Goal: Task Accomplishment & Management: Manage account settings

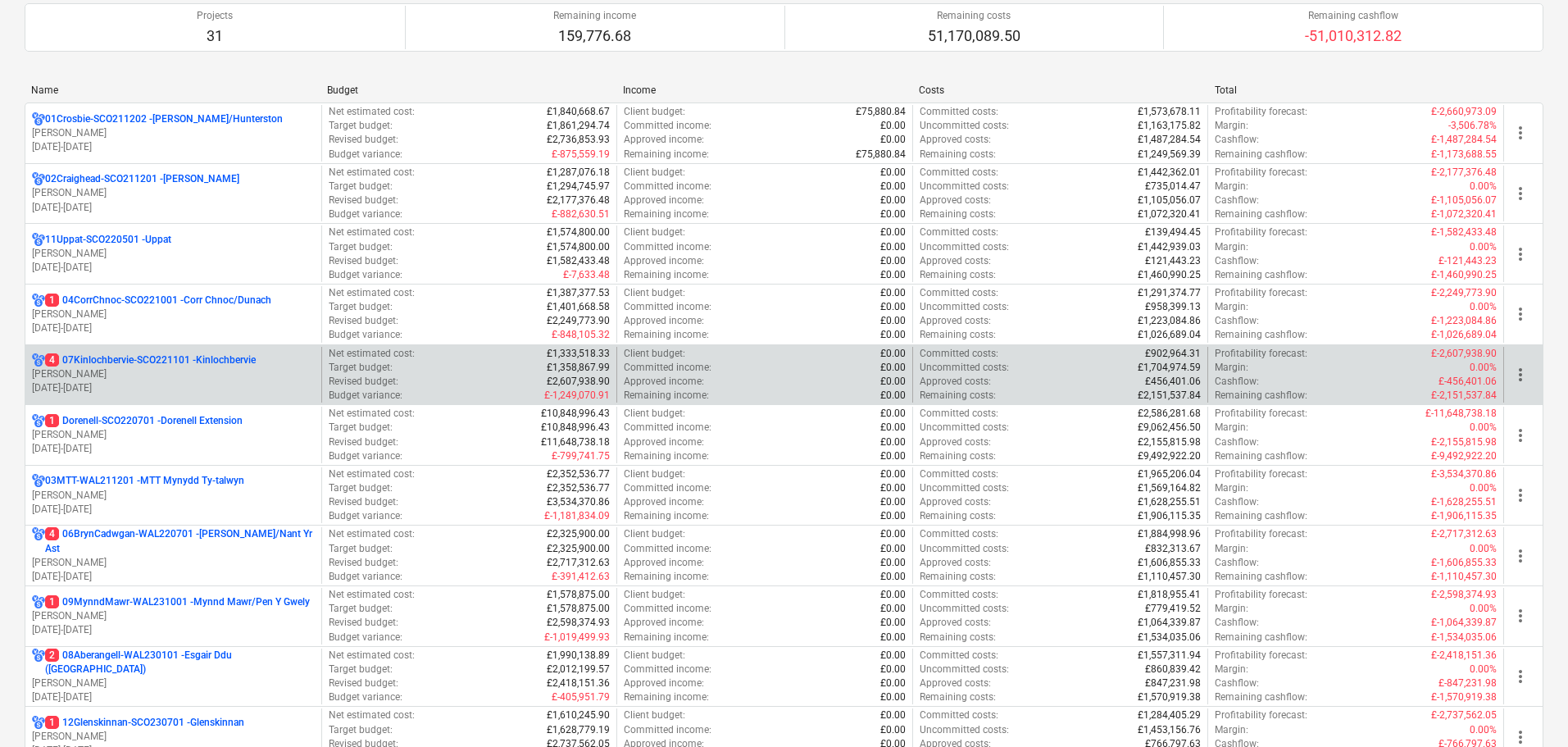
scroll to position [164, 0]
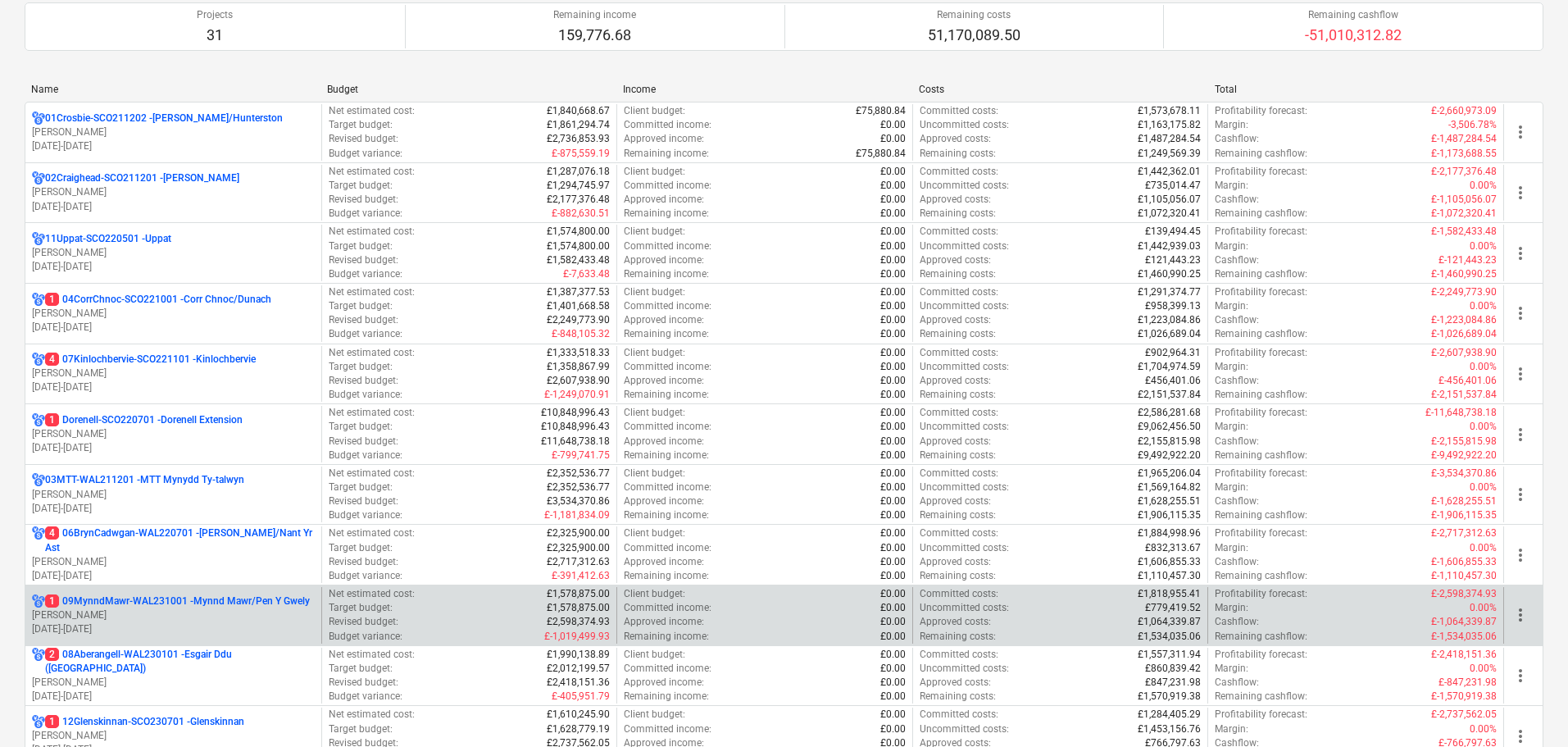
click at [198, 613] on p "[PERSON_NAME]" at bounding box center [173, 615] width 283 height 14
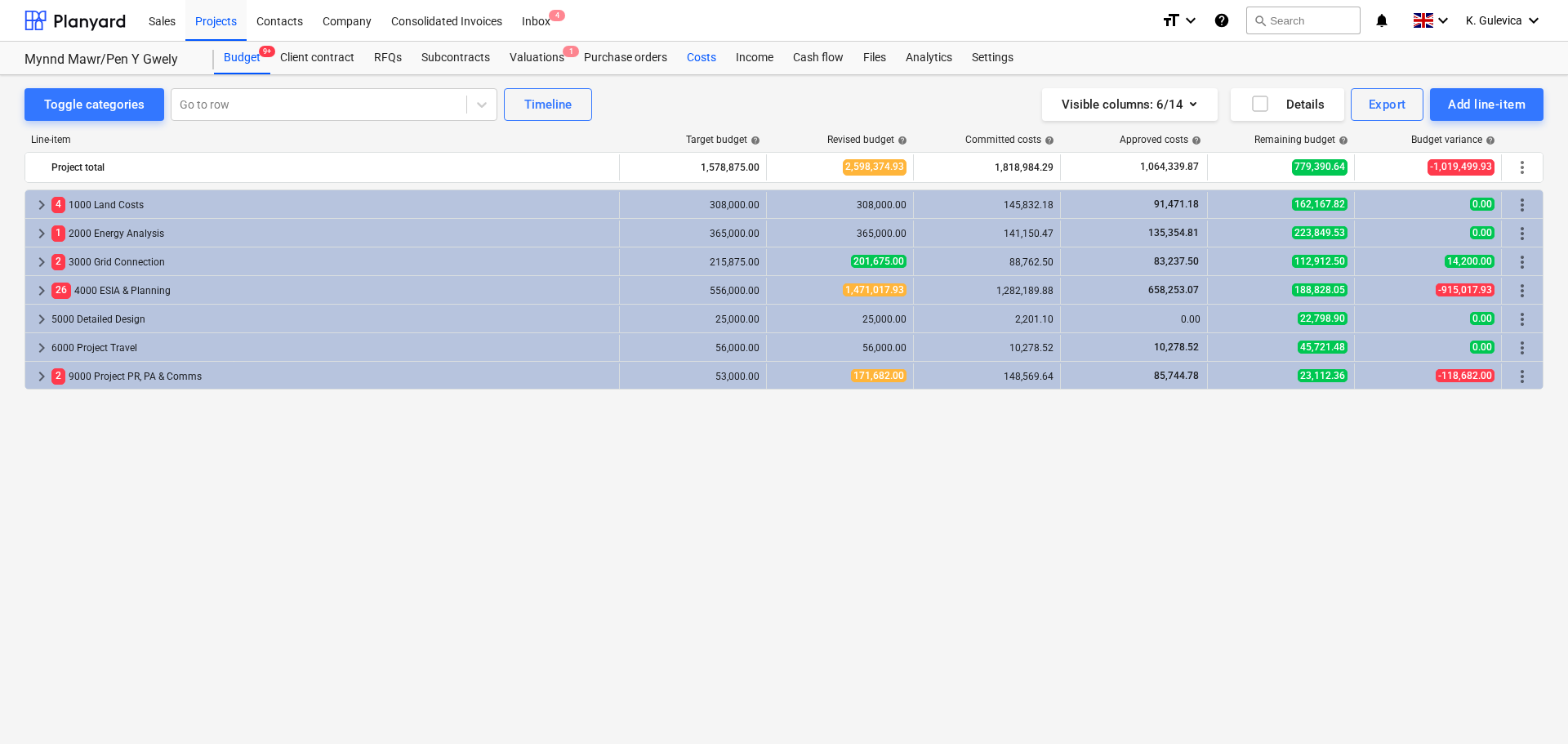
click at [696, 53] on div "Costs" at bounding box center [702, 58] width 49 height 33
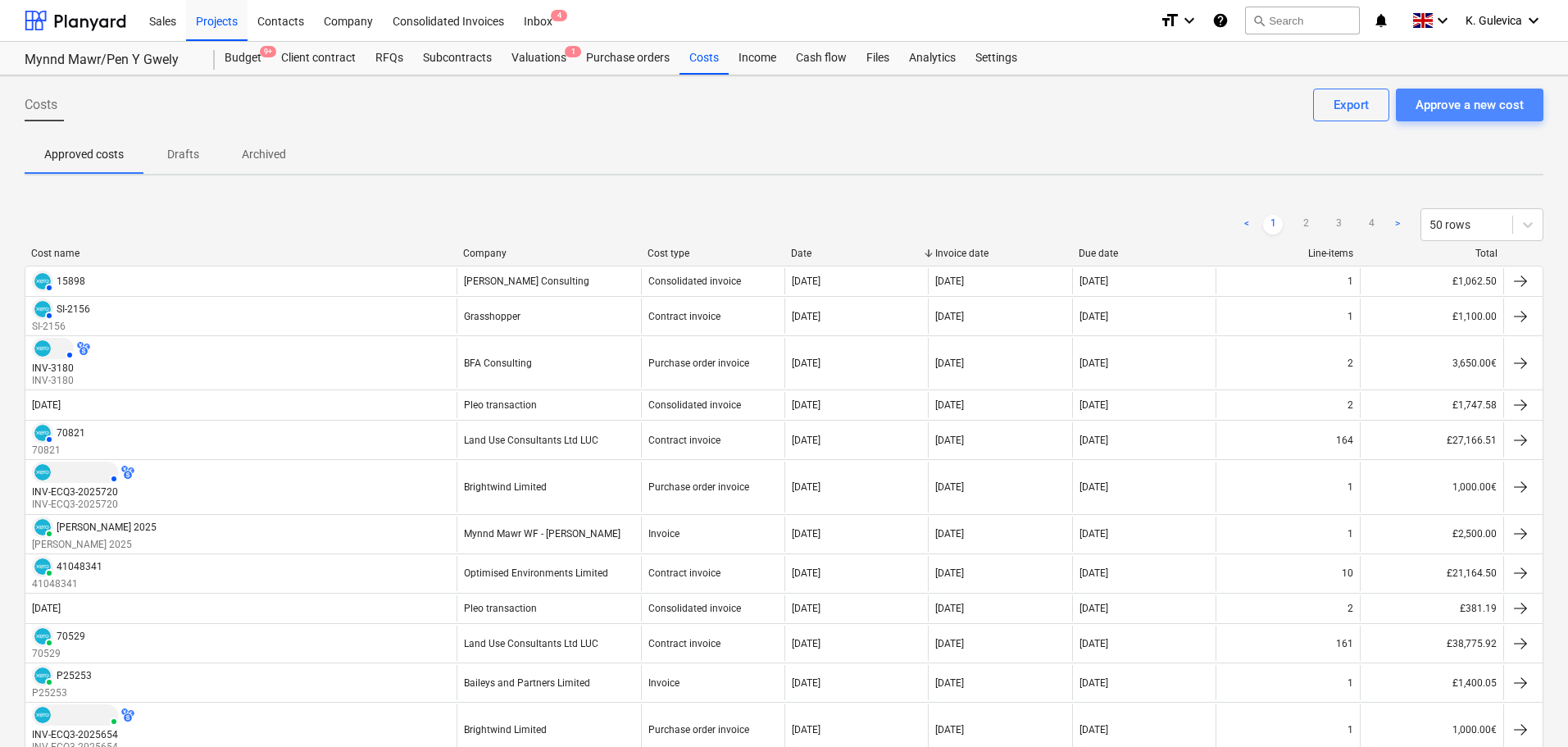
click at [1506, 94] on div "Approve a new cost" at bounding box center [1469, 104] width 109 height 21
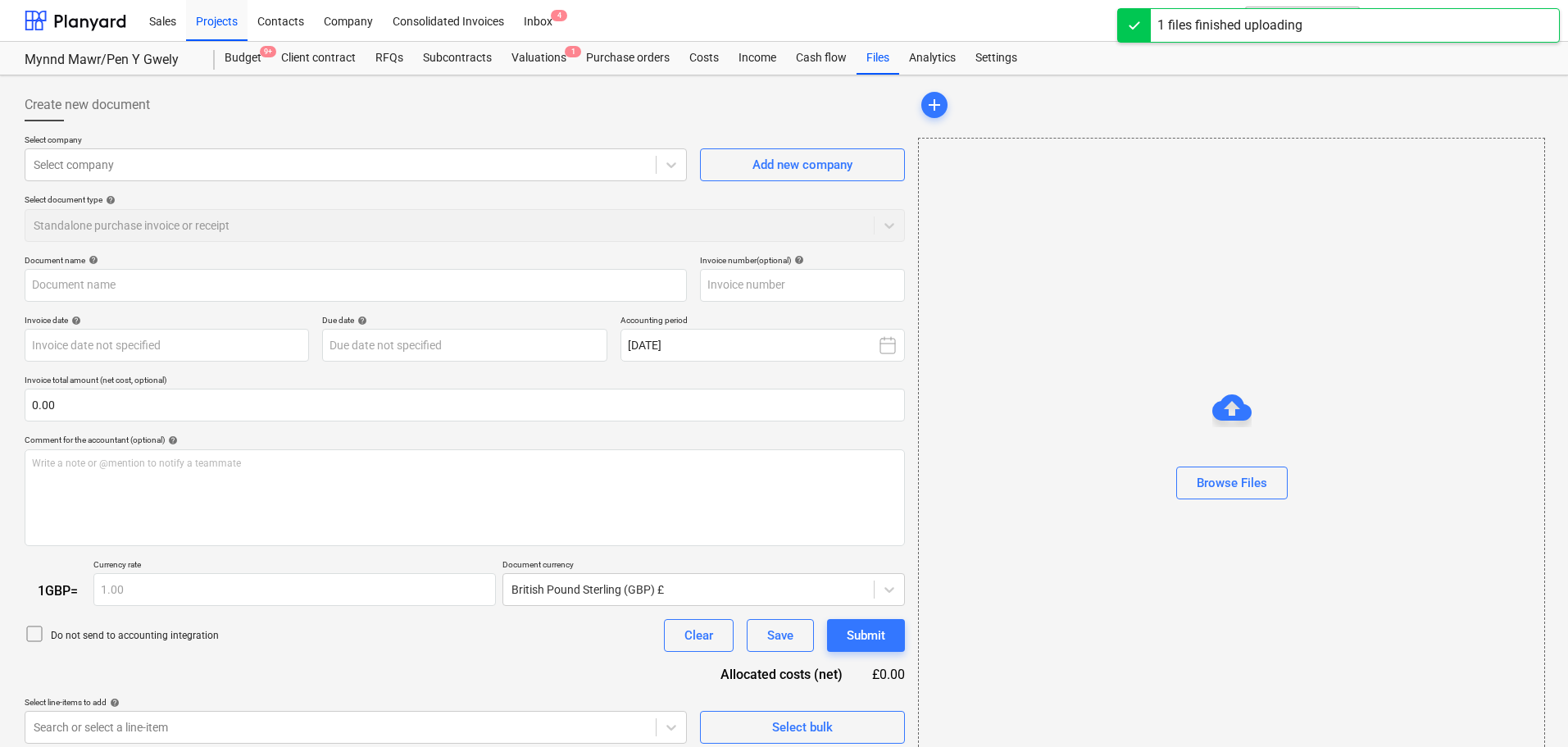
type input "0410_001.pdf"
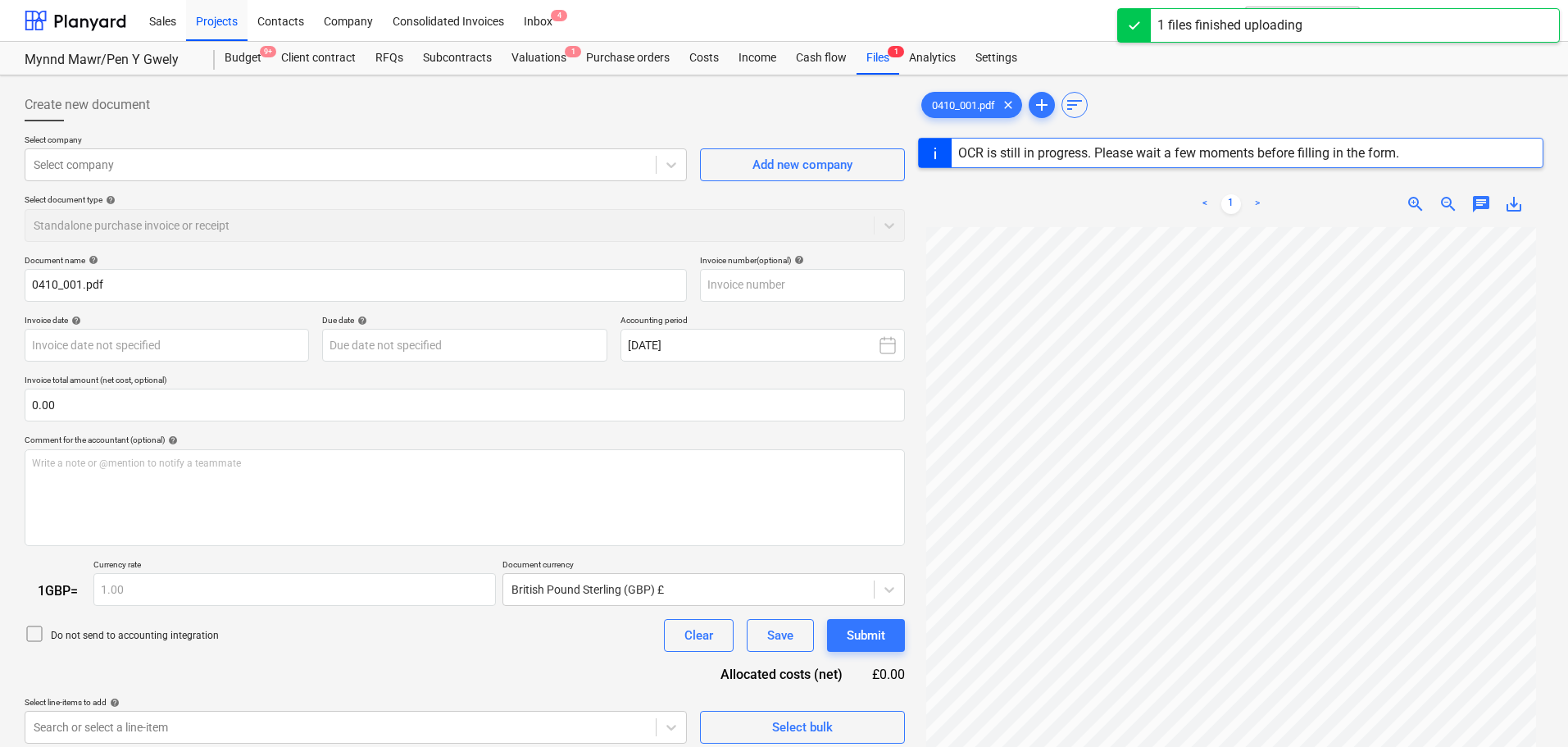
type input "[DATE]"
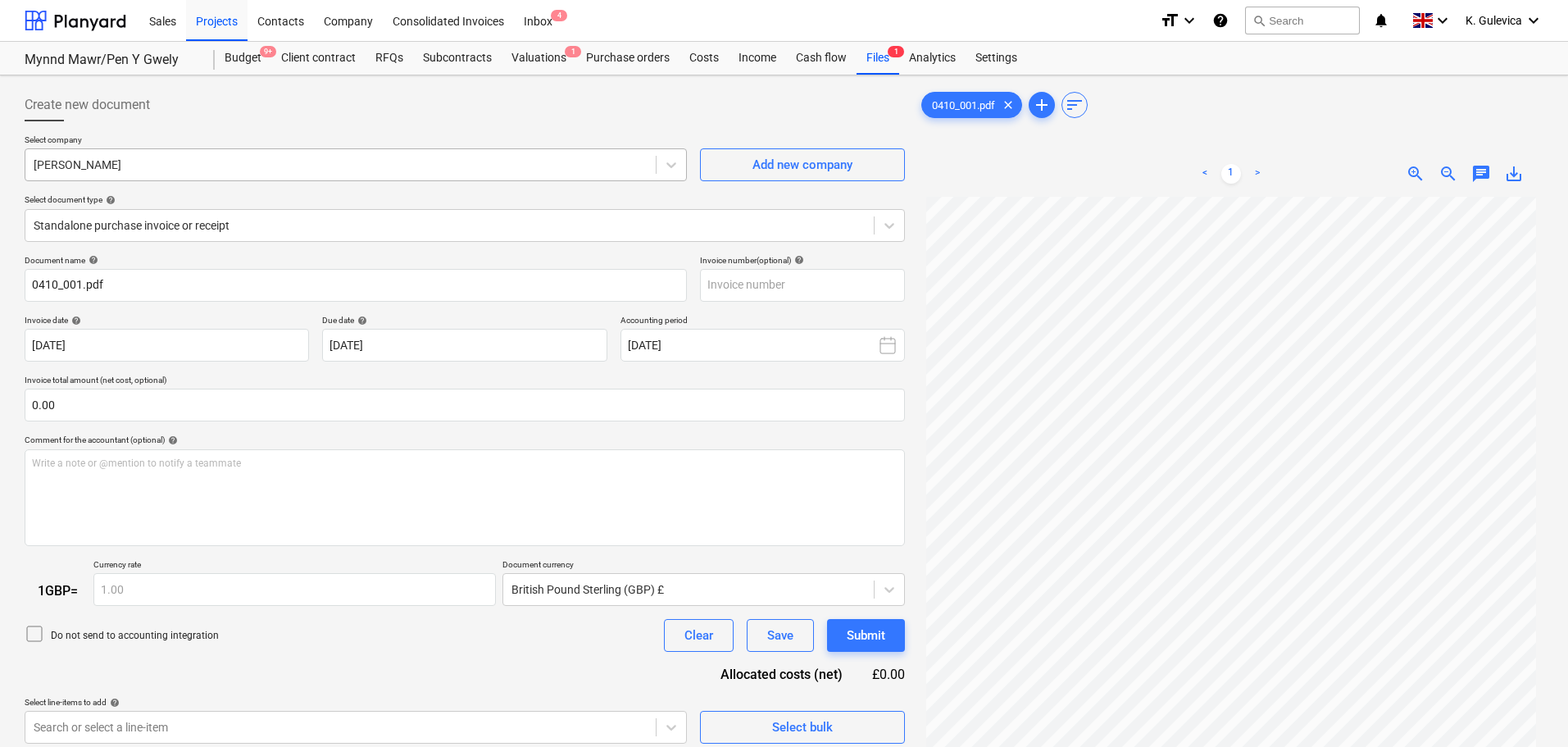
click at [138, 160] on div at bounding box center [340, 165] width 614 height 16
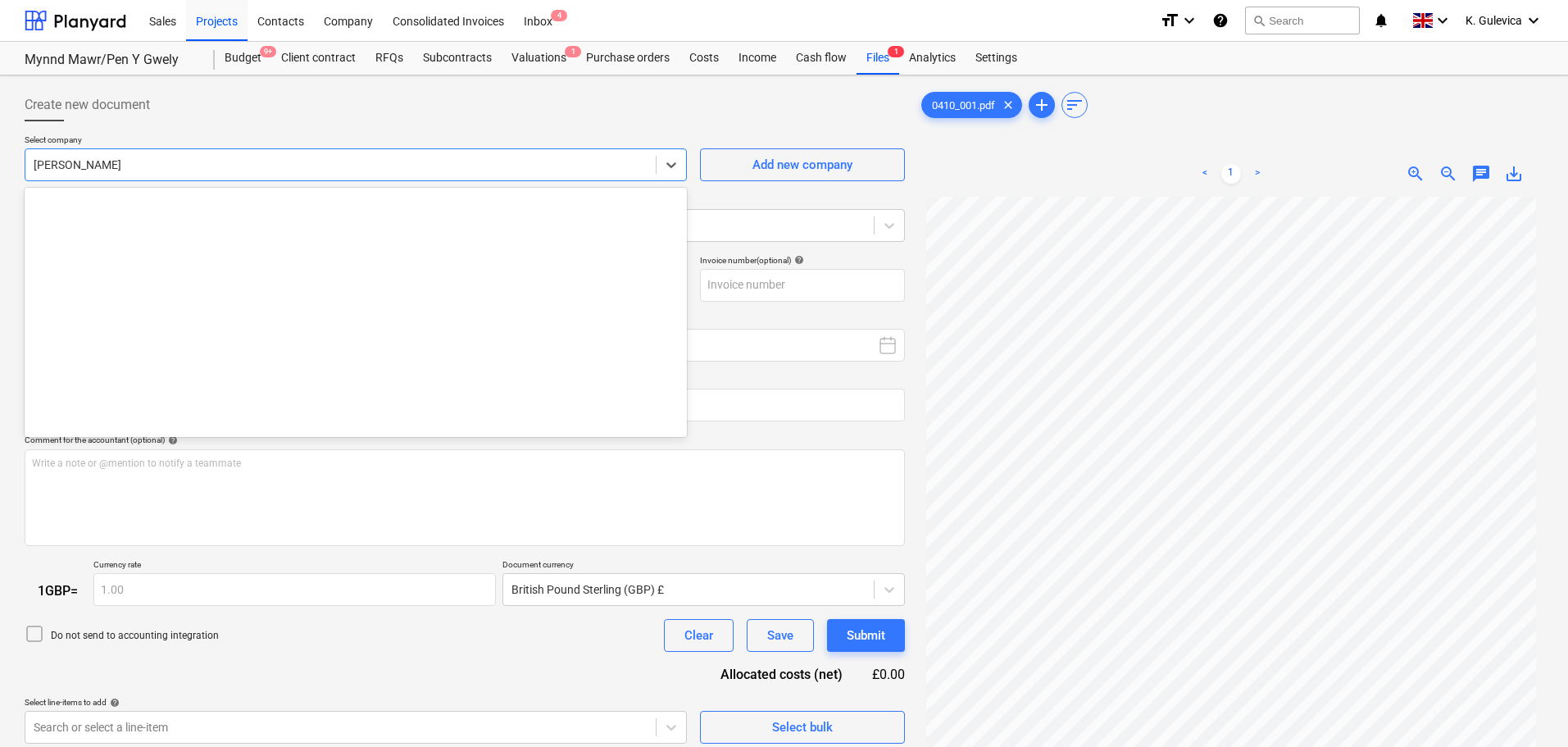
scroll to position [2668, 0]
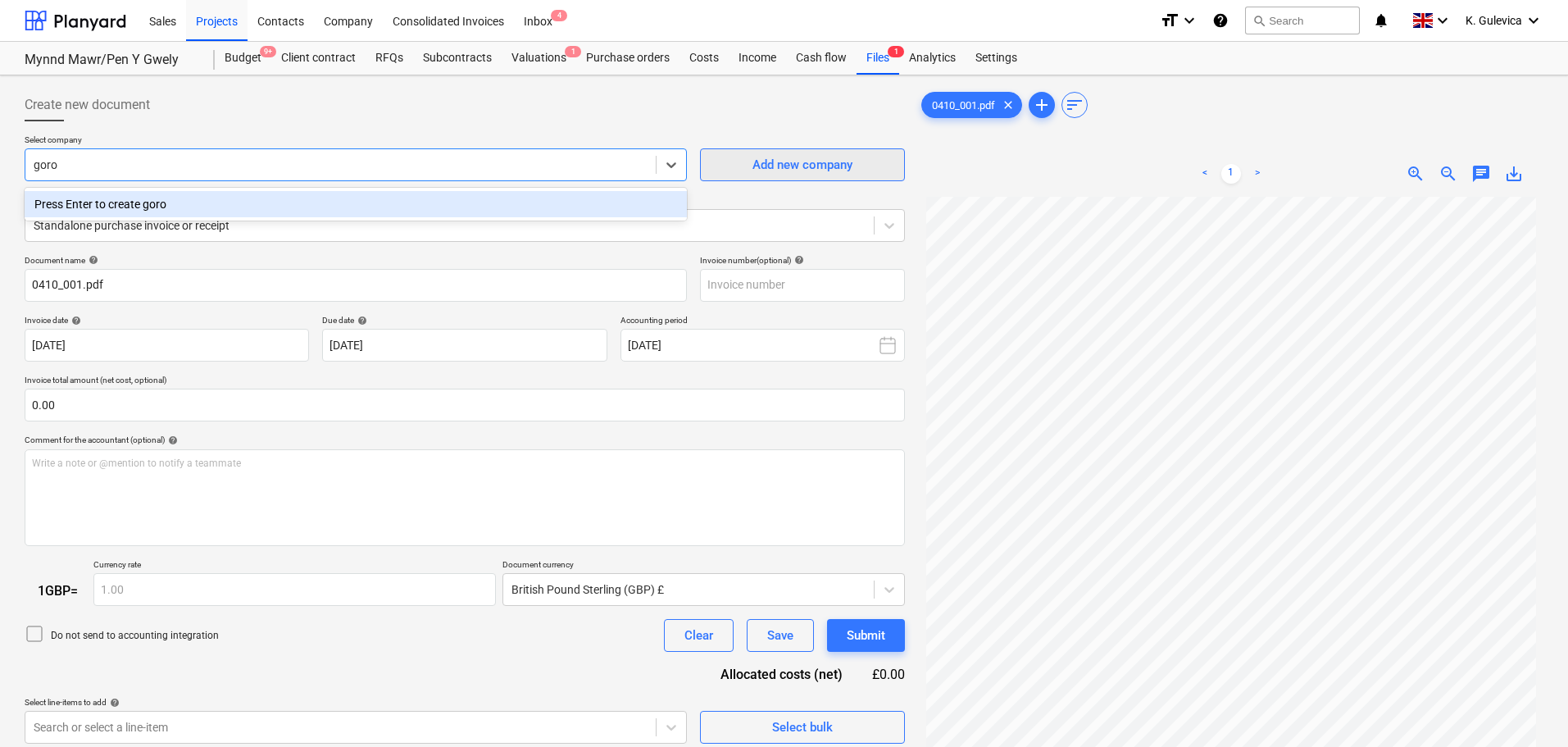
type input "goro"
click at [832, 161] on div "Add new company" at bounding box center [803, 164] width 100 height 21
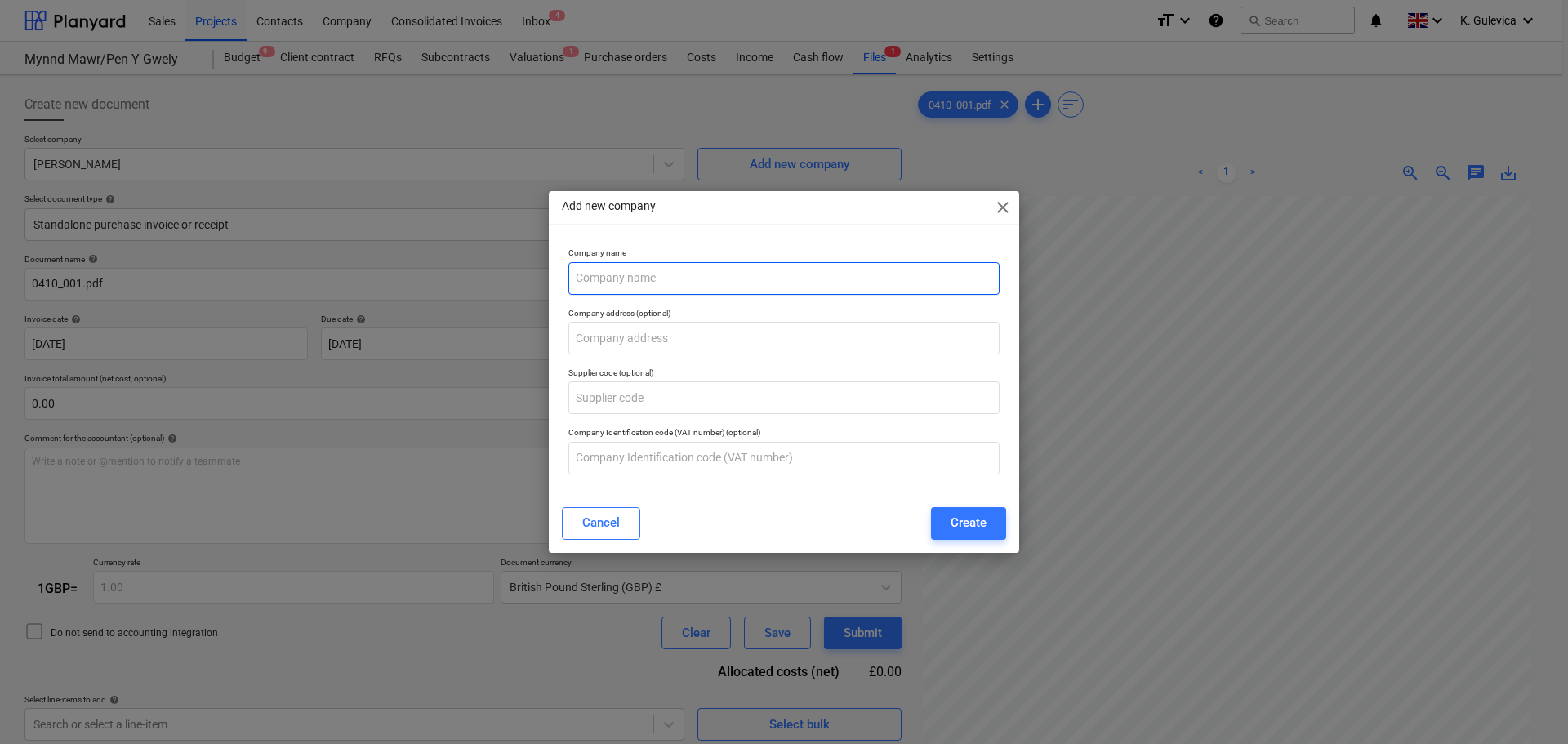
click at [607, 283] on input "text" at bounding box center [784, 278] width 431 height 33
click at [575, 276] on input "[PERSON_NAME]" at bounding box center [784, 278] width 431 height 33
type input "Mynydd Mawr - [PERSON_NAME]"
click at [978, 521] on div "Create" at bounding box center [969, 521] width 36 height 21
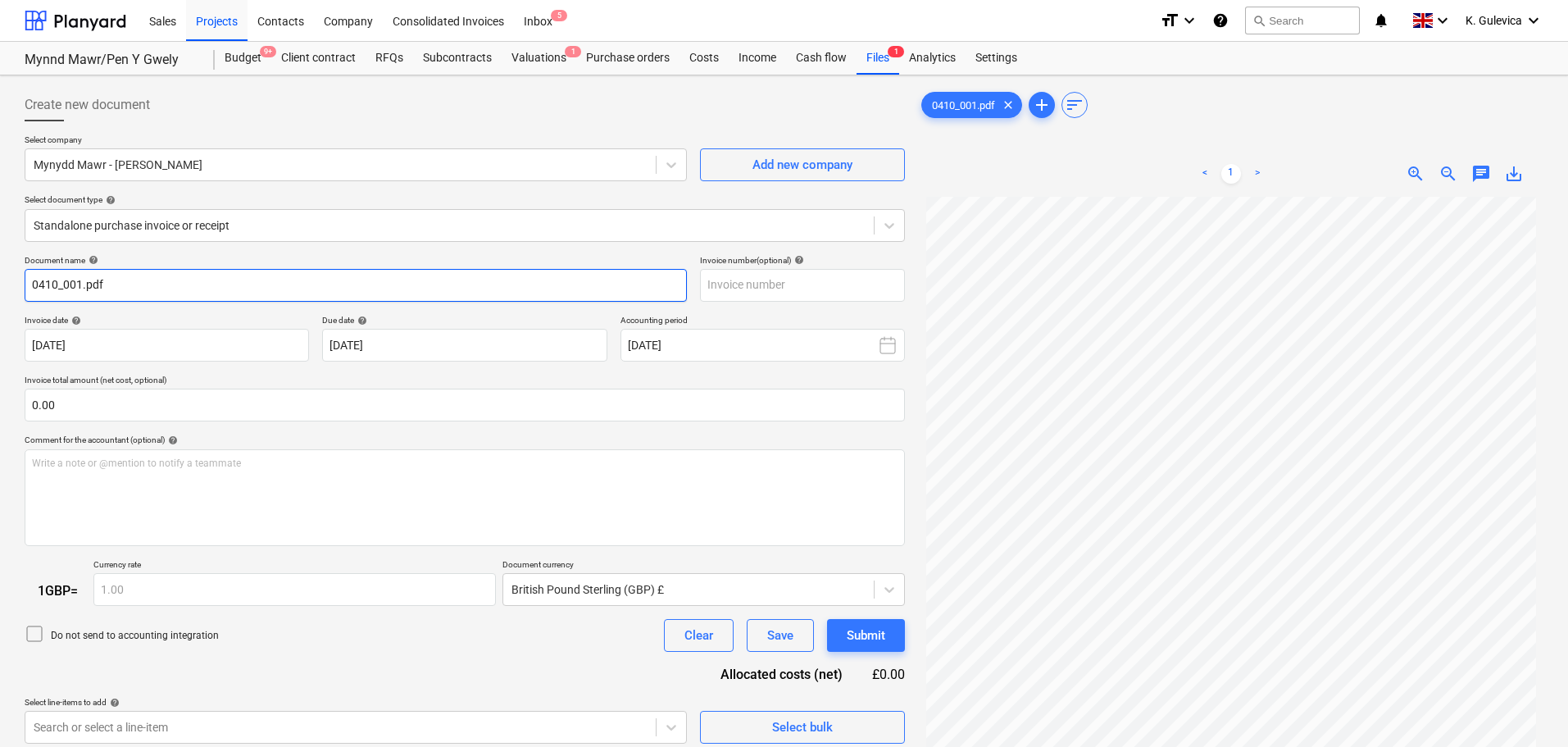
drag, startPoint x: 54, startPoint y: 279, endPoint x: 144, endPoint y: 284, distance: 90.1
click at [0, 282] on html "Sales Projects Contacts Company Consolidated Invoices Inbox 5 format_size keybo…" at bounding box center [784, 373] width 1568 height 747
drag, startPoint x: 142, startPoint y: 278, endPoint x: -90, endPoint y: 282, distance: 232.0
click at [0, 282] on html "Sales Projects Contacts Company Consolidated Invoices Inbox 5 format_size keybo…" at bounding box center [784, 373] width 1568 height 747
type input "[PERSON_NAME]"
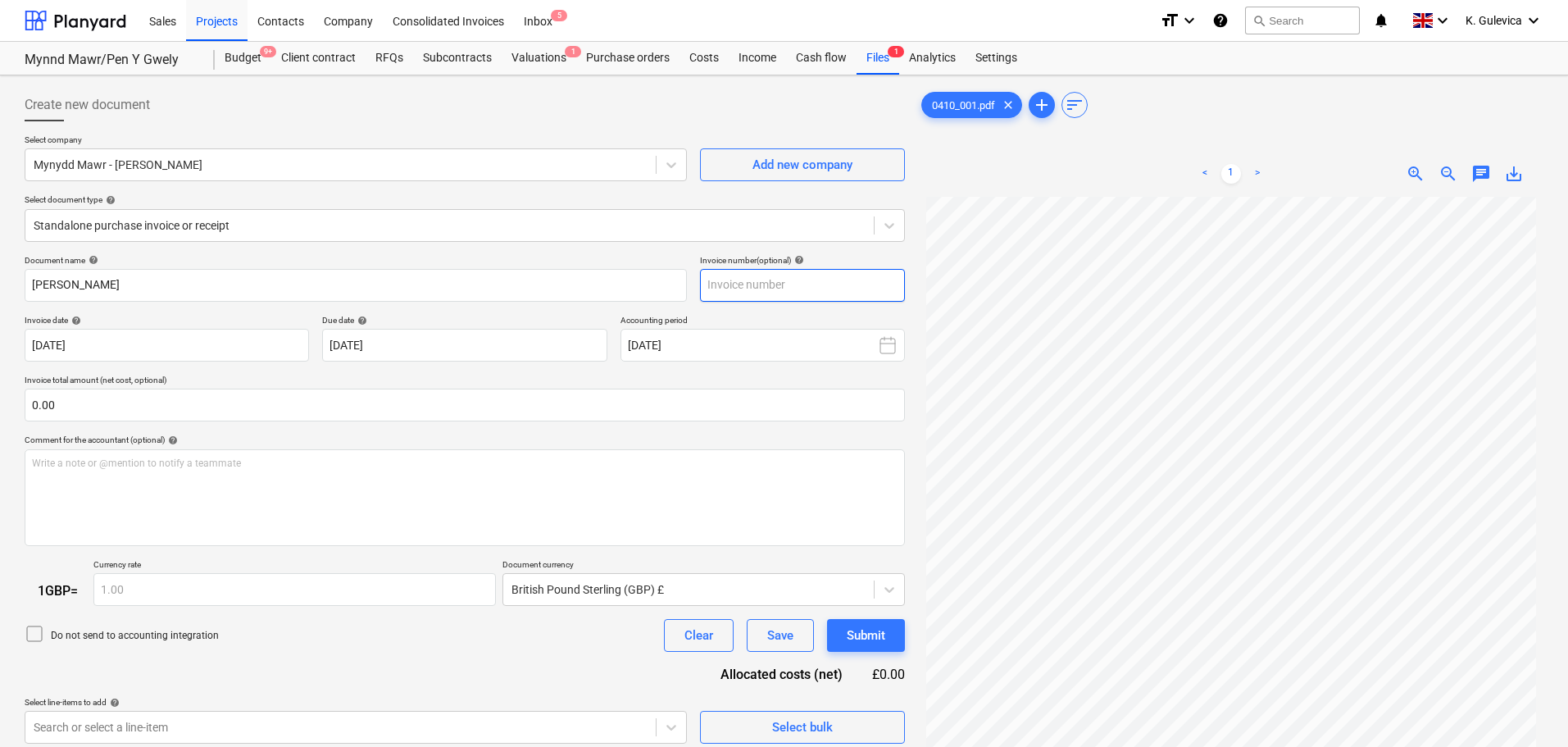
click at [733, 282] on input "text" at bounding box center [802, 285] width 205 height 33
paste input "[PERSON_NAME]"
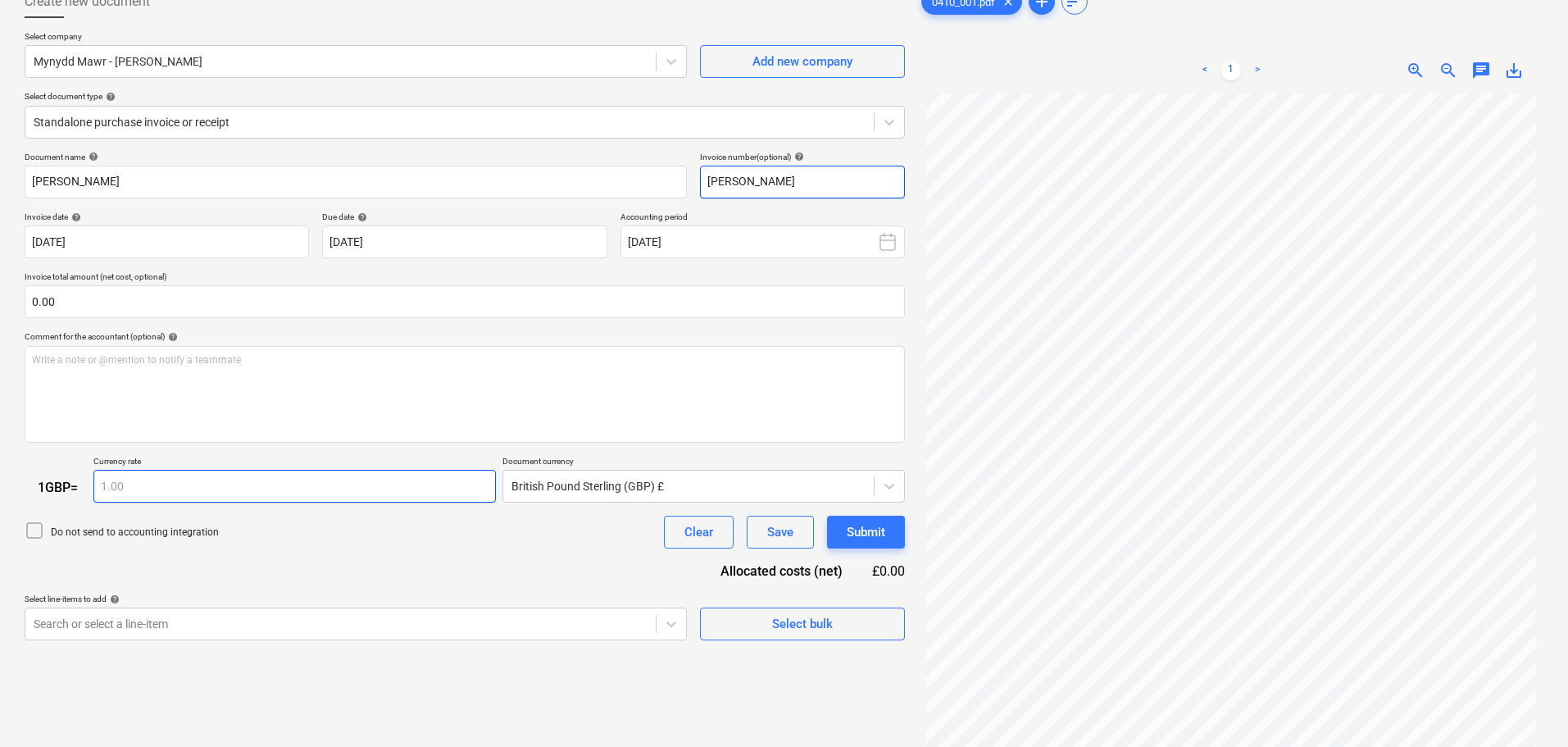
scroll to position [164, 0]
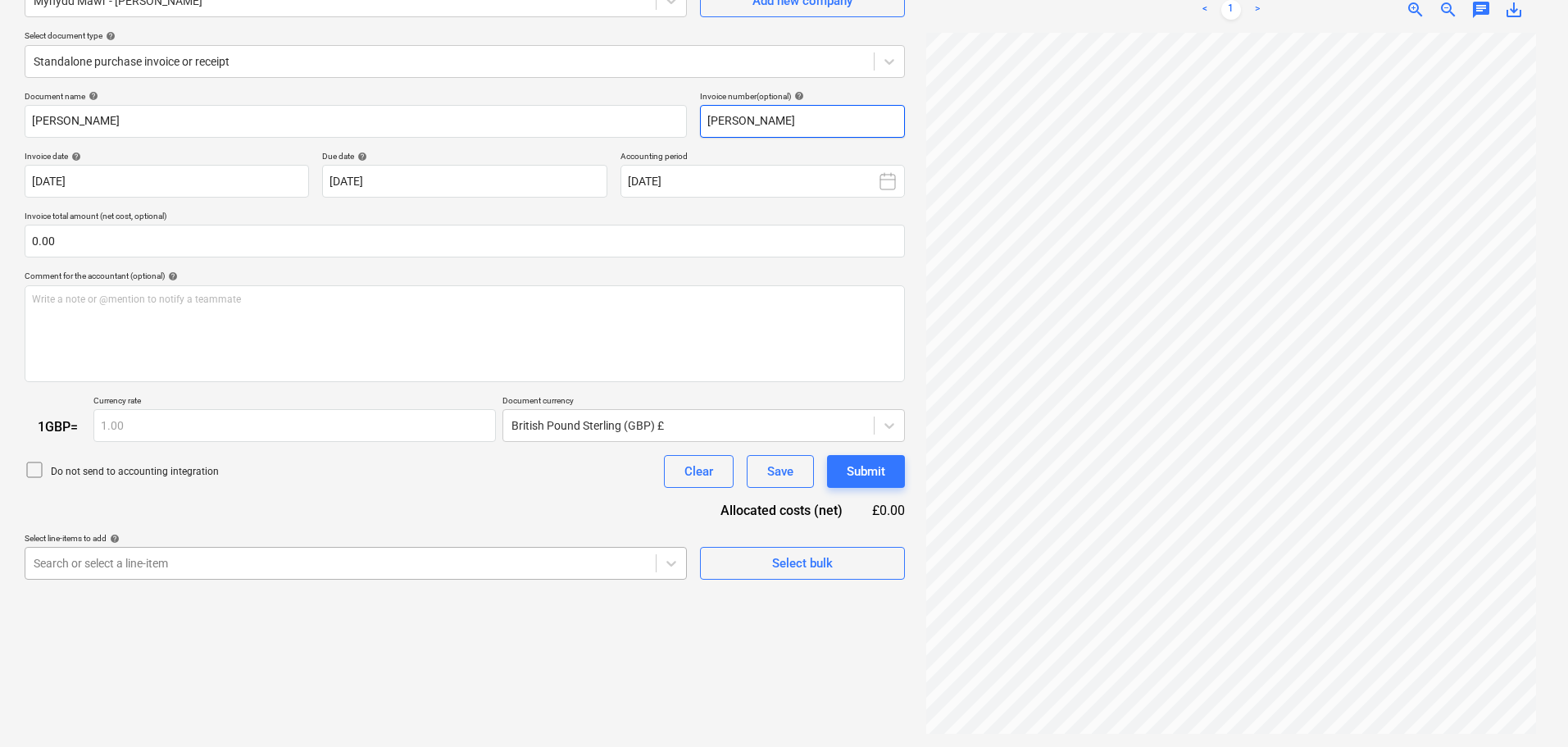
type input "[PERSON_NAME]"
click at [292, 564] on body "Sales Projects Contacts Company Consolidated Invoices Inbox 5 format_size keybo…" at bounding box center [784, 209] width 1568 height 747
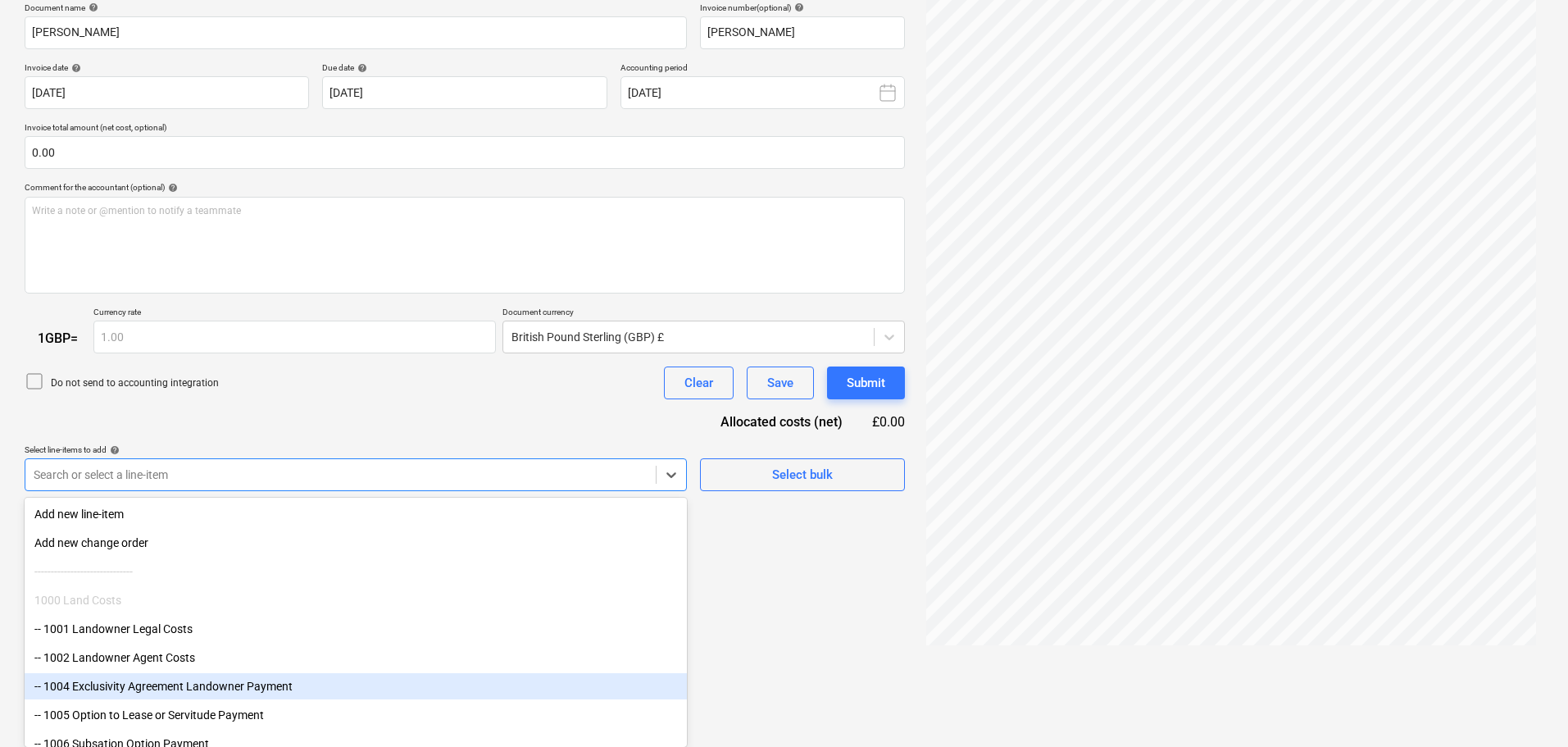
click at [273, 688] on div "-- 1004 Exclusivity Agreement Landowner Payment" at bounding box center [356, 686] width 662 height 26
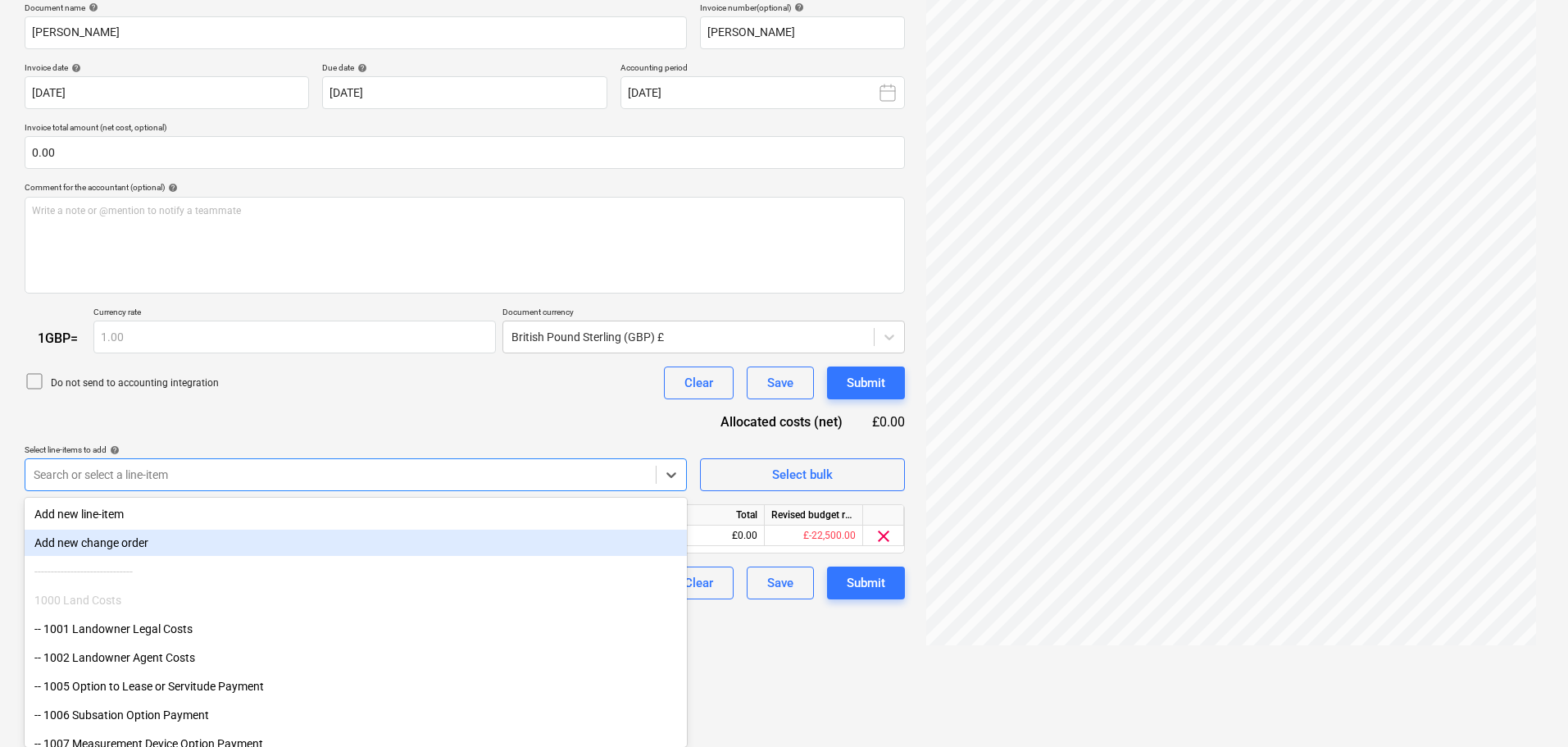
click at [337, 430] on div "Document name help [PERSON_NAME] Invoice number (optional) help [PERSON_NAME] I…" at bounding box center [464, 301] width 880 height 597
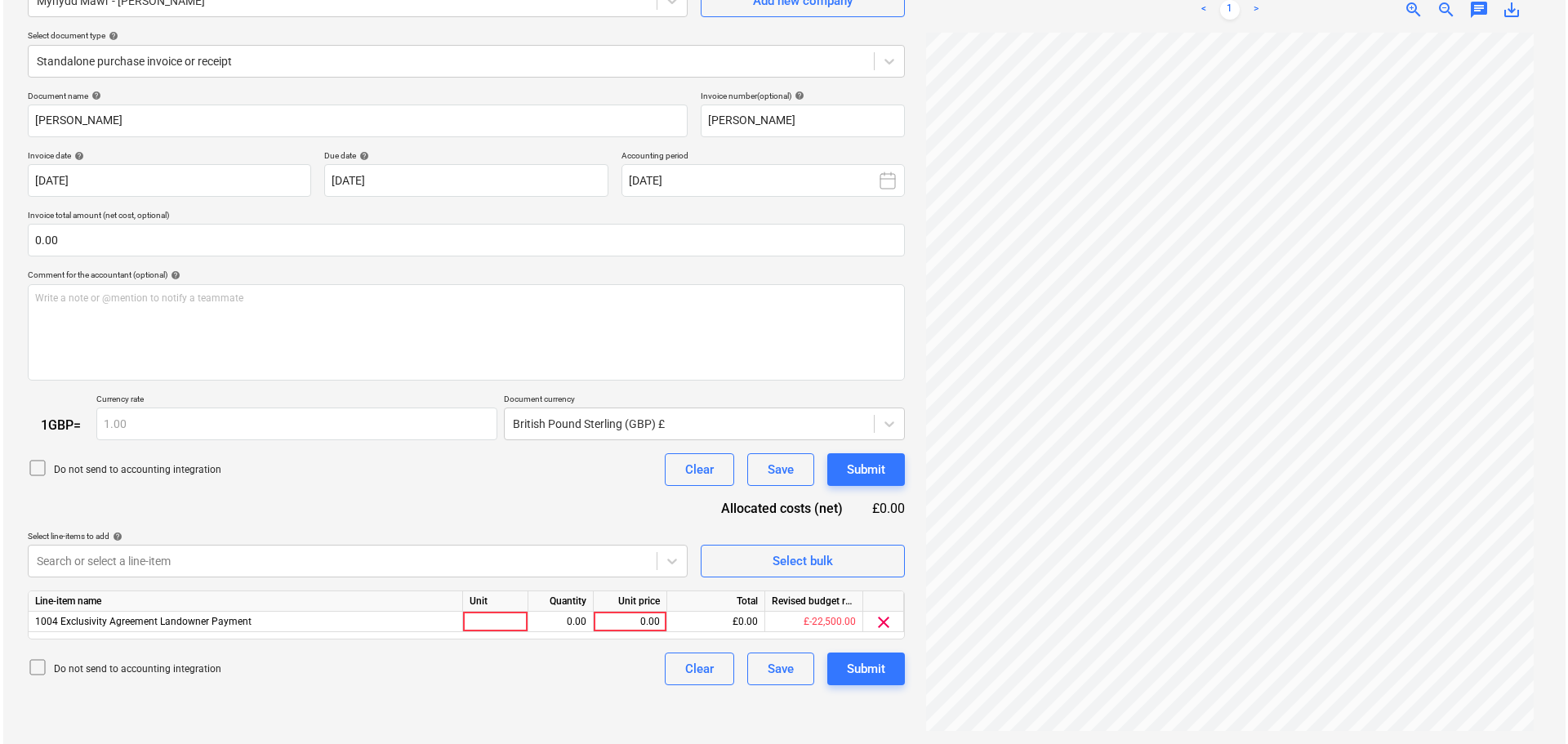
scroll to position [164, 0]
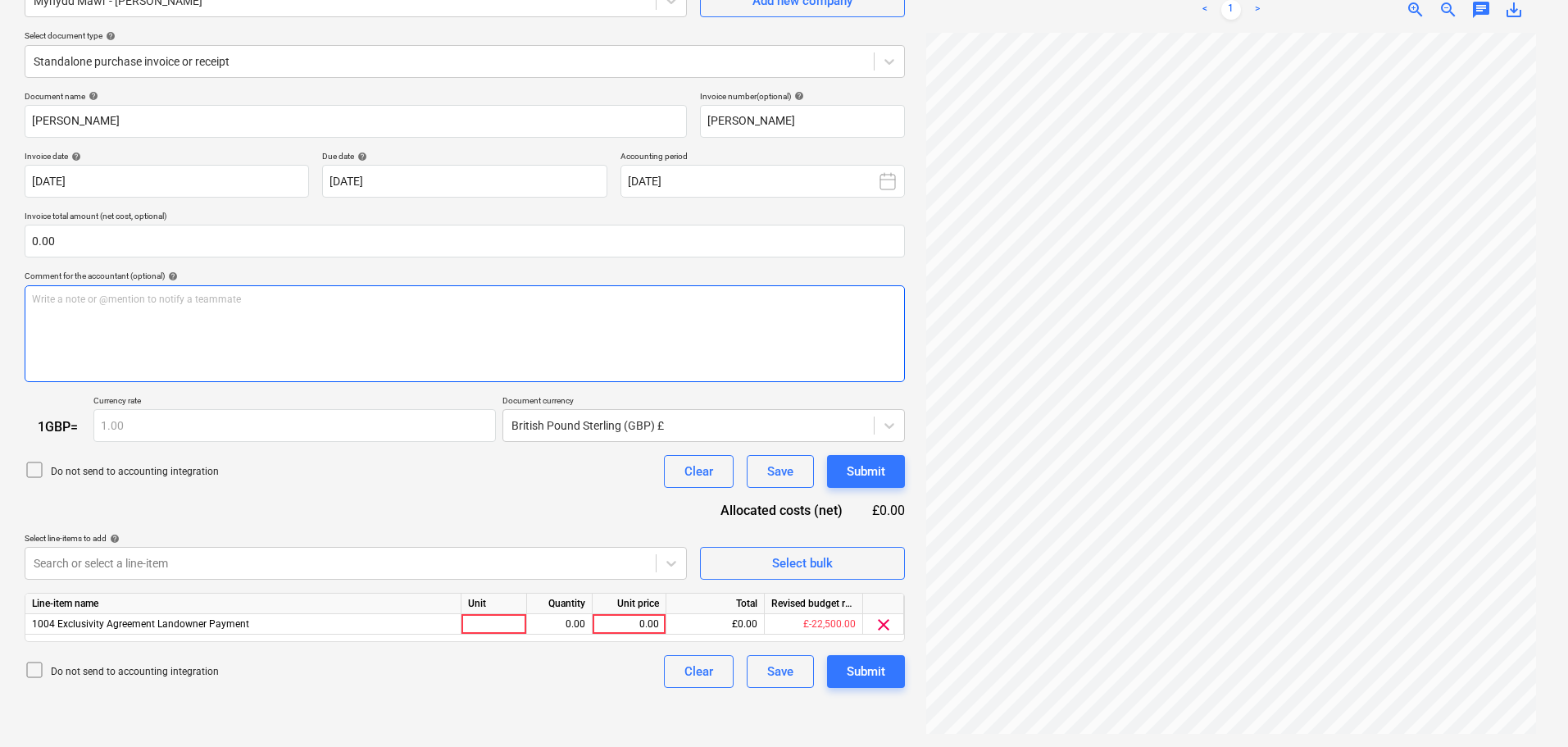
click at [138, 317] on div "Write a note or @mention to notify a teammate [PERSON_NAME]" at bounding box center [464, 334] width 880 height 97
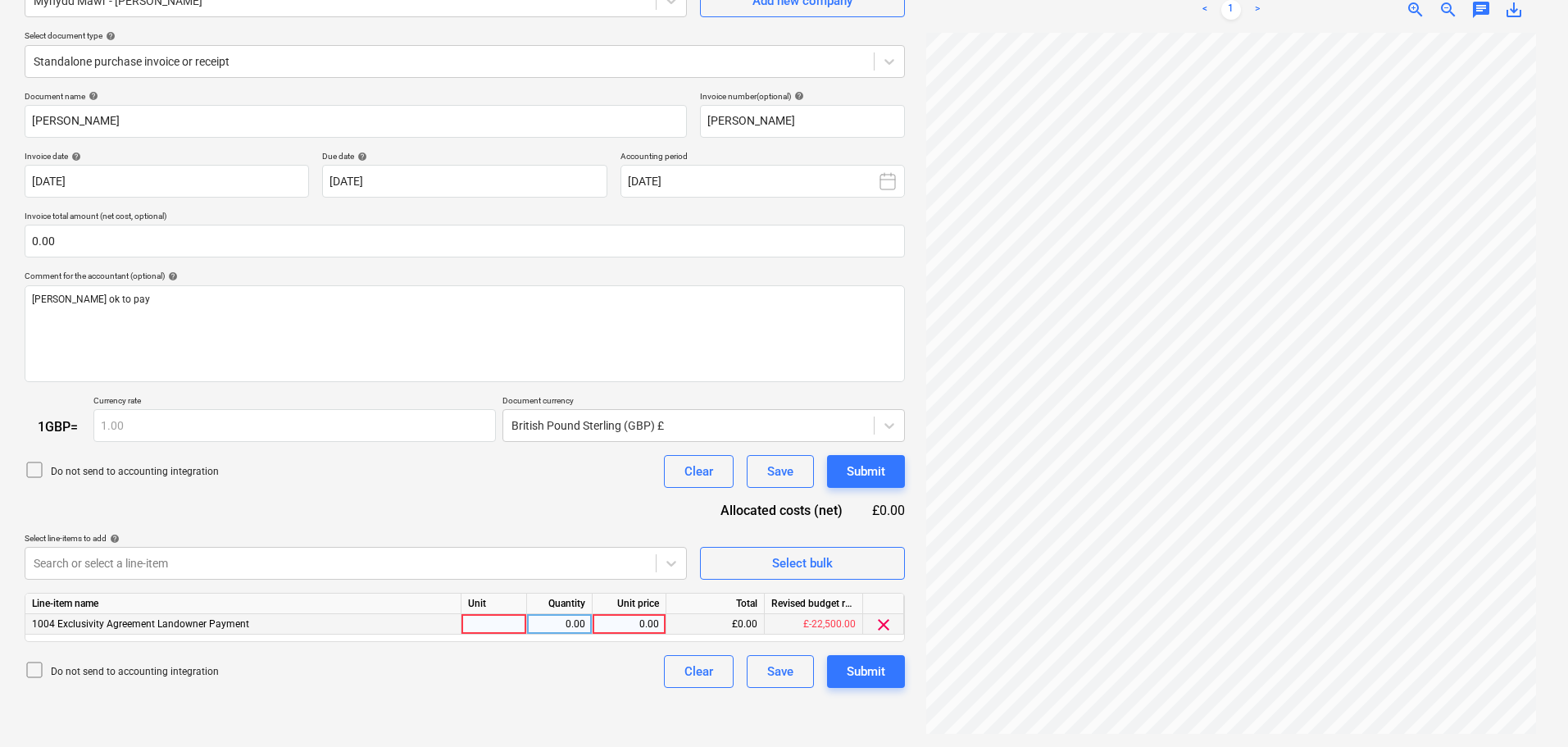
click at [658, 626] on div "0.00" at bounding box center [629, 624] width 60 height 20
type input "500"
click at [878, 669] on div "Submit" at bounding box center [866, 670] width 38 height 21
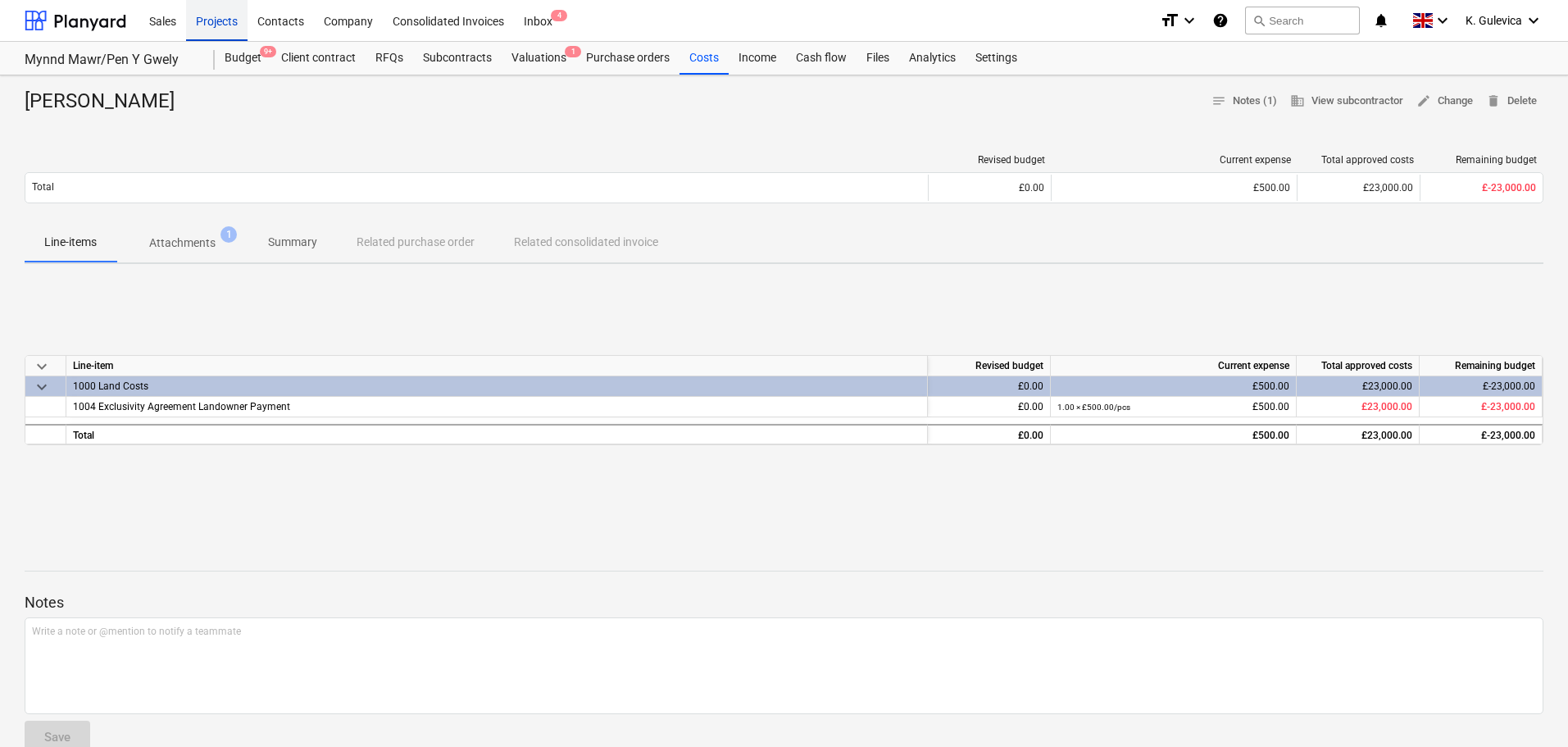
click at [225, 23] on div "Projects" at bounding box center [216, 20] width 61 height 42
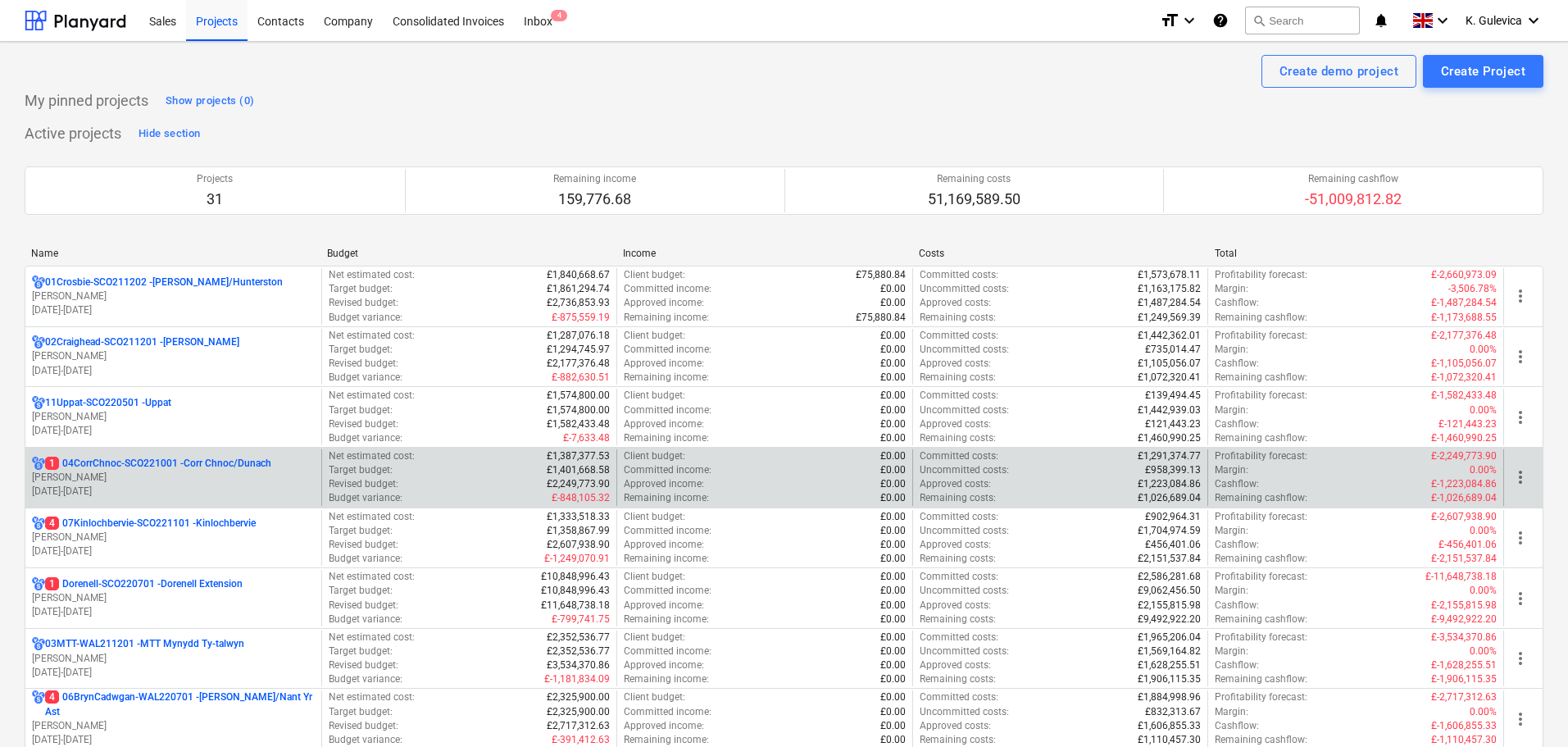
click at [182, 469] on p "1 04CorrChnoc-SCO221001 - Corr Chnoc/Dunach" at bounding box center [158, 462] width 226 height 14
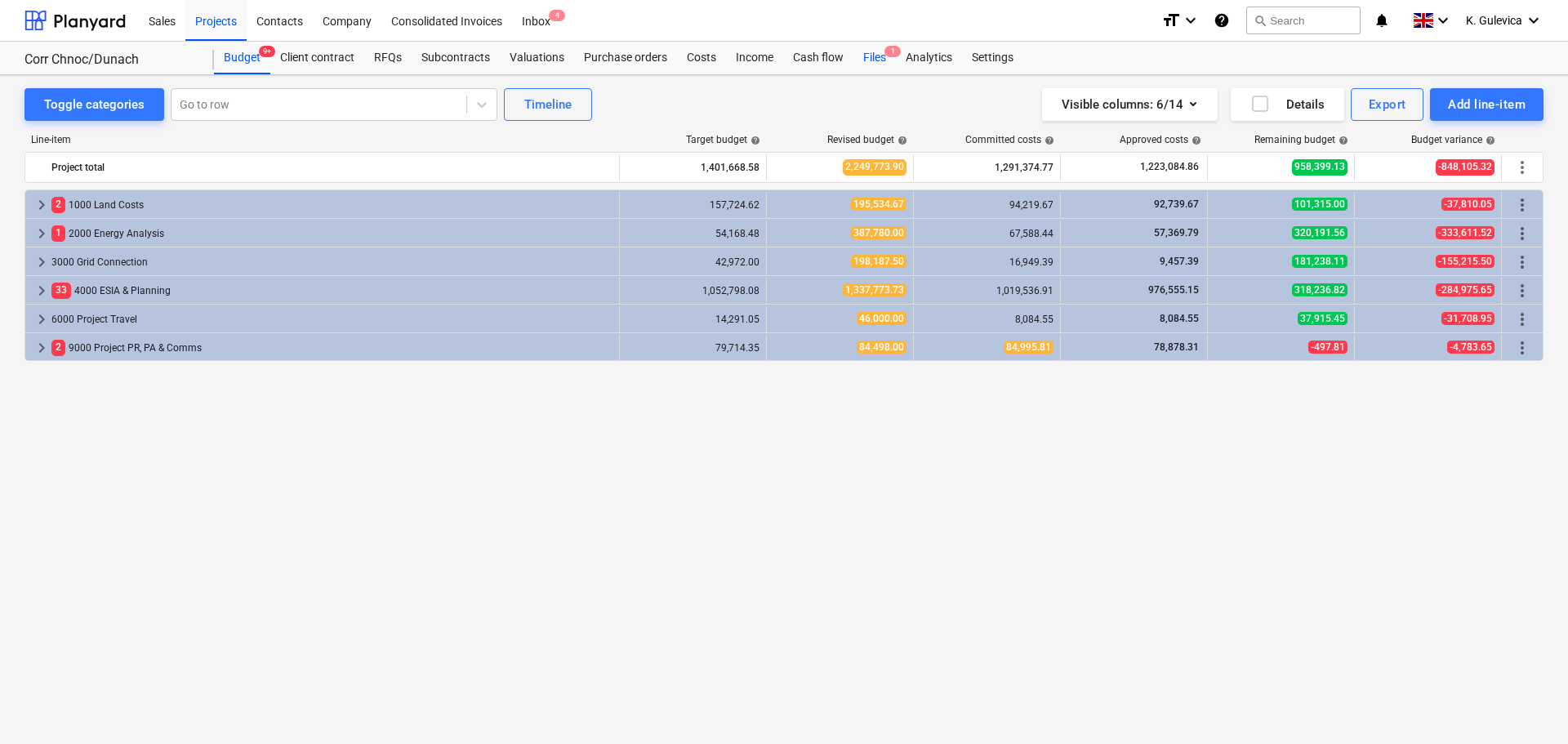
click at [868, 59] on div "Files 1" at bounding box center [874, 58] width 43 height 33
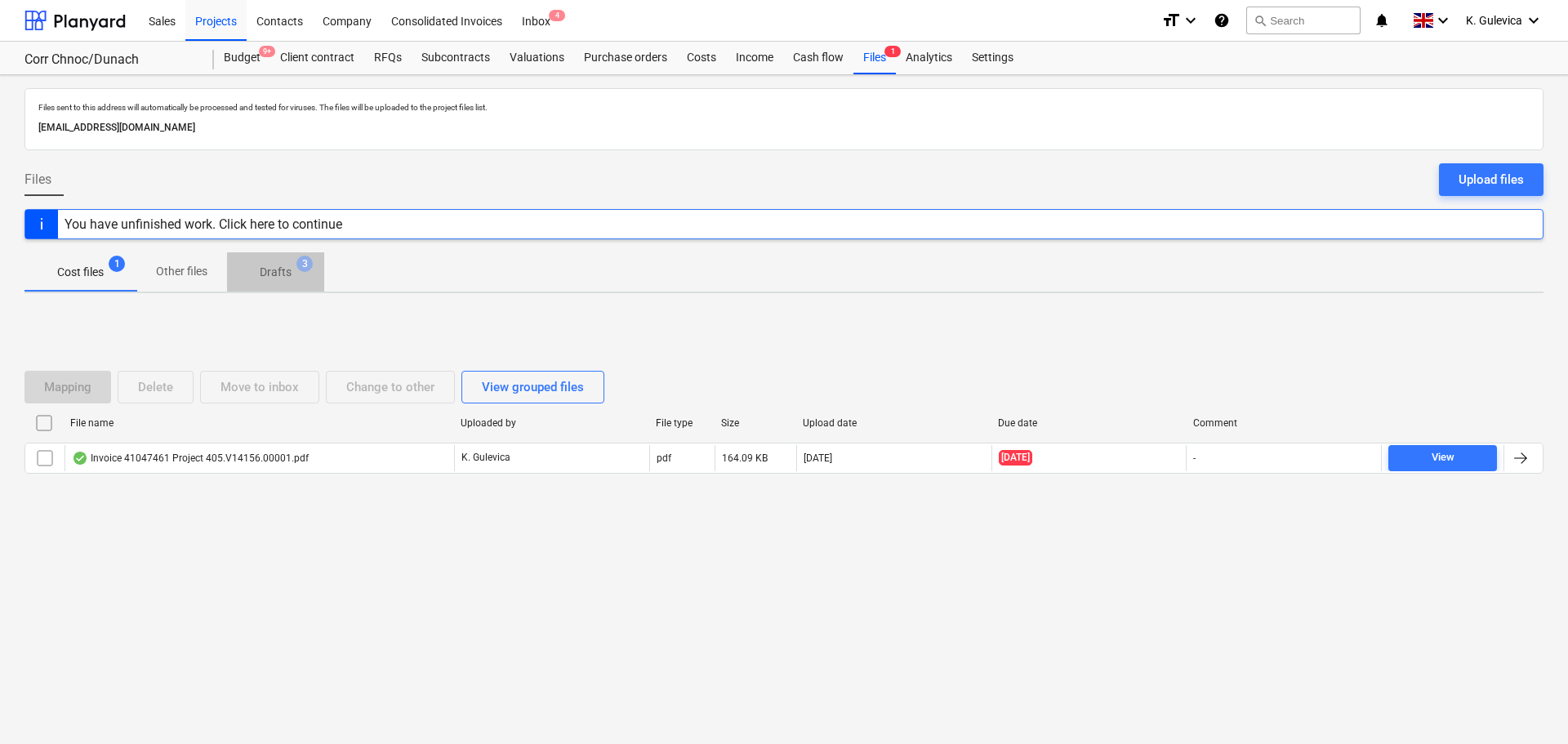
click at [273, 273] on p "Drafts" at bounding box center [275, 272] width 32 height 17
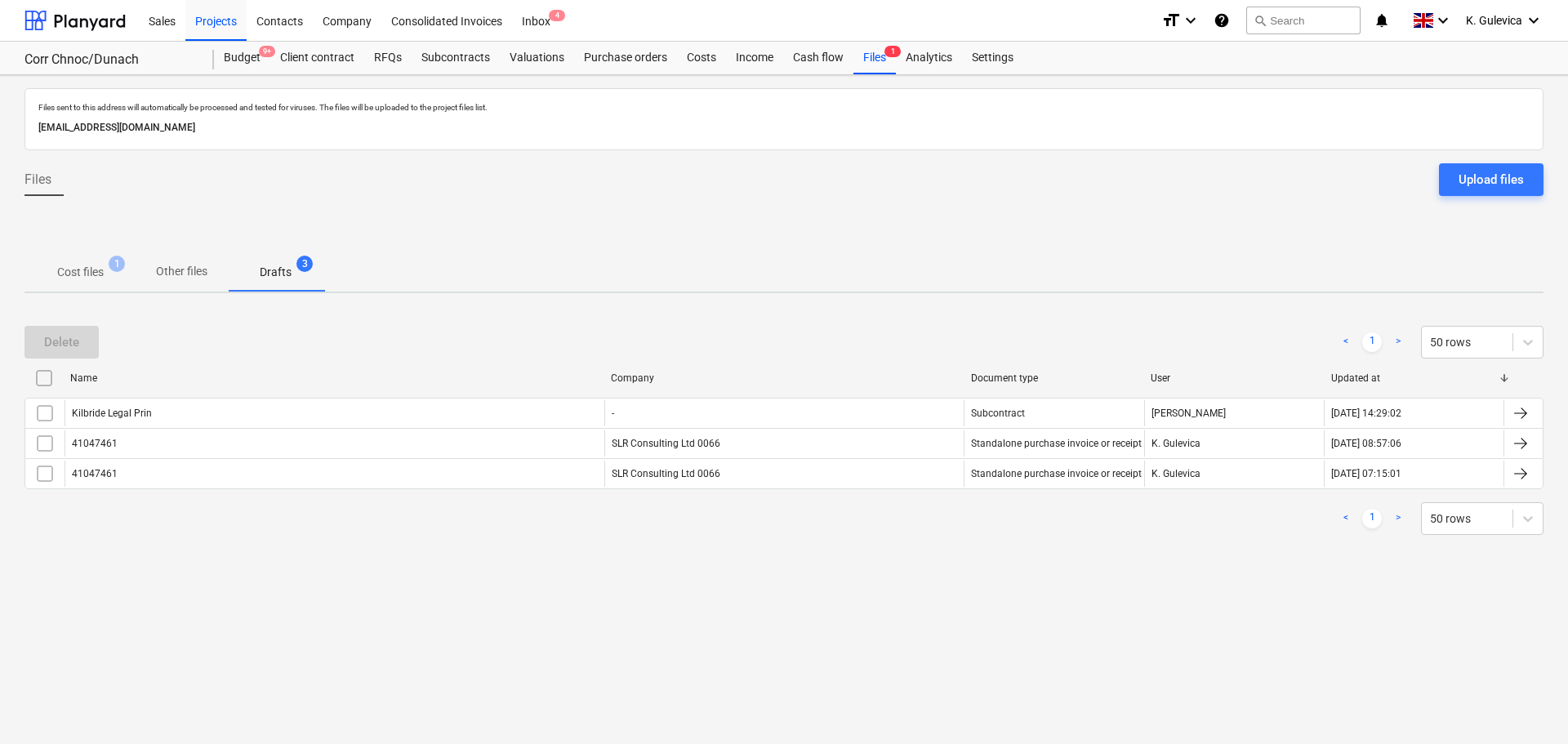
click at [79, 275] on p "Cost files" at bounding box center [80, 272] width 46 height 17
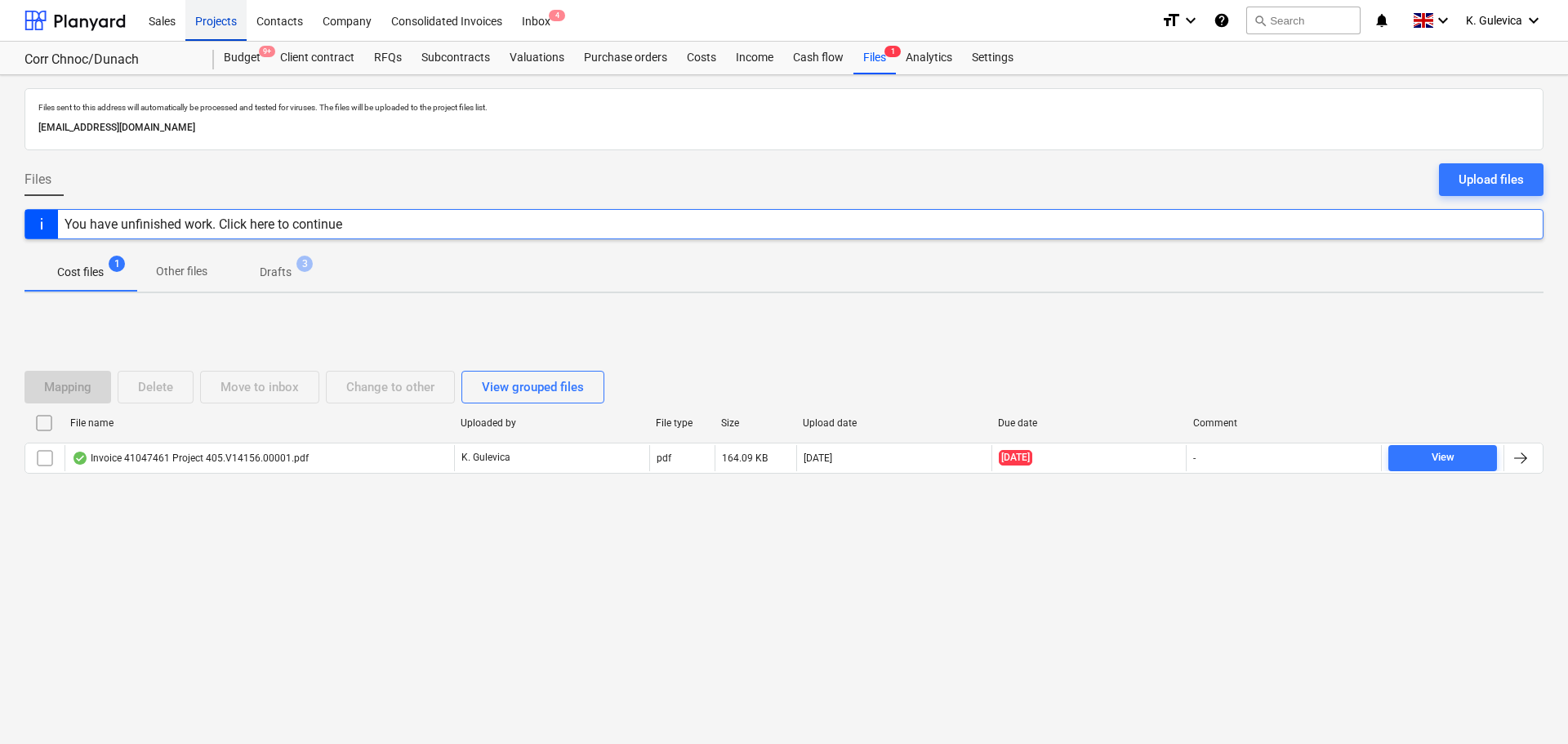
click at [211, 24] on div "Projects" at bounding box center [215, 20] width 61 height 42
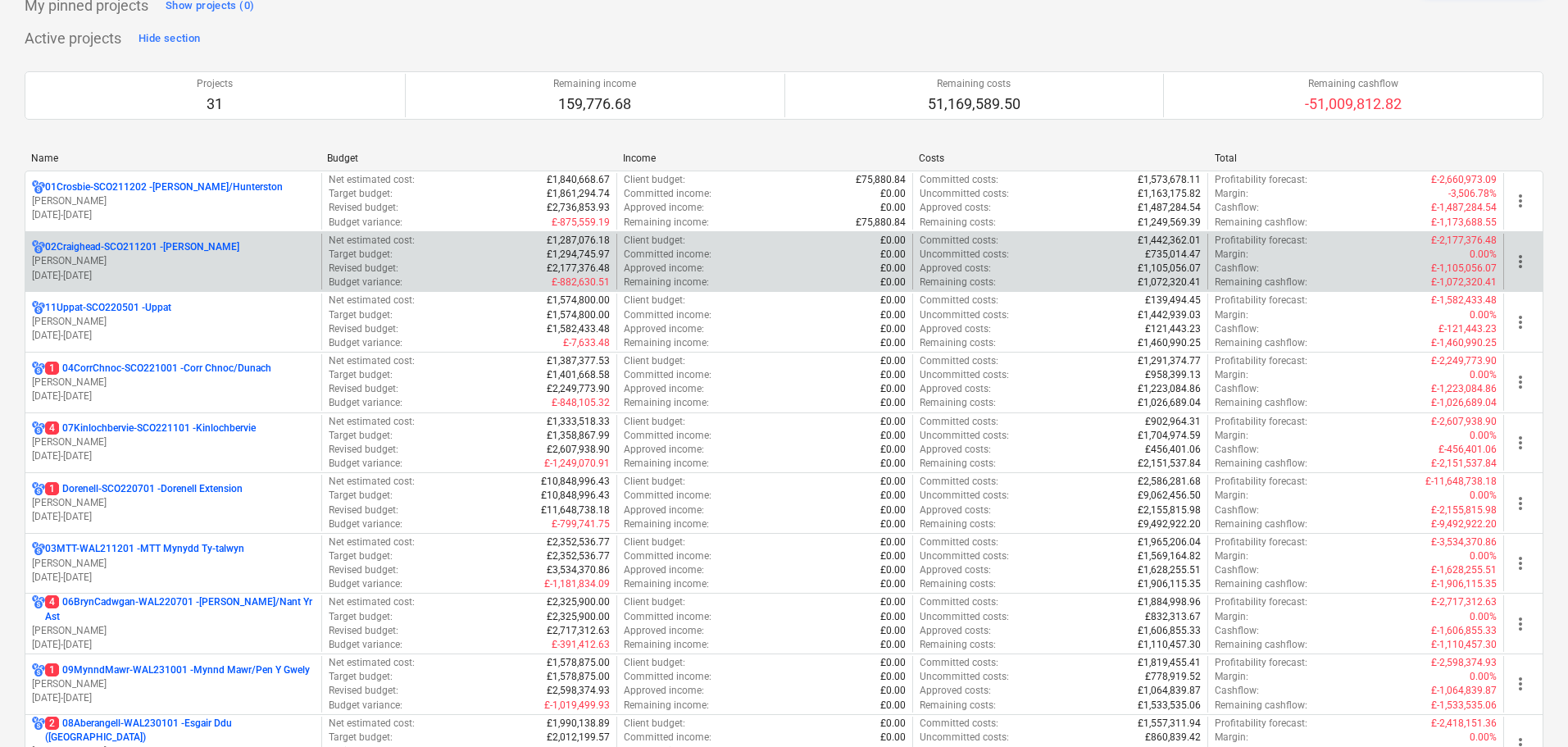
scroll to position [246, 0]
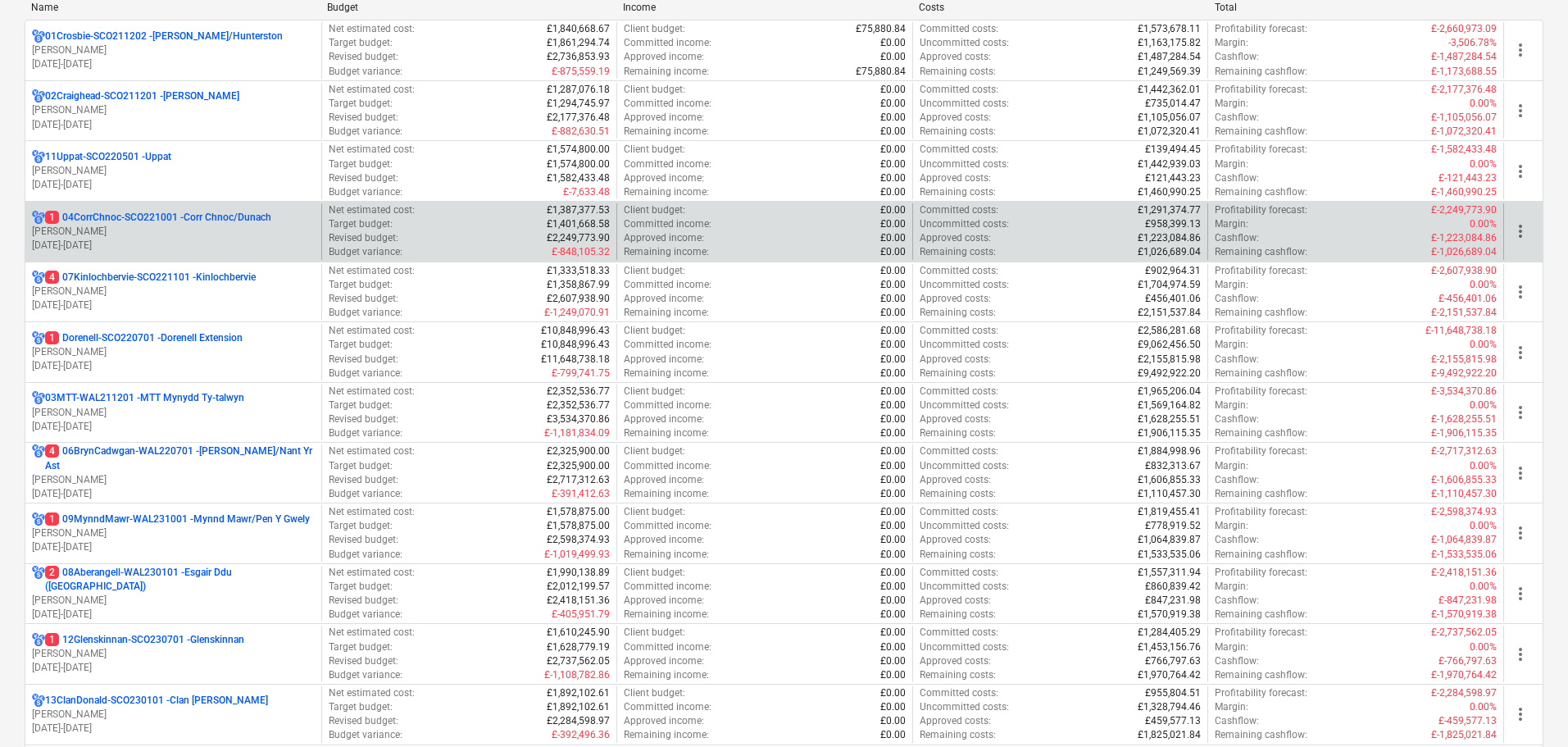
click at [182, 219] on p "1 04CorrChnoc-SCO221001 - Corr Chnoc/Dunach" at bounding box center [158, 217] width 226 height 14
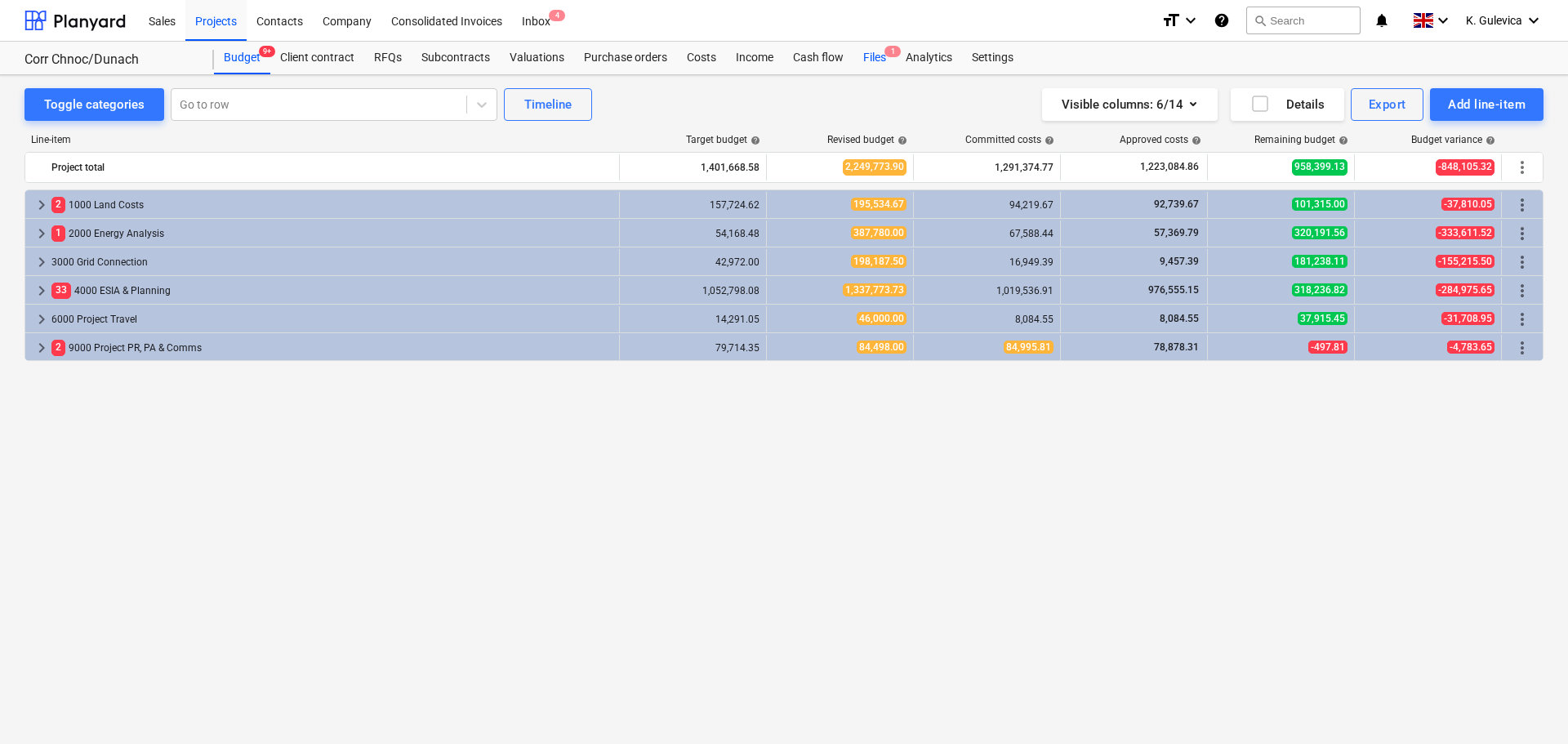
click at [872, 60] on div "Files 1" at bounding box center [874, 58] width 43 height 33
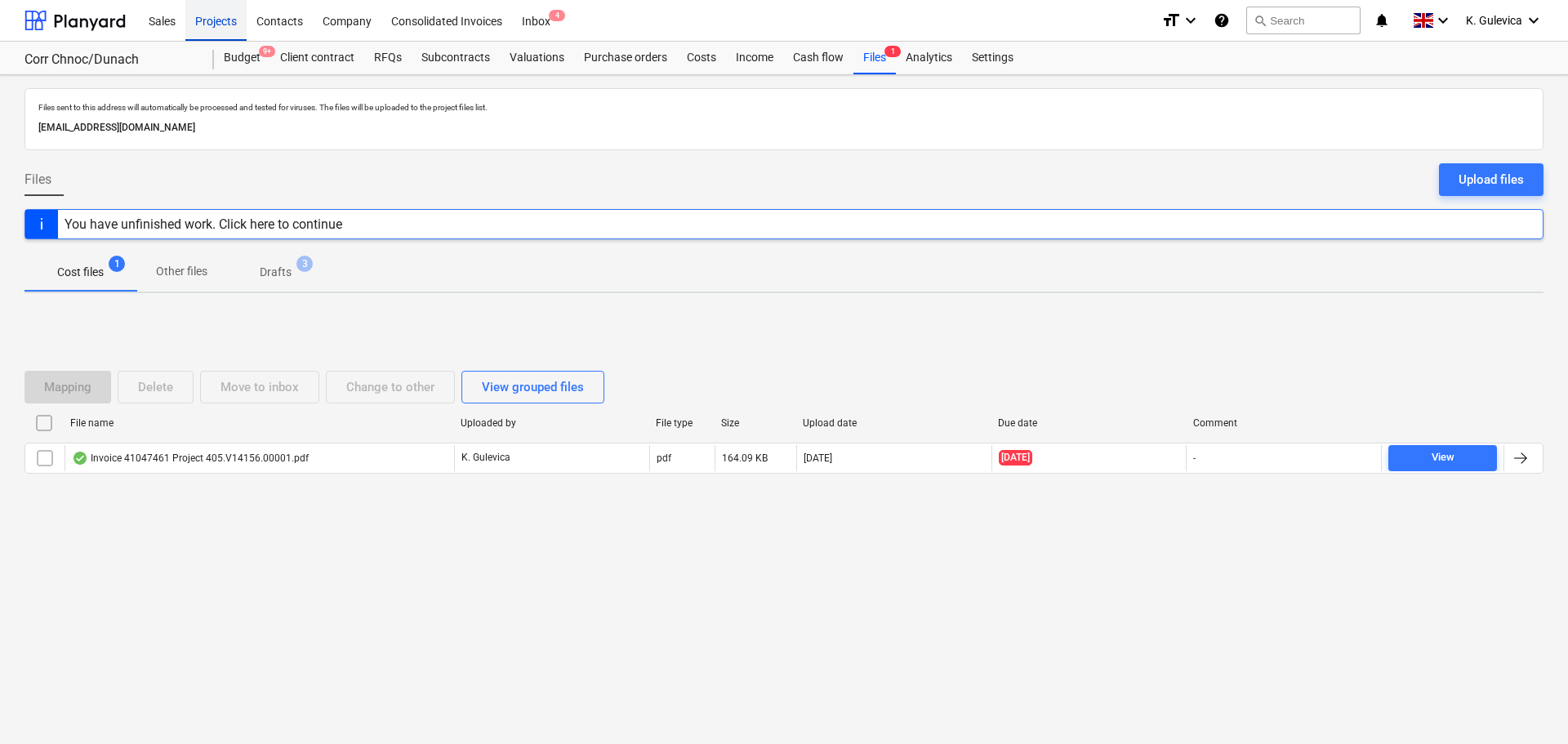
click at [210, 9] on div "Projects" at bounding box center [215, 20] width 61 height 42
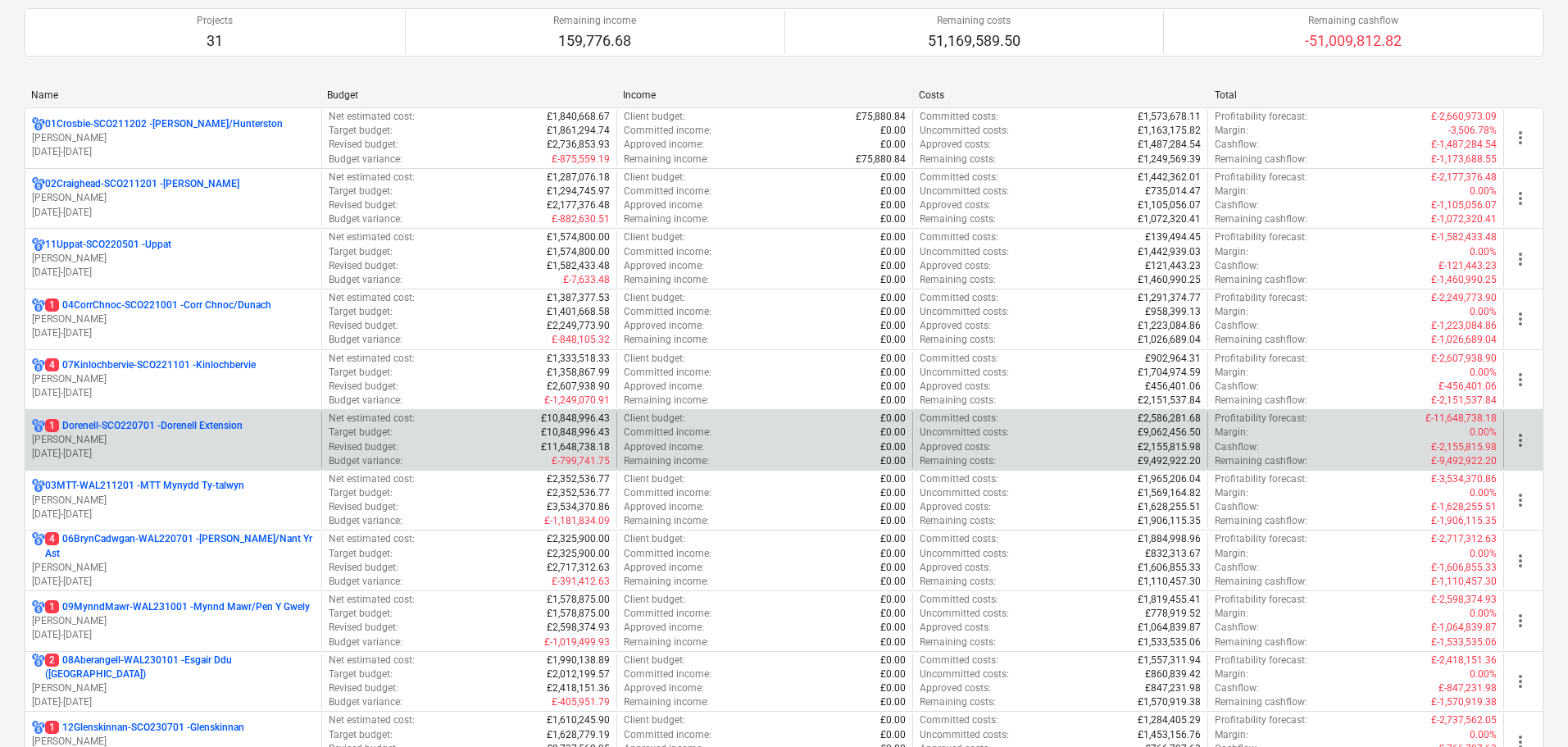
scroll to position [164, 0]
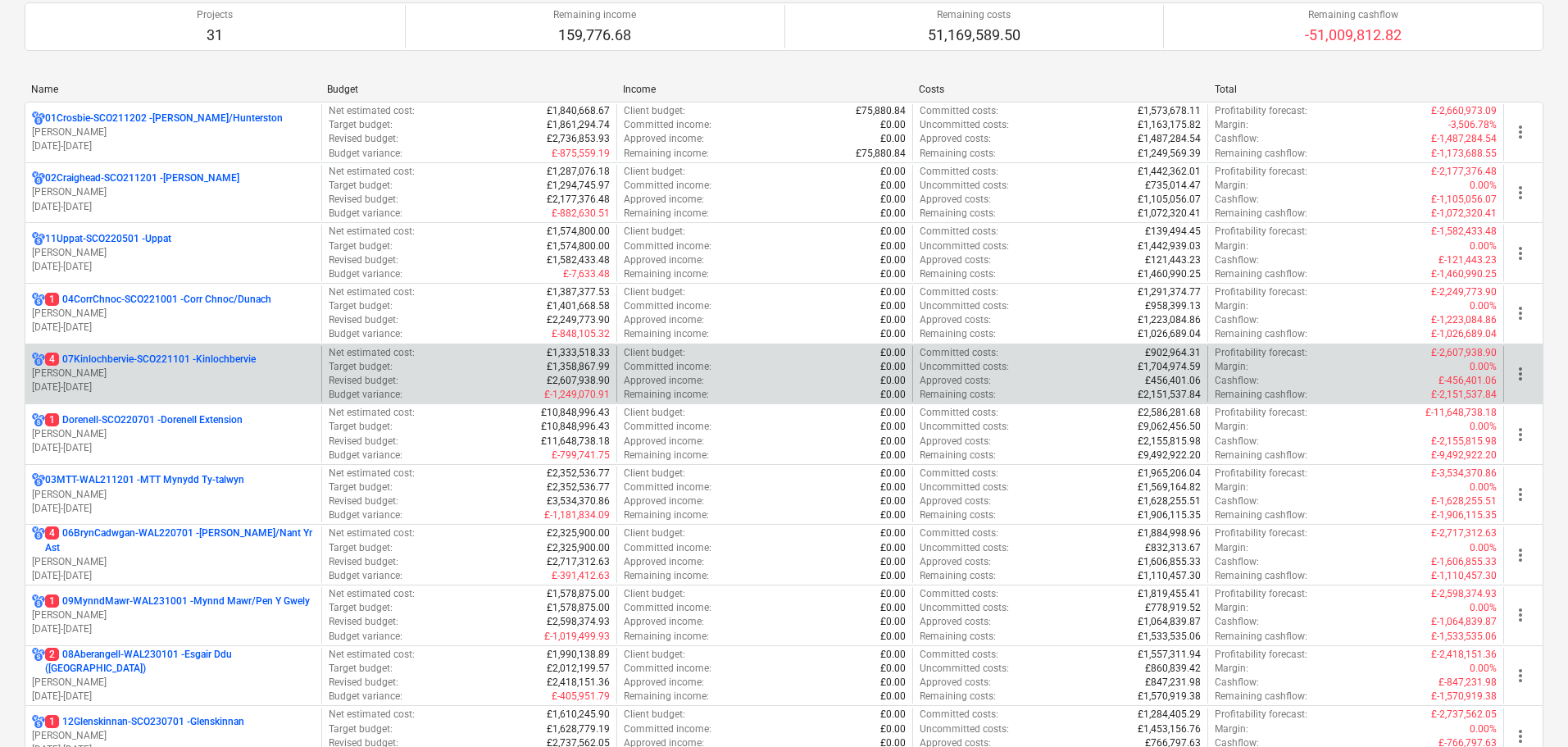
click at [178, 387] on p "[DATE] - [DATE]" at bounding box center [173, 387] width 283 height 14
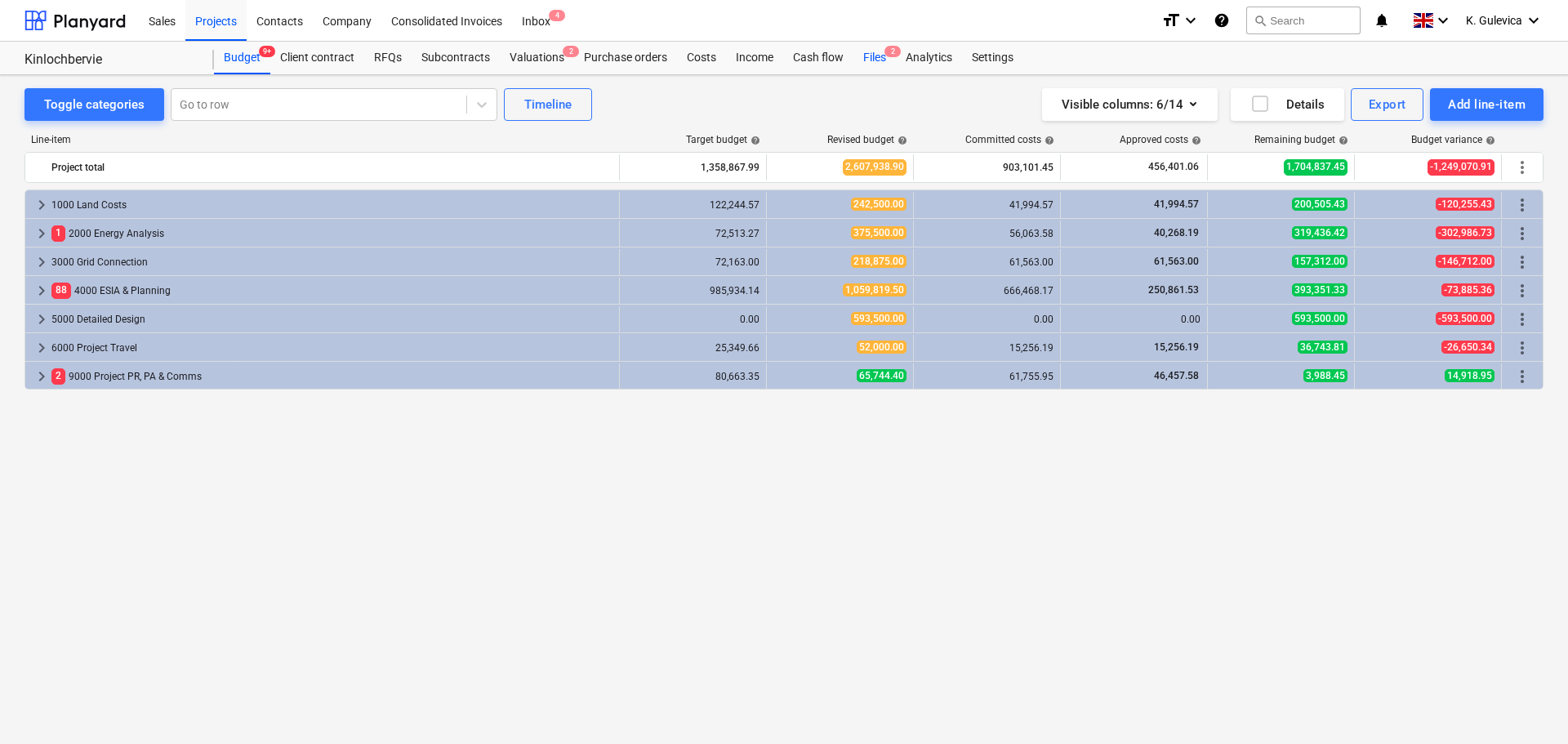
click at [874, 62] on div "Files 2" at bounding box center [874, 58] width 43 height 33
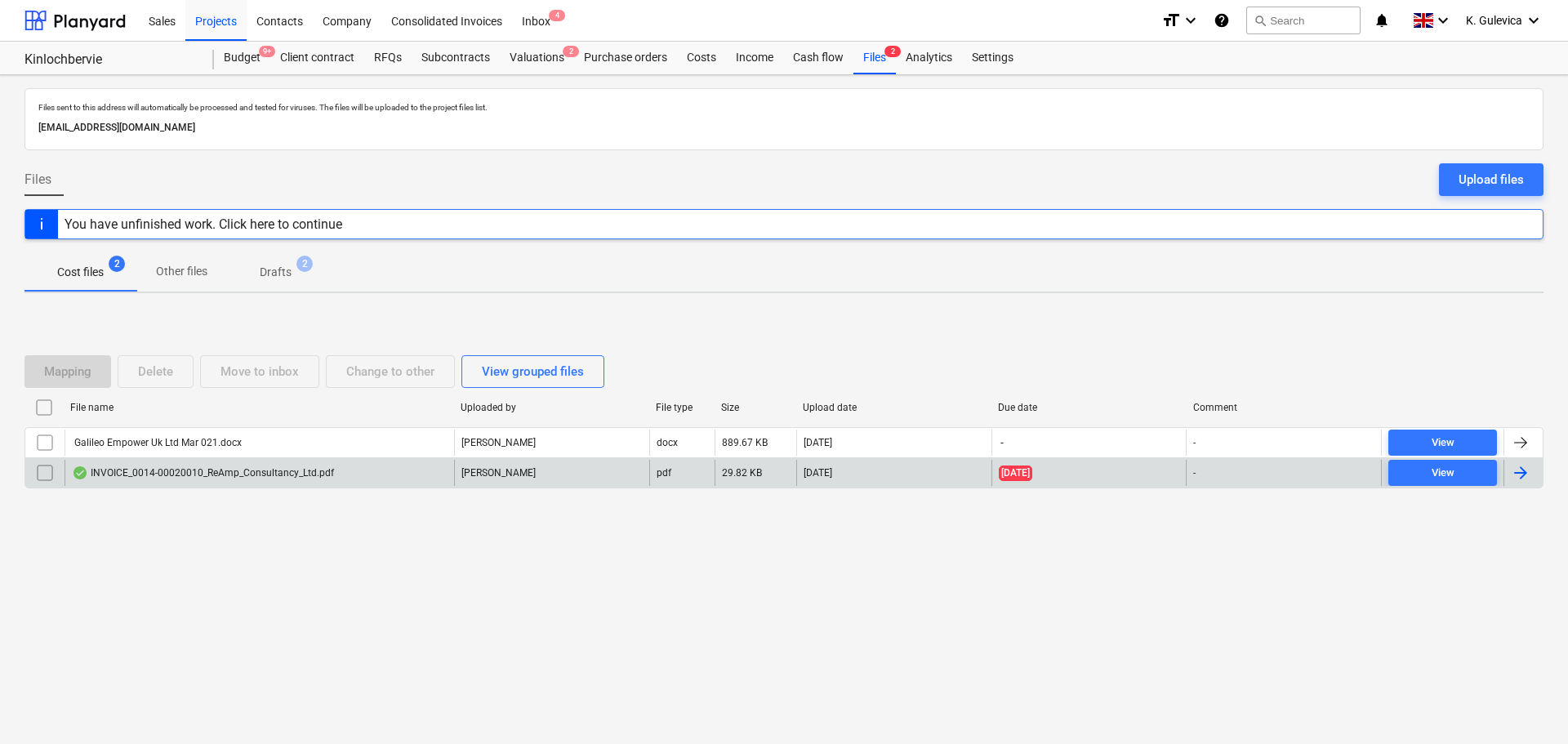
click at [398, 474] on div "INVOICE_0014-00020010_ReAmp_Consultancy_Ltd.pdf" at bounding box center [259, 472] width 390 height 26
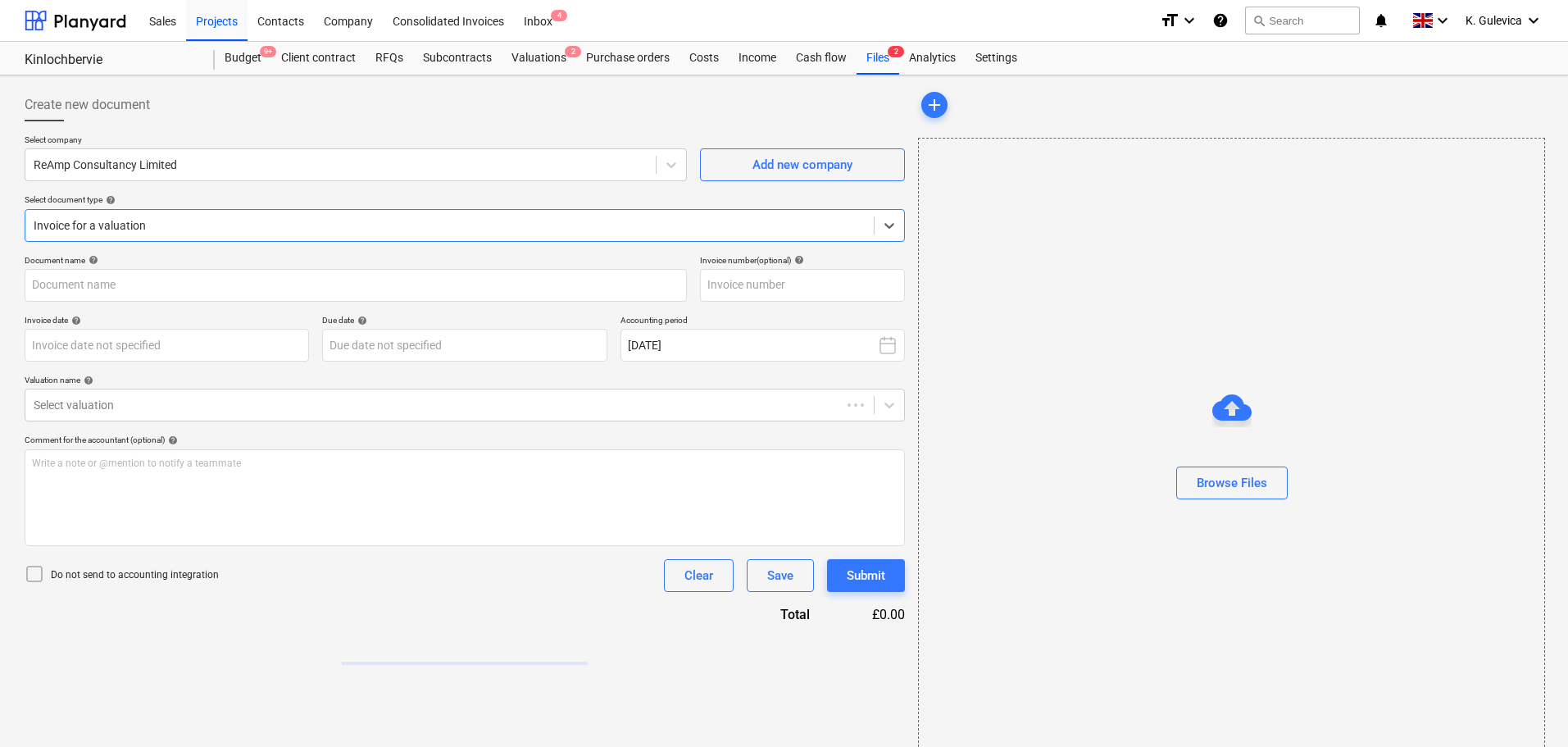
type input "23549449"
type input "[DATE]"
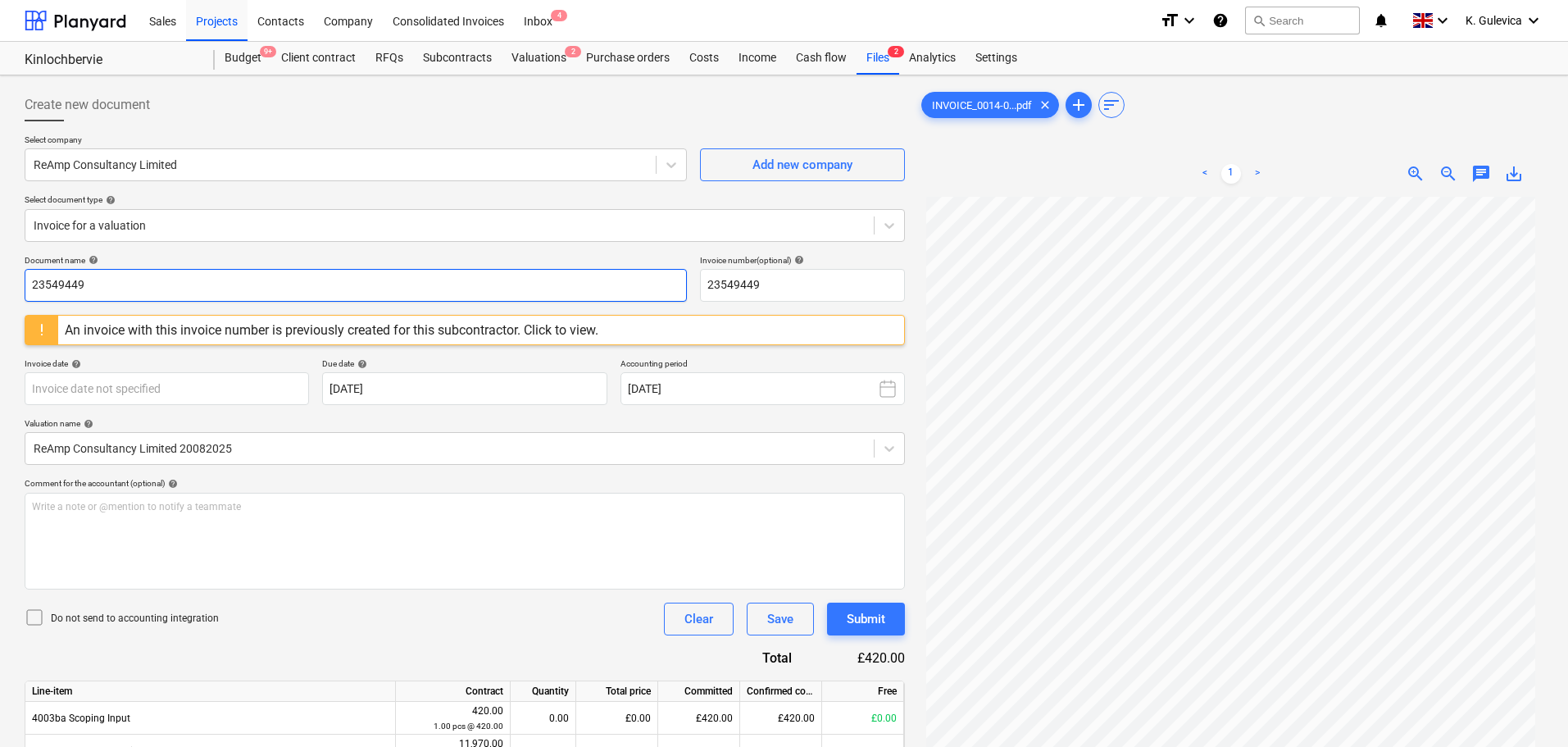
drag, startPoint x: 105, startPoint y: 280, endPoint x: -163, endPoint y: 279, distance: 268.0
click at [0, 279] on html "Sales Projects Contacts Company Consolidated Invoices Inbox 4 format_size keybo…" at bounding box center [784, 373] width 1568 height 747
paste input "0014-0001/000"
drag, startPoint x: 118, startPoint y: 284, endPoint x: 24, endPoint y: 282, distance: 94.0
click at [24, 282] on div "Create new document Select company ReAmp Consultancy Limited Add new company Se…" at bounding box center [464, 520] width 893 height 876
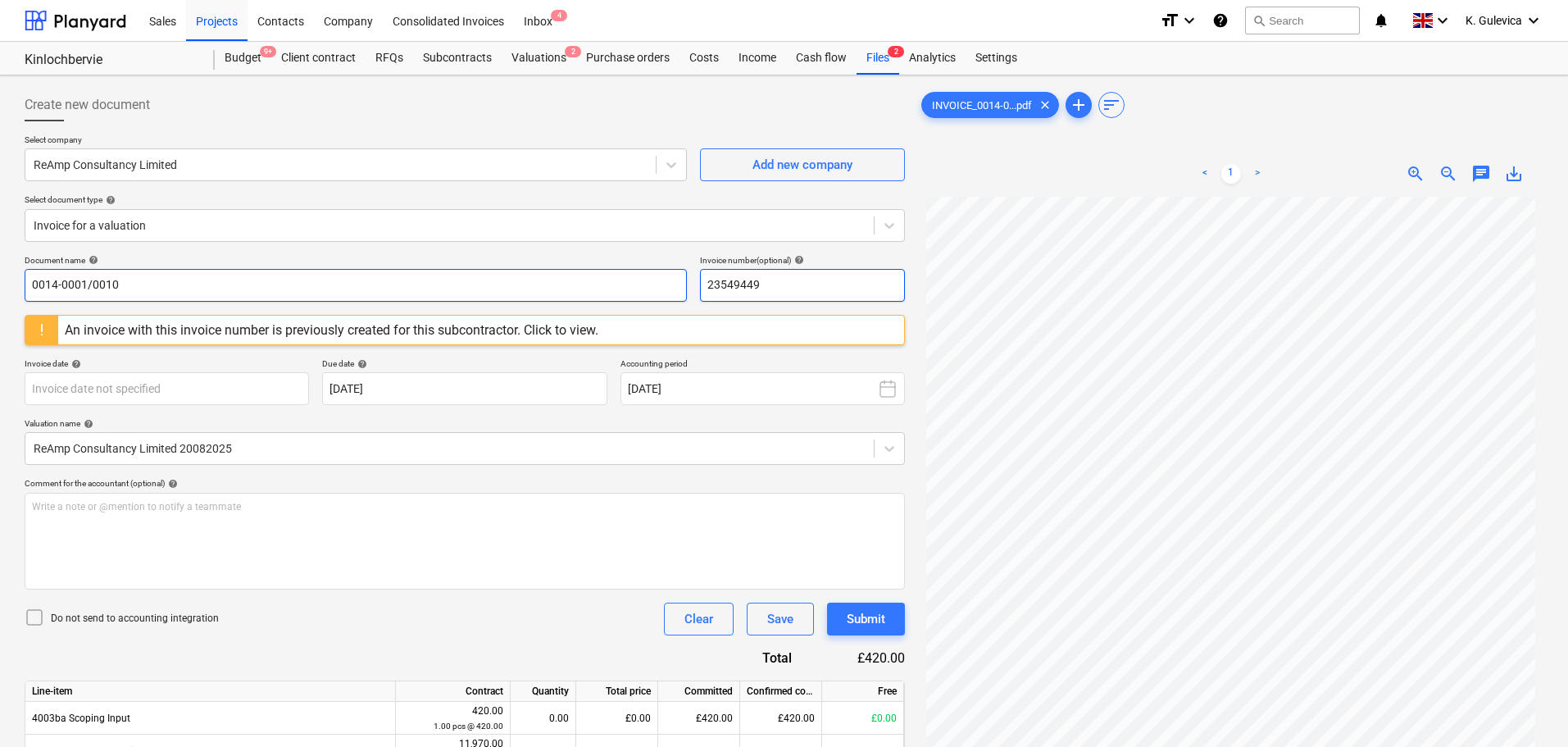
type input "0014-0001/0010"
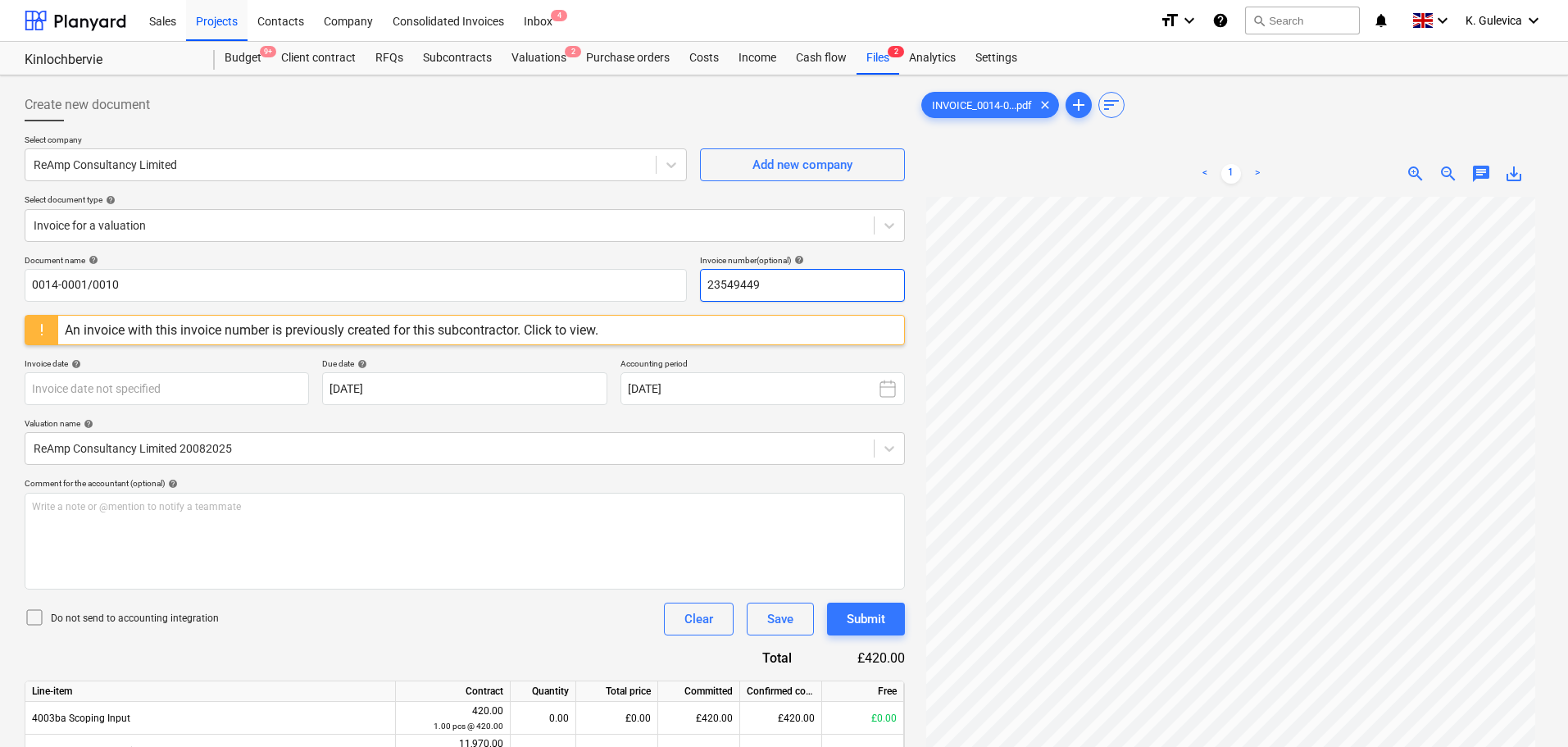
drag, startPoint x: 763, startPoint y: 287, endPoint x: 711, endPoint y: 283, distance: 52.2
click at [682, 286] on div "Document name help 0014-0001/0010 Invoice number (optional) help 23549449" at bounding box center [464, 277] width 880 height 47
paste input "0014-0001/0010"
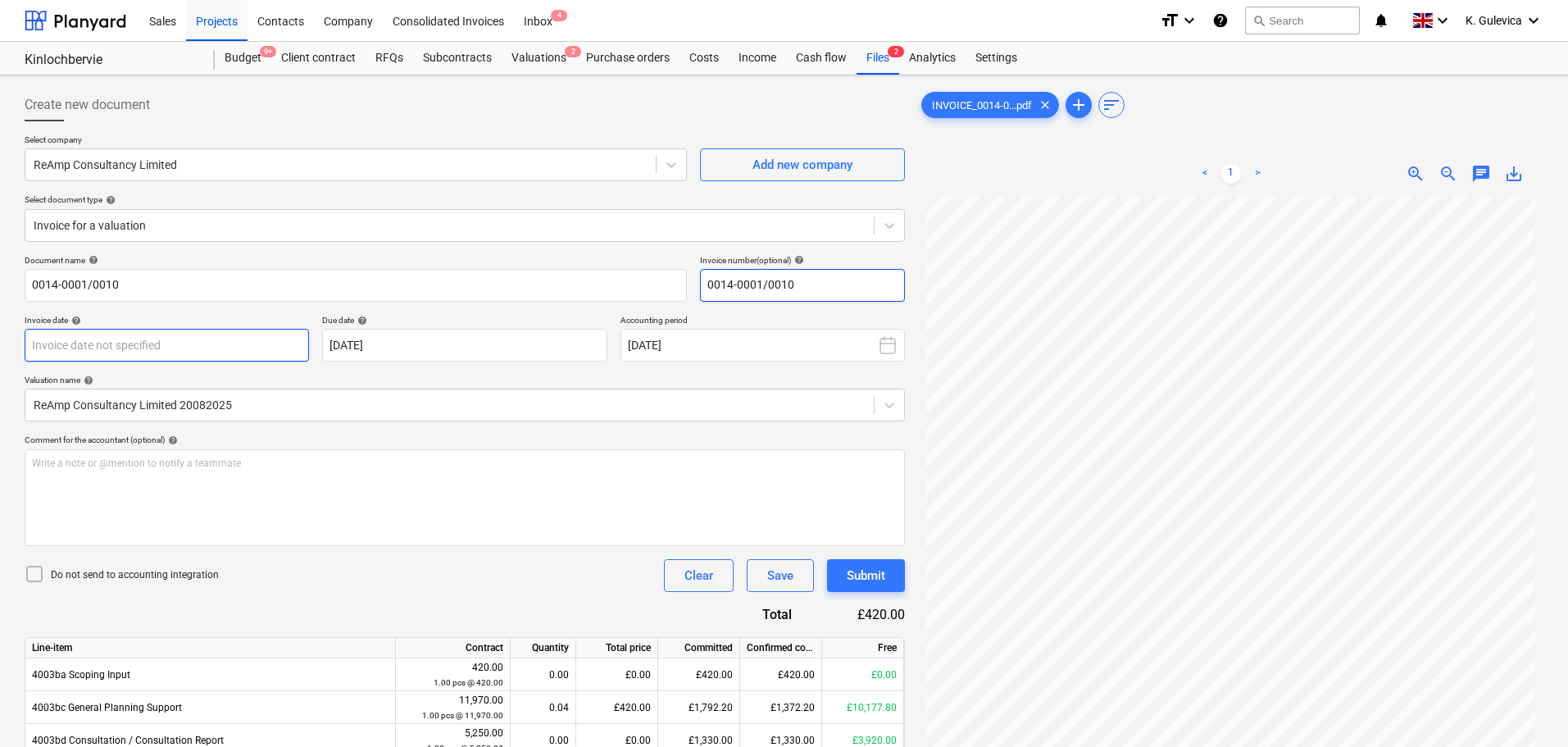
type input "0014-0001/0010"
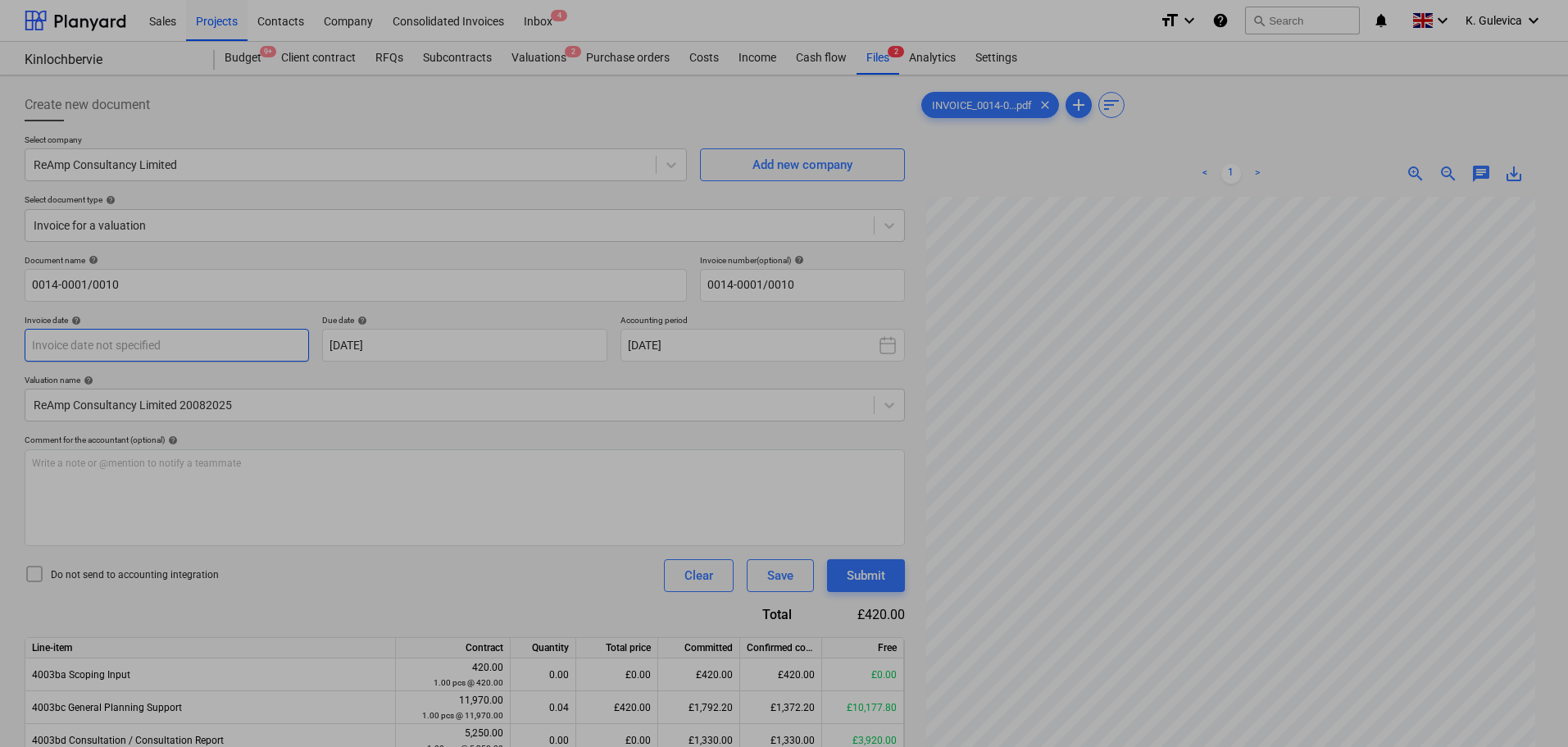
click at [186, 338] on body "Sales Projects Contacts Company Consolidated Invoices Inbox 4 format_size keybo…" at bounding box center [784, 373] width 1568 height 747
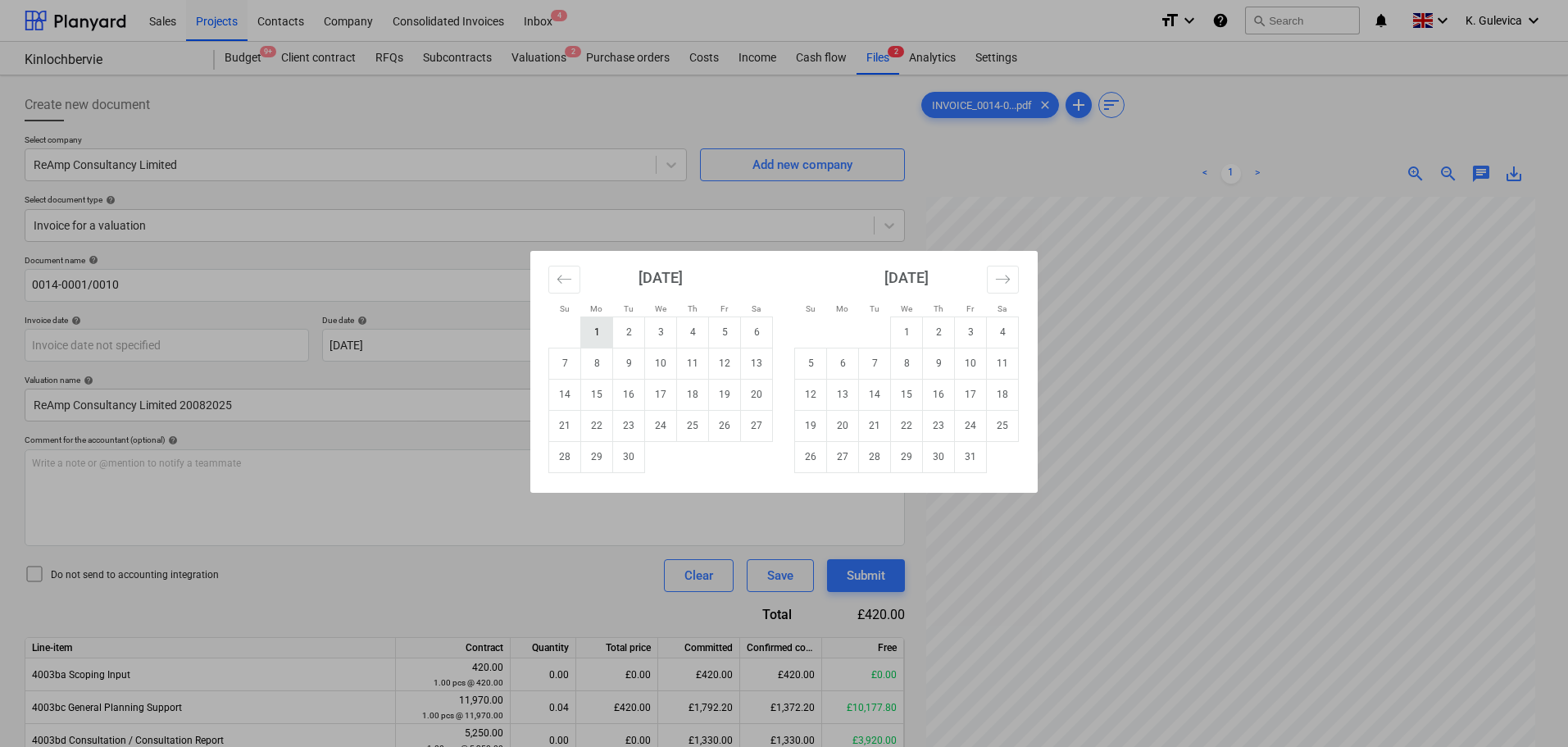
click at [597, 327] on td "1" at bounding box center [597, 332] width 32 height 31
type input "[DATE]"
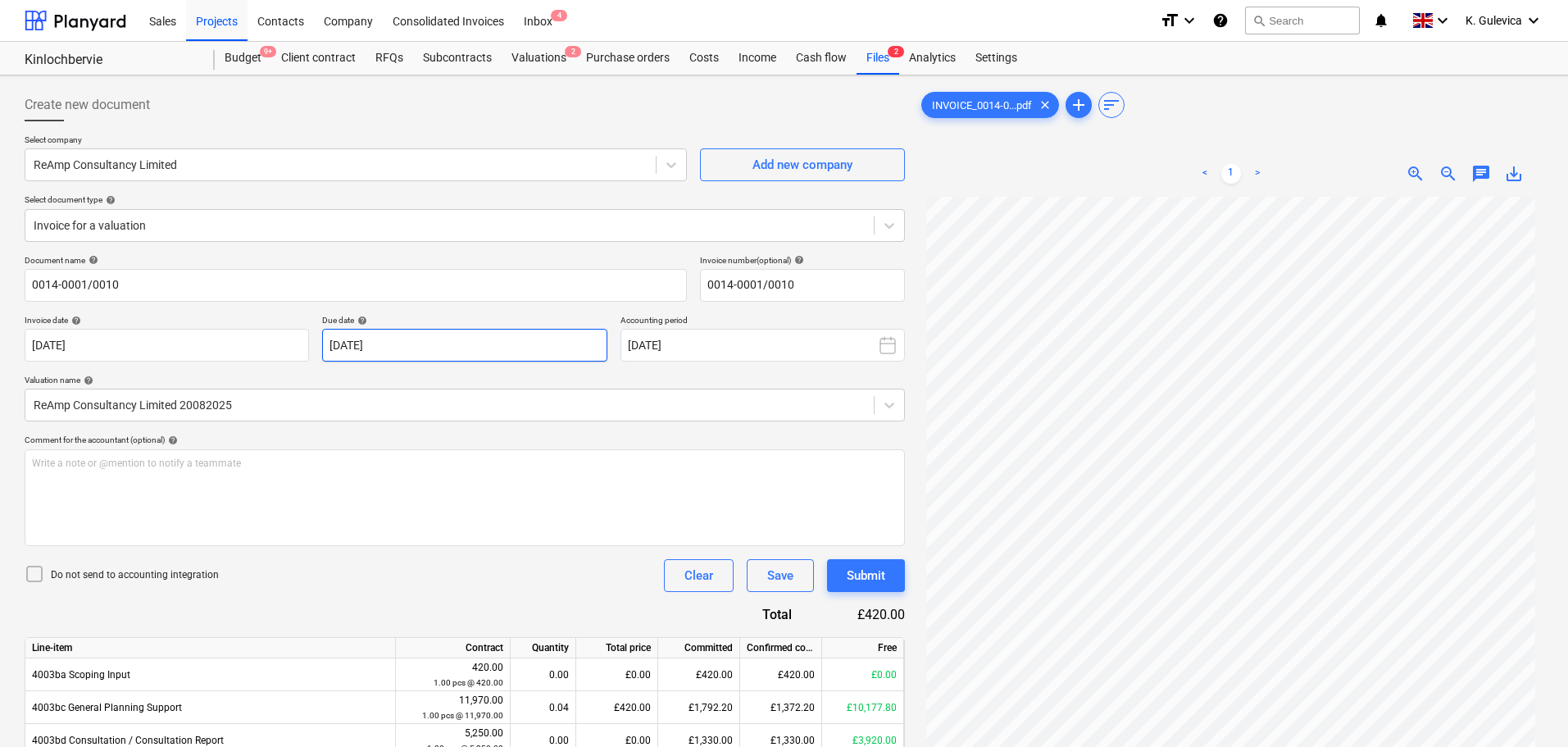
click at [440, 335] on body "Sales Projects Contacts Company Consolidated Invoices Inbox 4 format_size keybo…" at bounding box center [784, 373] width 1568 height 747
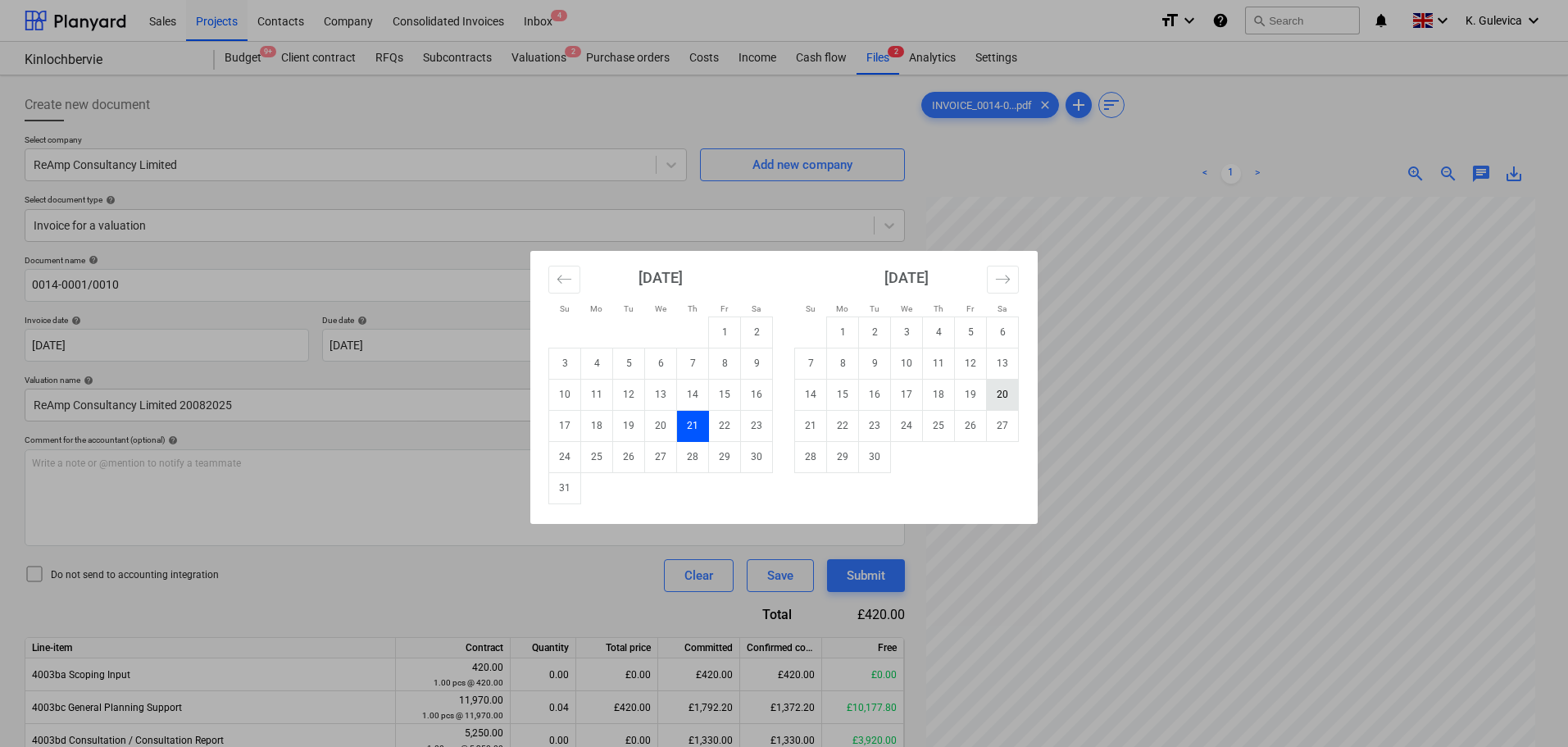
click at [998, 391] on td "20" at bounding box center [1002, 394] width 32 height 31
type input "[DATE]"
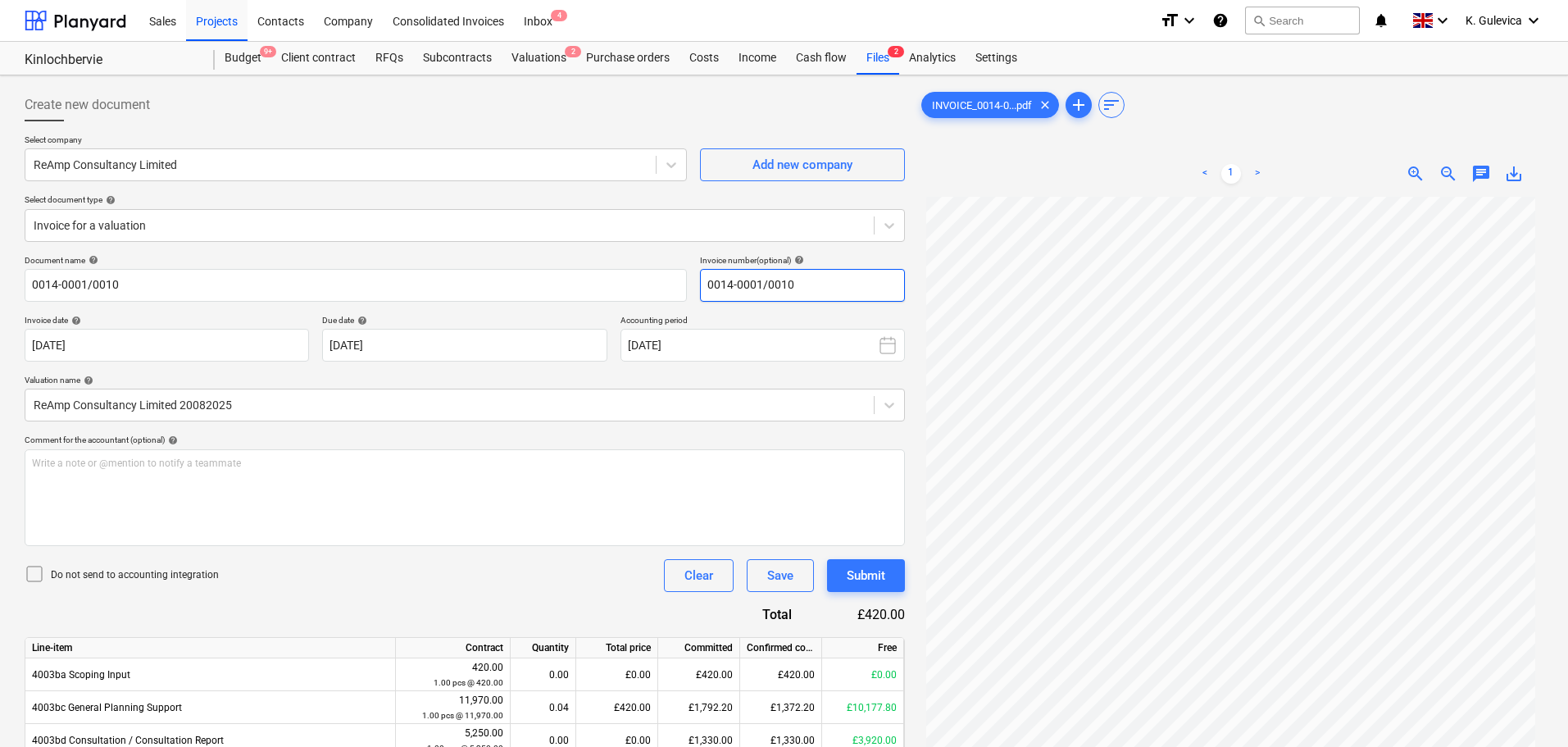
drag, startPoint x: 805, startPoint y: 291, endPoint x: 703, endPoint y: 285, distance: 102.2
click at [703, 285] on input "0014-0001/0010" at bounding box center [802, 285] width 205 height 33
click at [475, 60] on div "Subcontracts" at bounding box center [457, 58] width 88 height 33
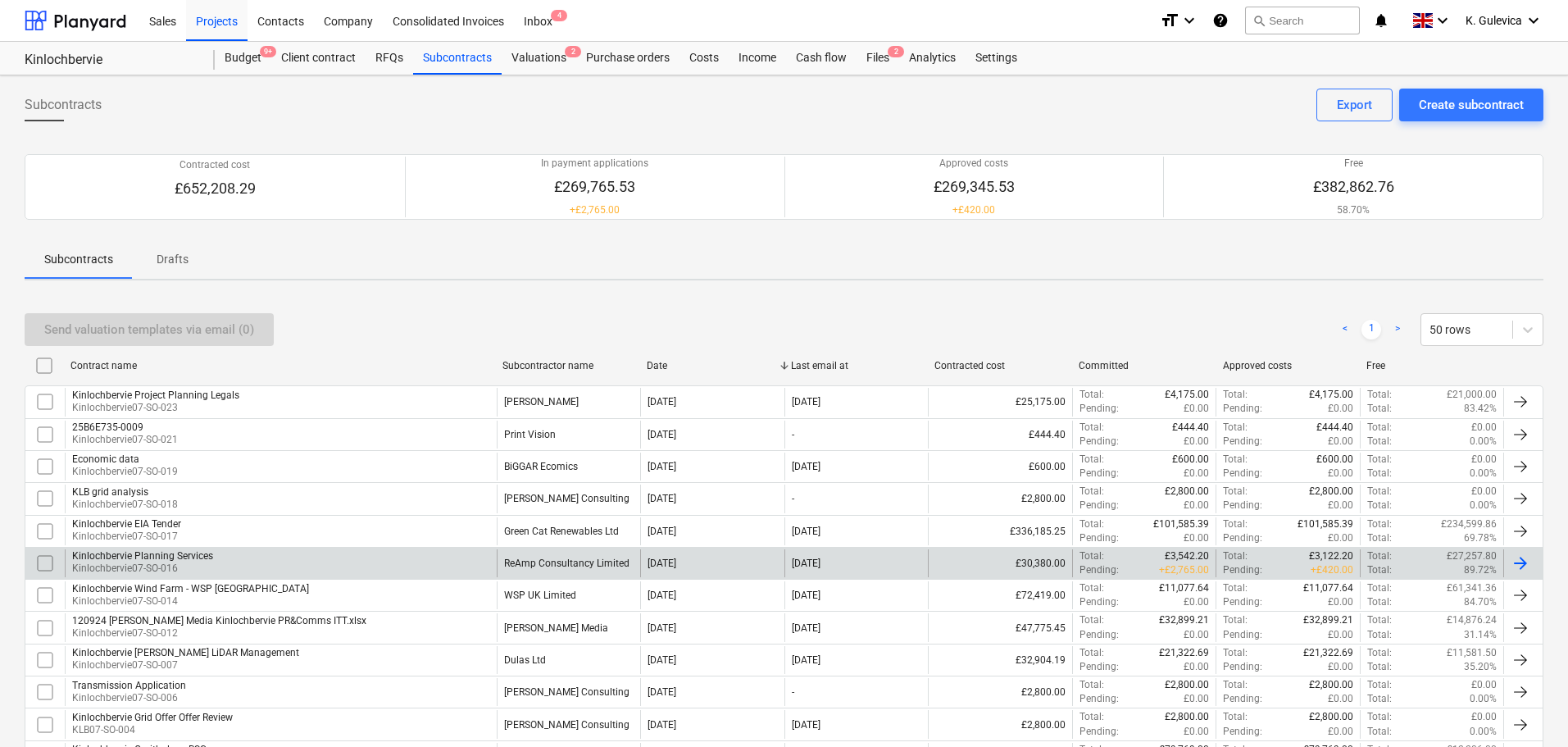
click at [555, 561] on div "ReAmp Consultancy Limited" at bounding box center [566, 563] width 125 height 12
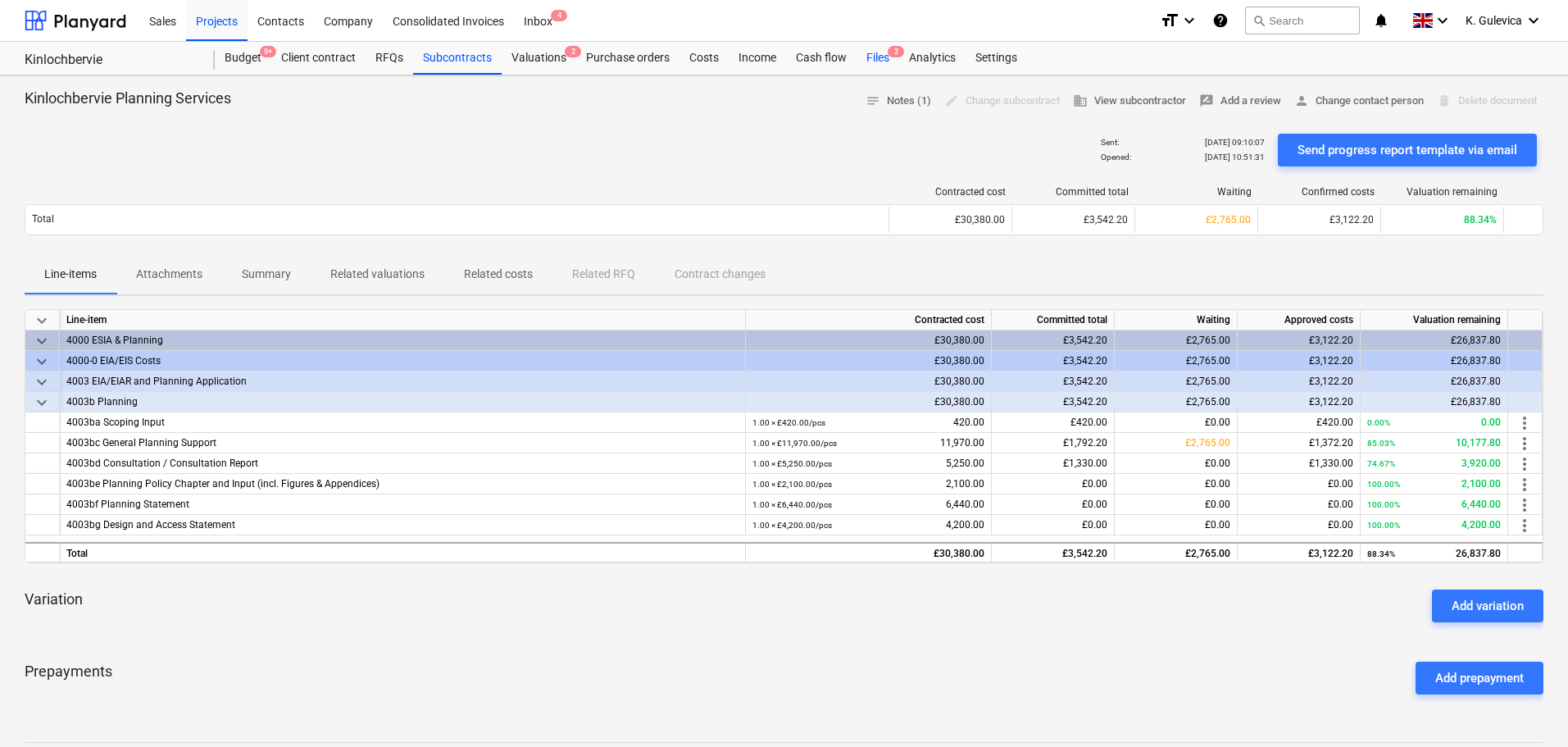
click at [881, 57] on div "Files 2" at bounding box center [877, 58] width 43 height 33
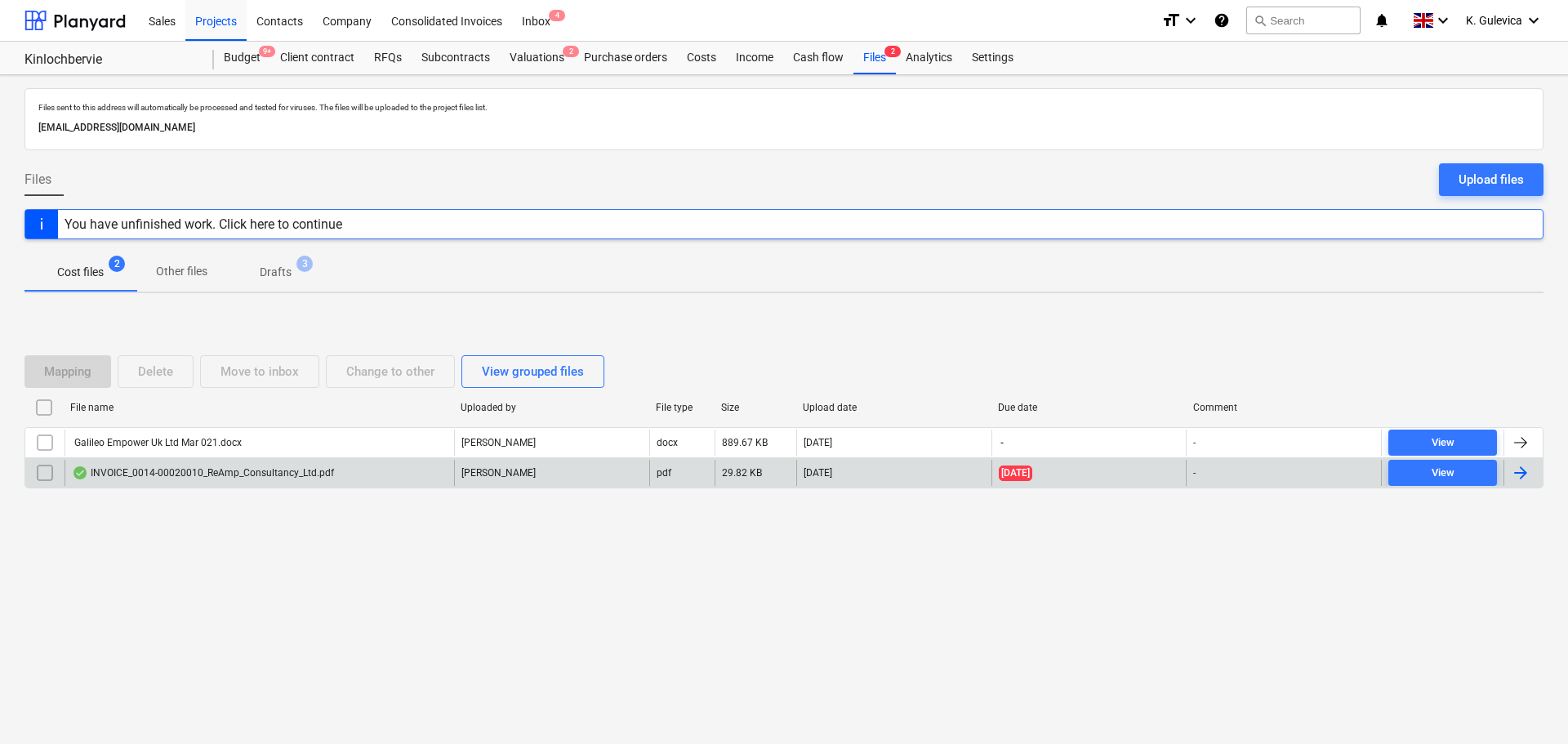
click at [240, 468] on div "INVOICE_0014-00020010_ReAmp_Consultancy_Ltd.pdf" at bounding box center [203, 472] width 262 height 13
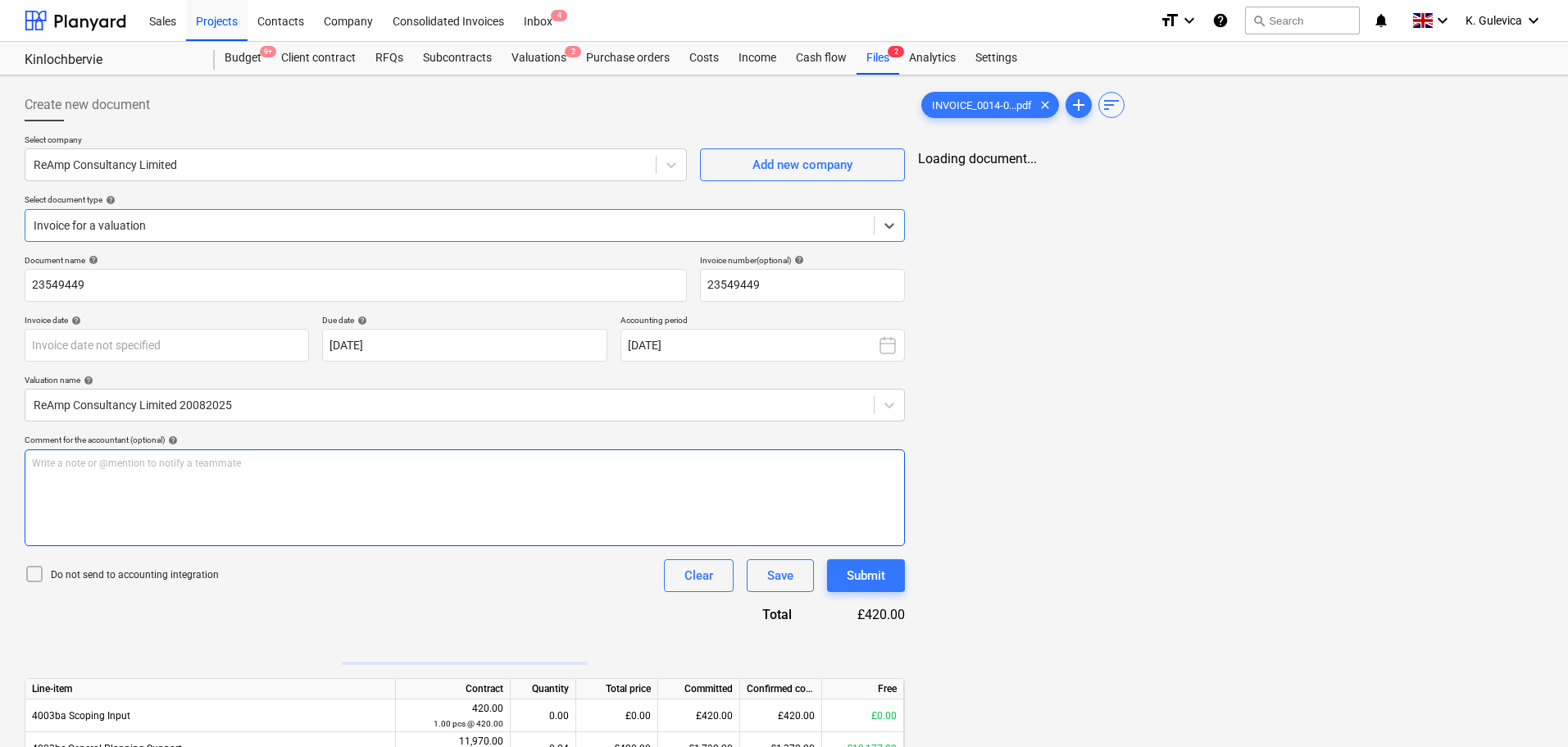
type input "[DATE]"
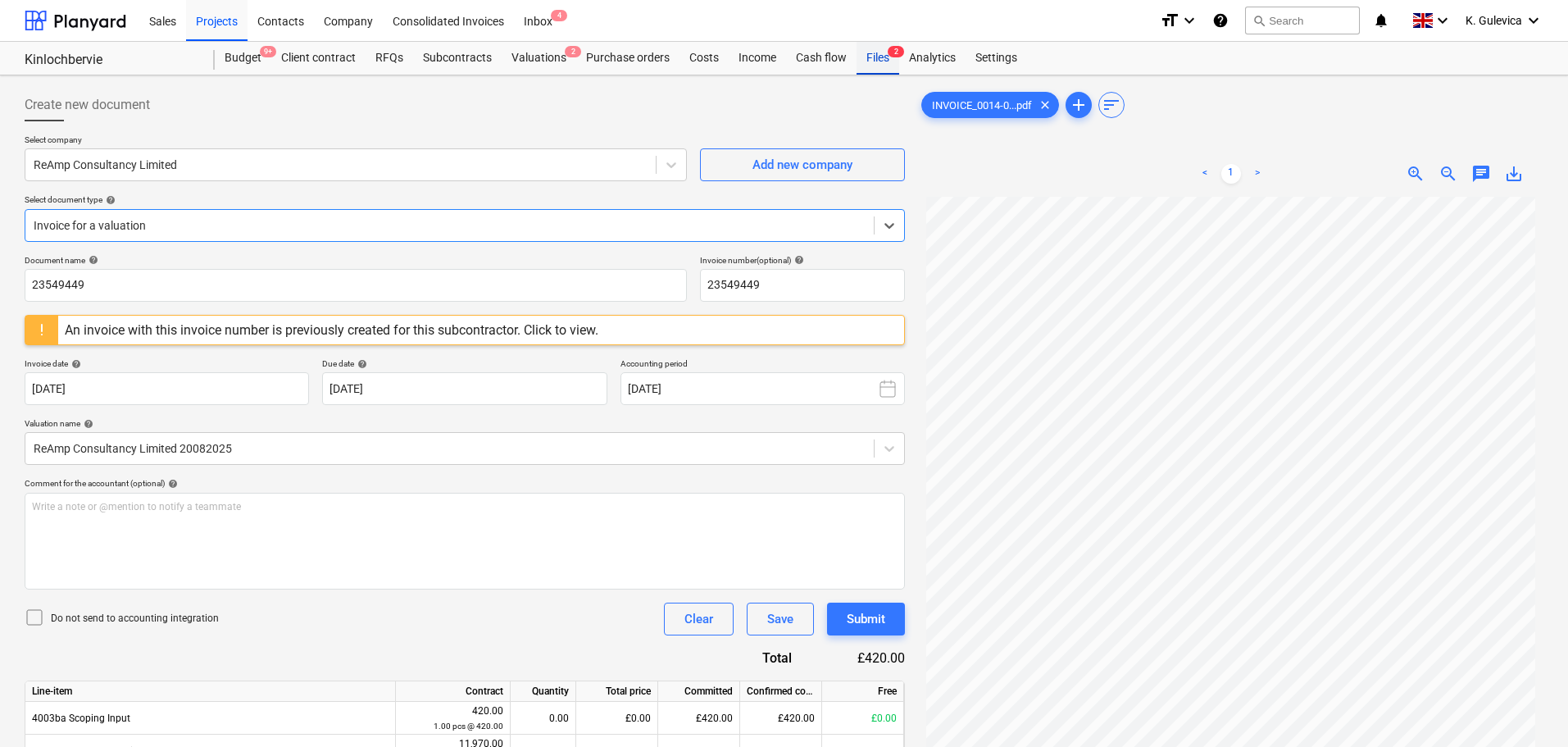
click at [870, 59] on div "Files 2" at bounding box center [877, 58] width 43 height 33
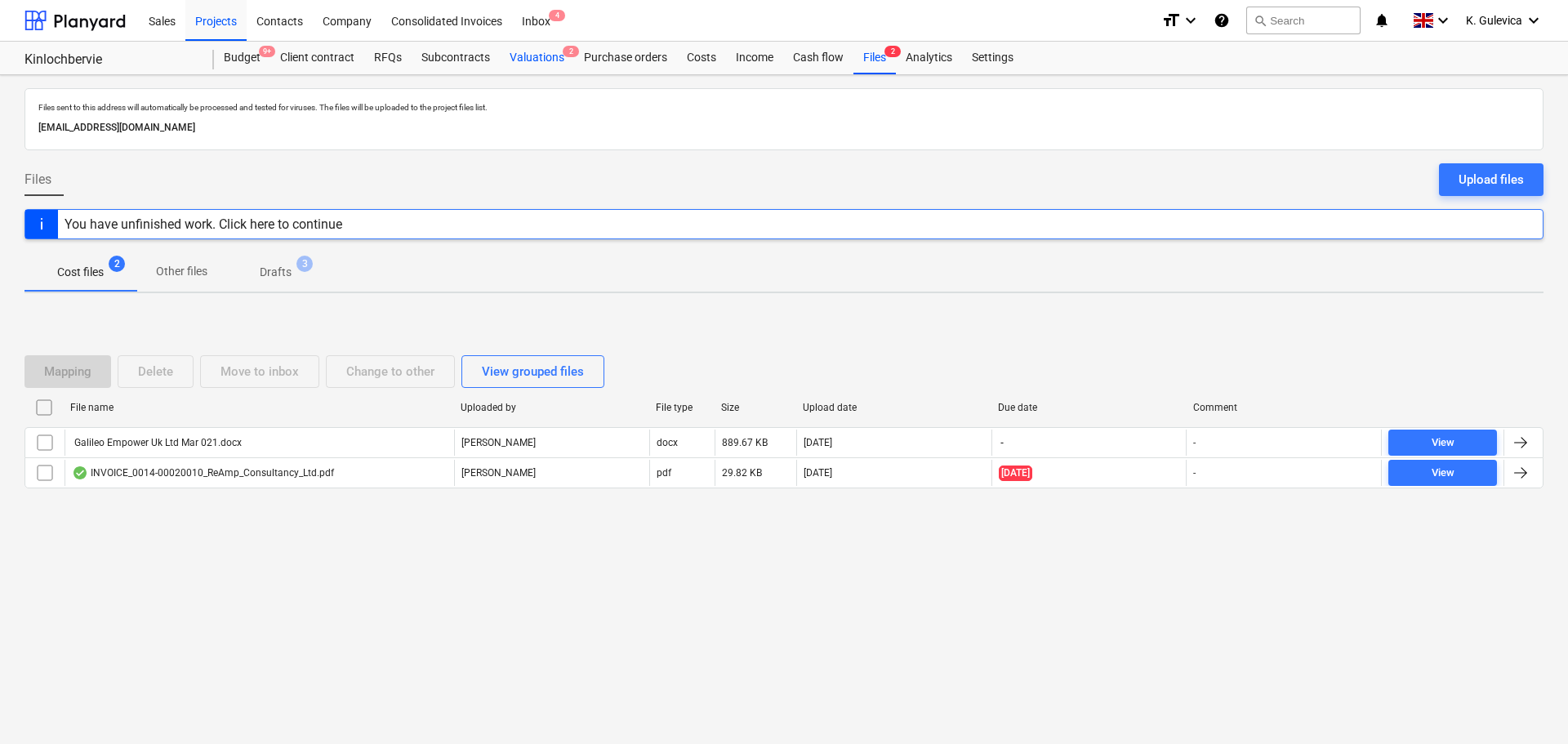
click at [534, 57] on div "Valuations 2" at bounding box center [537, 58] width 75 height 33
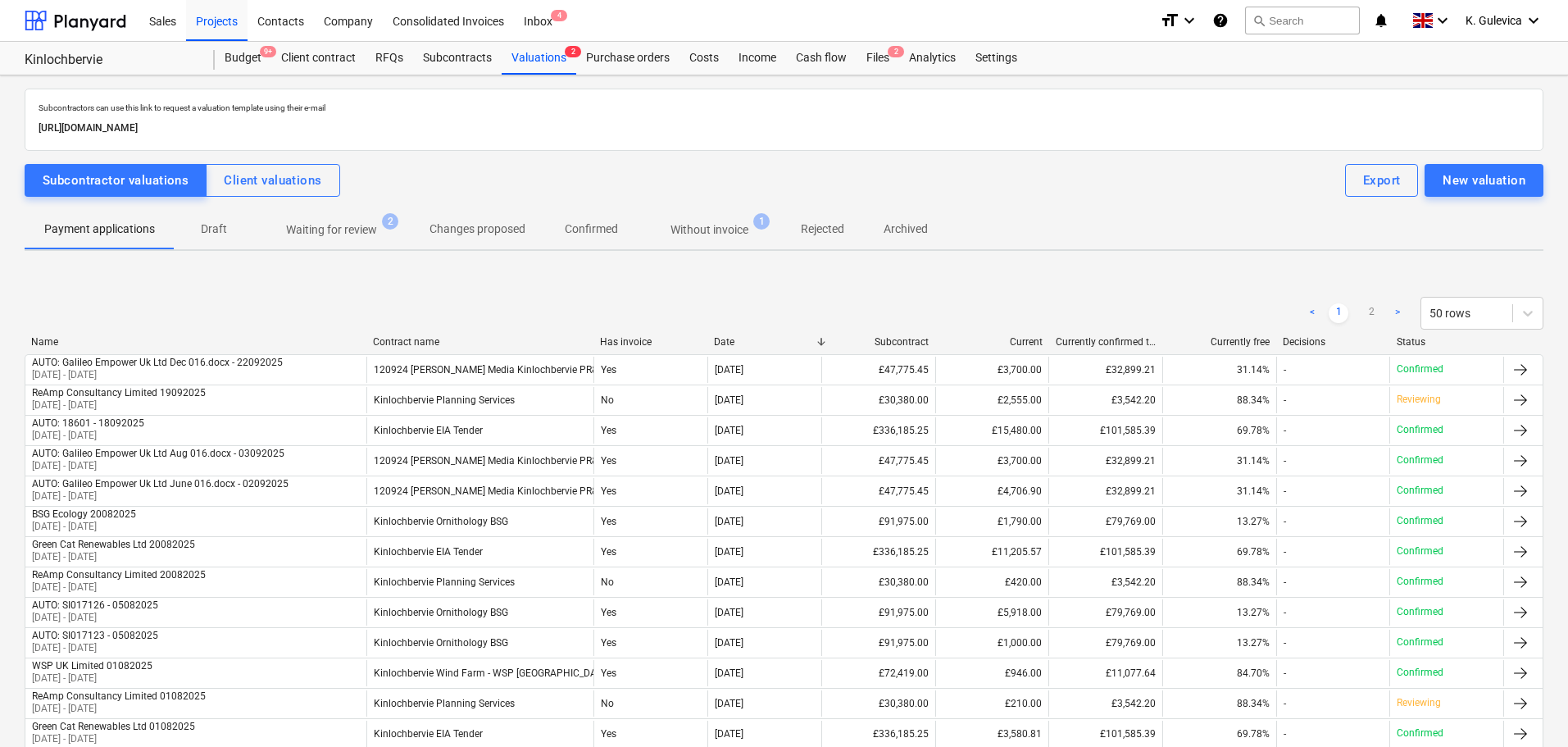
click at [712, 218] on span "Without invoice 1" at bounding box center [709, 229] width 143 height 29
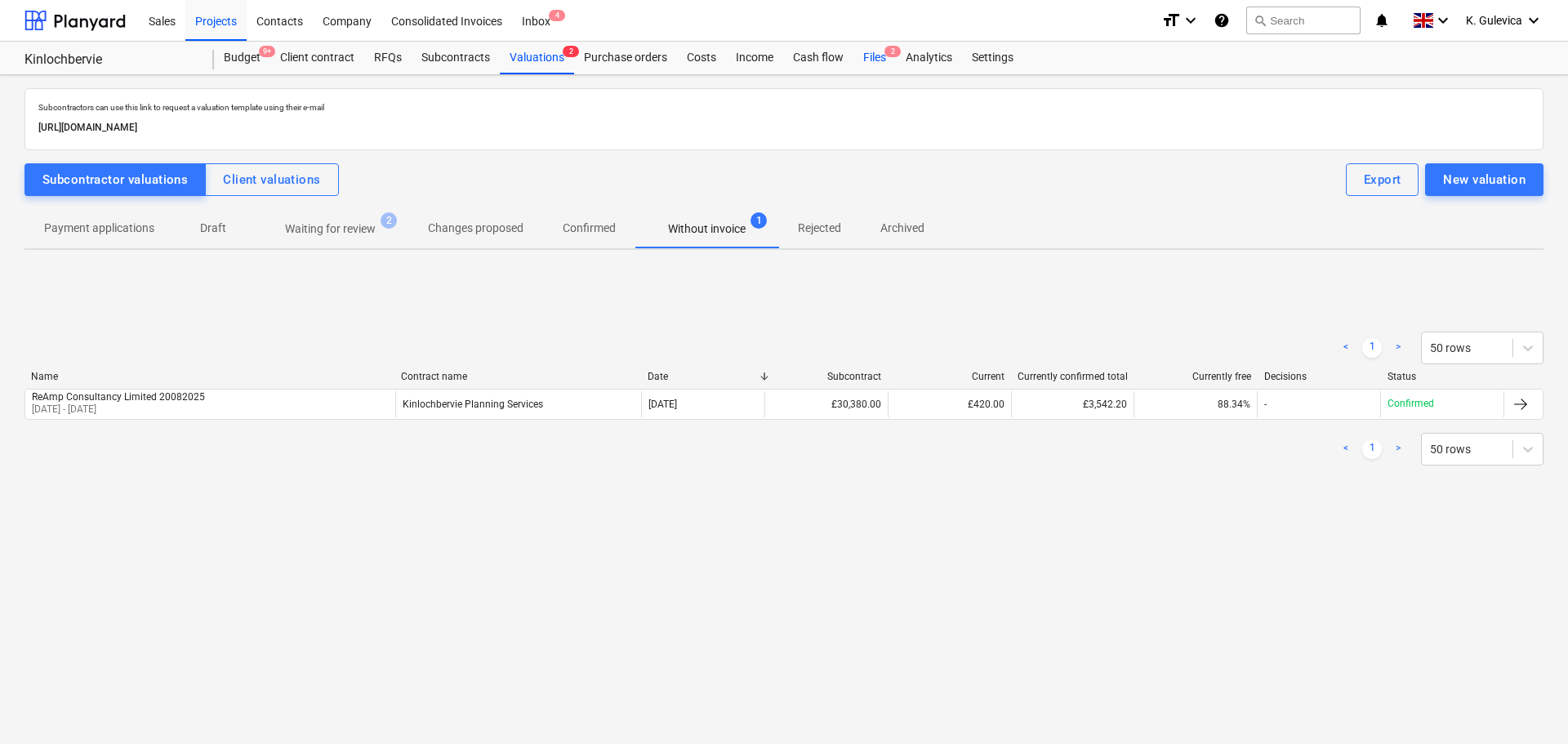
click at [880, 62] on div "Files 2" at bounding box center [874, 58] width 43 height 33
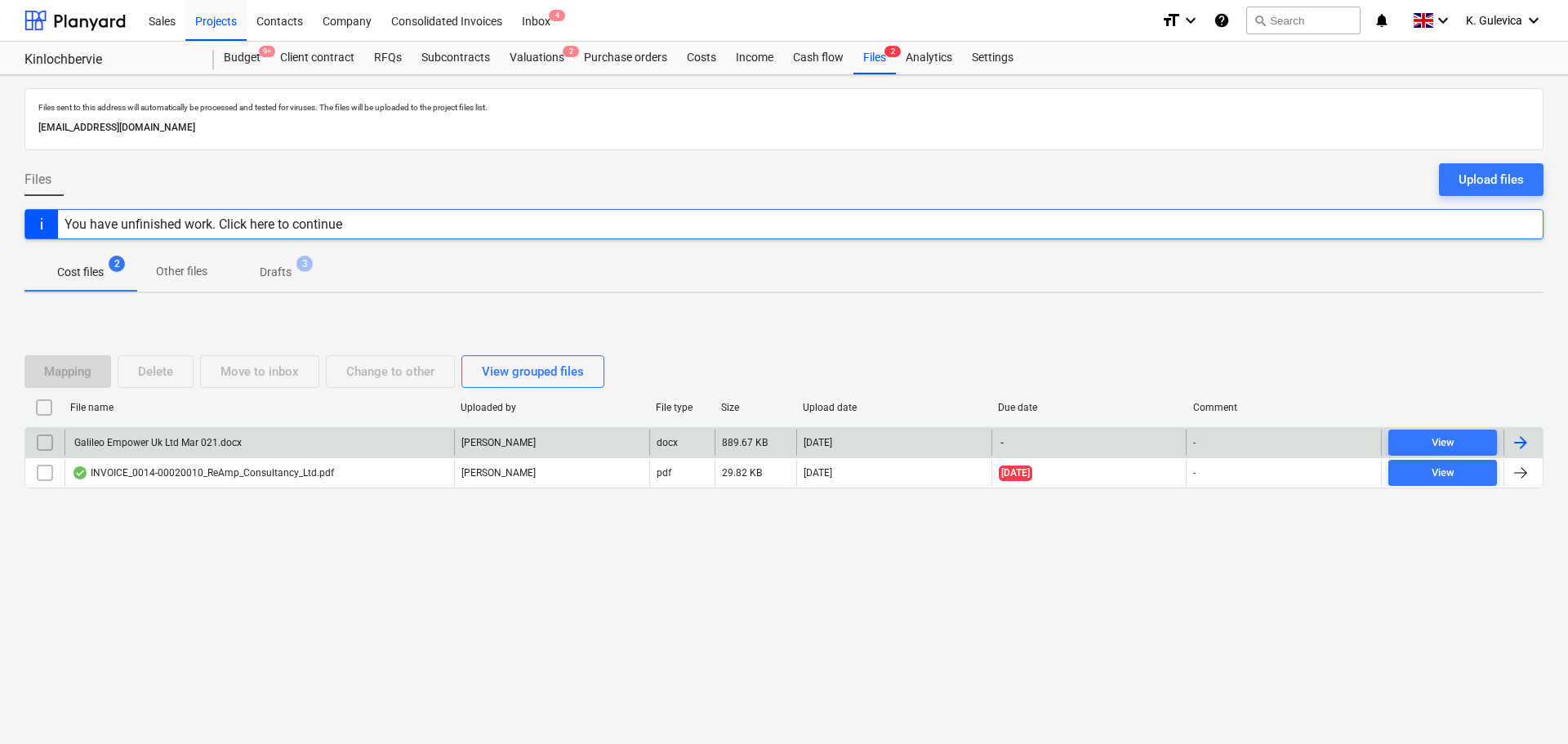
click at [43, 445] on input "checkbox" at bounding box center [45, 442] width 26 height 26
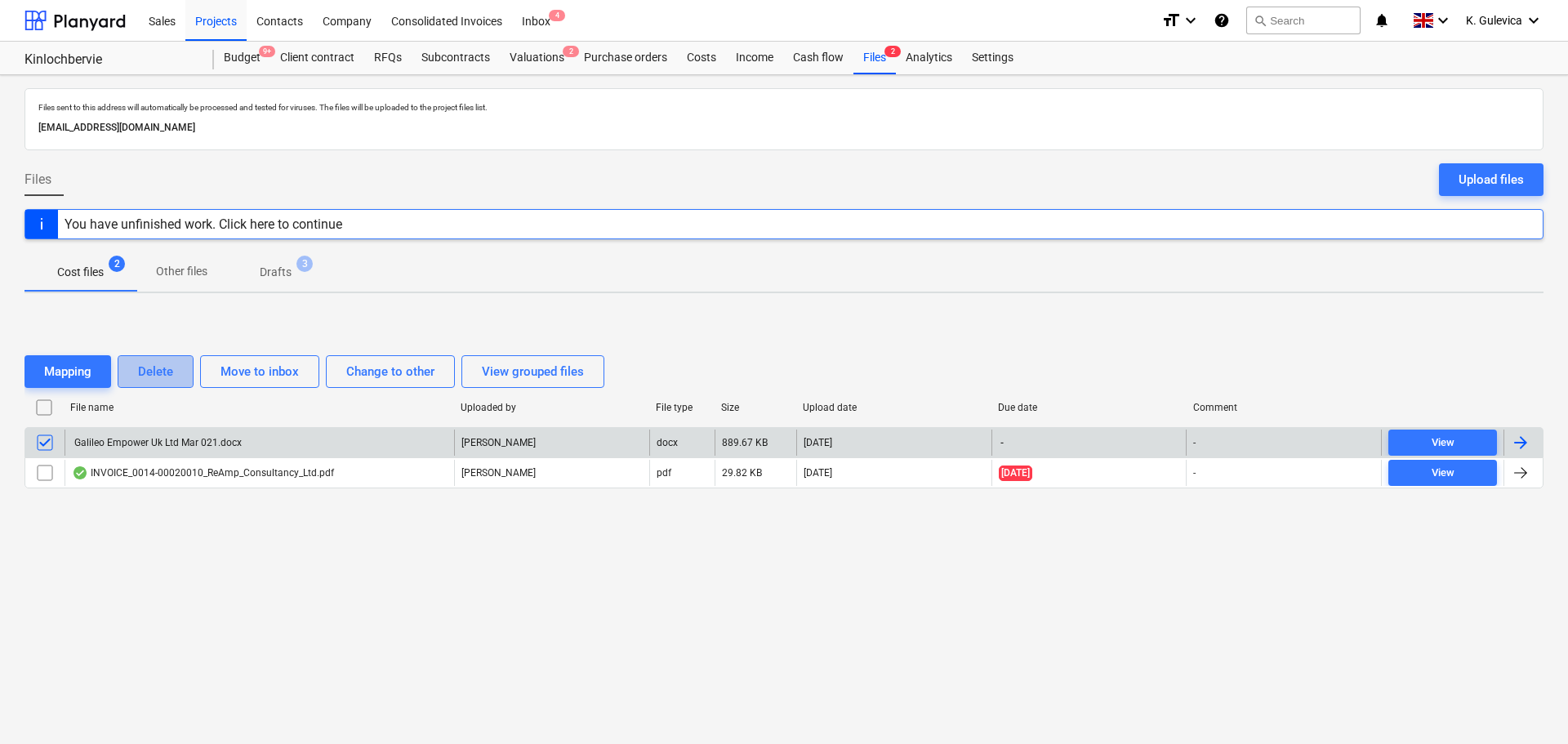
click at [171, 368] on div "Delete" at bounding box center [155, 371] width 35 height 21
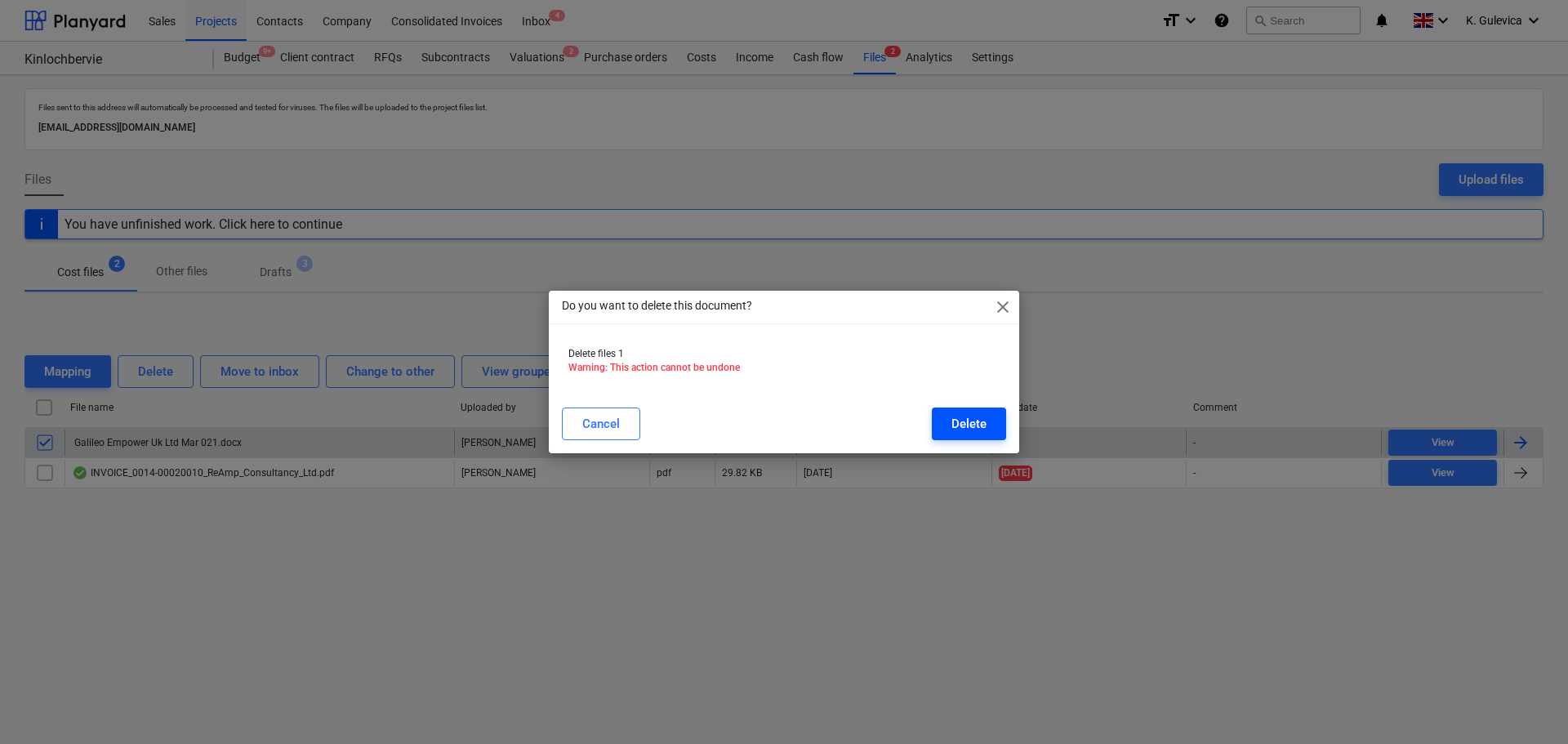
click at [977, 423] on div "Delete" at bounding box center [969, 423] width 35 height 21
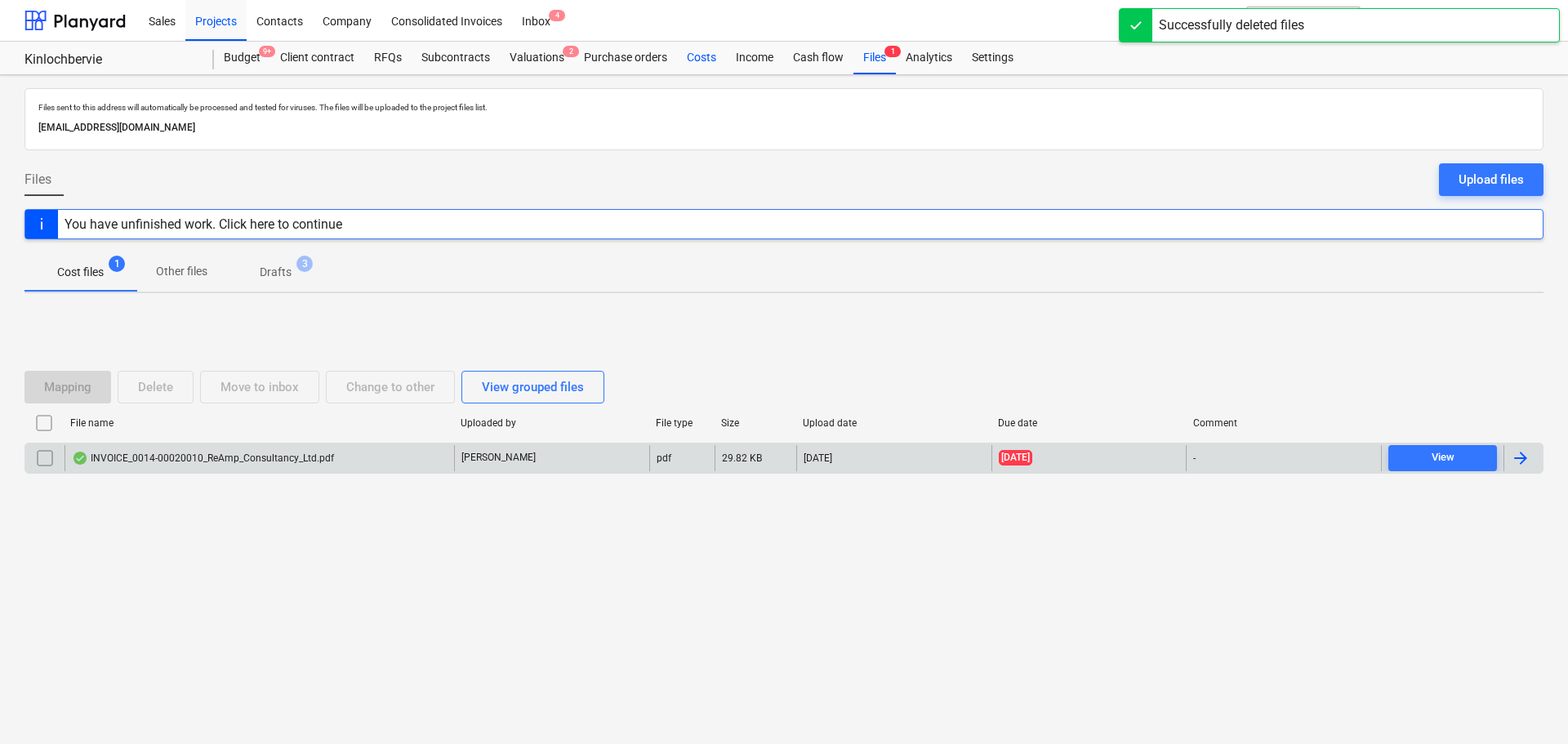
click at [694, 57] on div "Costs" at bounding box center [702, 58] width 49 height 33
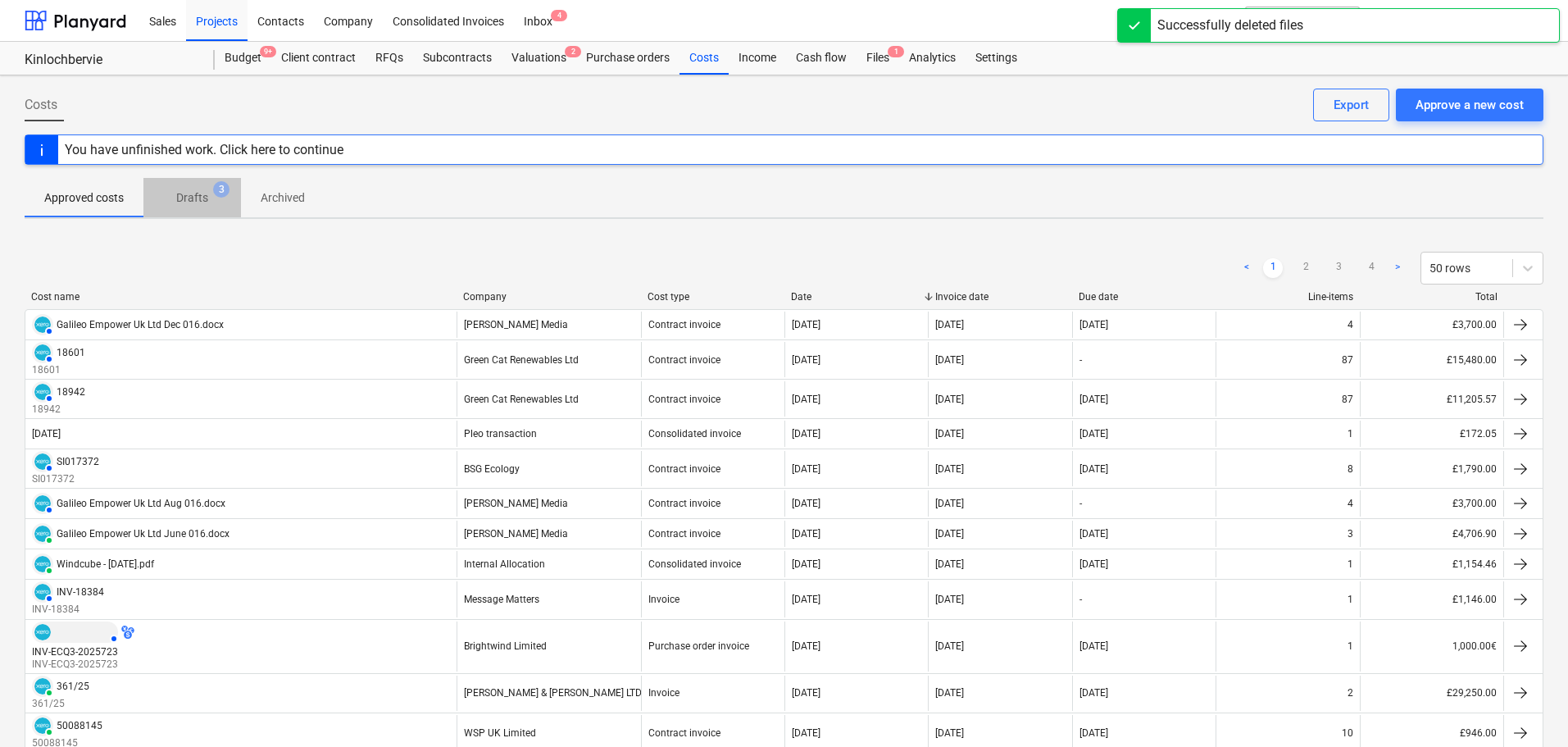
click at [206, 198] on p "Drafts" at bounding box center [192, 198] width 32 height 17
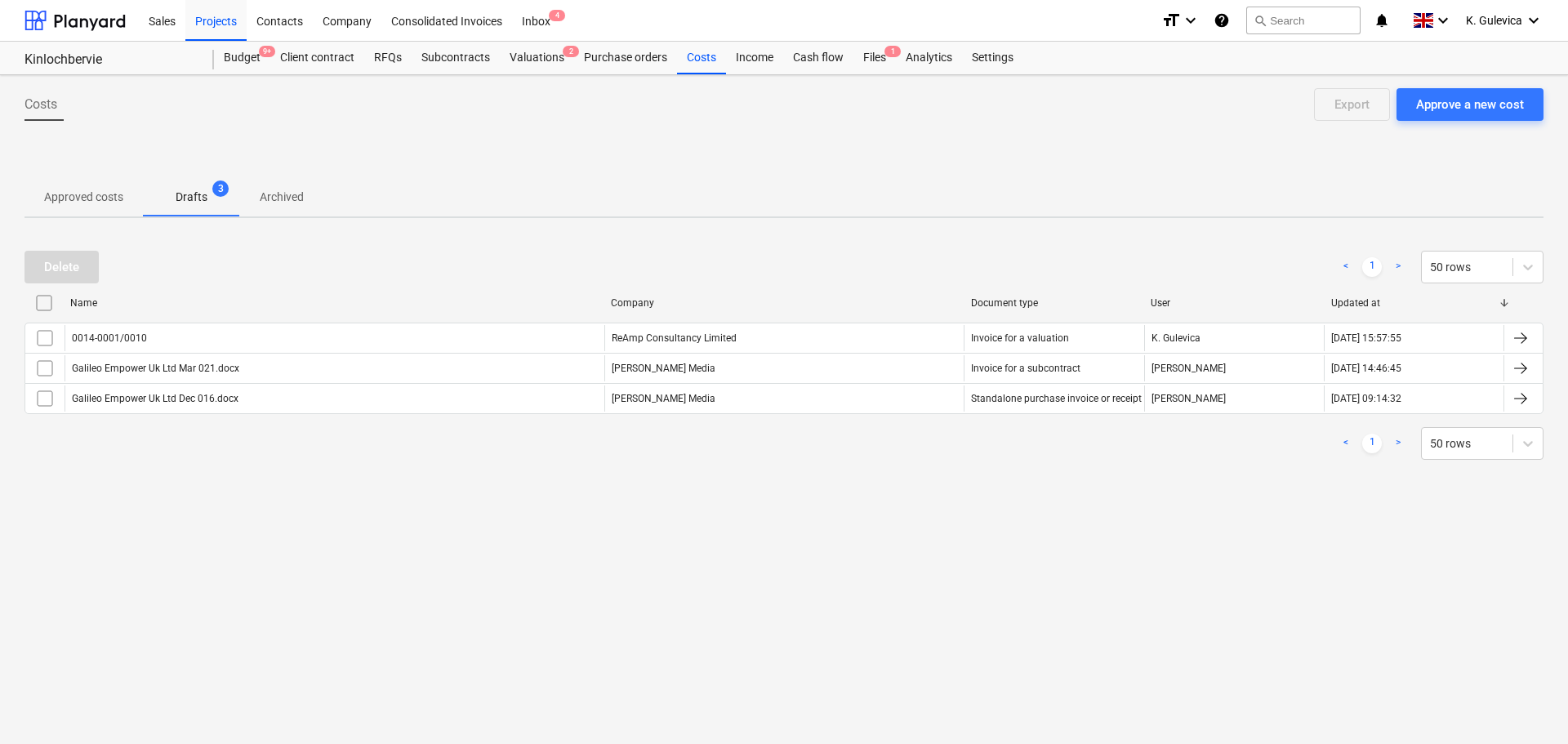
drag, startPoint x: 45, startPoint y: 339, endPoint x: 53, endPoint y: 278, distance: 61.5
click at [45, 338] on input "checkbox" at bounding box center [45, 338] width 26 height 26
drag, startPoint x: 61, startPoint y: 262, endPoint x: 234, endPoint y: 262, distance: 173.0
click at [62, 262] on div "Delete" at bounding box center [62, 266] width 35 height 21
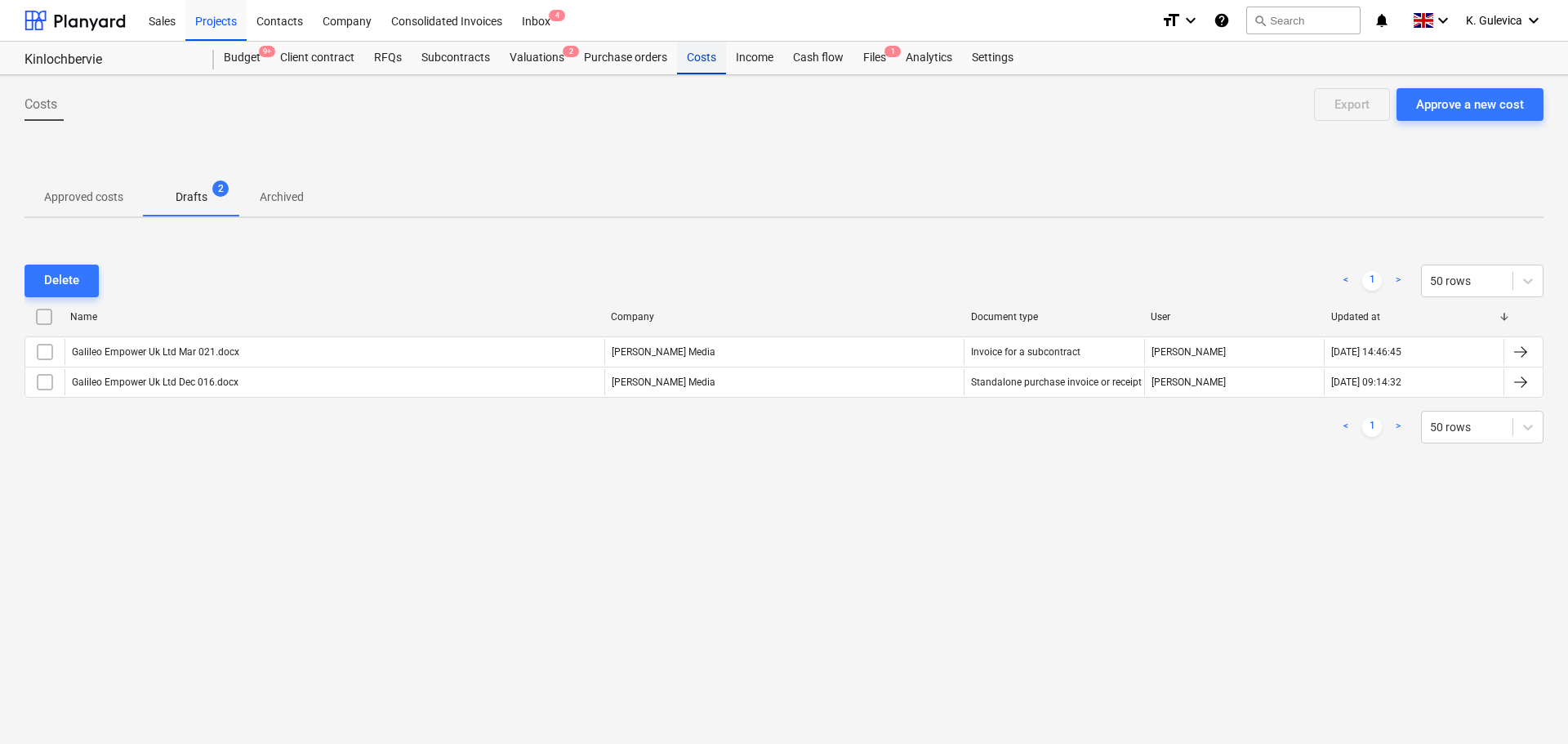
drag, startPoint x: 681, startPoint y: 48, endPoint x: 688, endPoint y: 55, distance: 9.9
click at [681, 48] on div "Costs" at bounding box center [702, 58] width 49 height 33
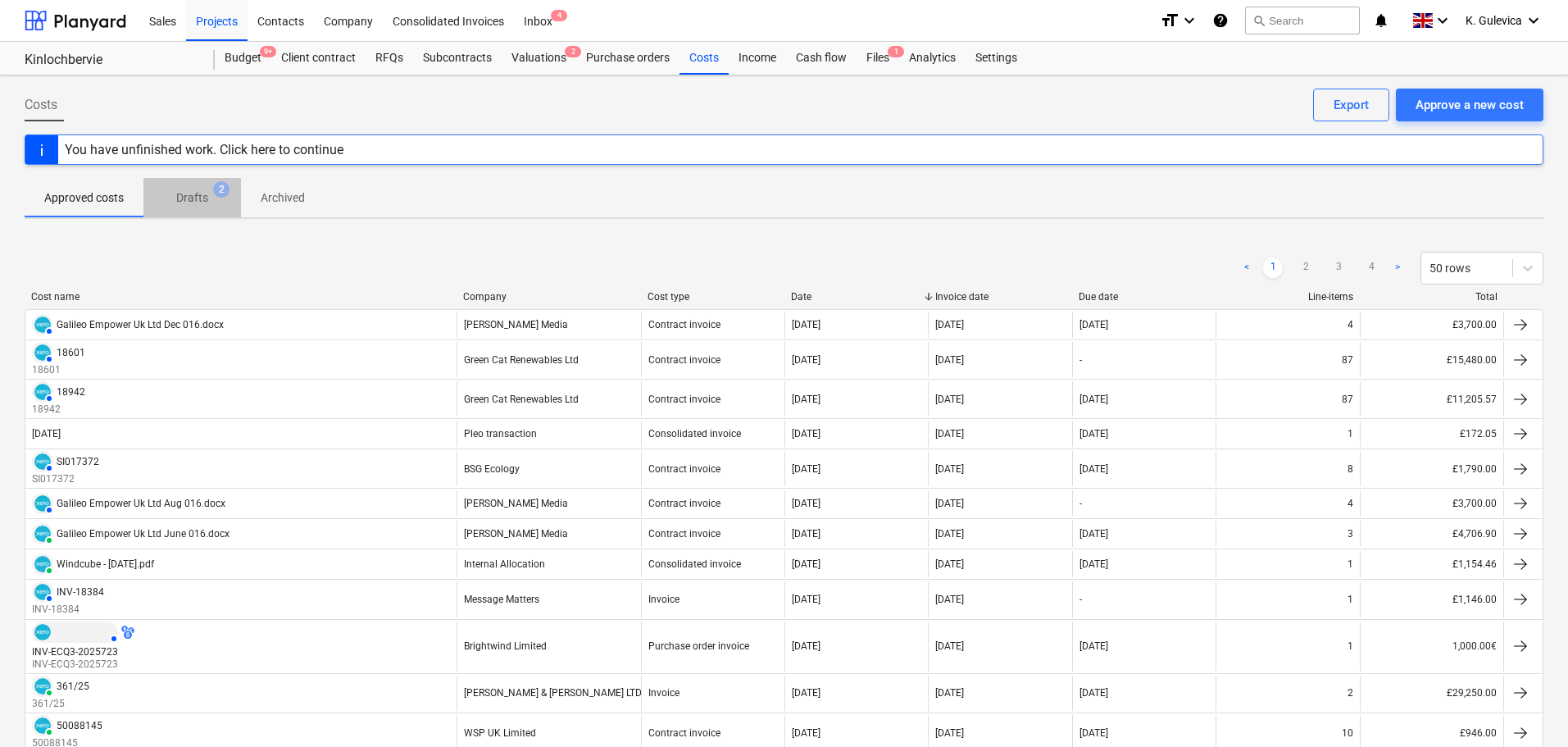
drag, startPoint x: 189, startPoint y: 194, endPoint x: 267, endPoint y: 230, distance: 85.9
click at [190, 193] on p "Drafts" at bounding box center [192, 198] width 32 height 17
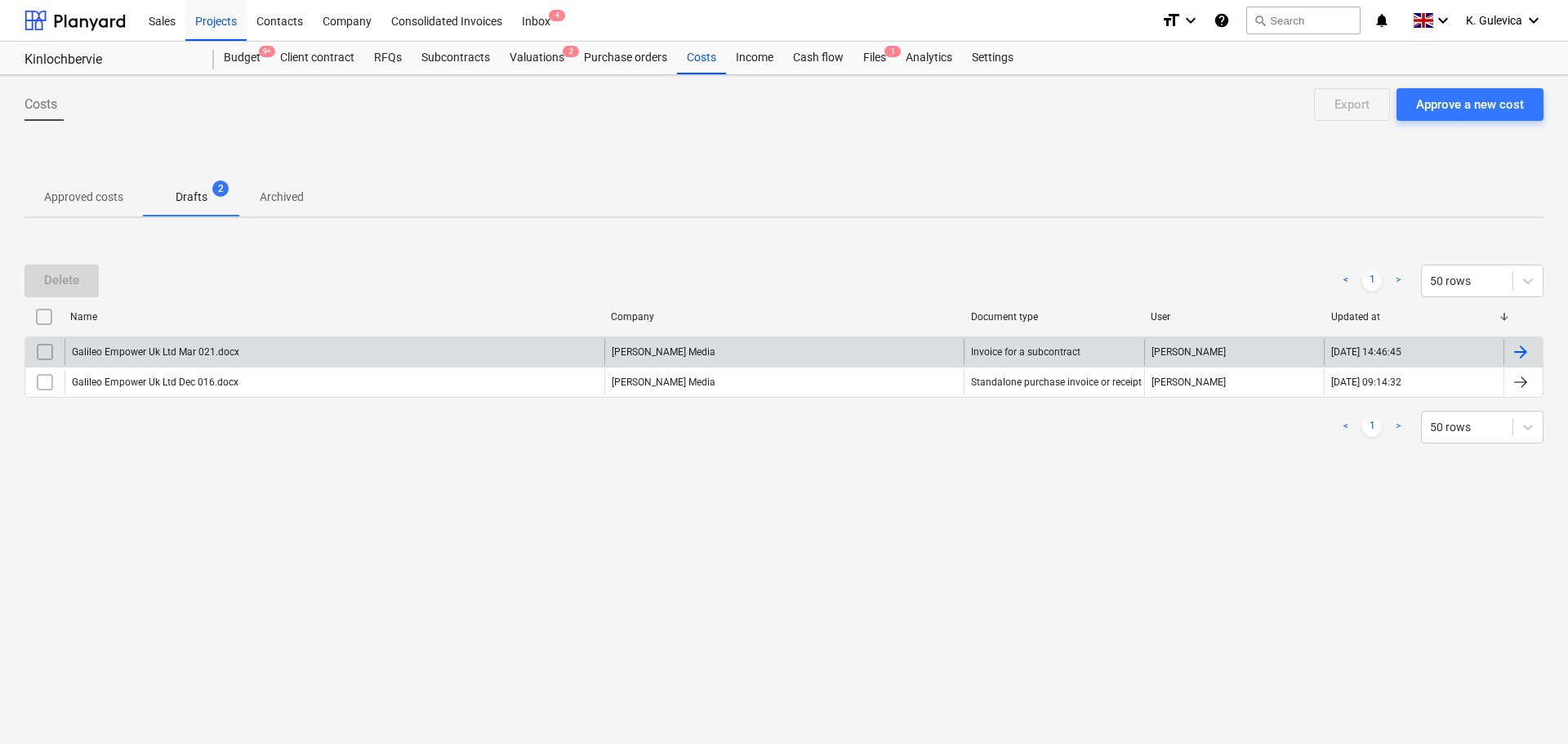
click at [394, 350] on div "Galileo Empower Uk Ltd Mar 021.docx" at bounding box center [335, 352] width 540 height 26
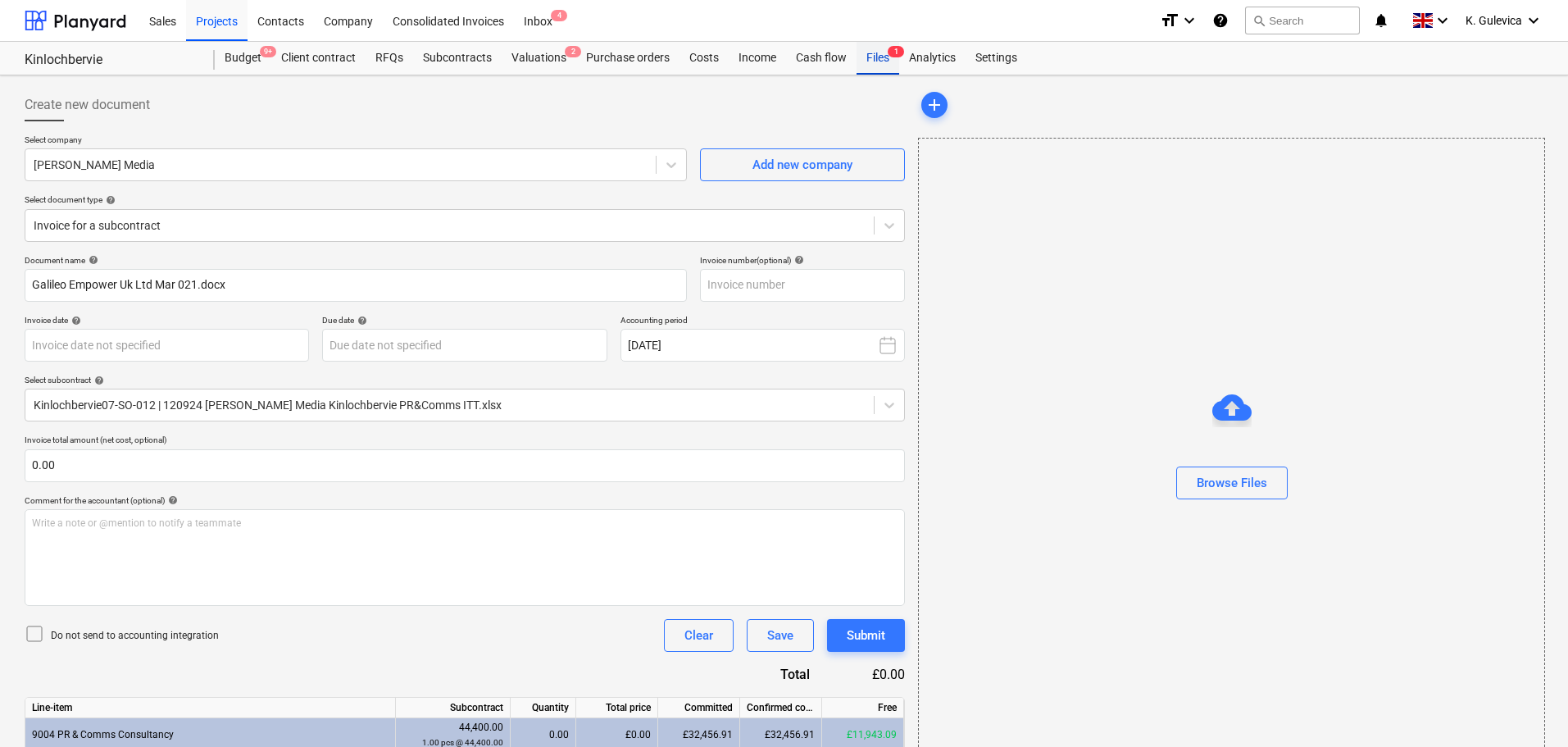
click at [867, 58] on div "Files 1" at bounding box center [877, 58] width 43 height 33
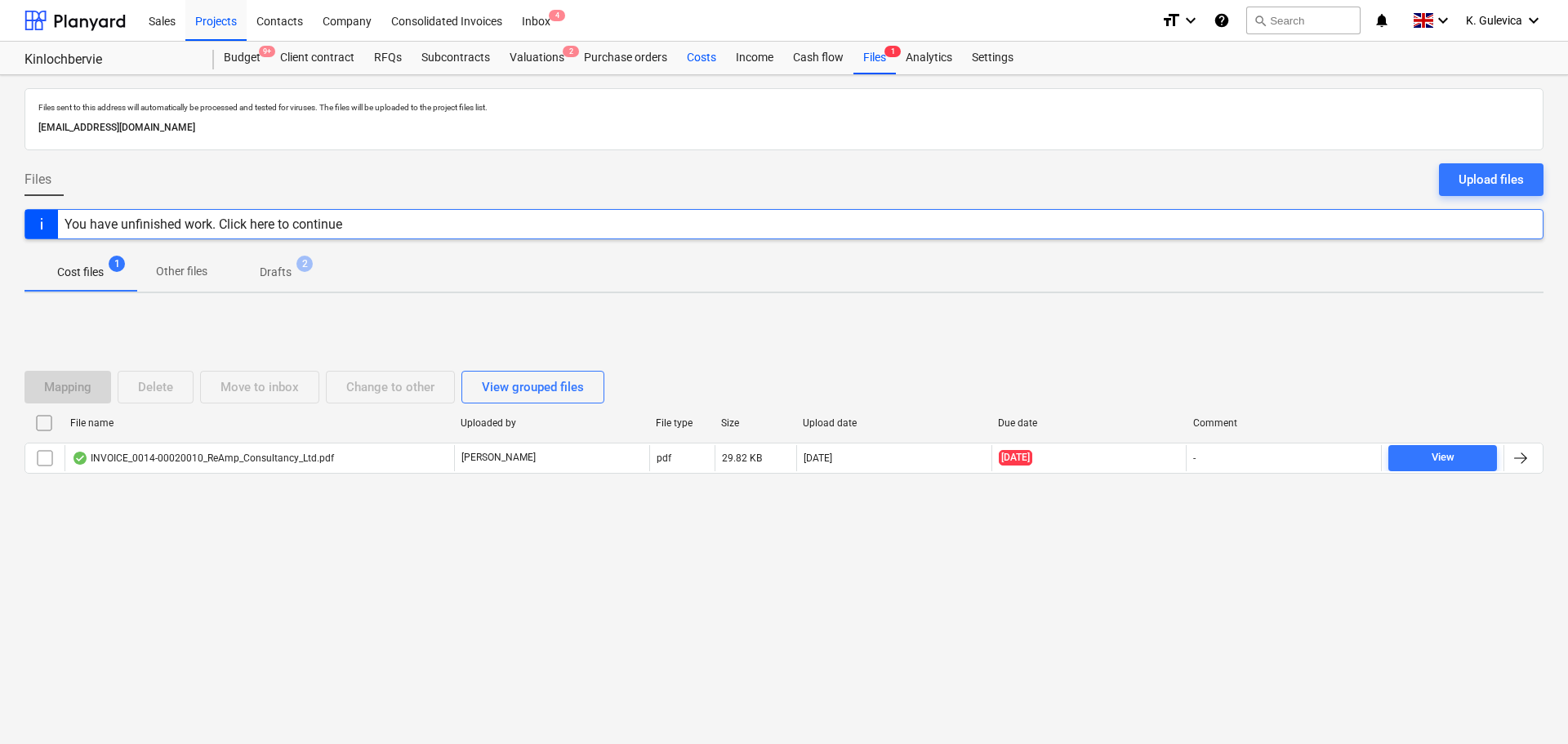
click at [696, 55] on div "Costs" at bounding box center [702, 58] width 49 height 33
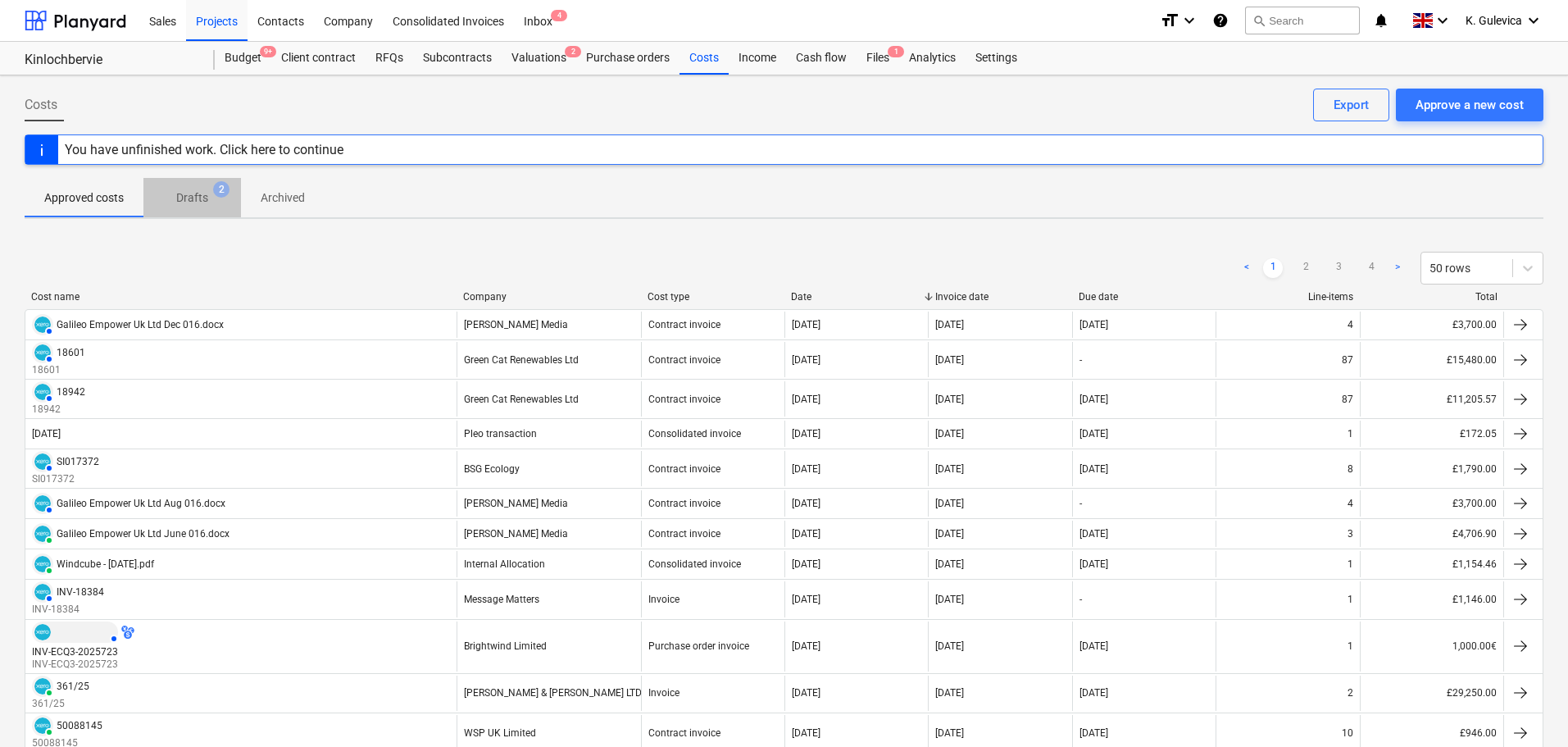
click at [202, 198] on p "Drafts" at bounding box center [192, 198] width 32 height 17
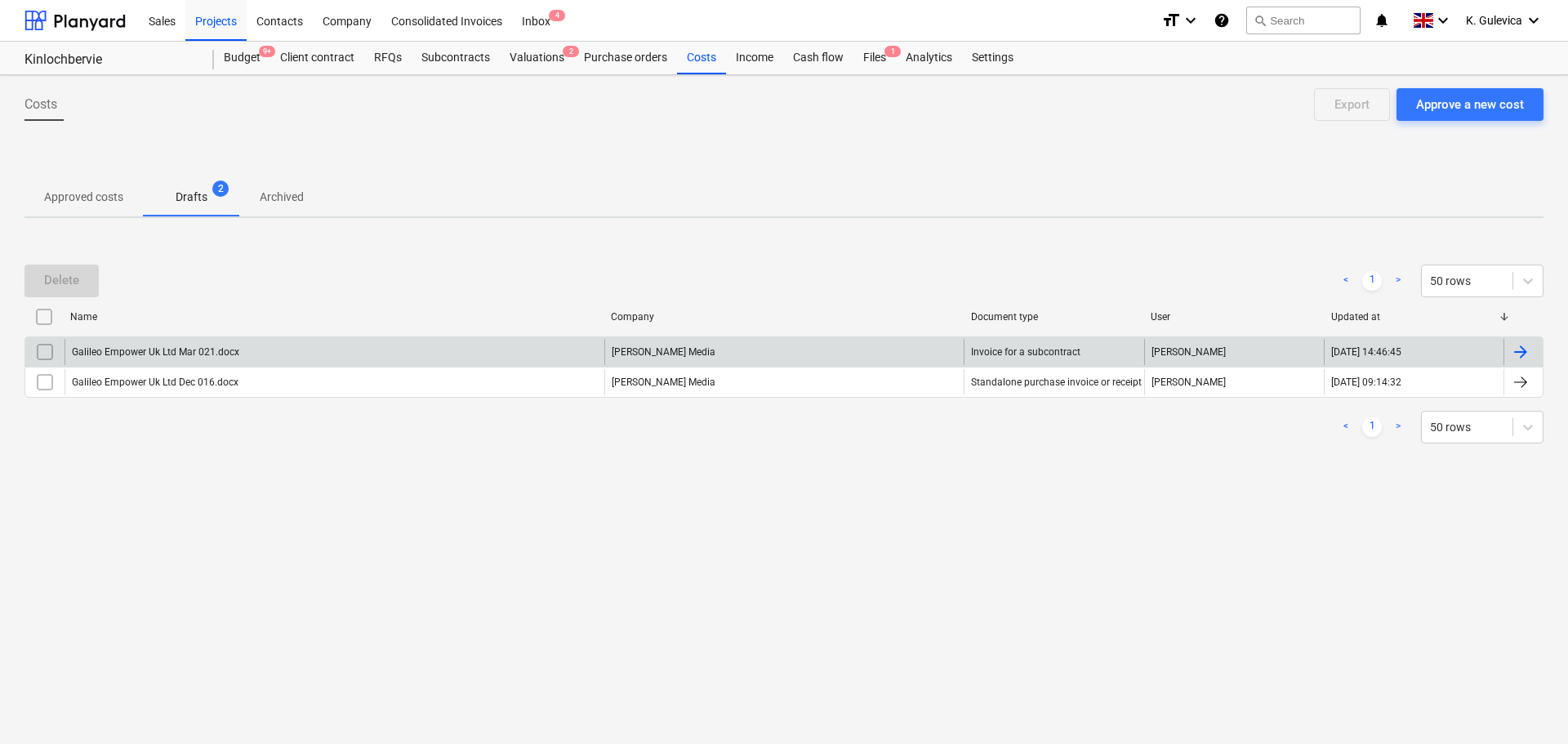
click at [36, 353] on input "checkbox" at bounding box center [45, 352] width 26 height 26
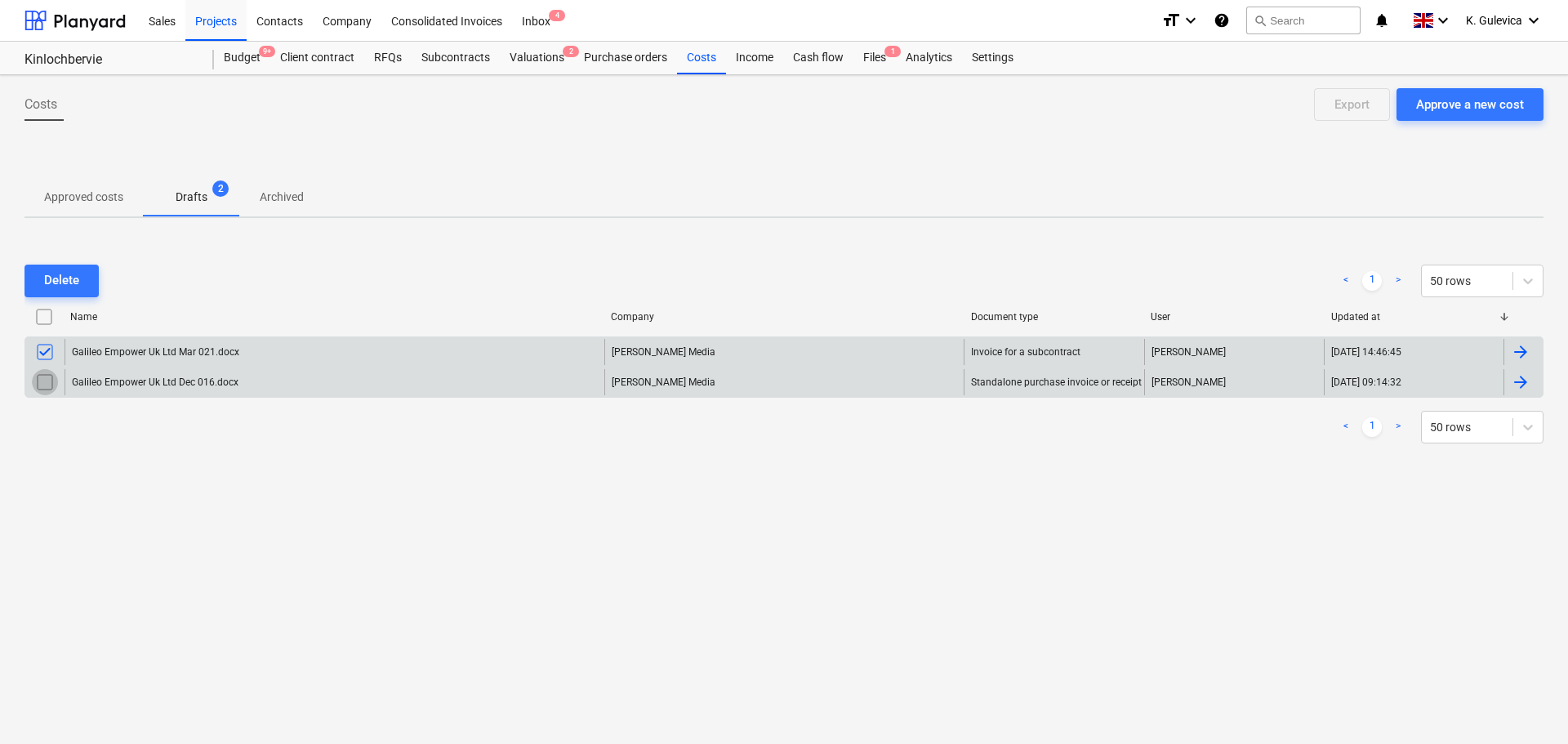
click at [50, 377] on input "checkbox" at bounding box center [45, 382] width 26 height 26
click at [62, 280] on div "Delete" at bounding box center [62, 280] width 35 height 21
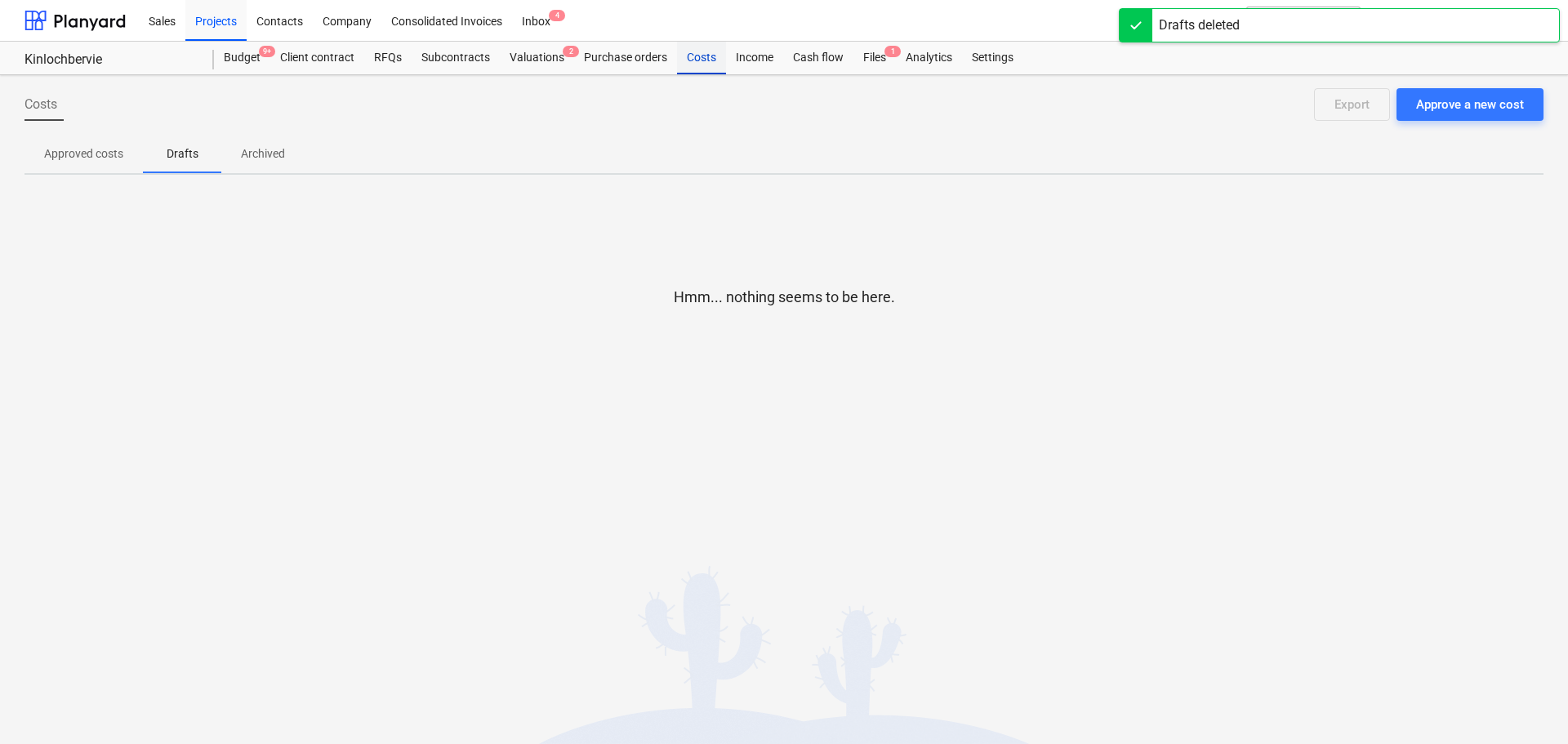
click at [702, 55] on div "Costs" at bounding box center [702, 58] width 49 height 33
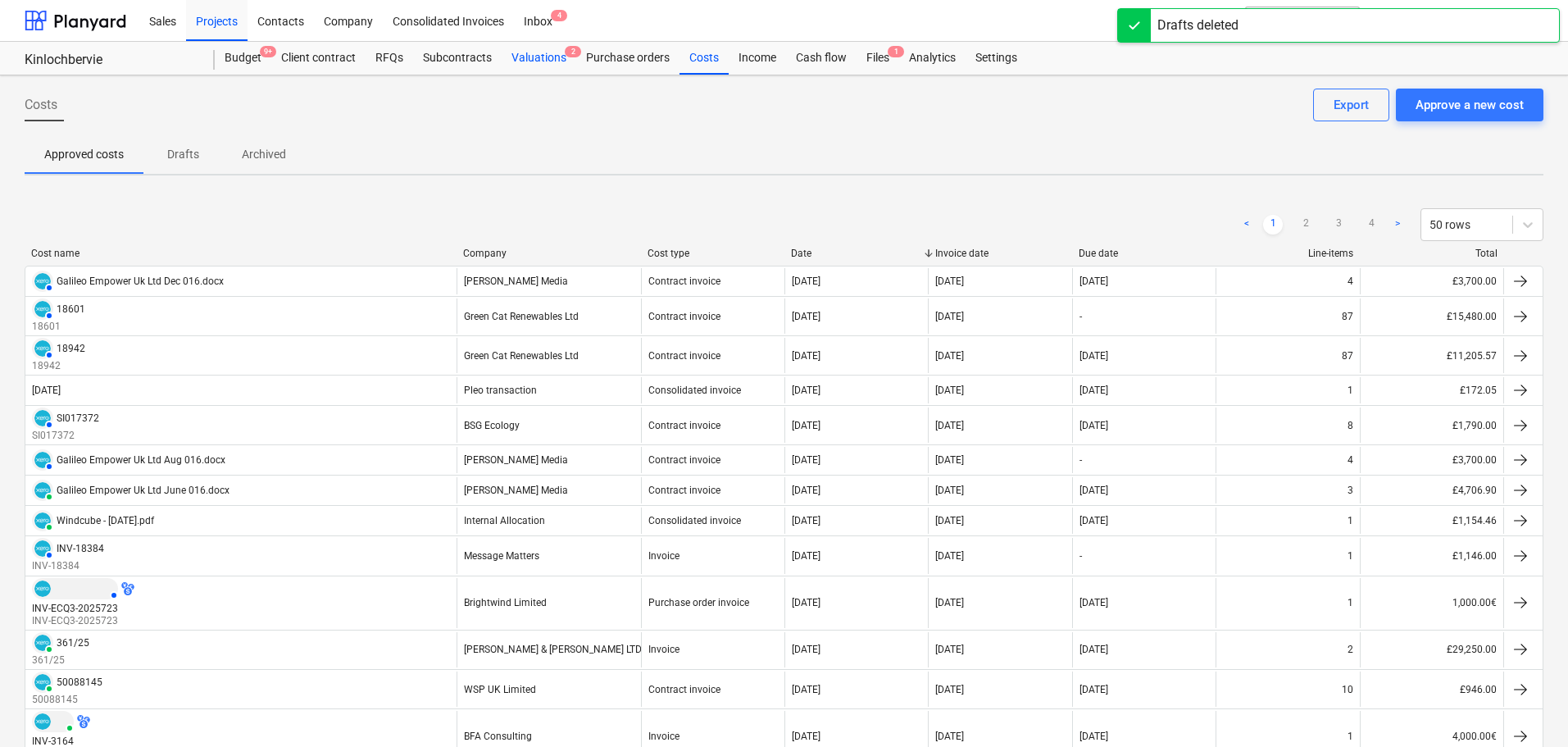
click at [549, 53] on div "Valuations 2" at bounding box center [539, 58] width 75 height 33
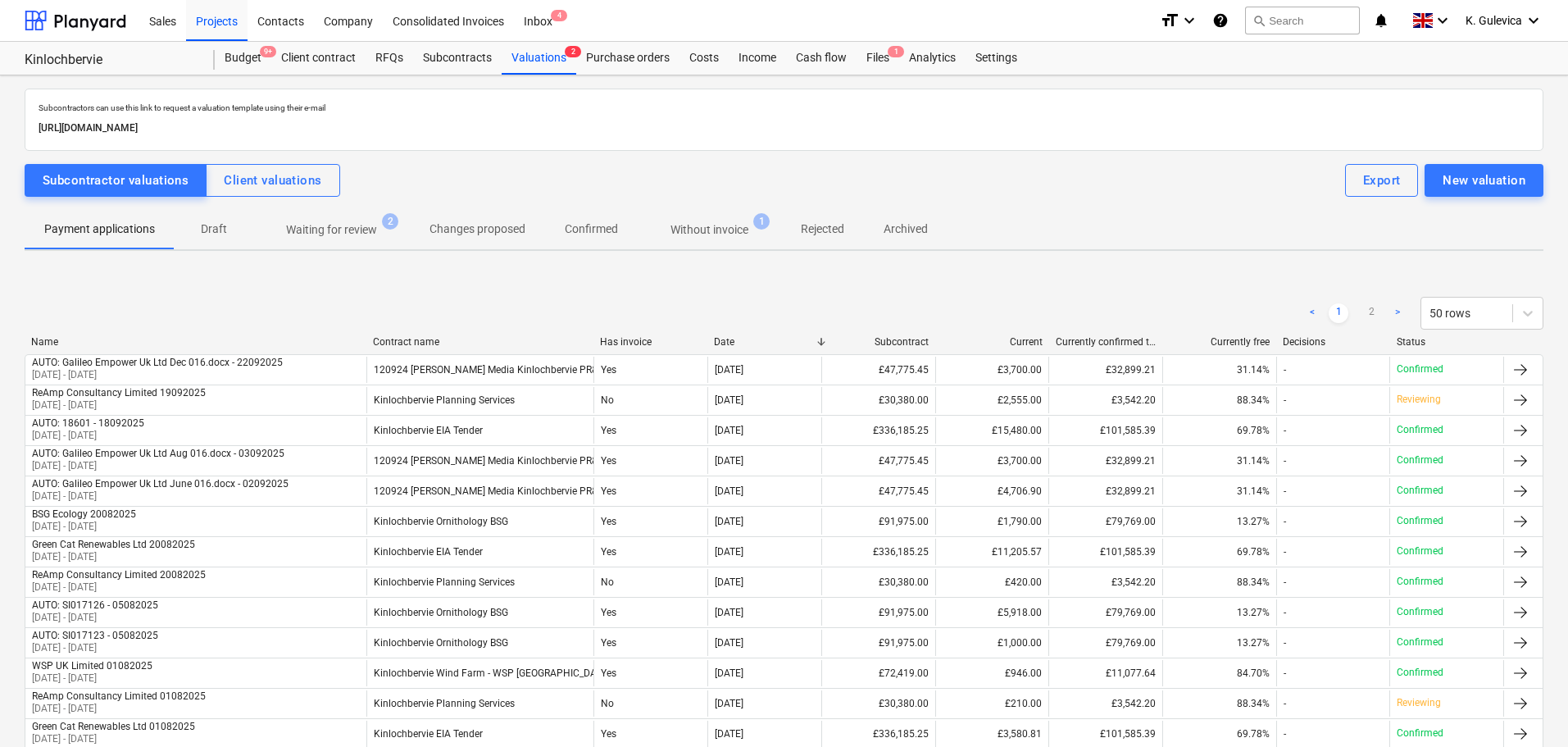
click at [317, 223] on p "Waiting for review" at bounding box center [332, 230] width 91 height 17
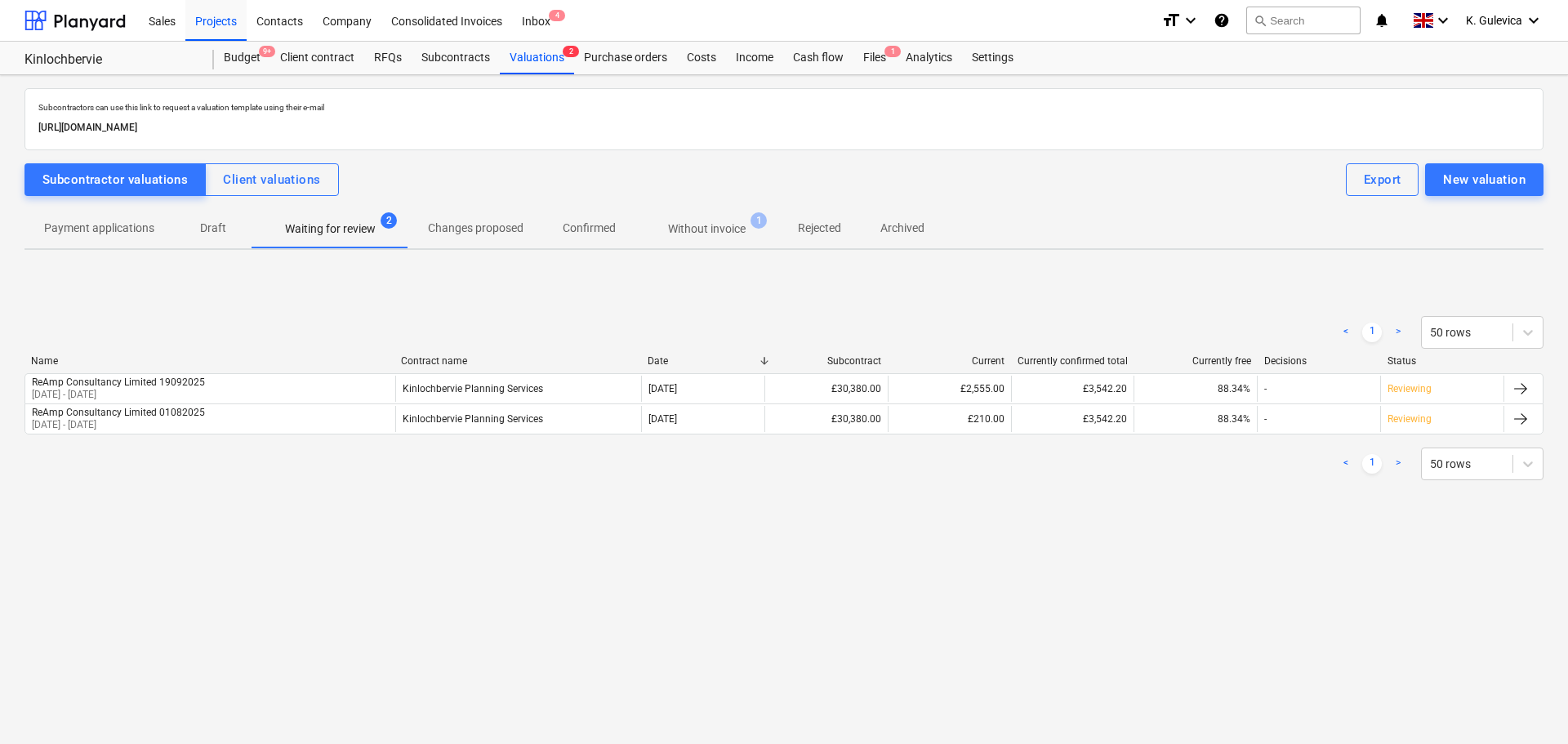
click at [688, 228] on p "Without invoice" at bounding box center [706, 229] width 77 height 17
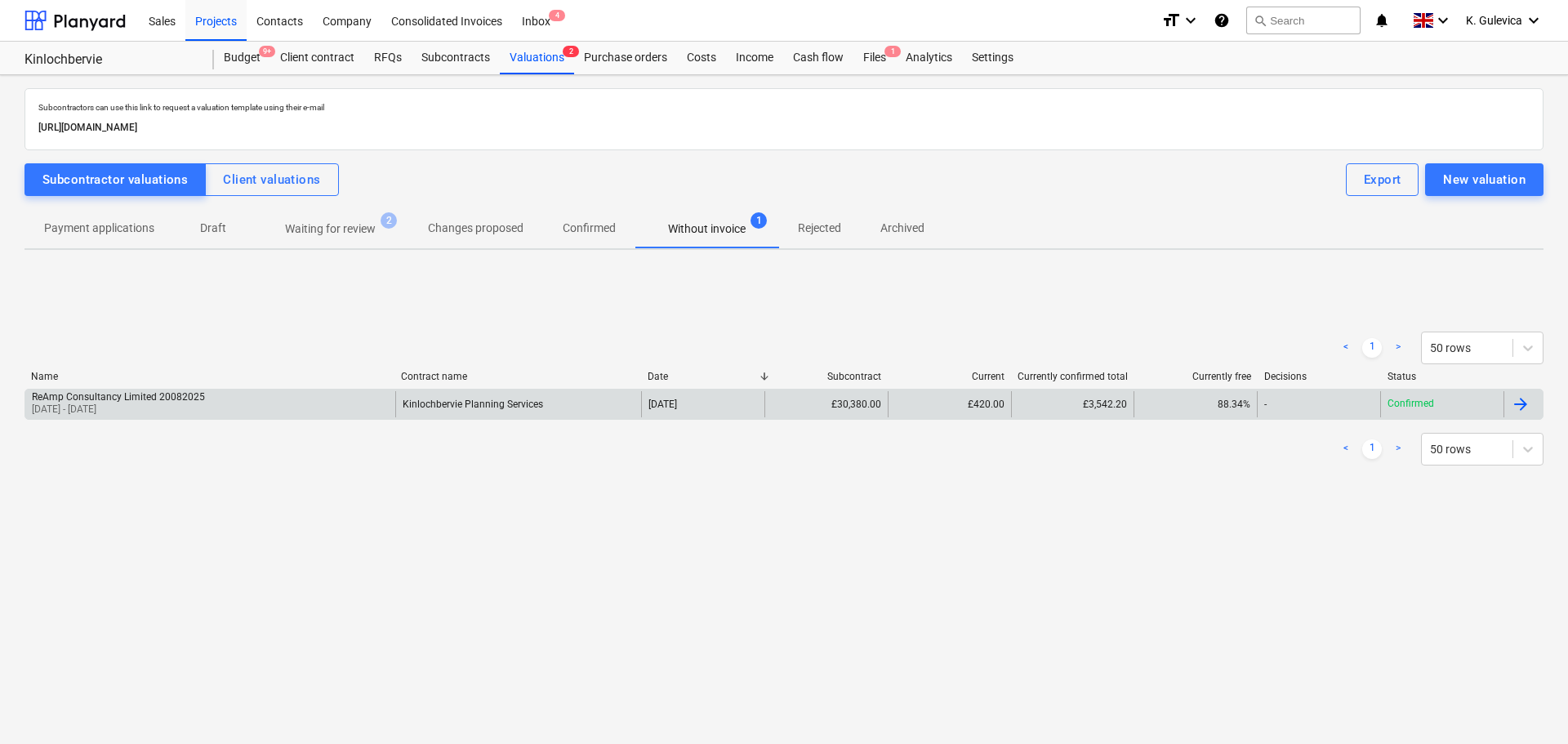
click at [574, 414] on div "Kinlochbervie Planning Services" at bounding box center [518, 403] width 246 height 26
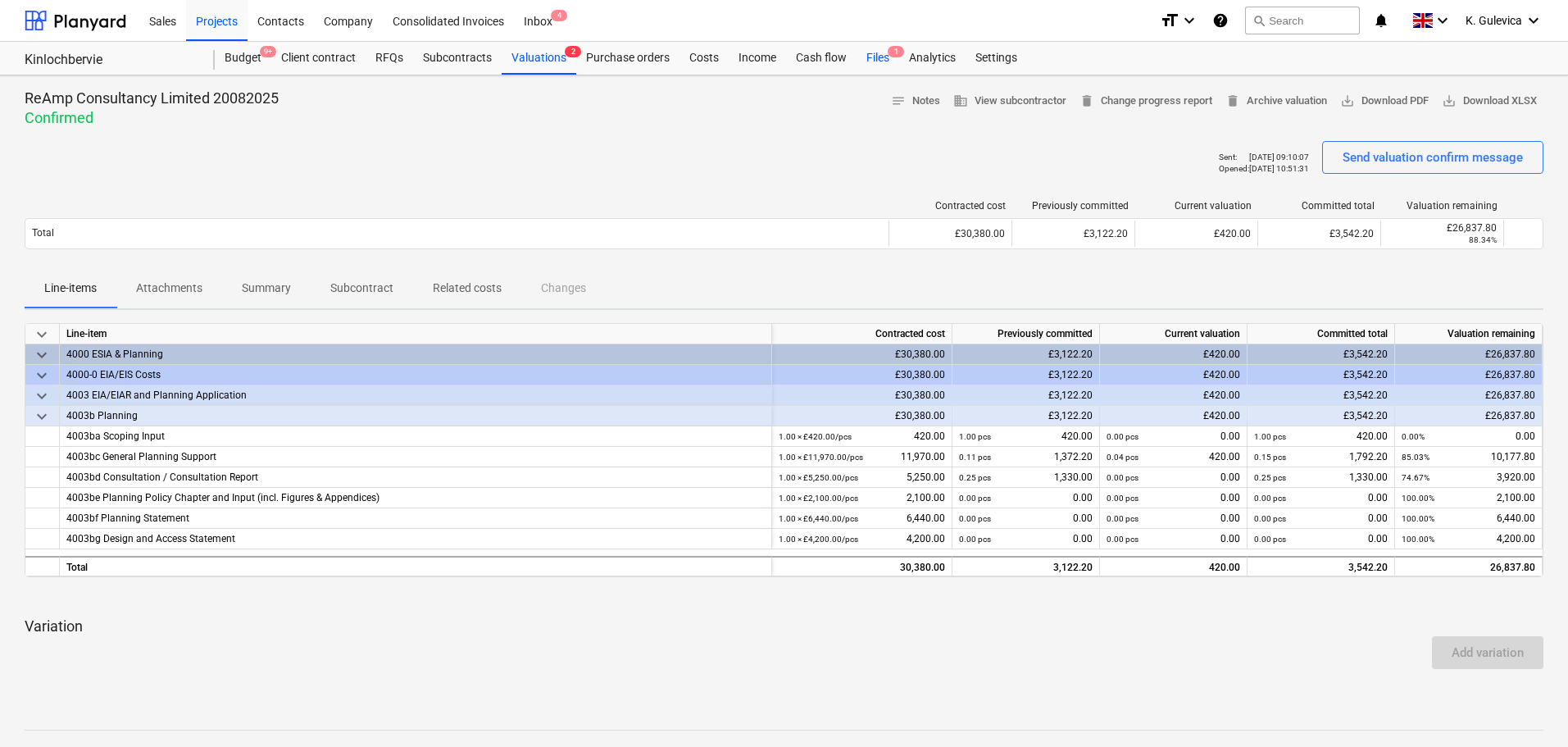
click at [870, 55] on div "Files 1" at bounding box center [877, 58] width 43 height 33
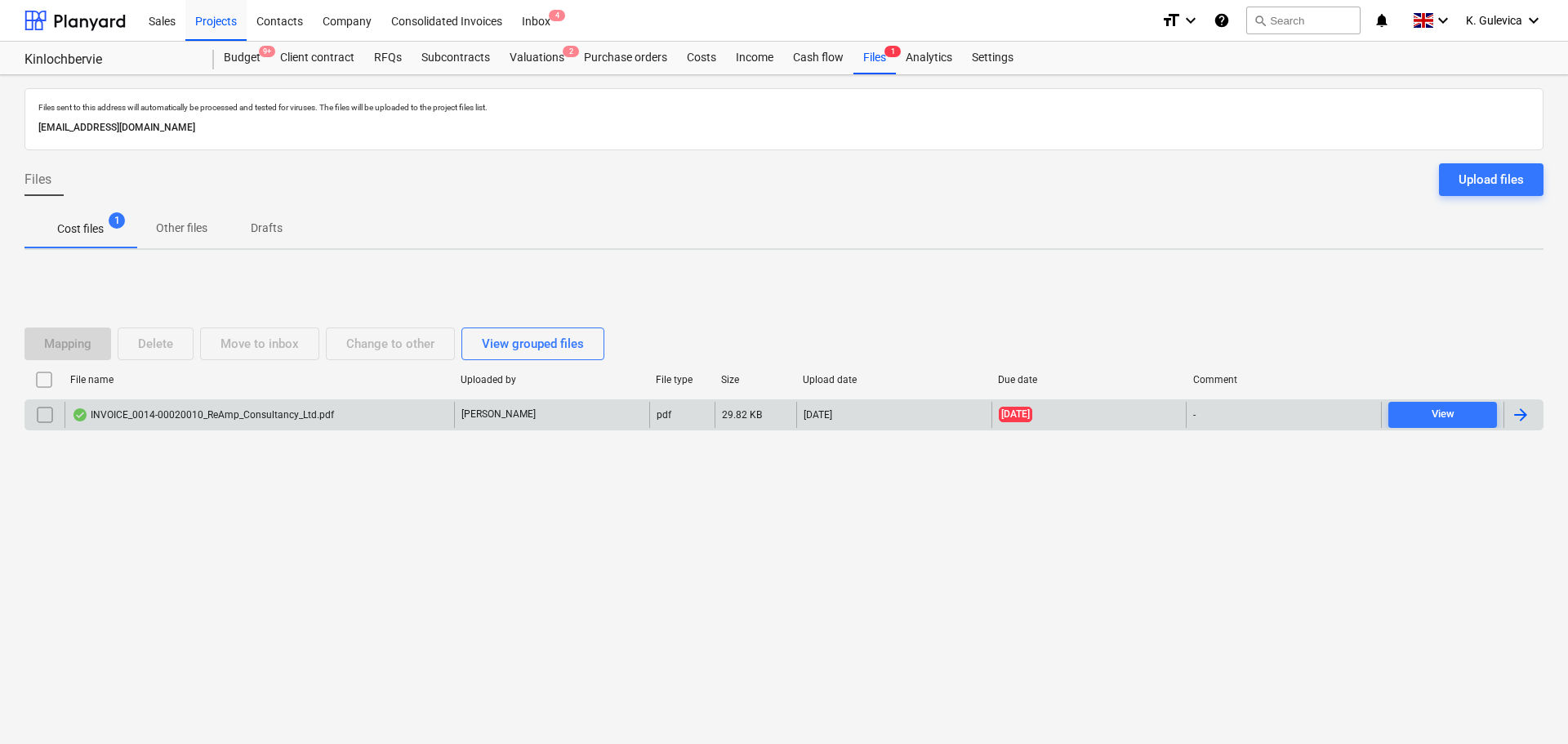
click at [235, 417] on div "INVOICE_0014-00020010_ReAmp_Consultancy_Ltd.pdf" at bounding box center [203, 414] width 262 height 13
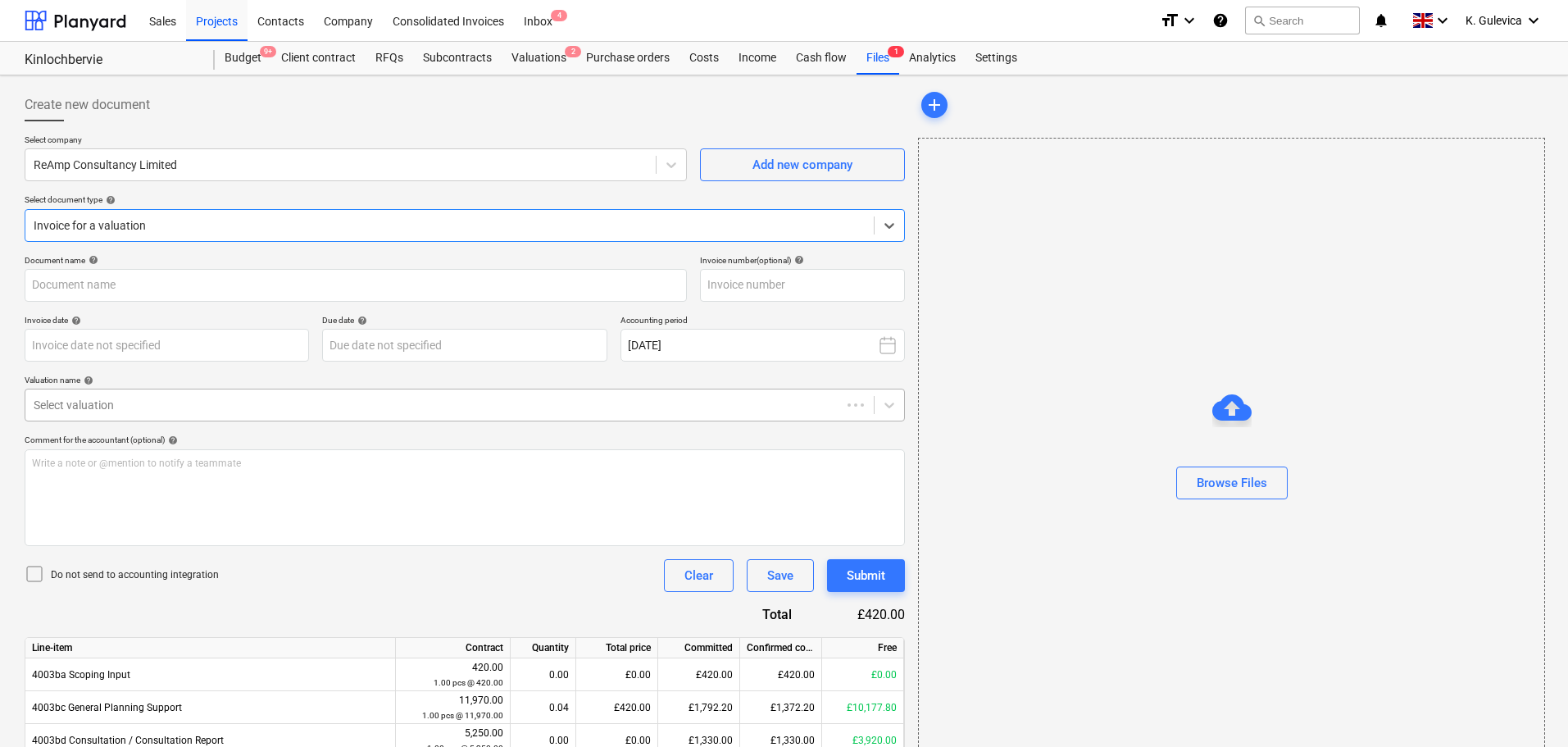
type input "0014-0001/0010"
type input "[DATE]"
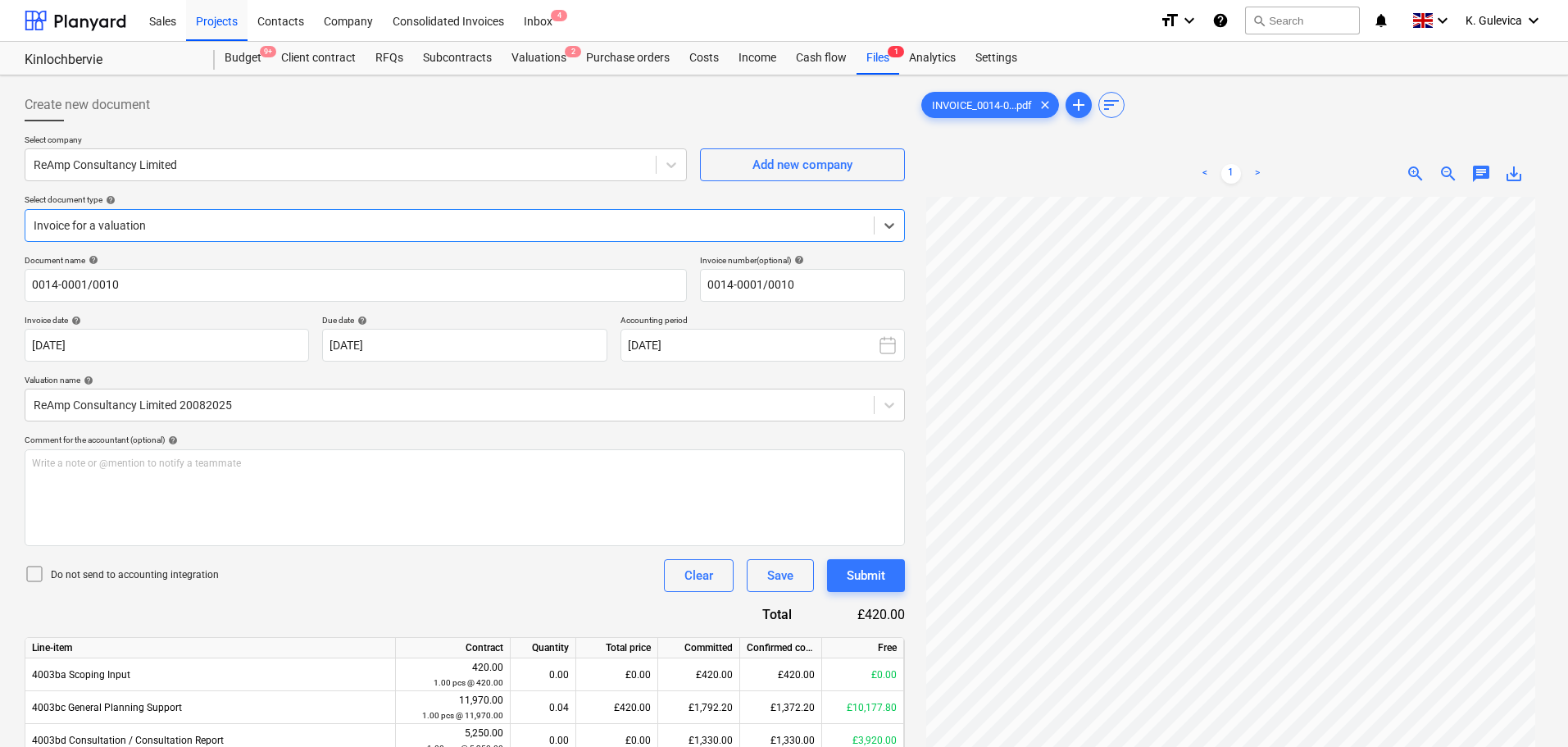
click at [1509, 173] on span "save_alt" at bounding box center [1514, 174] width 20 height 20
click at [462, 58] on div "Subcontracts" at bounding box center [457, 58] width 88 height 33
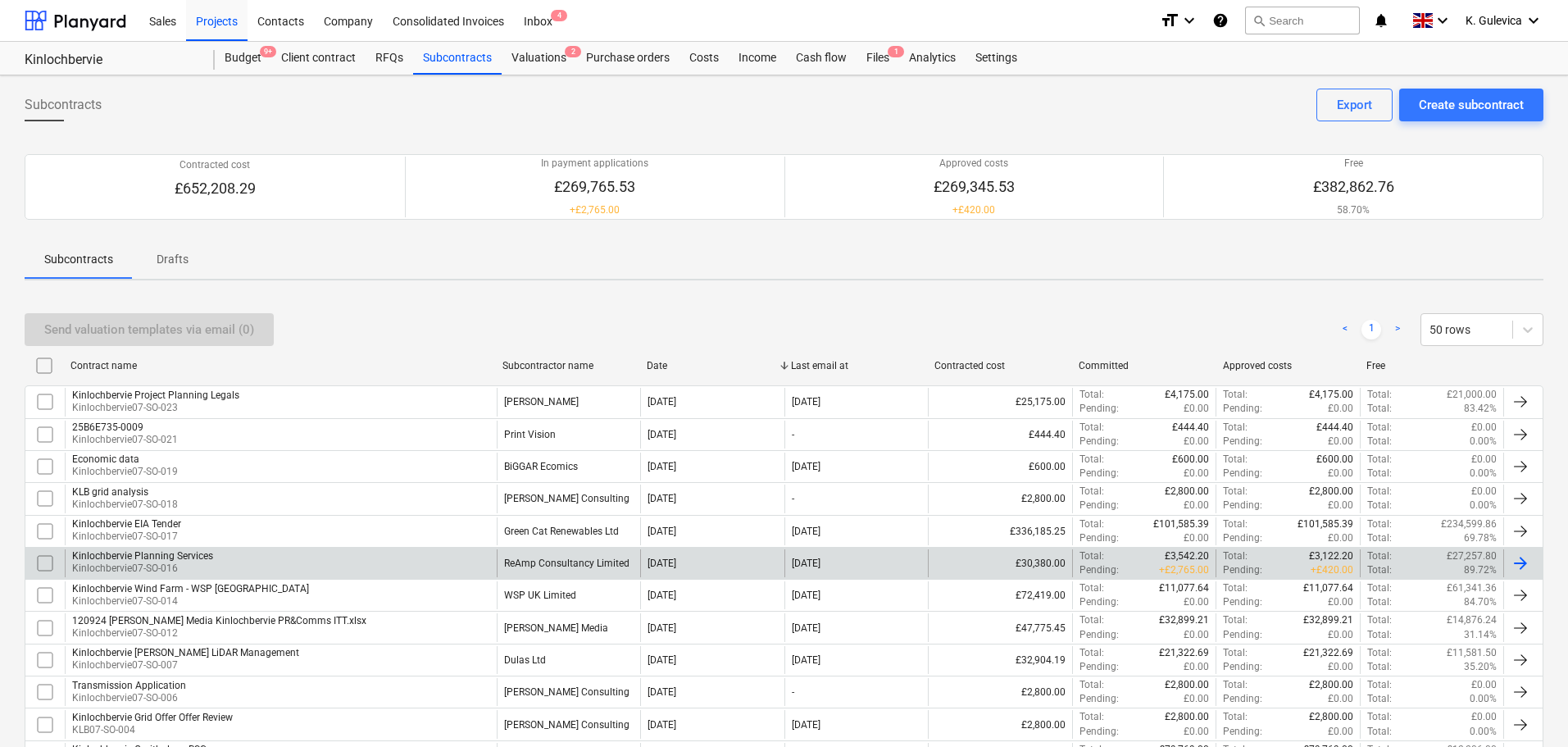
click at [296, 562] on div "Kinlochbervie Planning Services [GEOGRAPHIC_DATA]-SO-016" at bounding box center [281, 563] width 432 height 28
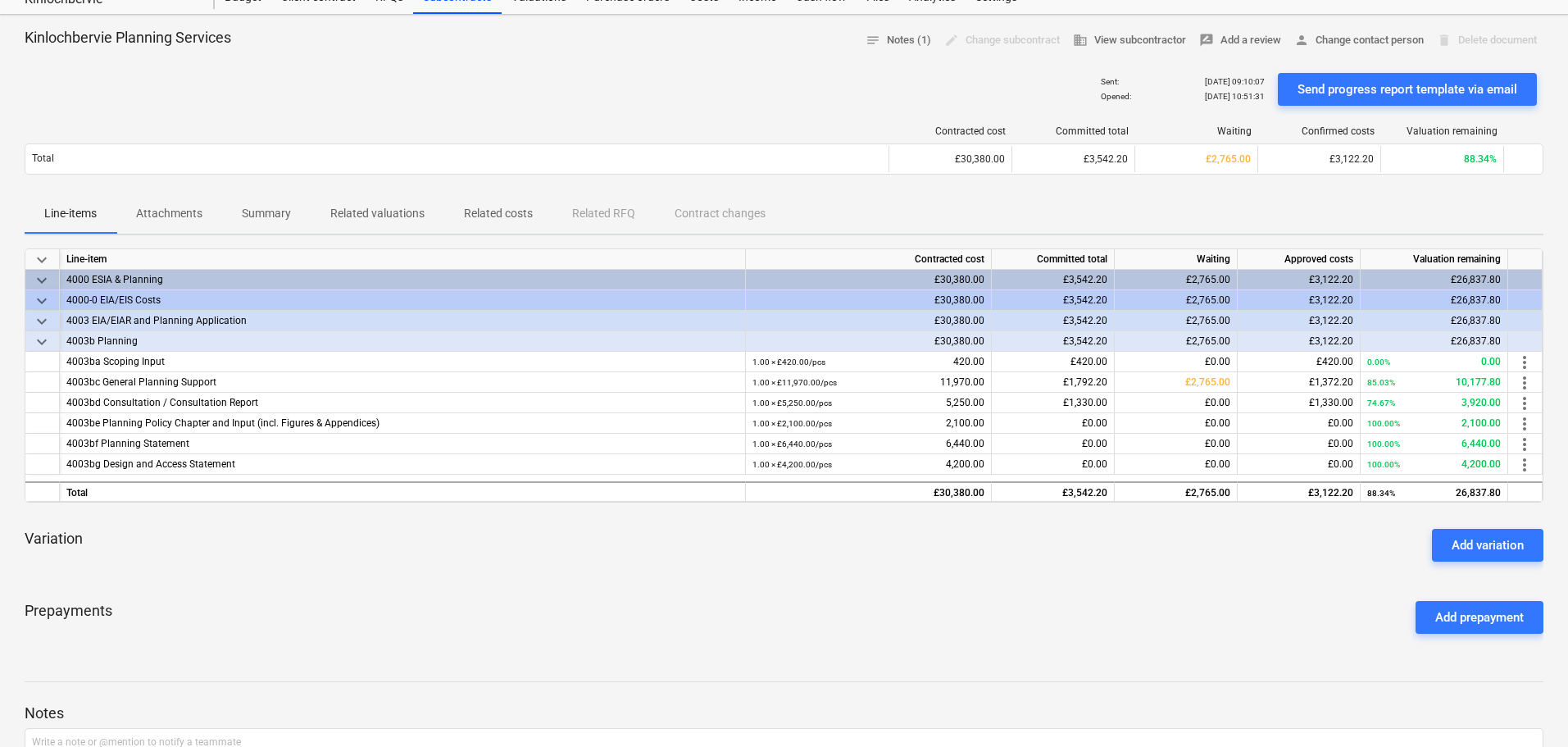
scroll to position [246, 0]
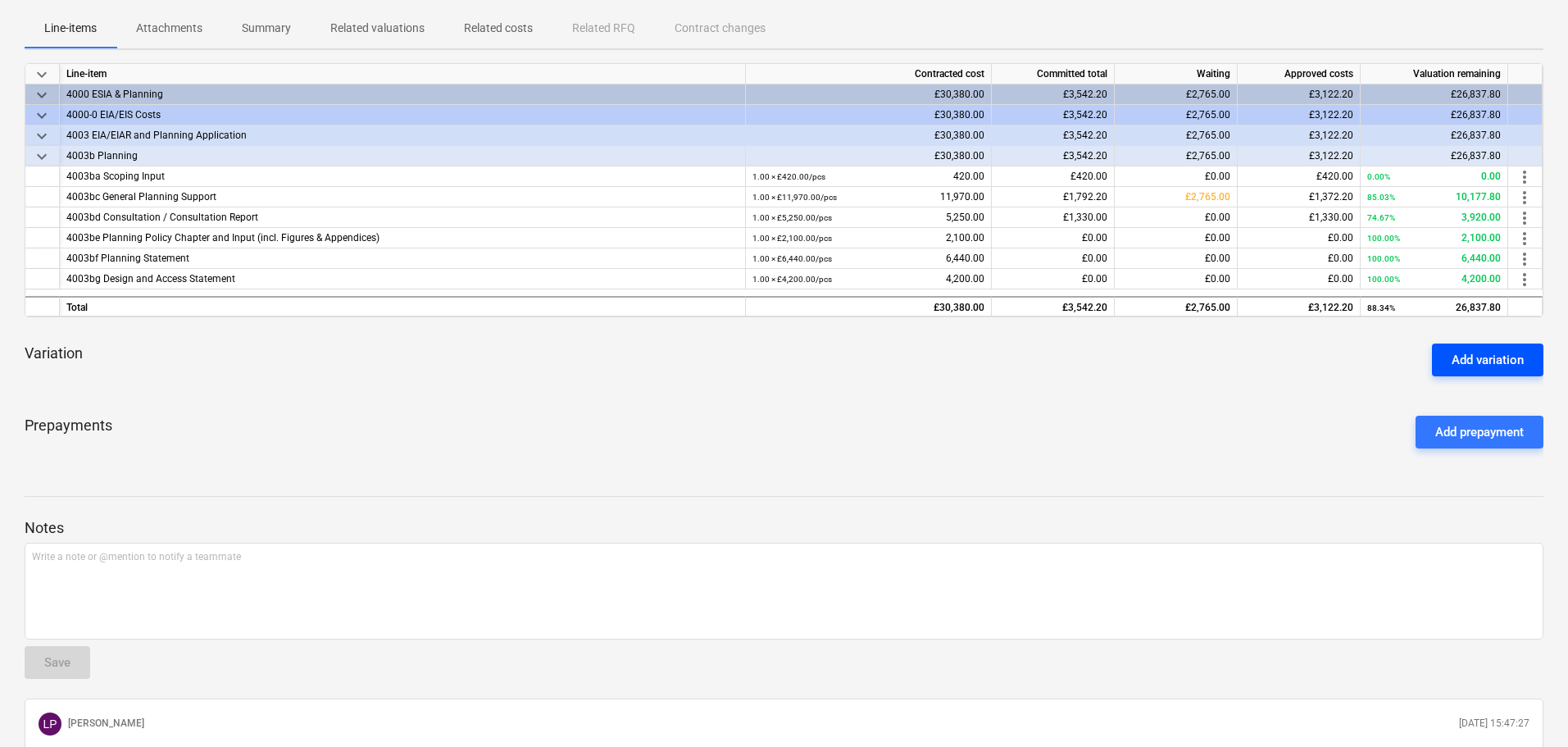
click at [1490, 359] on div "Add variation" at bounding box center [1487, 359] width 72 height 21
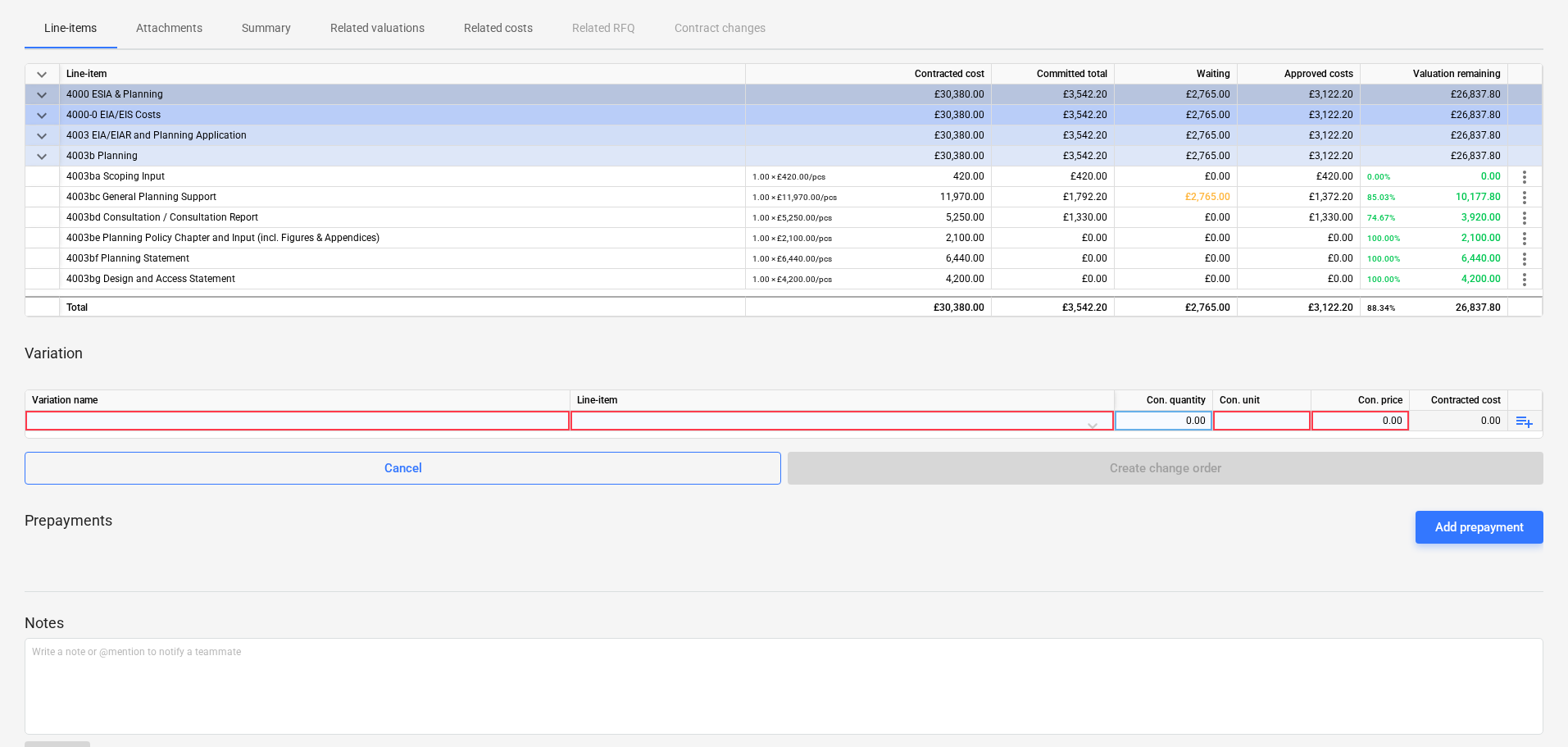
click at [102, 419] on div at bounding box center [297, 420] width 531 height 20
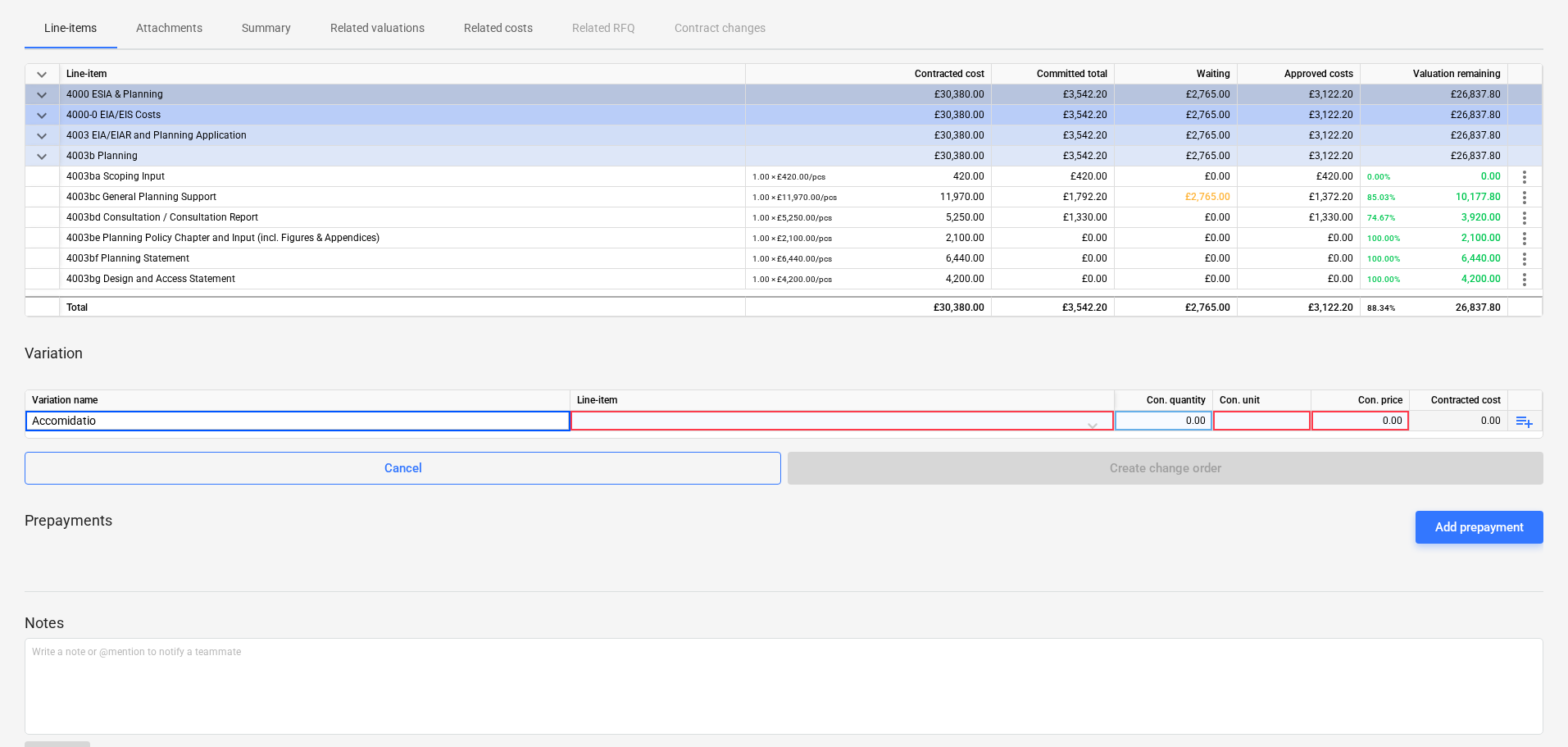
type input "Accomidation"
click at [628, 418] on div at bounding box center [842, 424] width 530 height 28
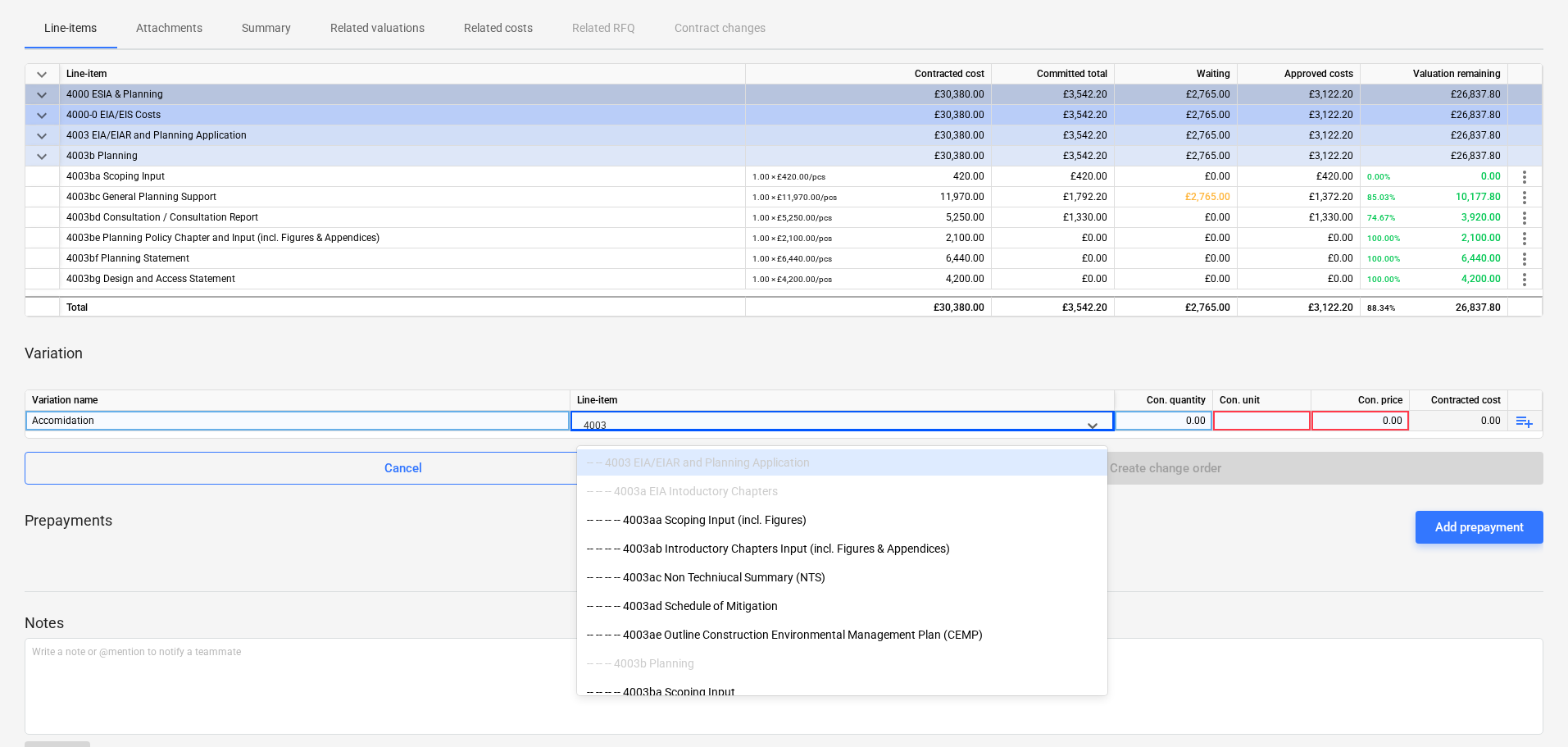
type input "4003b"
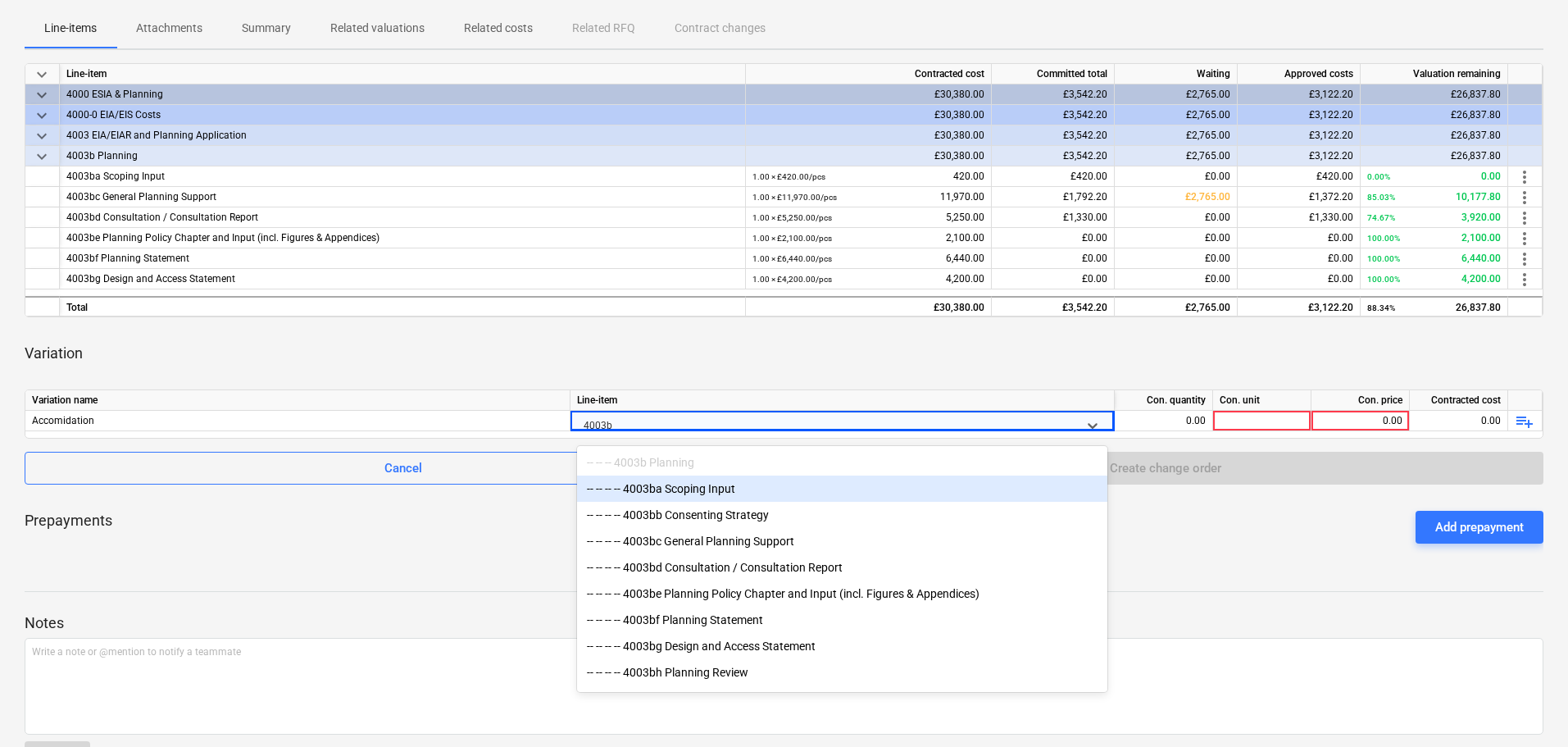
click at [754, 492] on div "-- -- -- -- 4003ba Scoping Input" at bounding box center [842, 488] width 530 height 26
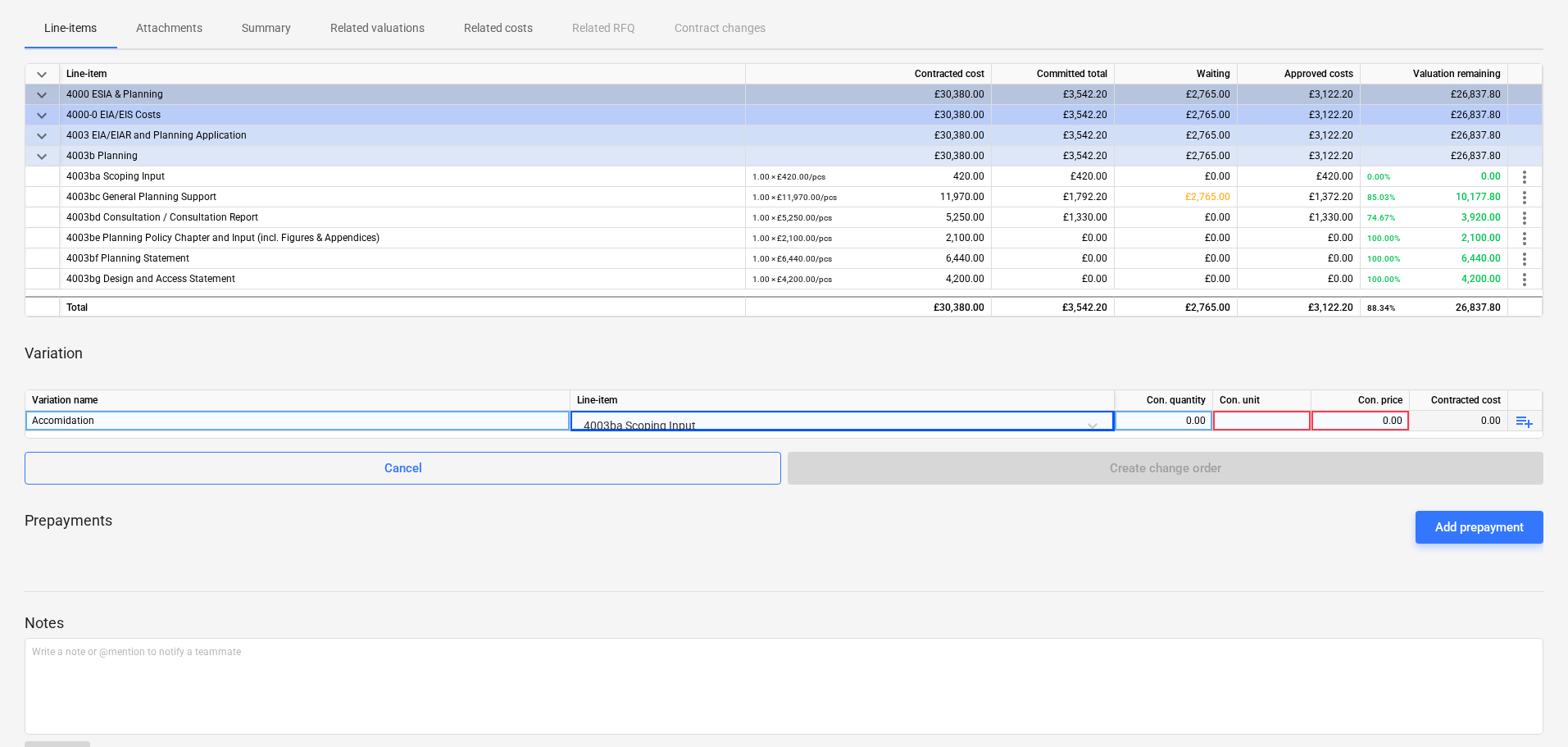
click at [1199, 420] on div "0.00" at bounding box center [1163, 420] width 85 height 20
type input "1"
click at [1255, 420] on div at bounding box center [1262, 420] width 99 height 20
type input "1"
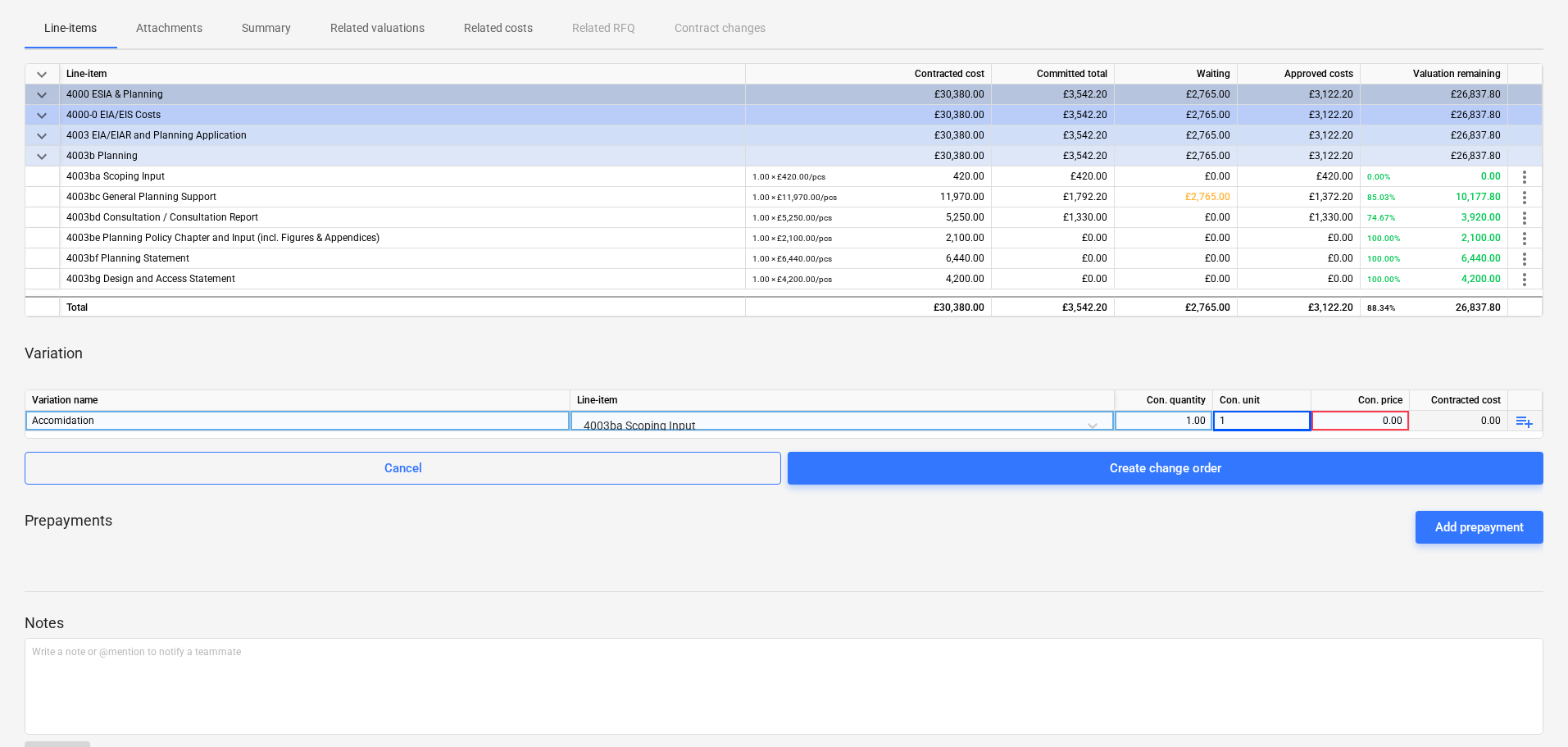
click at [1374, 422] on div "0.00" at bounding box center [1360, 420] width 85 height 20
type input "9"
type input "55"
click at [1094, 470] on span "Create change order" at bounding box center [1165, 467] width 716 height 21
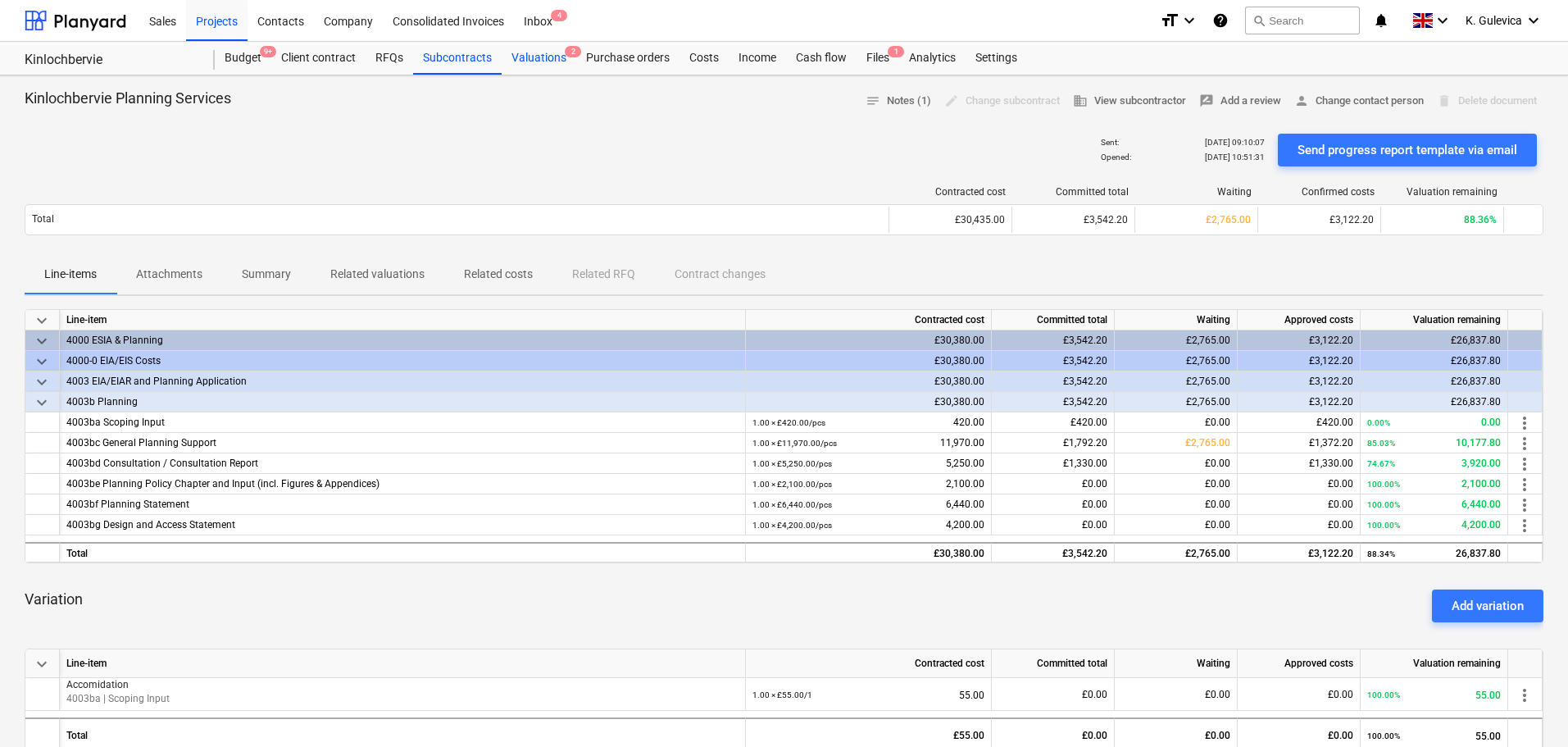
click at [518, 55] on div "Valuations 2" at bounding box center [539, 58] width 75 height 33
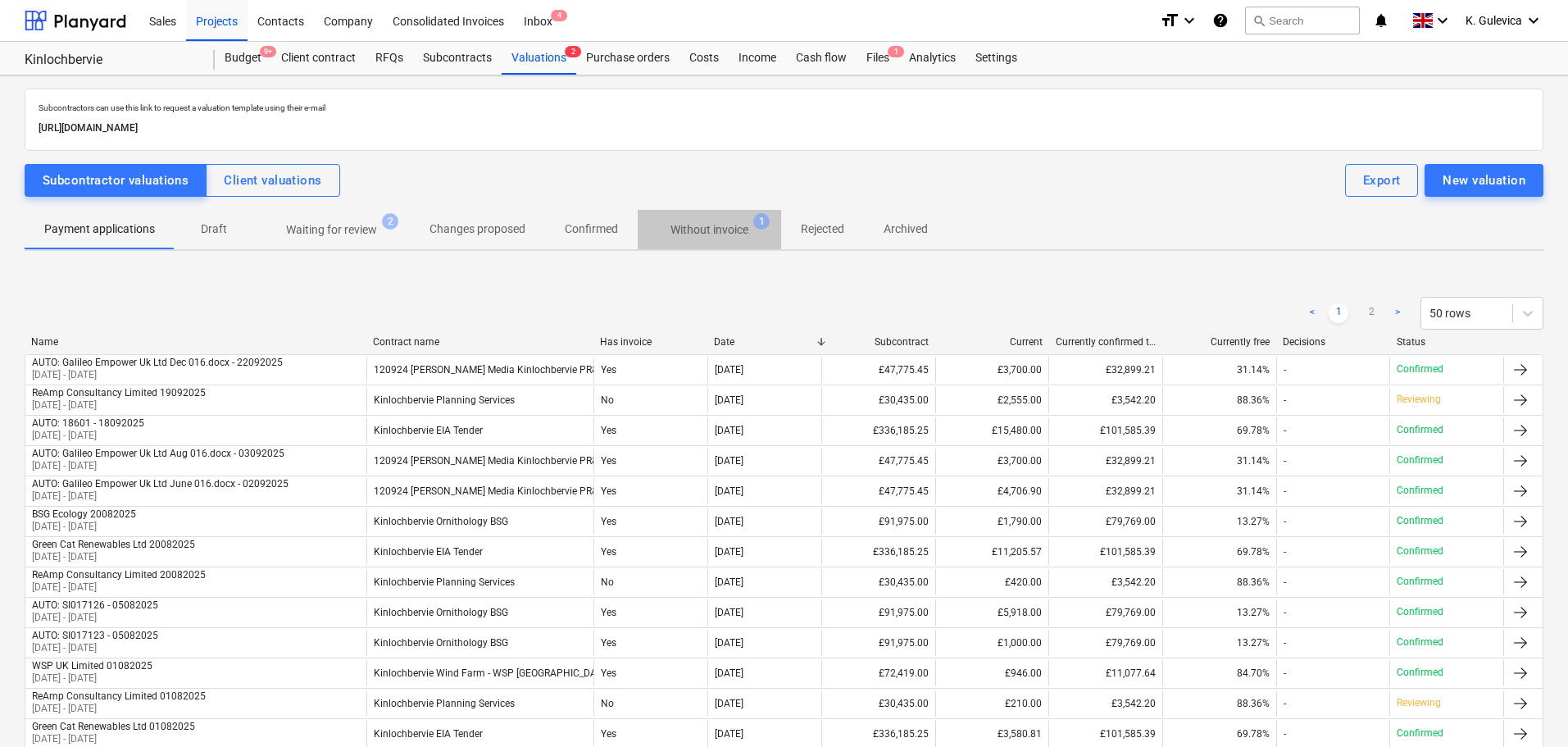
click at [701, 223] on p "Without invoice" at bounding box center [709, 230] width 78 height 17
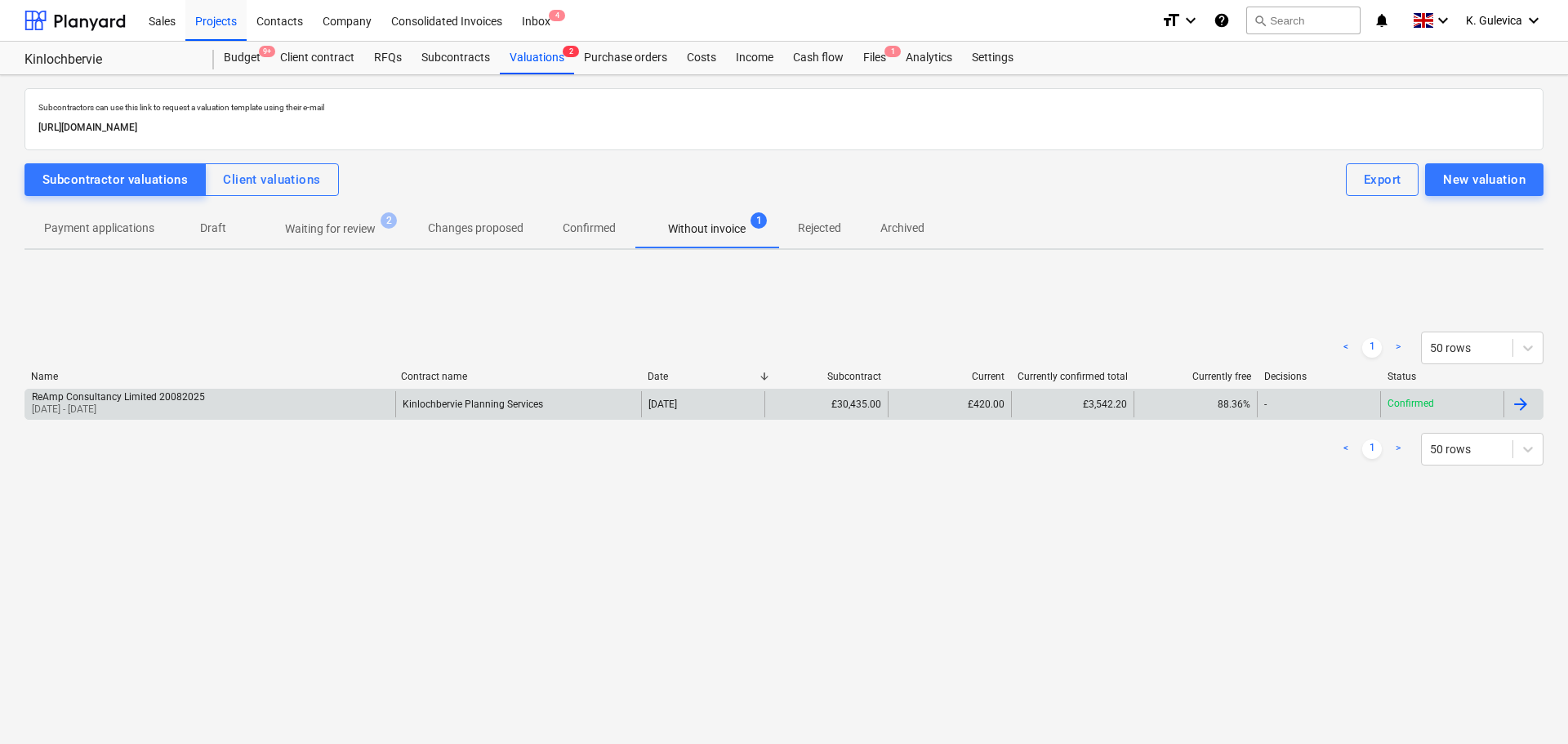
click at [615, 416] on div "Kinlochbervie Planning Services" at bounding box center [518, 403] width 246 height 26
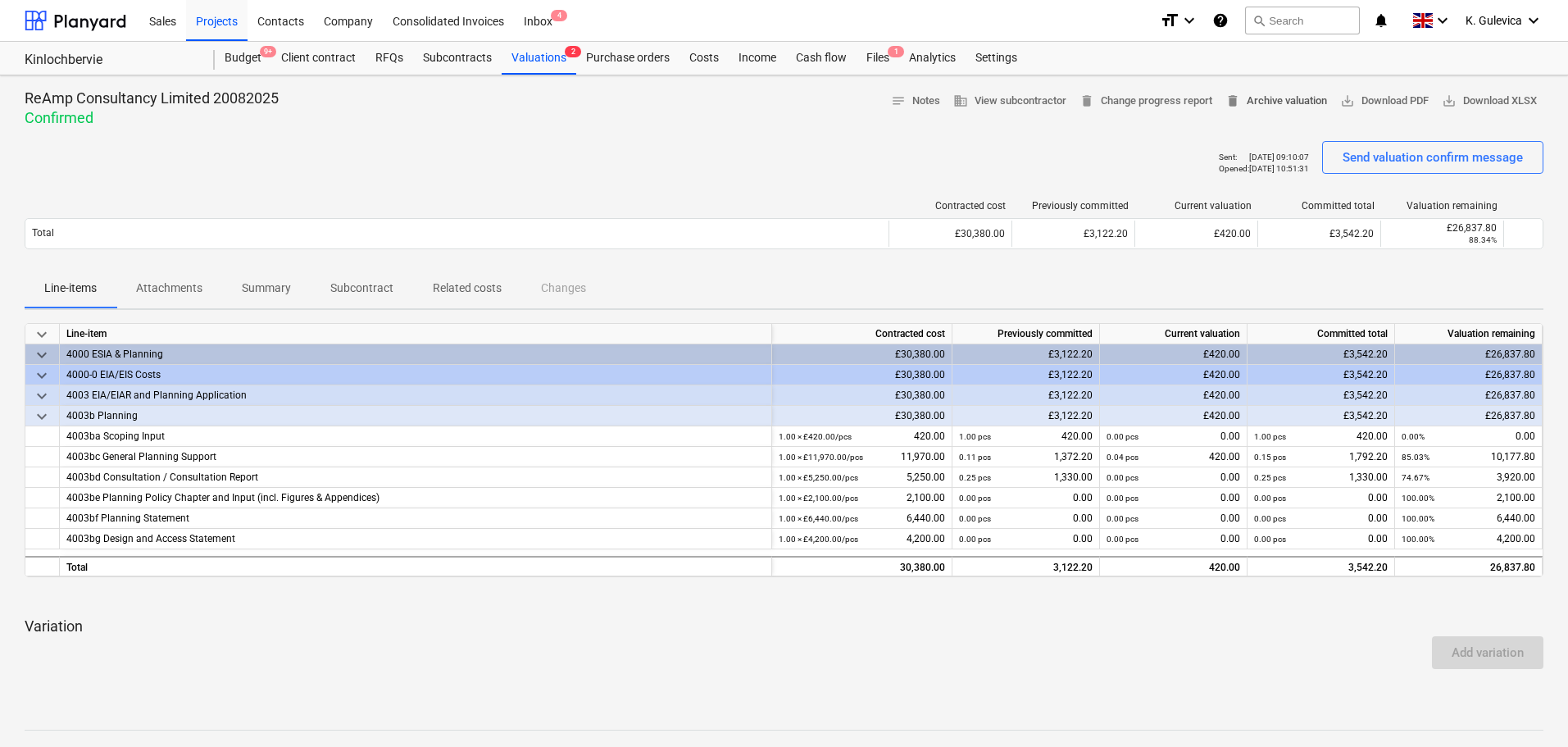
click at [1272, 104] on span "delete Archive valuation" at bounding box center [1275, 101] width 101 height 19
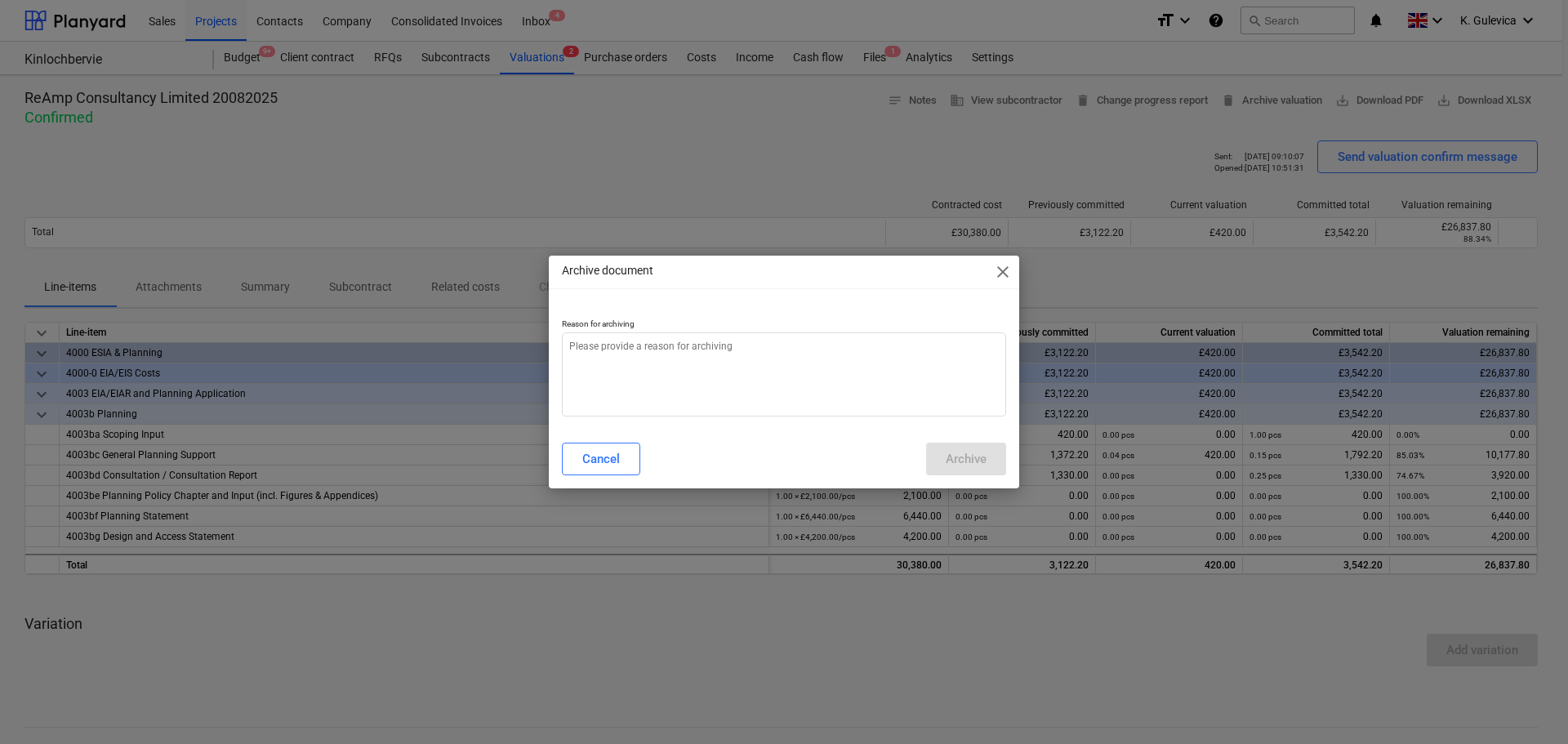
type textarea "x"
click at [811, 382] on textarea at bounding box center [784, 374] width 444 height 84
type textarea "W"
type textarea "x"
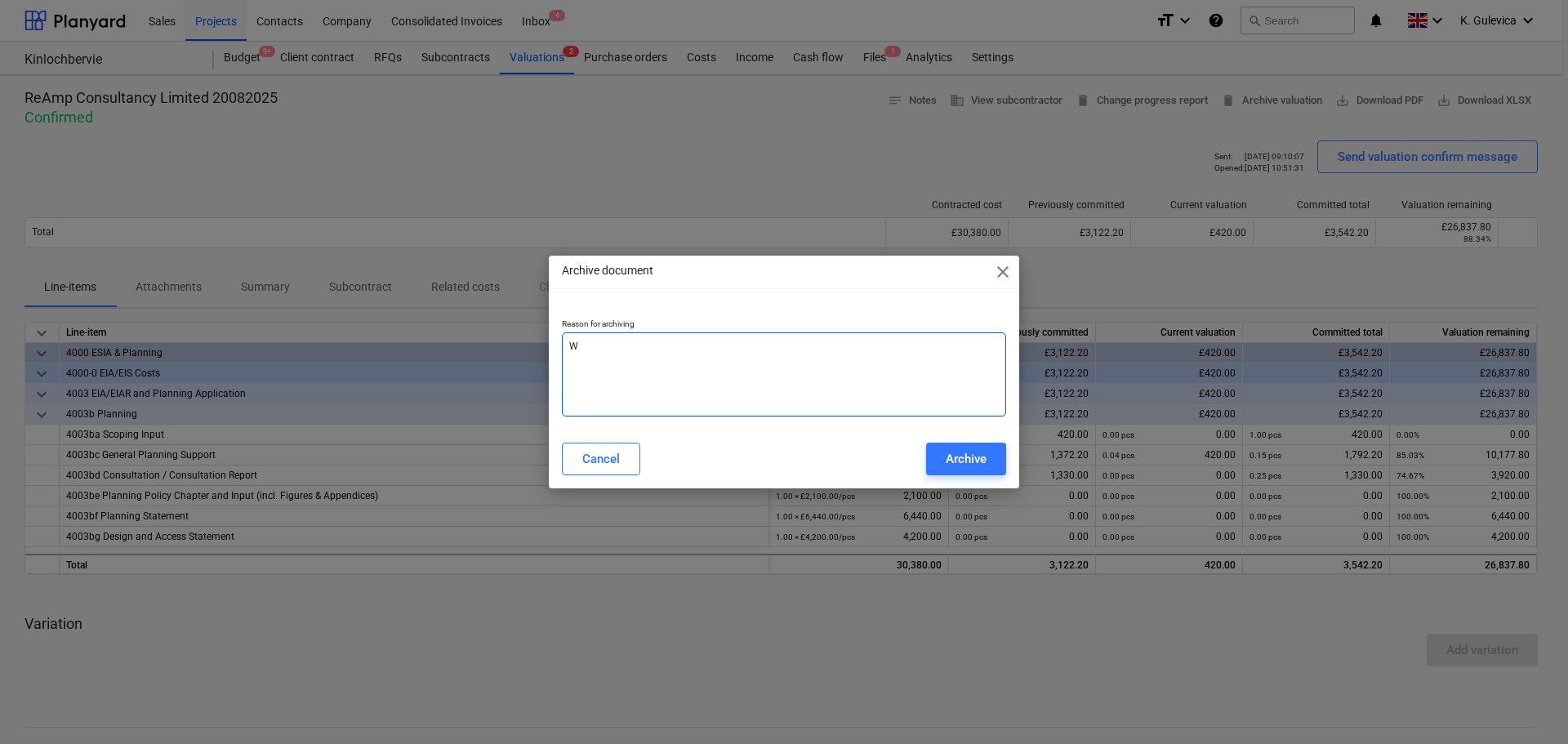
type textarea "Wr"
type textarea "x"
type textarea "Wro"
type textarea "x"
type textarea "Wron"
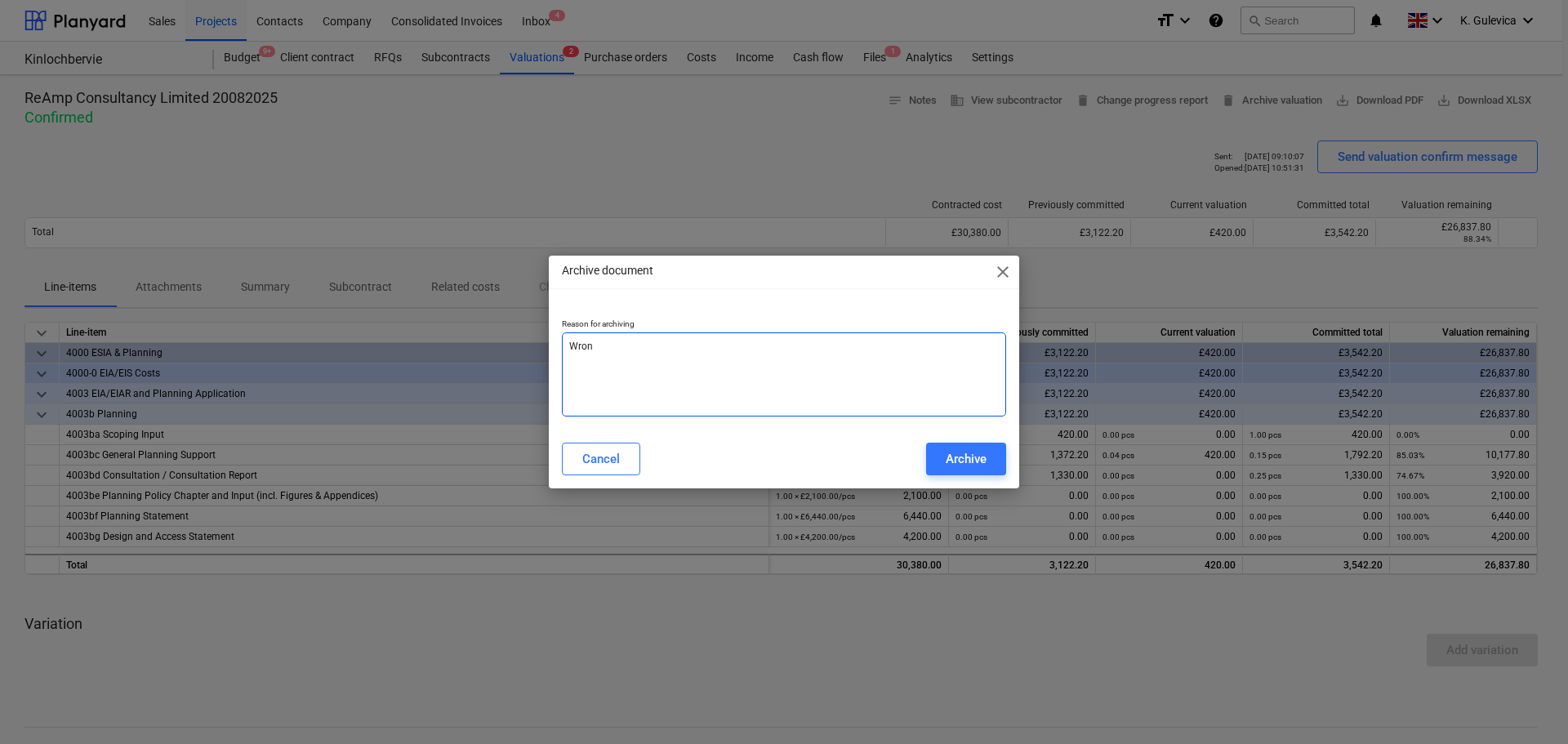
type textarea "x"
type textarea "Wrong"
type textarea "x"
type textarea "Wrong"
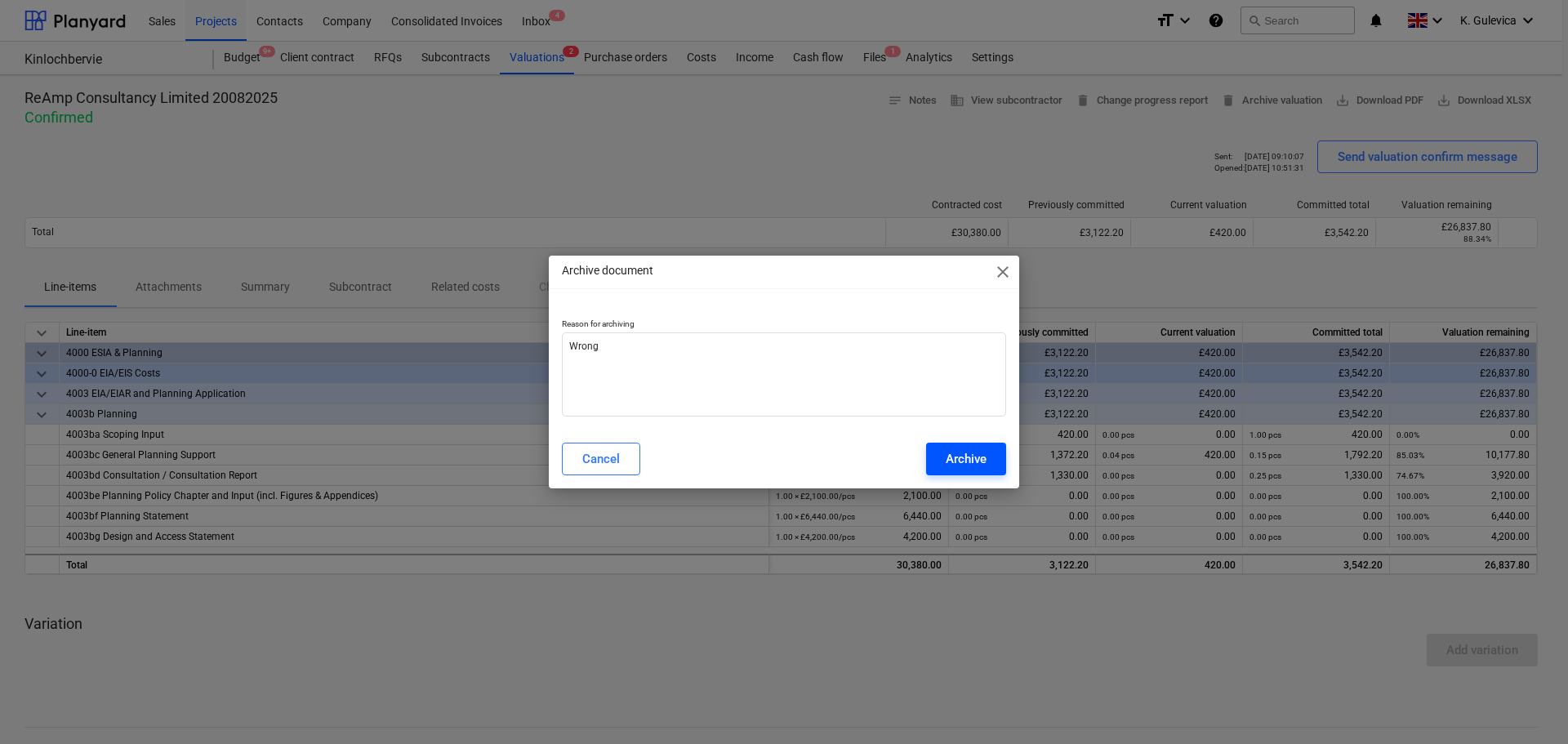
click at [956, 456] on div "Archive" at bounding box center [965, 458] width 41 height 21
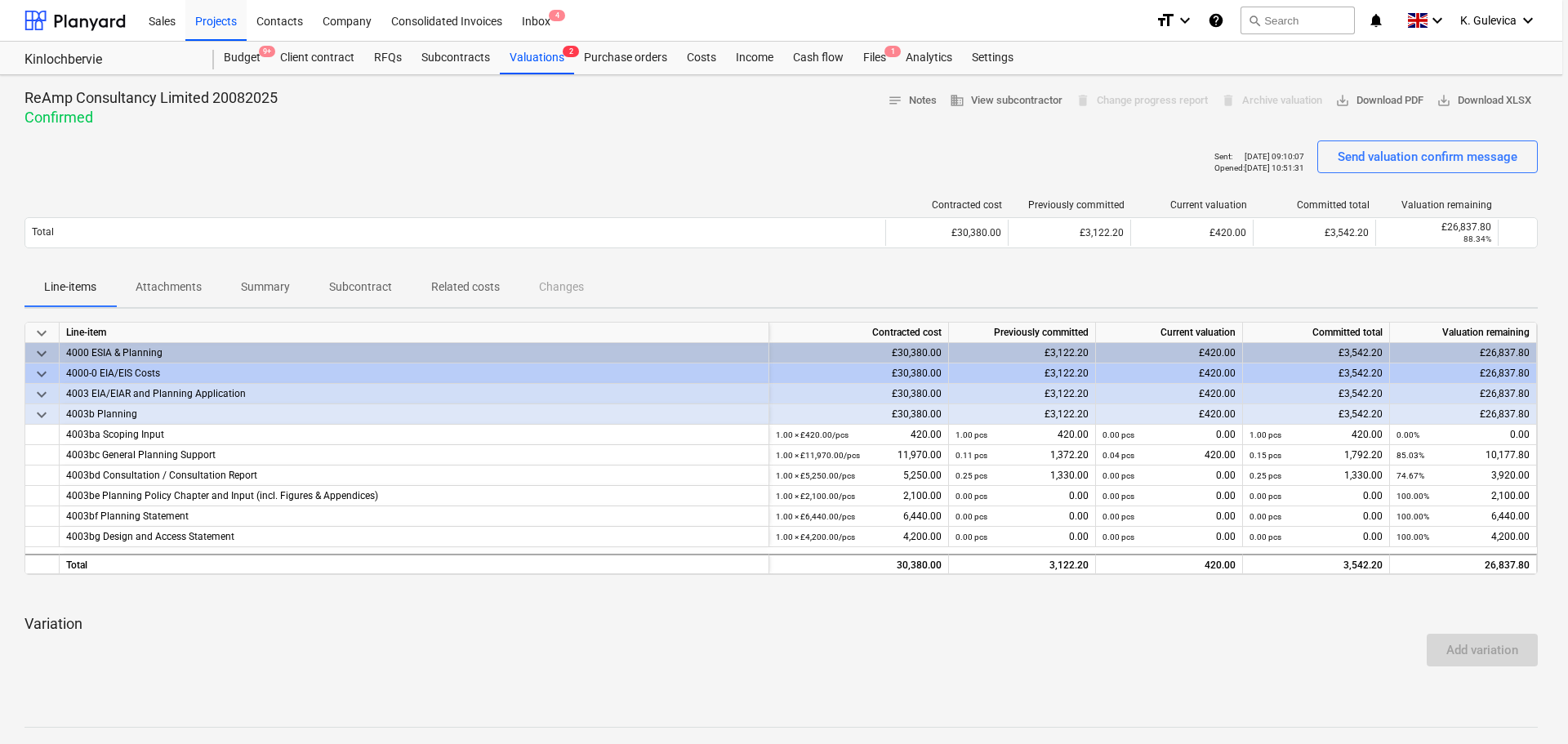
type textarea "x"
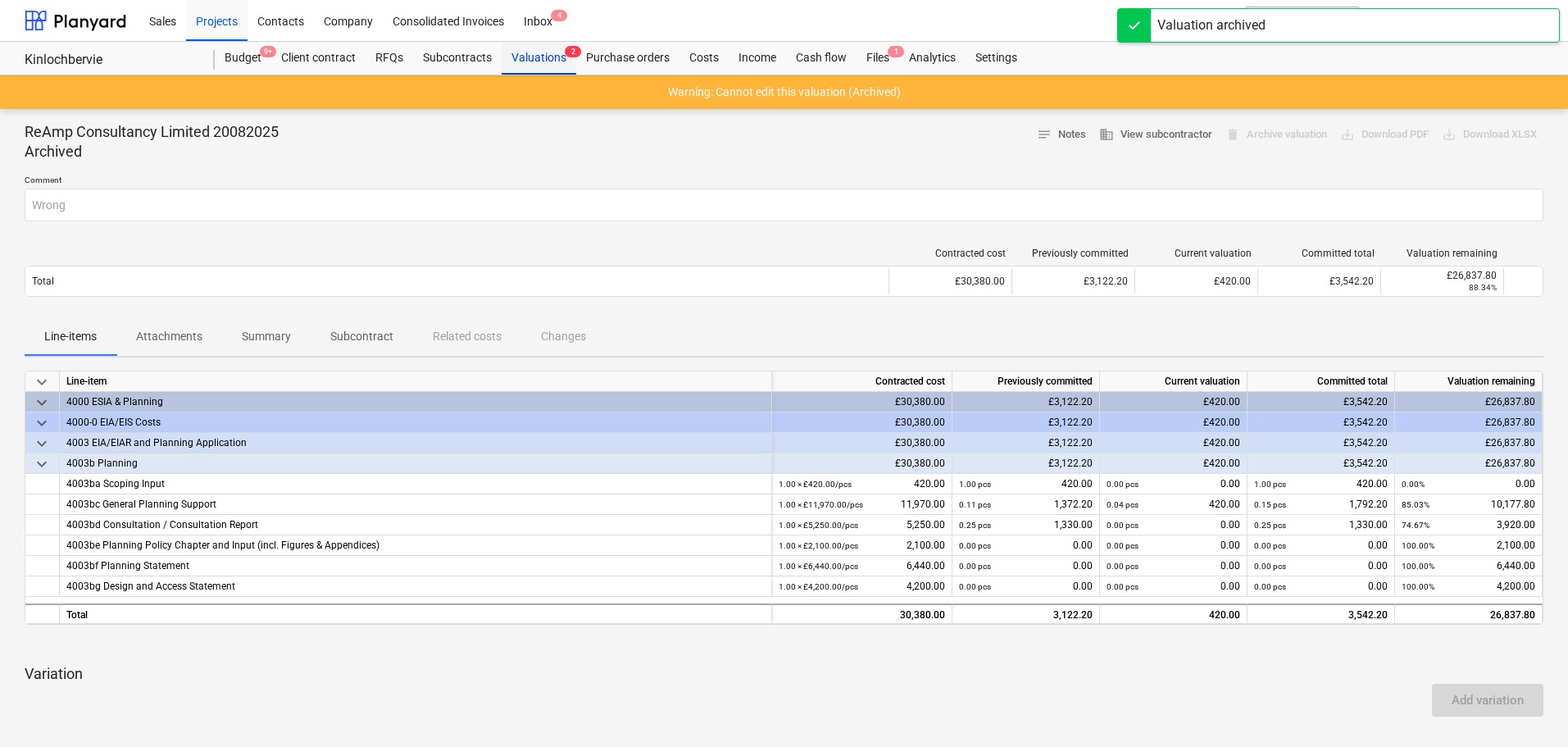
click at [528, 59] on div "Valuations 2" at bounding box center [539, 58] width 75 height 33
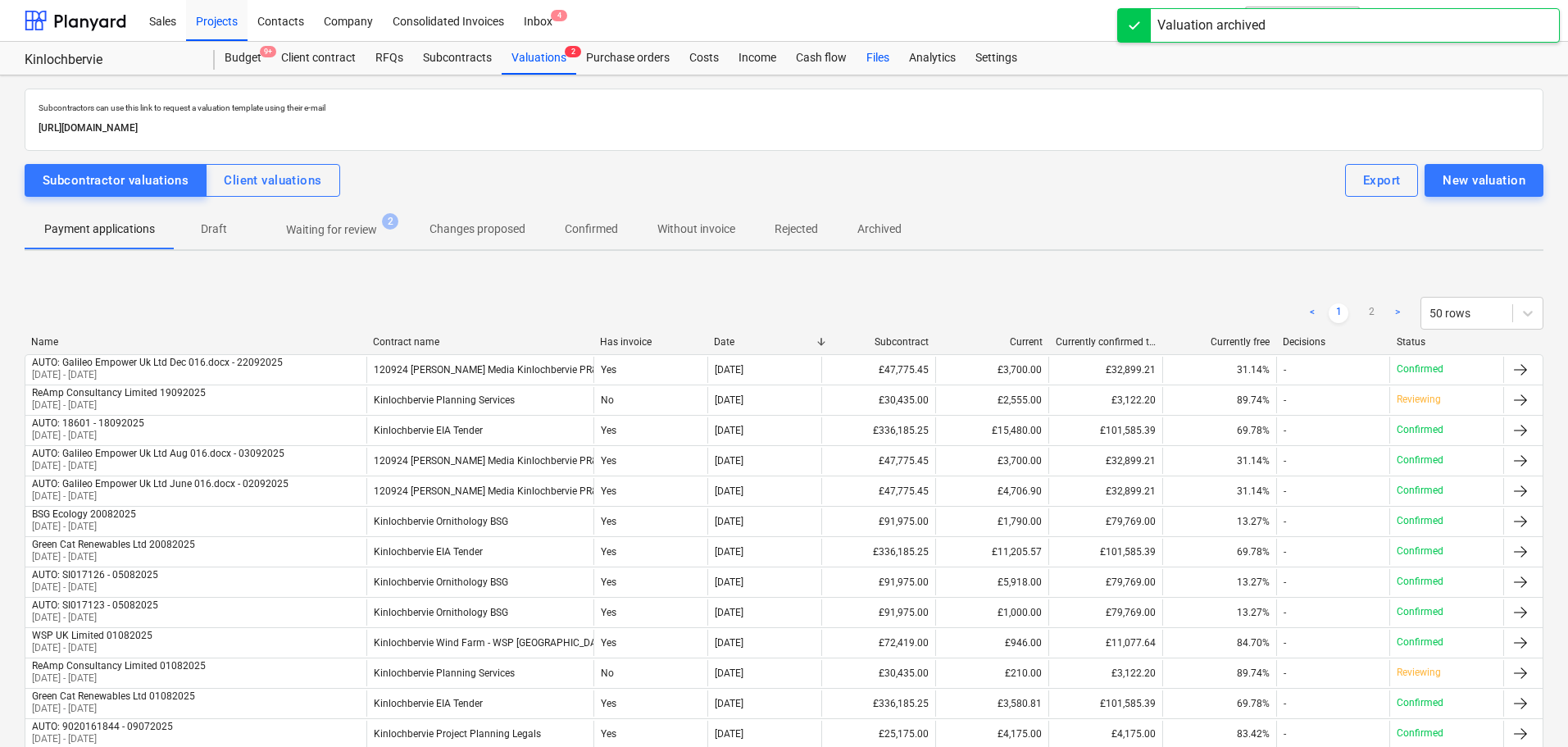
click at [868, 60] on div "Files" at bounding box center [877, 58] width 43 height 33
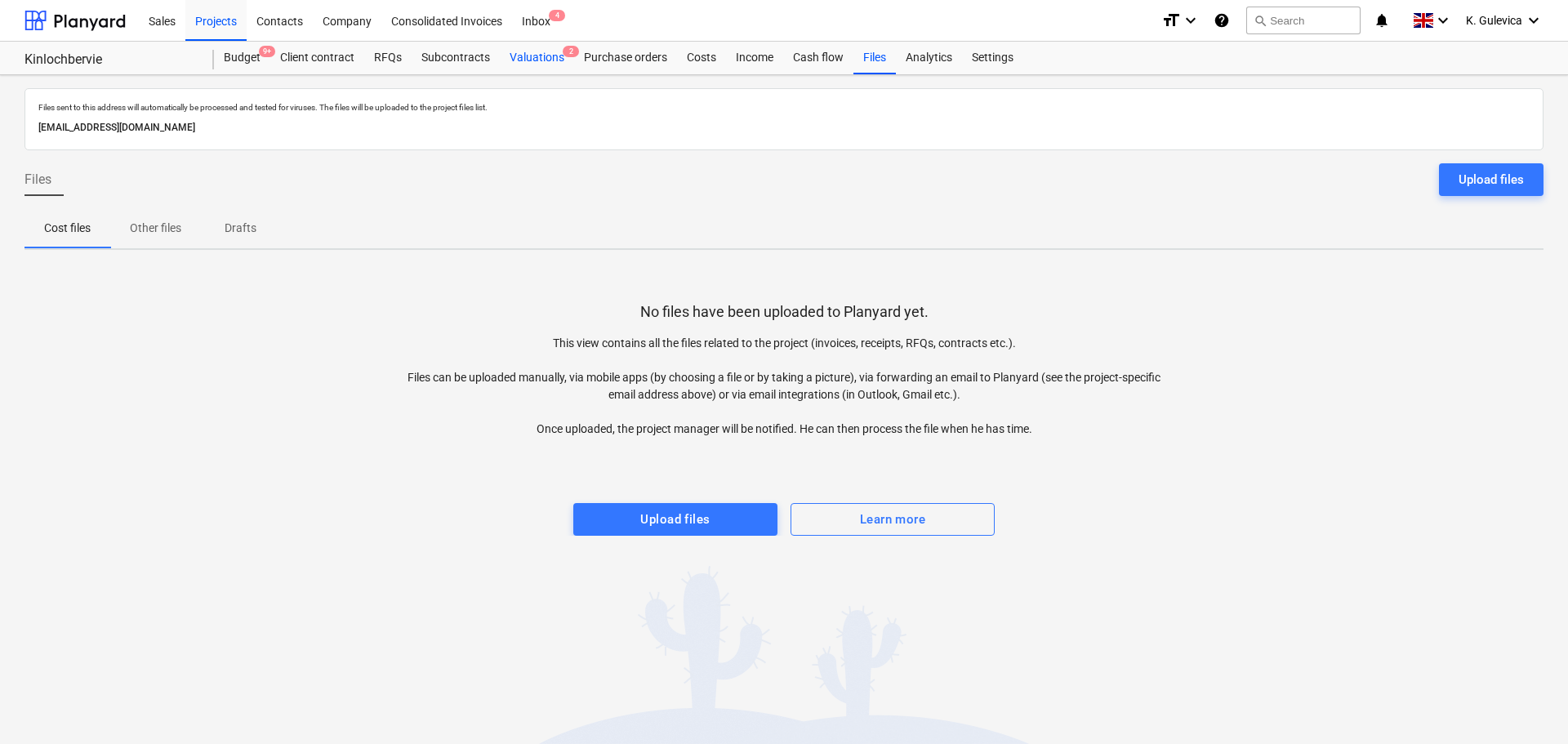
click at [527, 54] on div "Valuations 2" at bounding box center [537, 58] width 75 height 33
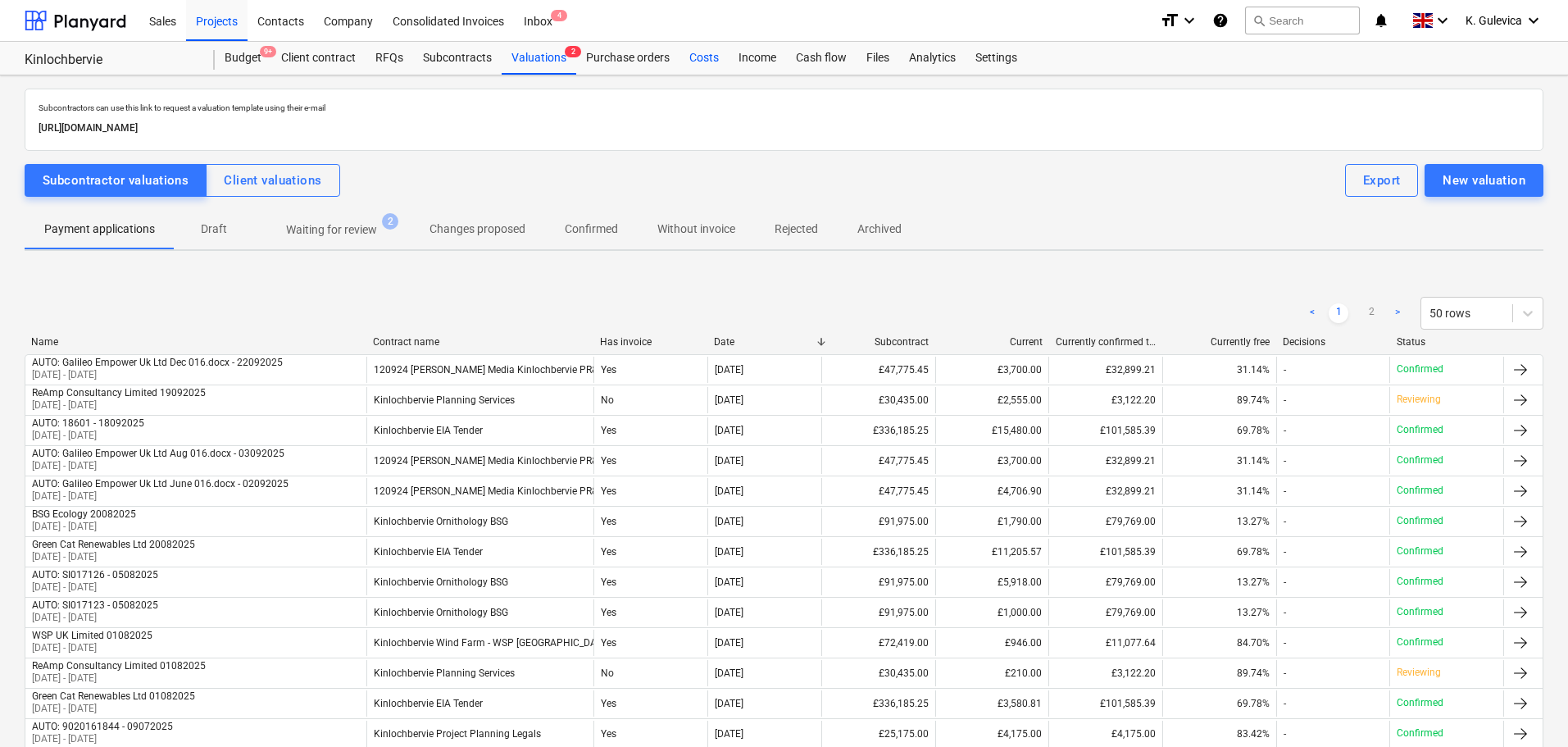
click at [706, 64] on div "Costs" at bounding box center [704, 58] width 49 height 33
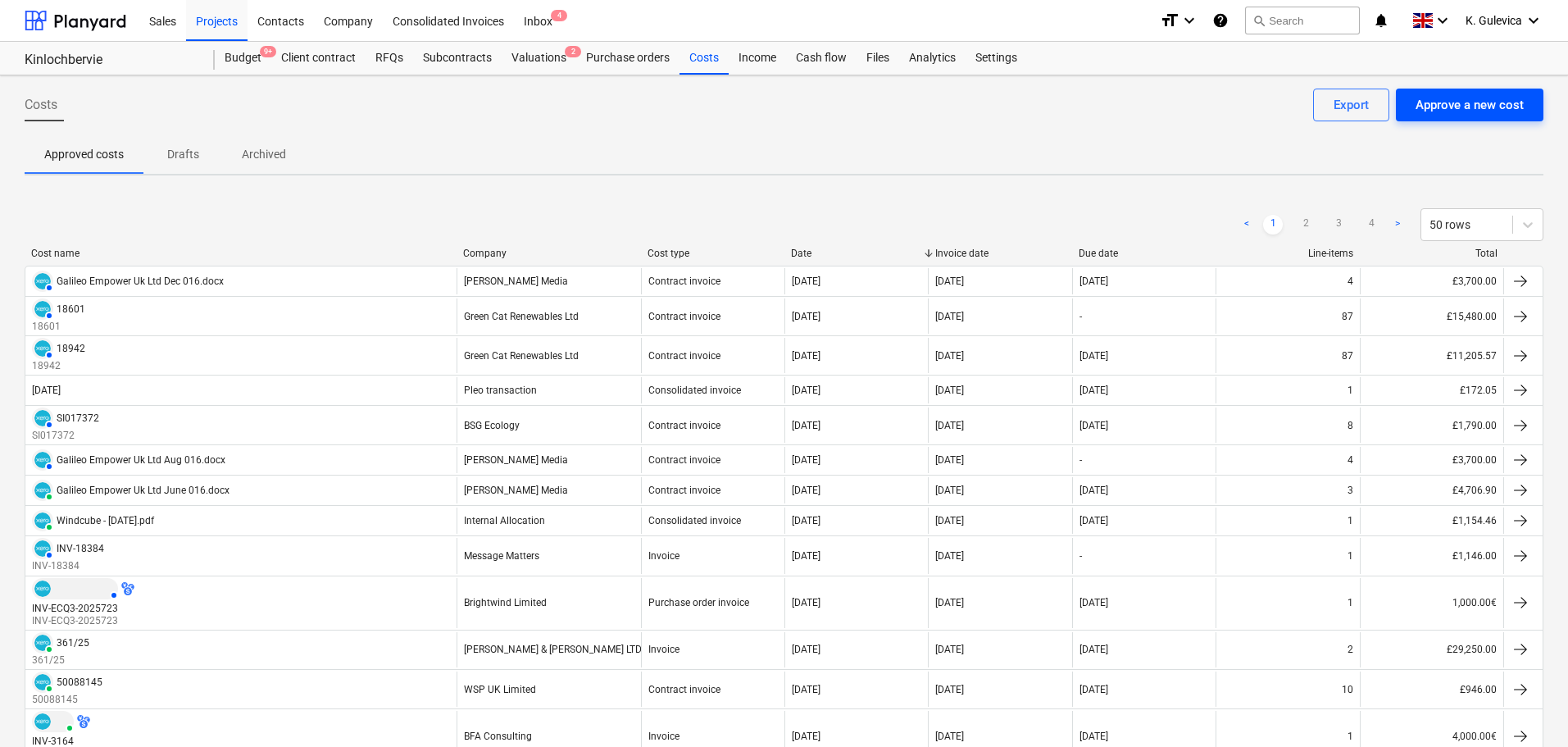
click at [1471, 107] on div "Approve a new cost" at bounding box center [1469, 104] width 109 height 21
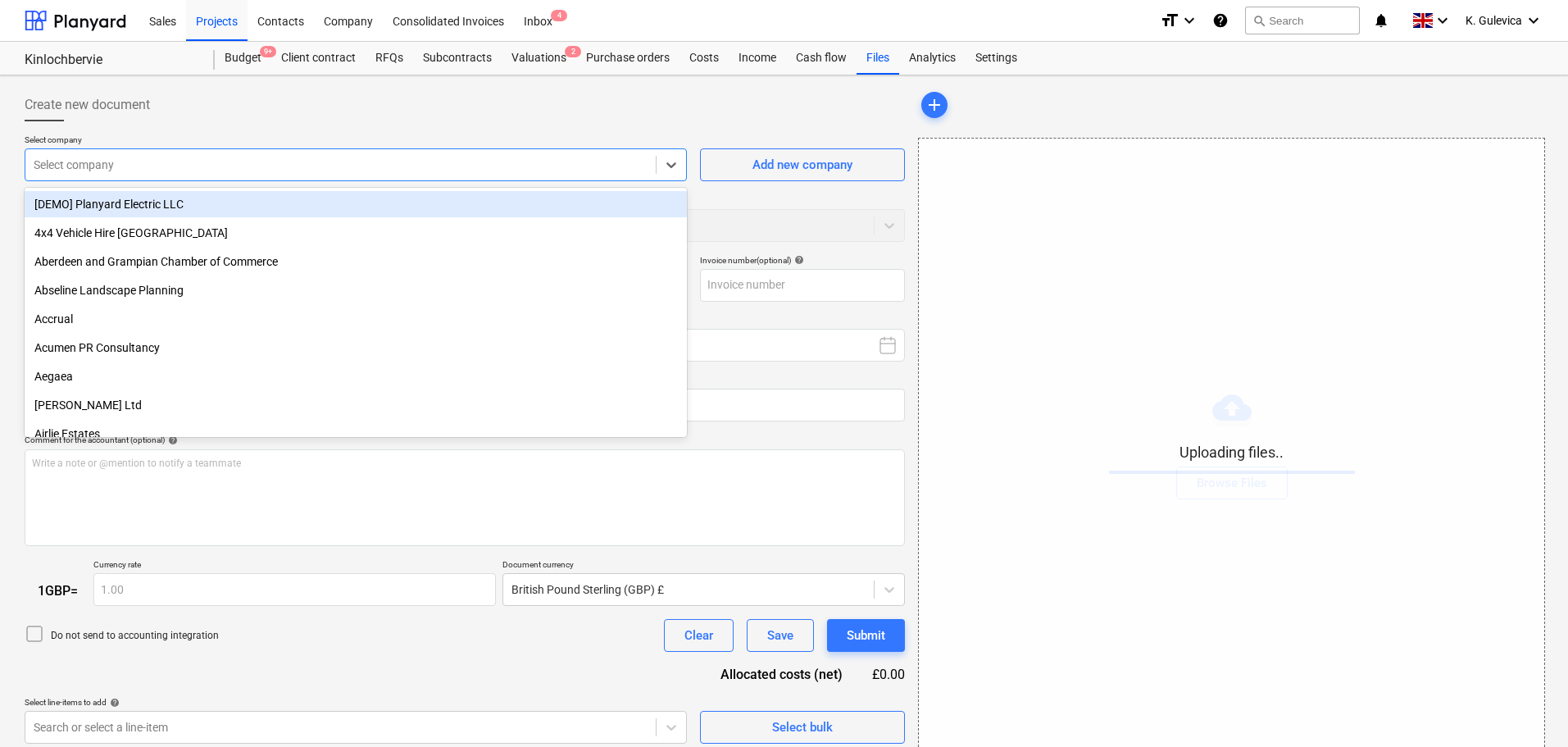
click at [311, 160] on div at bounding box center [340, 165] width 614 height 16
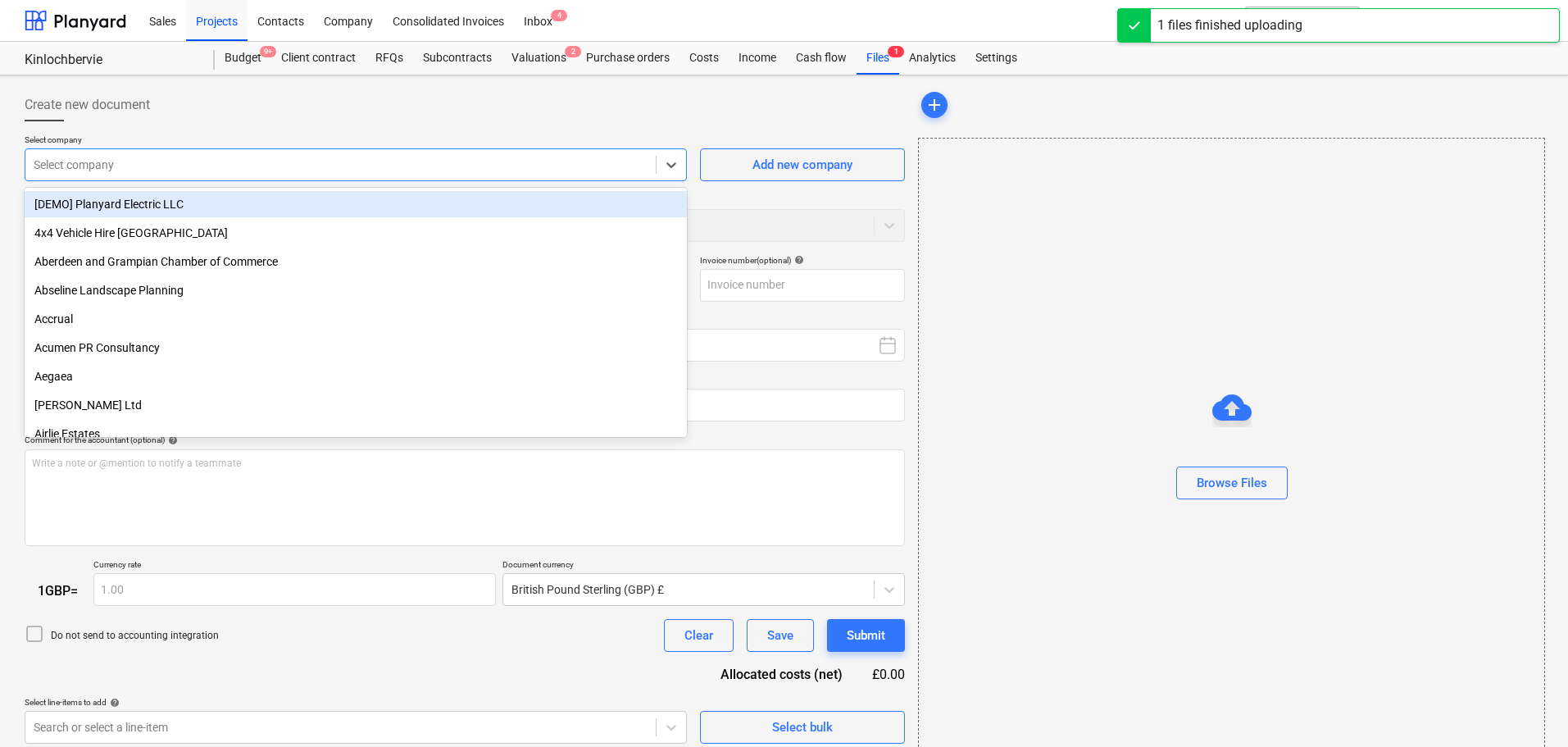
type input "INVOICE_0014-00020010_ReAmp_Consultancy_Ltd.pdf"
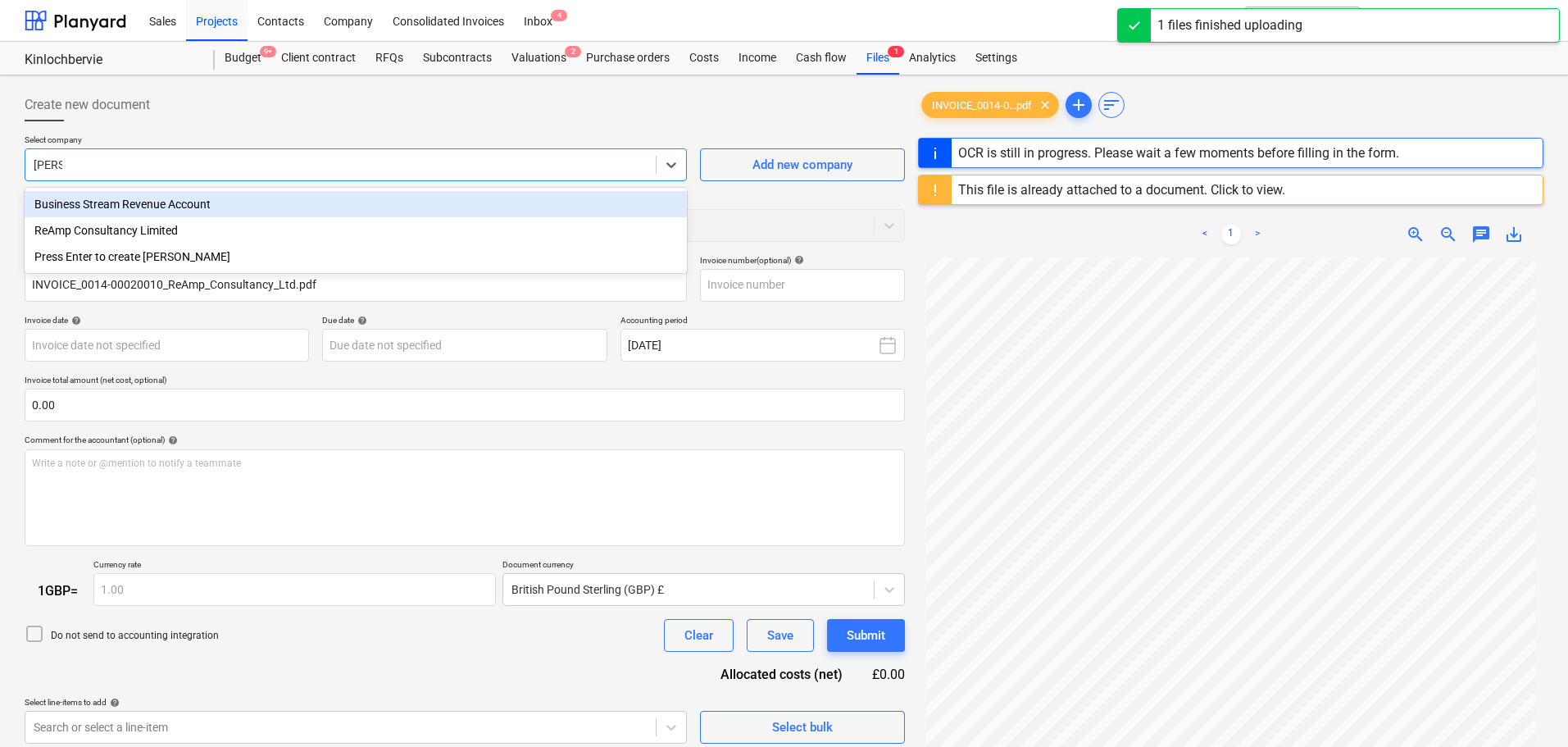
type input "reamp"
click at [238, 198] on div "ReAmp Consultancy Limited" at bounding box center [356, 203] width 662 height 26
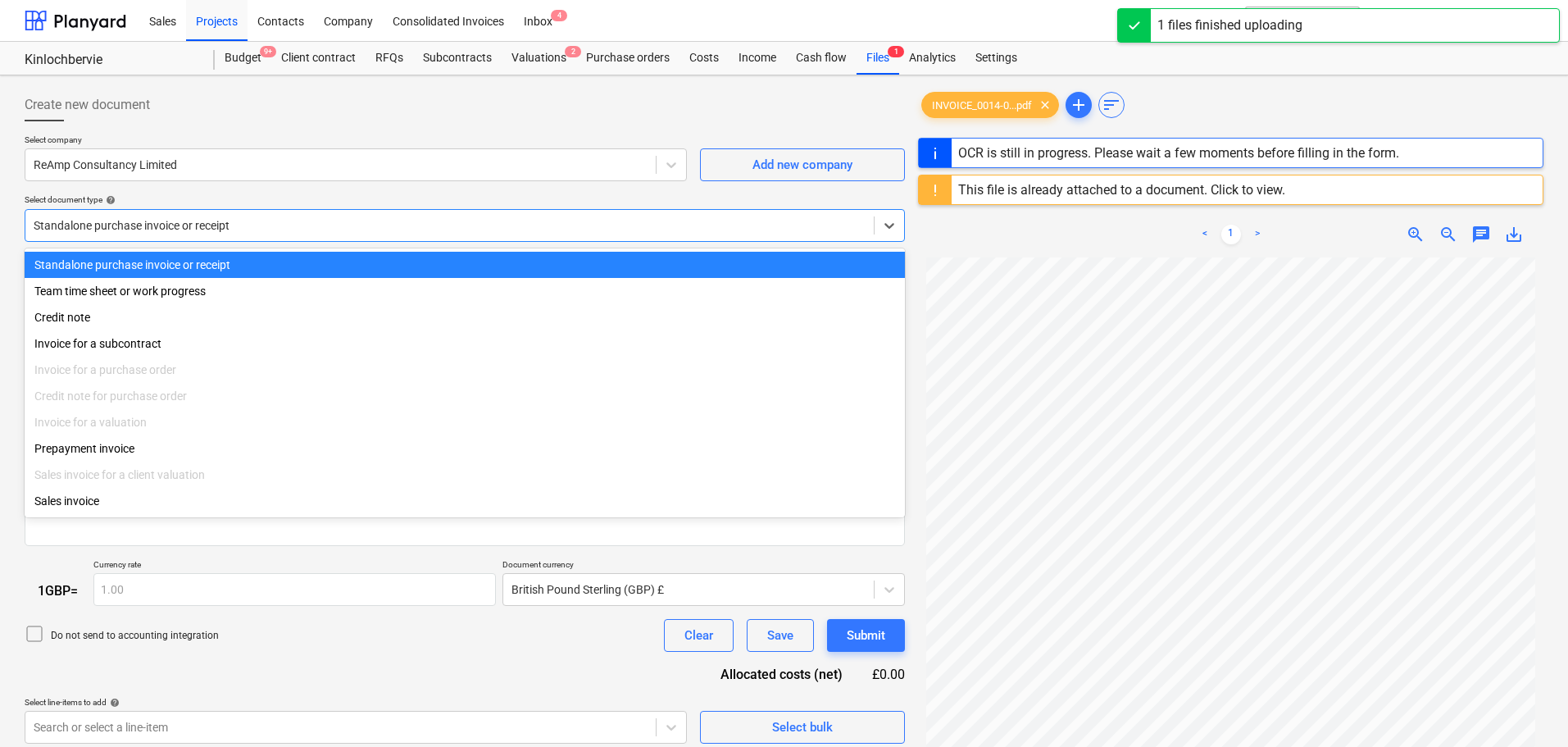
drag, startPoint x: 311, startPoint y: 223, endPoint x: 263, endPoint y: 305, distance: 95.0
click at [311, 224] on div at bounding box center [450, 225] width 832 height 16
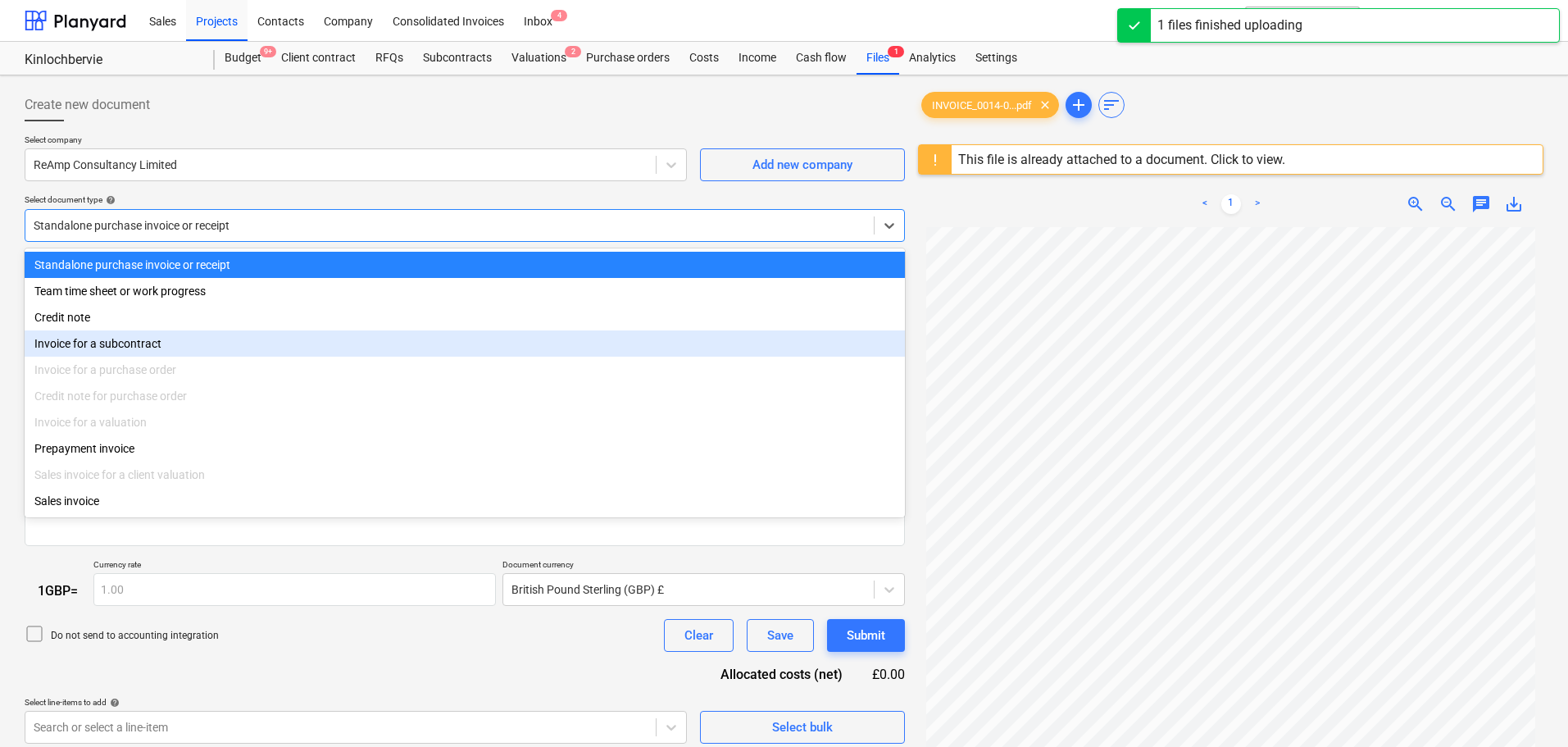
type input "23549449"
type input "[DATE]"
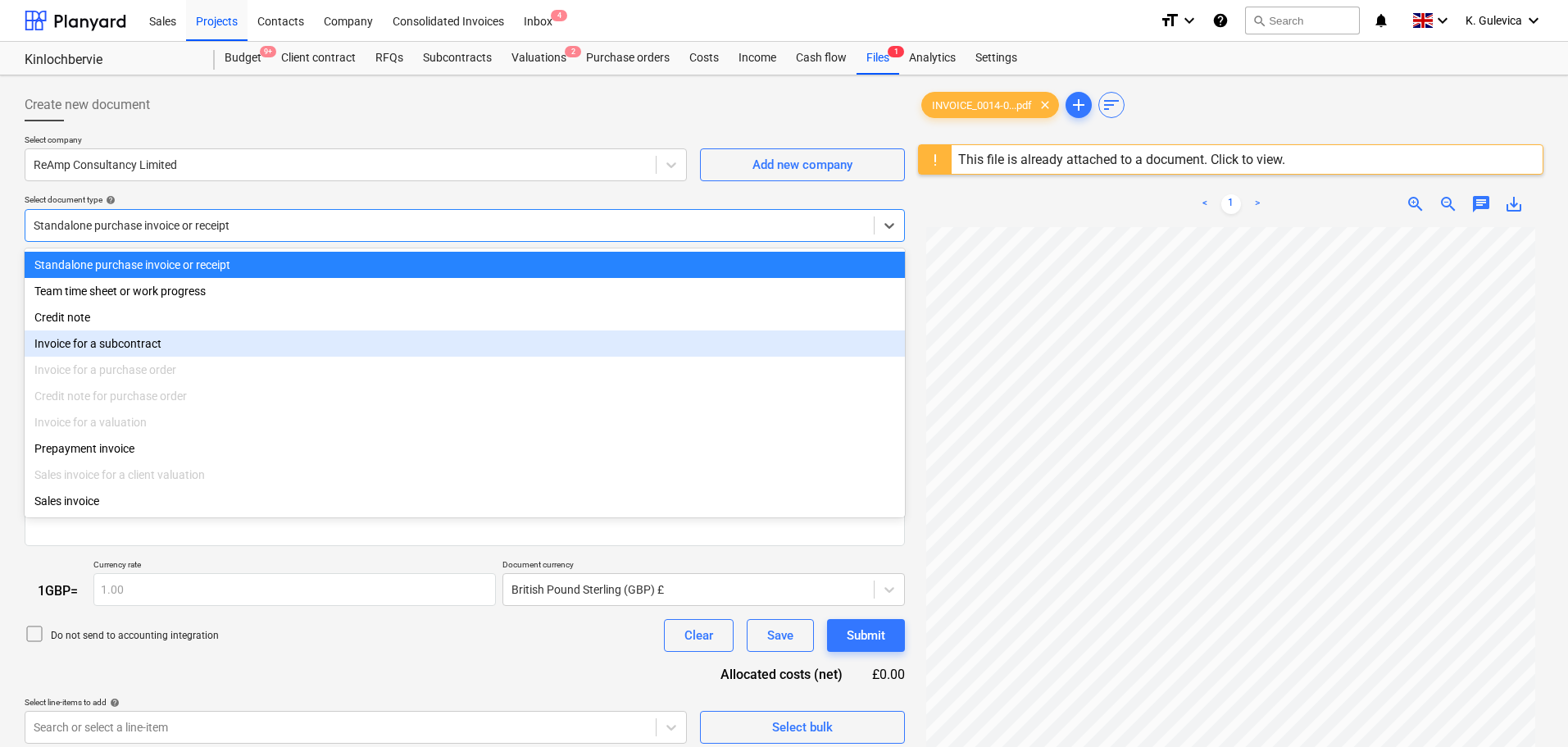
click at [183, 351] on div "Invoice for a subcontract" at bounding box center [464, 343] width 880 height 26
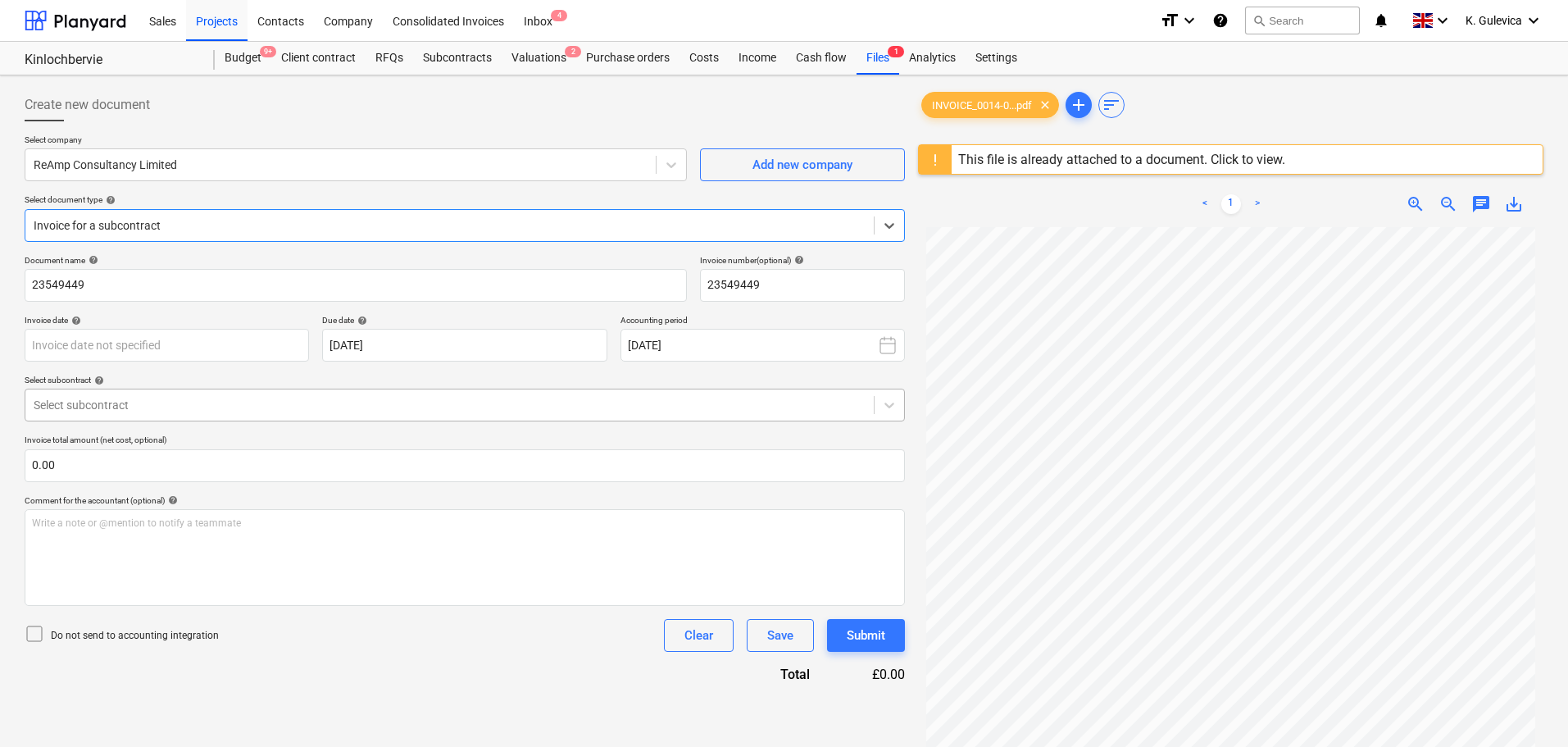
click at [247, 407] on div at bounding box center [450, 405] width 832 height 16
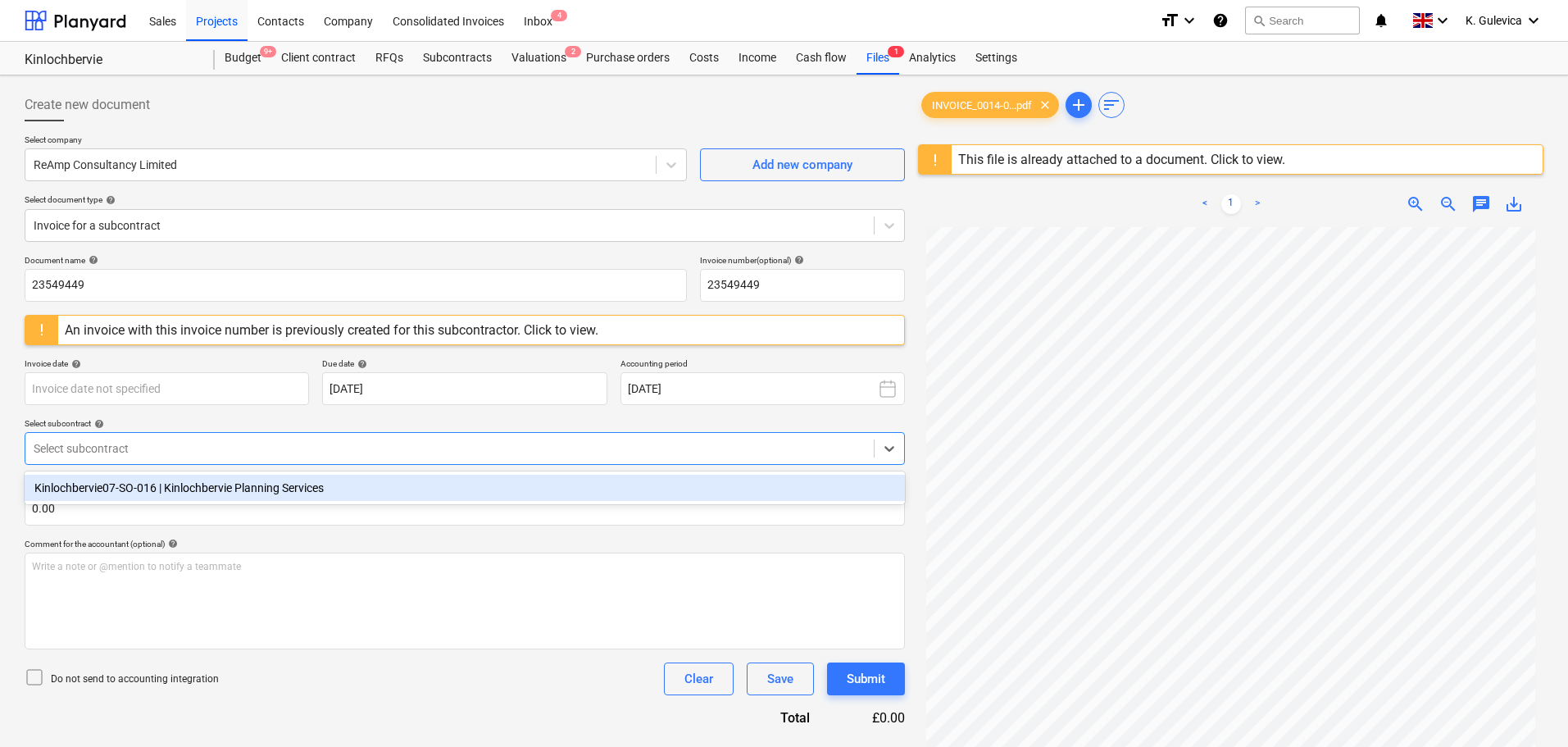
drag, startPoint x: 231, startPoint y: 489, endPoint x: 243, endPoint y: 431, distance: 59.2
click at [231, 490] on div "Kinlochbervie07-SO-016 | Kinlochbervie Planning Services" at bounding box center [464, 487] width 880 height 26
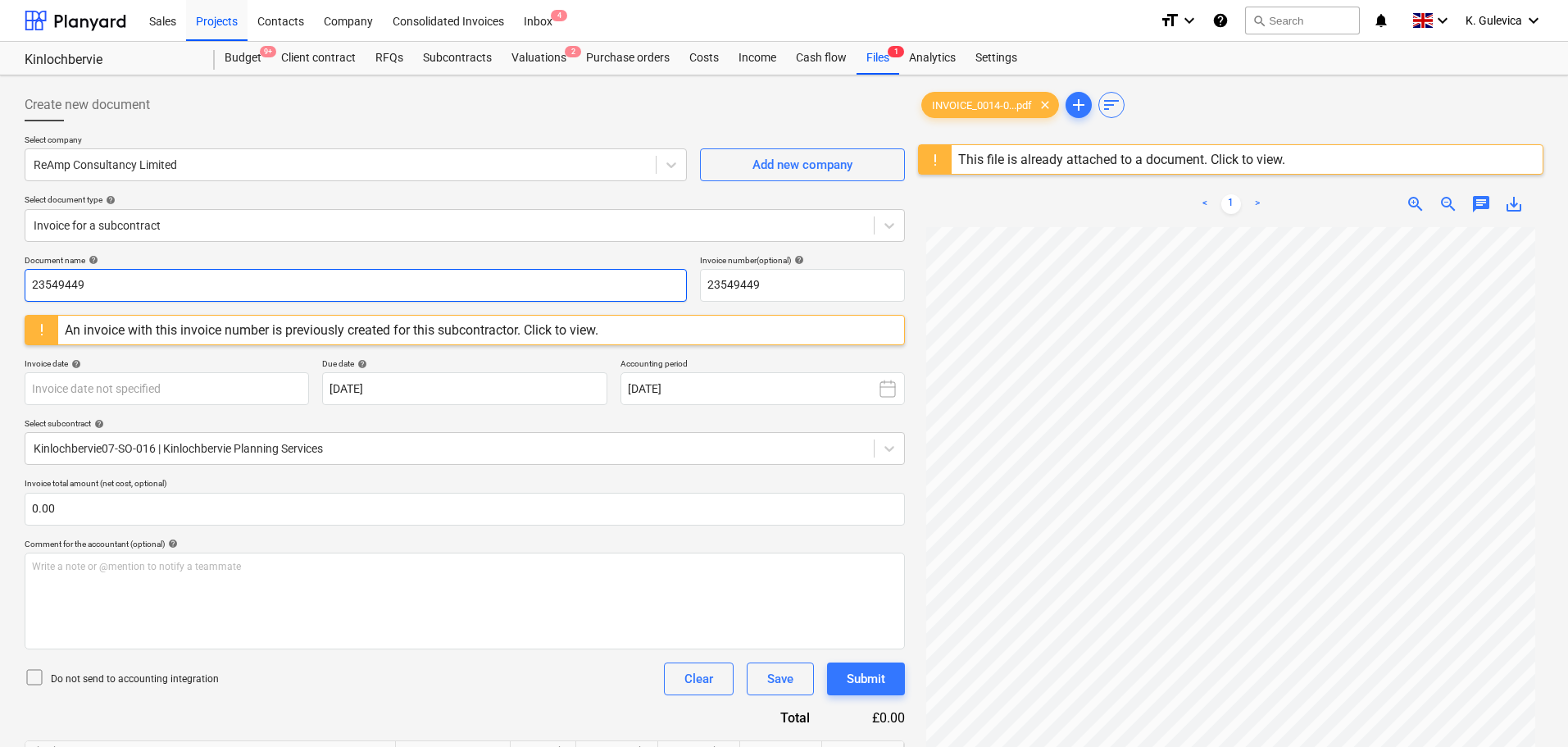
click at [0, 282] on html "Sales Projects Contacts Company Consolidated Invoices Inbox 4 format_size keybo…" at bounding box center [784, 373] width 1568 height 747
paste input "0014-0002/0010"
type input "0014-0002/0010"
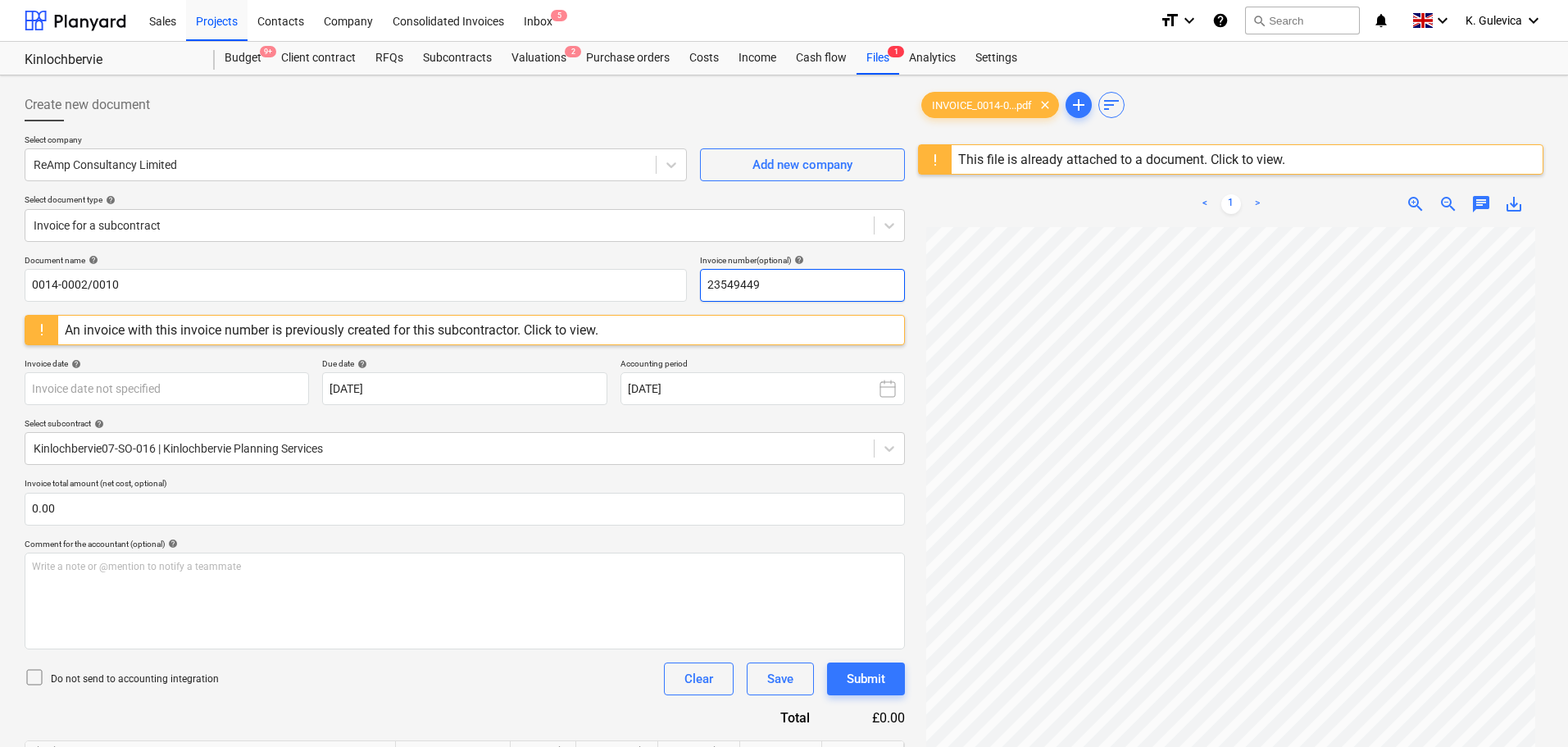
click at [647, 286] on div "Document name help 0014-0002/0010 Invoice number (optional) help 23549449" at bounding box center [464, 277] width 880 height 47
paste input "0014-0002/0010"
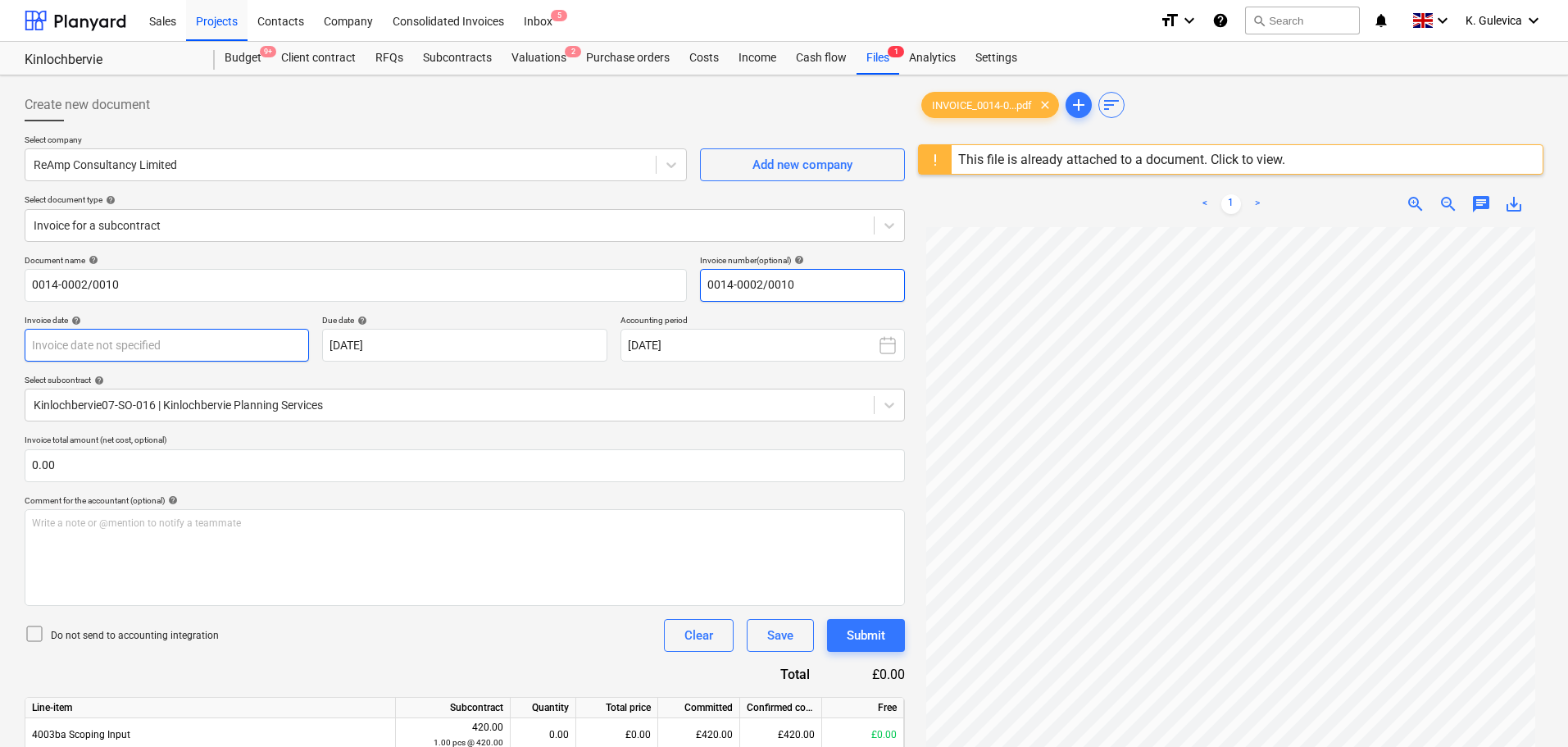
type input "0014-0002/0010"
click at [185, 356] on body "Sales Projects Contacts Company Consolidated Invoices Inbox 5 format_size keybo…" at bounding box center [784, 373] width 1568 height 747
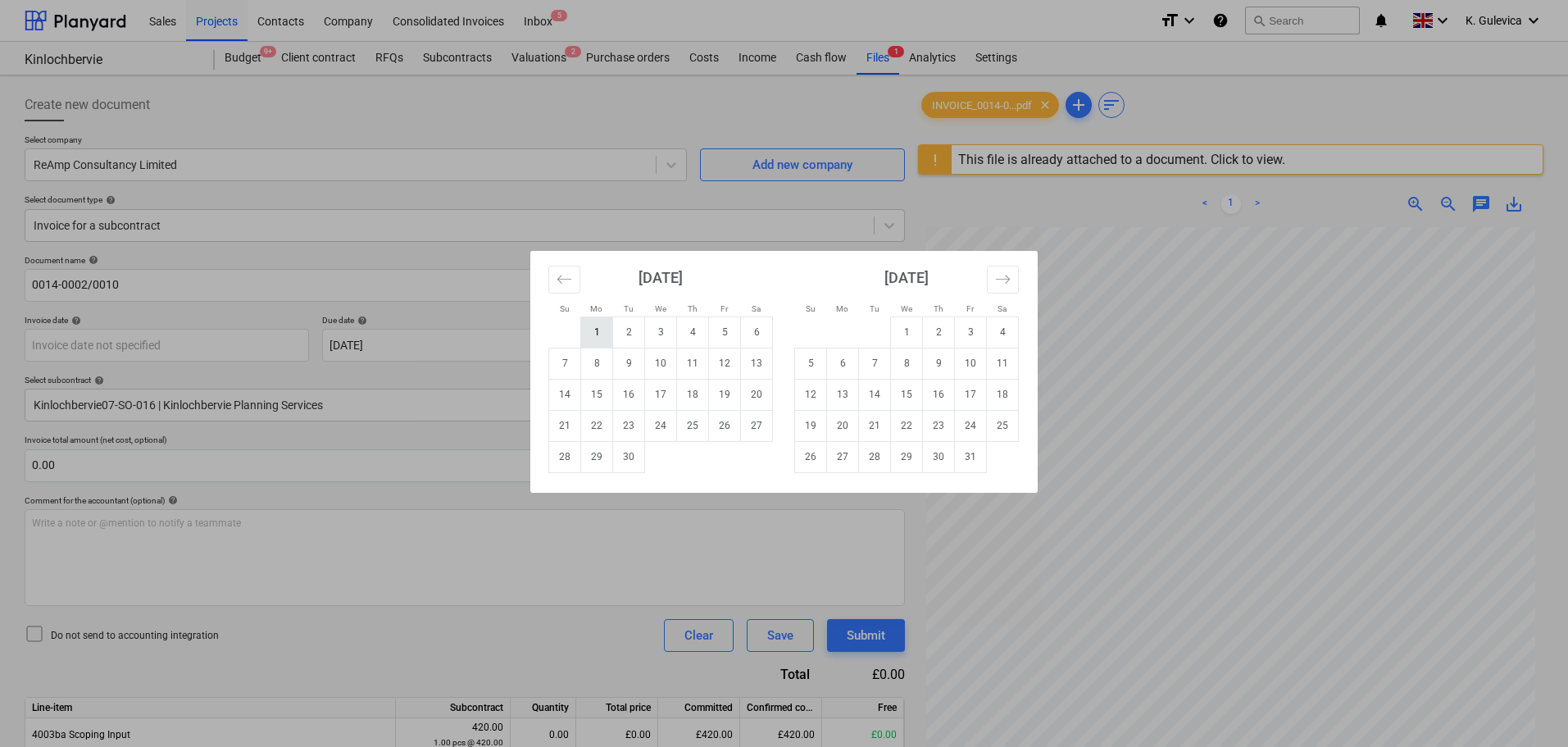
click at [594, 330] on td "1" at bounding box center [597, 332] width 32 height 31
type input "[DATE]"
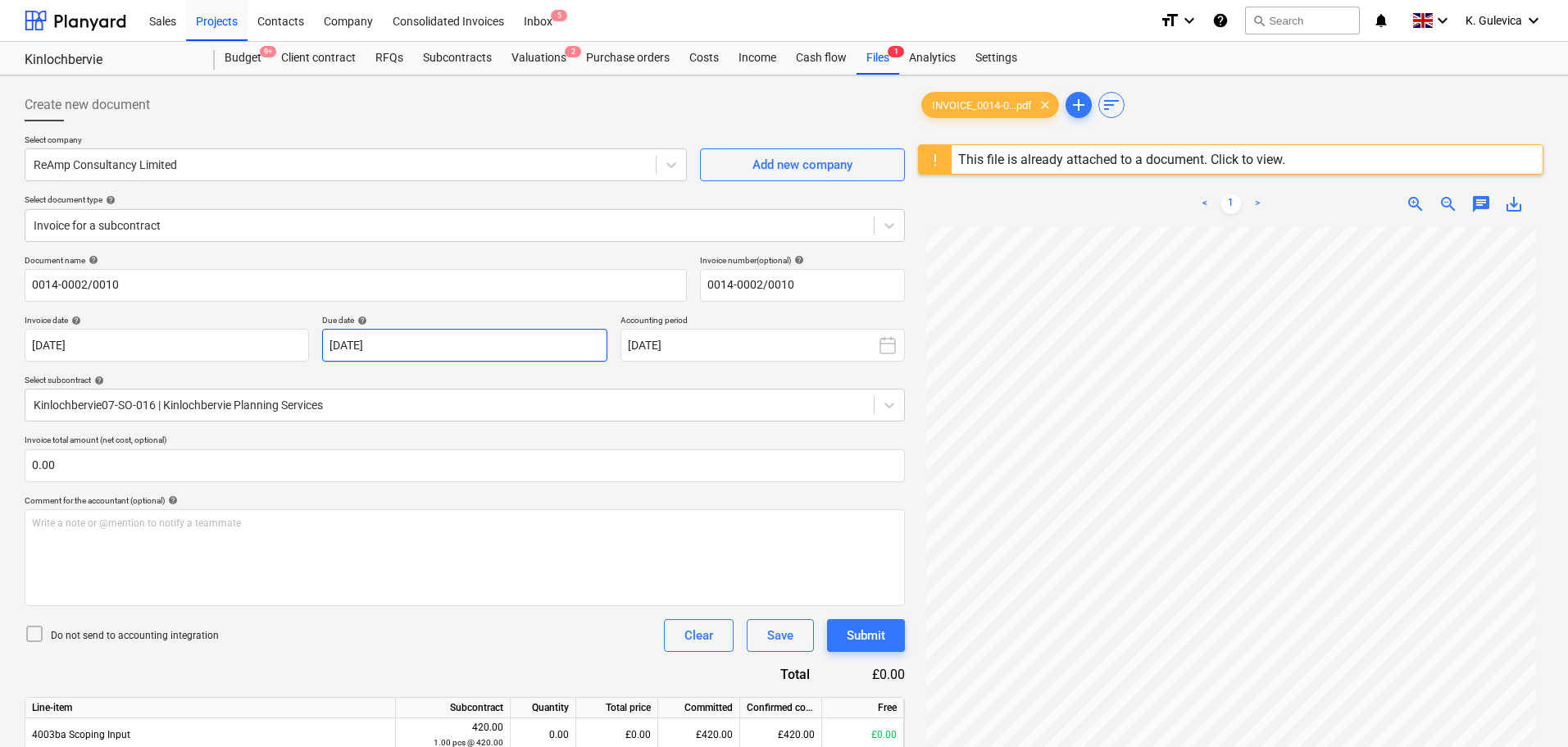
click at [429, 330] on body "Sales Projects Contacts Company Consolidated Invoices Inbox 5 format_size keybo…" at bounding box center [784, 373] width 1568 height 747
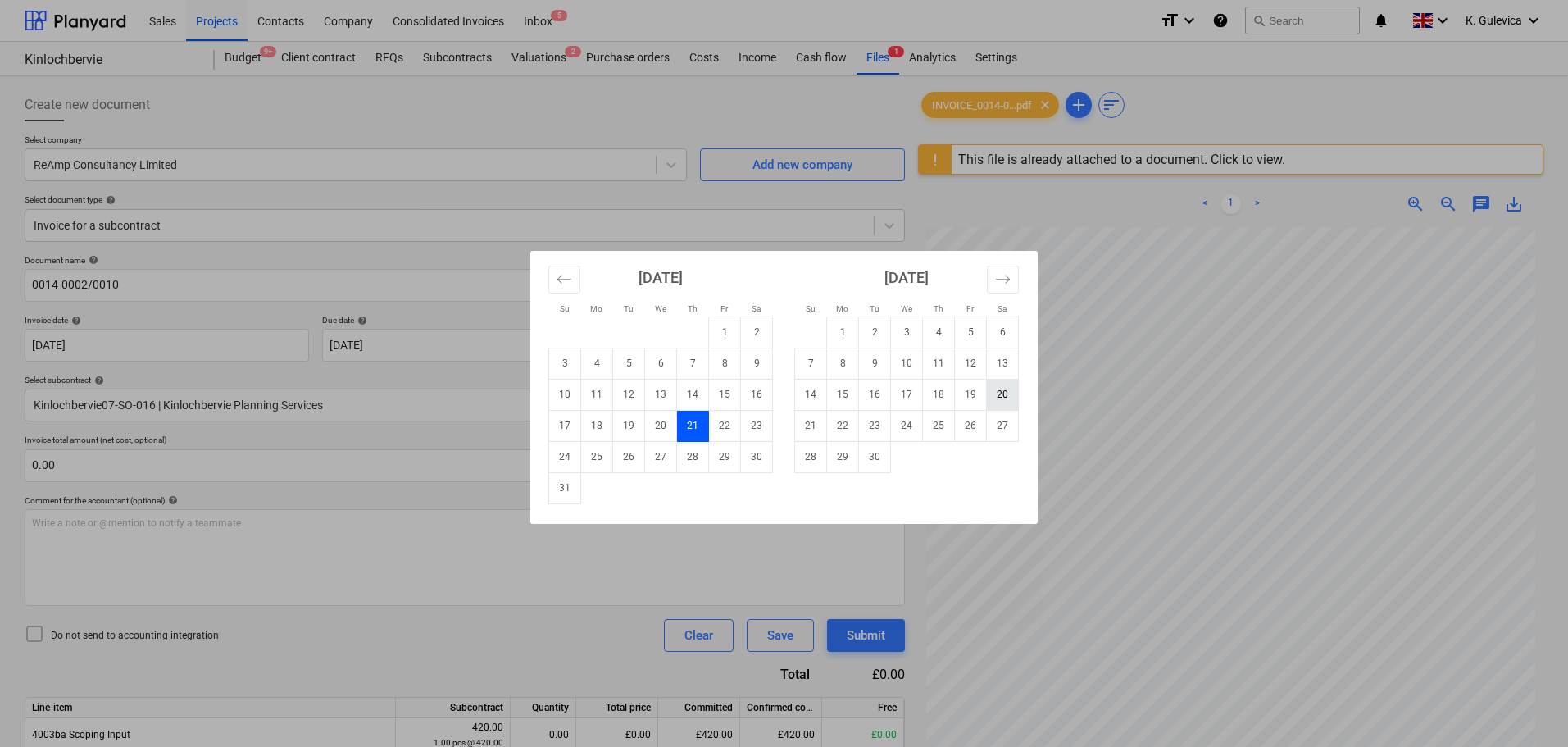
click at [1005, 397] on td "20" at bounding box center [1002, 394] width 32 height 31
type input "[DATE]"
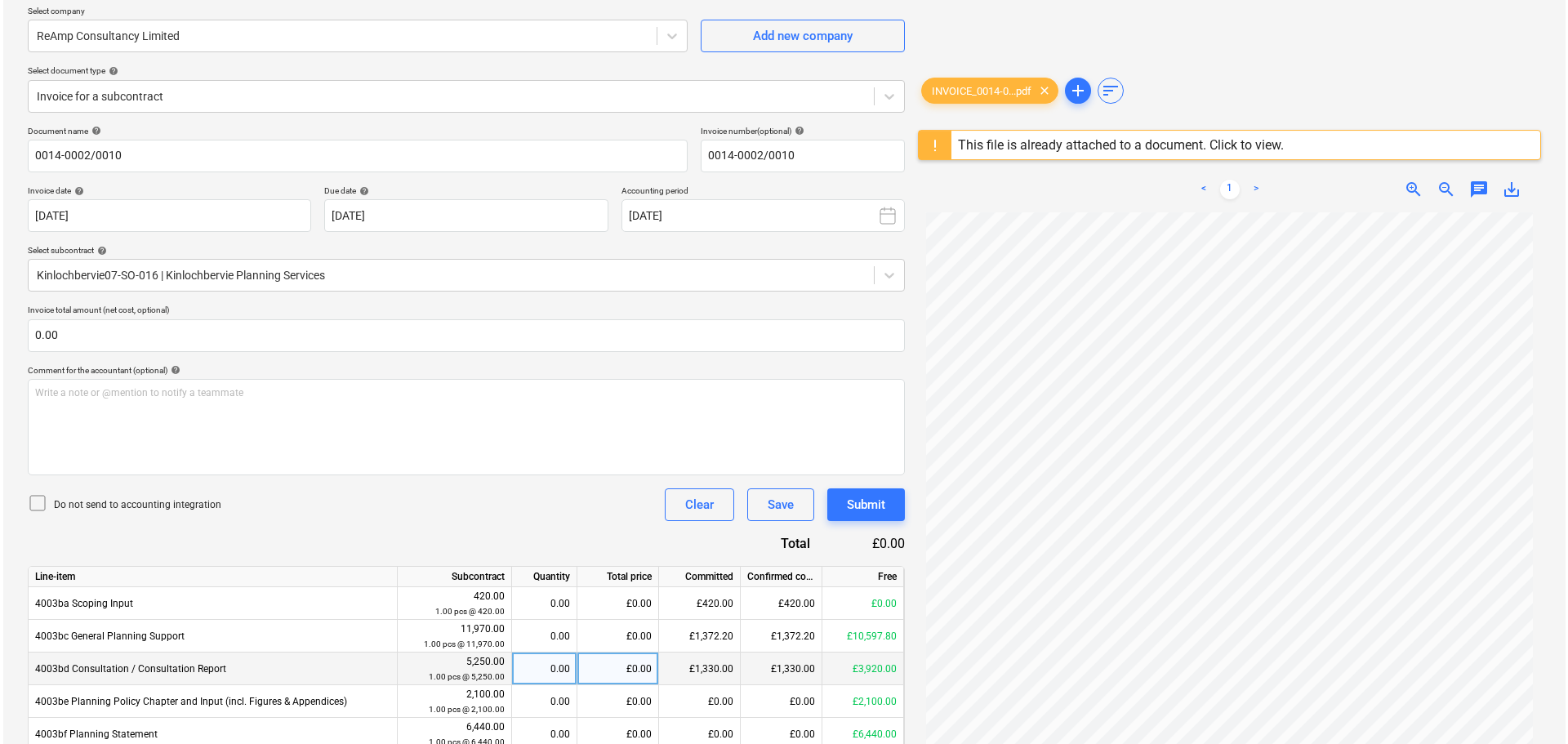
scroll to position [308, 0]
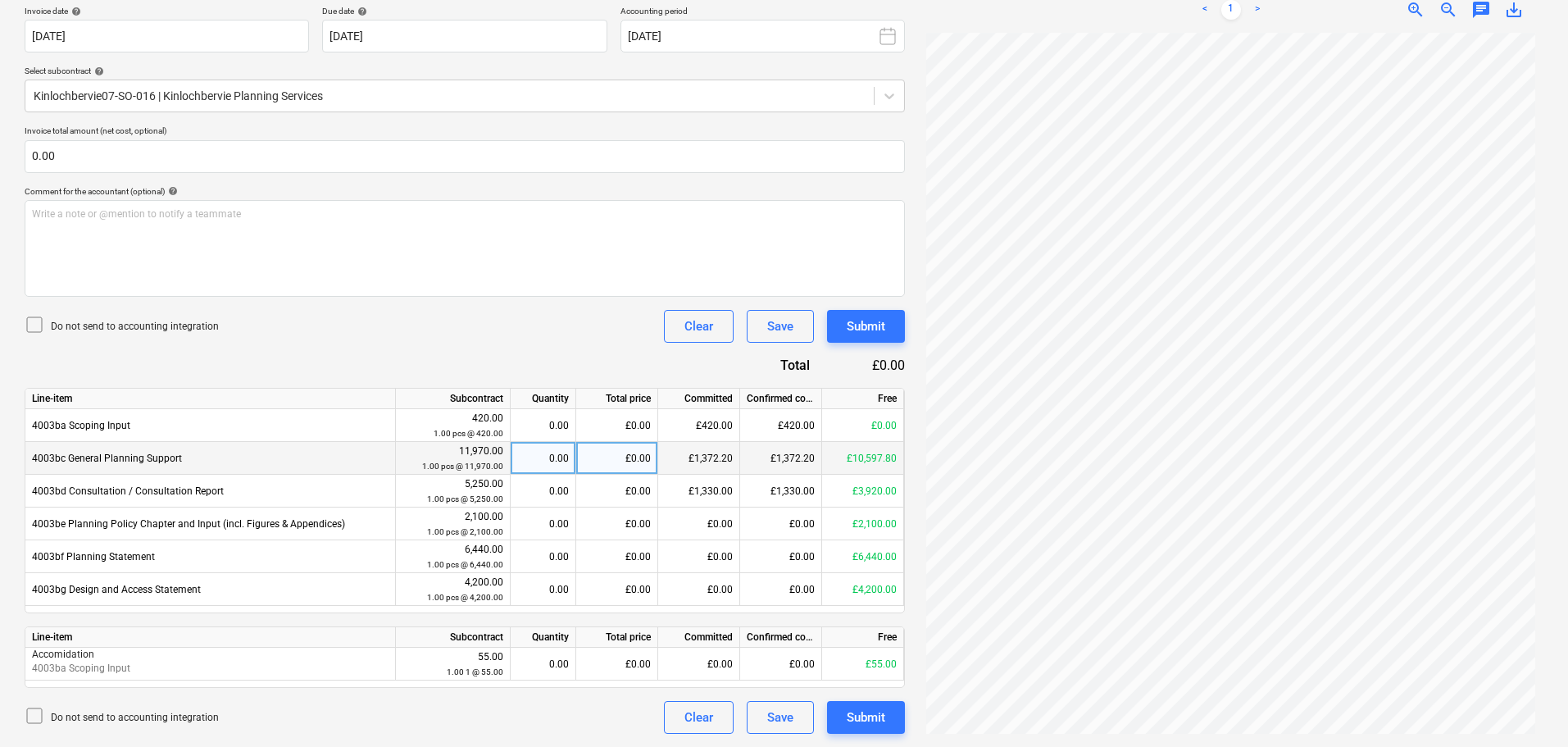
click at [631, 455] on div "£0.00" at bounding box center [618, 458] width 82 height 33
type input "420"
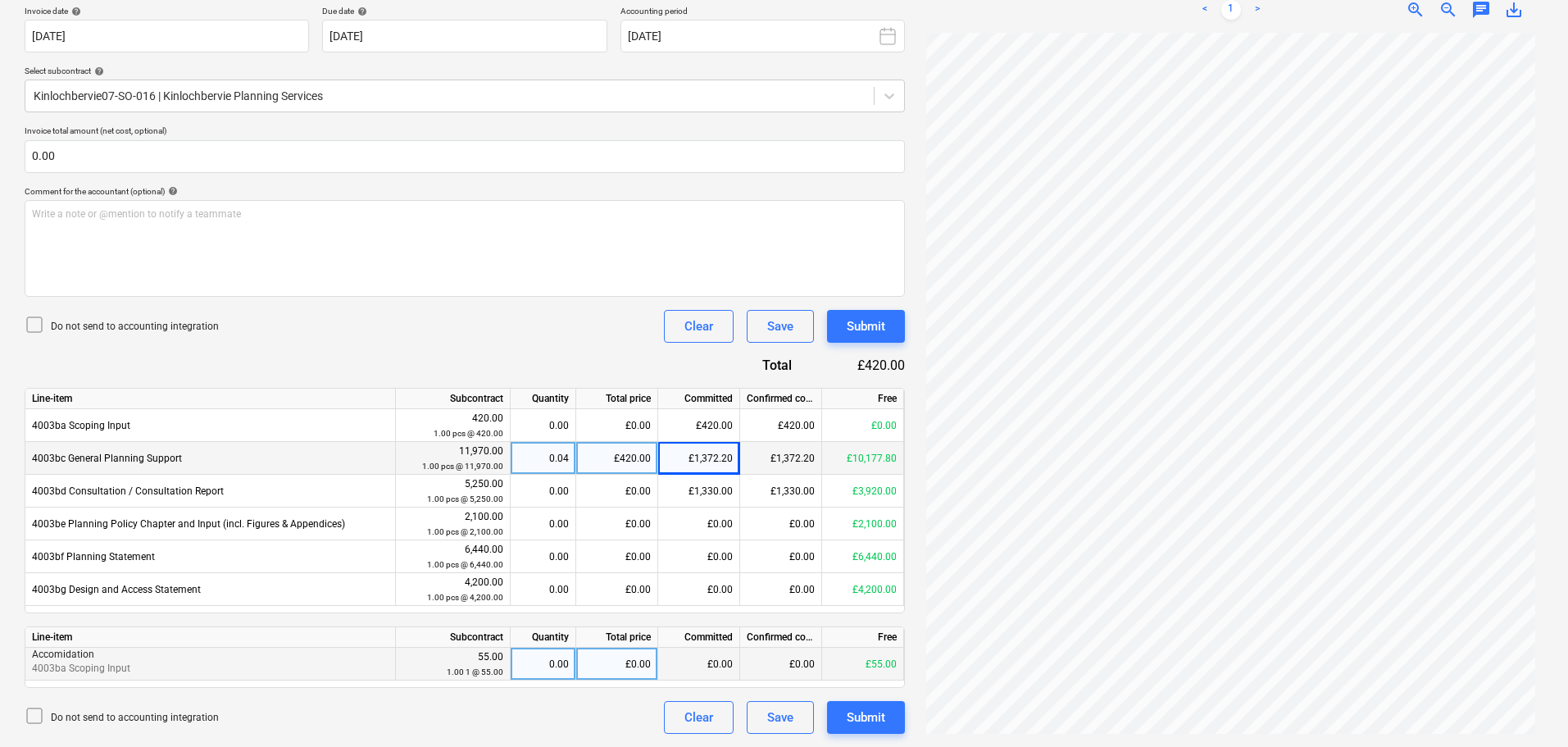
click at [541, 660] on div "0.00" at bounding box center [543, 664] width 52 height 33
type input "1"
click at [873, 725] on div "Submit" at bounding box center [866, 716] width 38 height 21
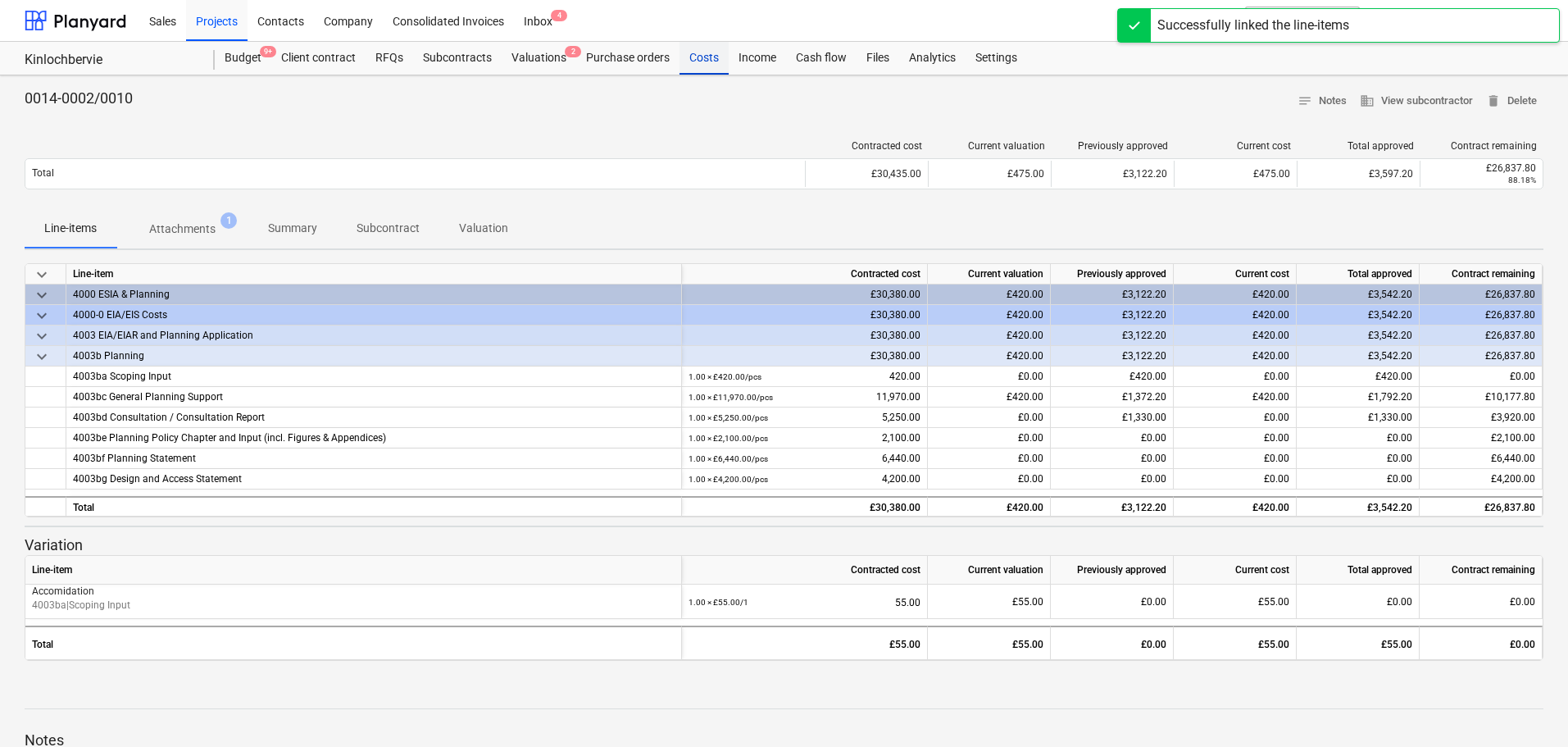
click at [713, 59] on div "Costs" at bounding box center [704, 58] width 49 height 33
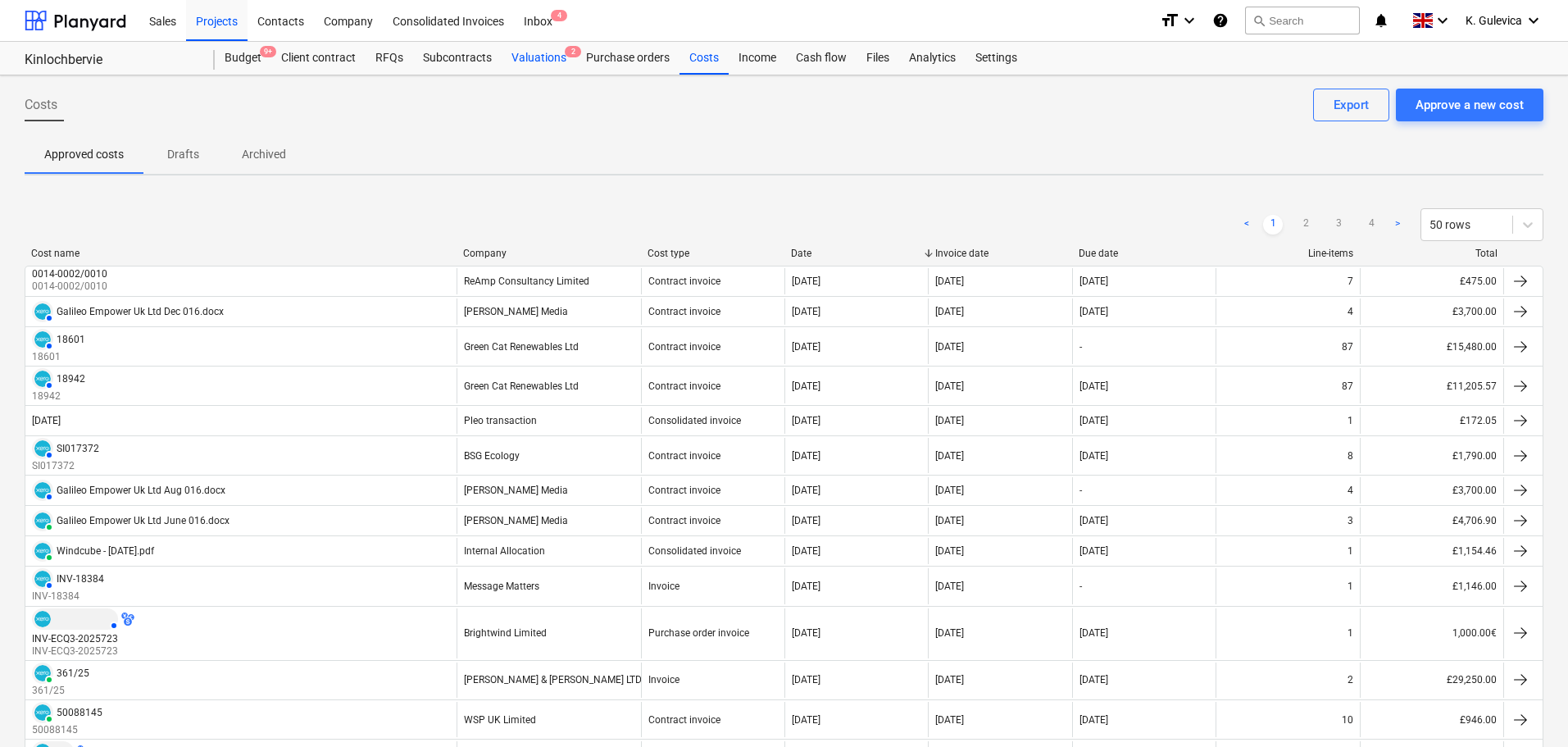
click at [553, 59] on div "Valuations 2" at bounding box center [539, 58] width 75 height 33
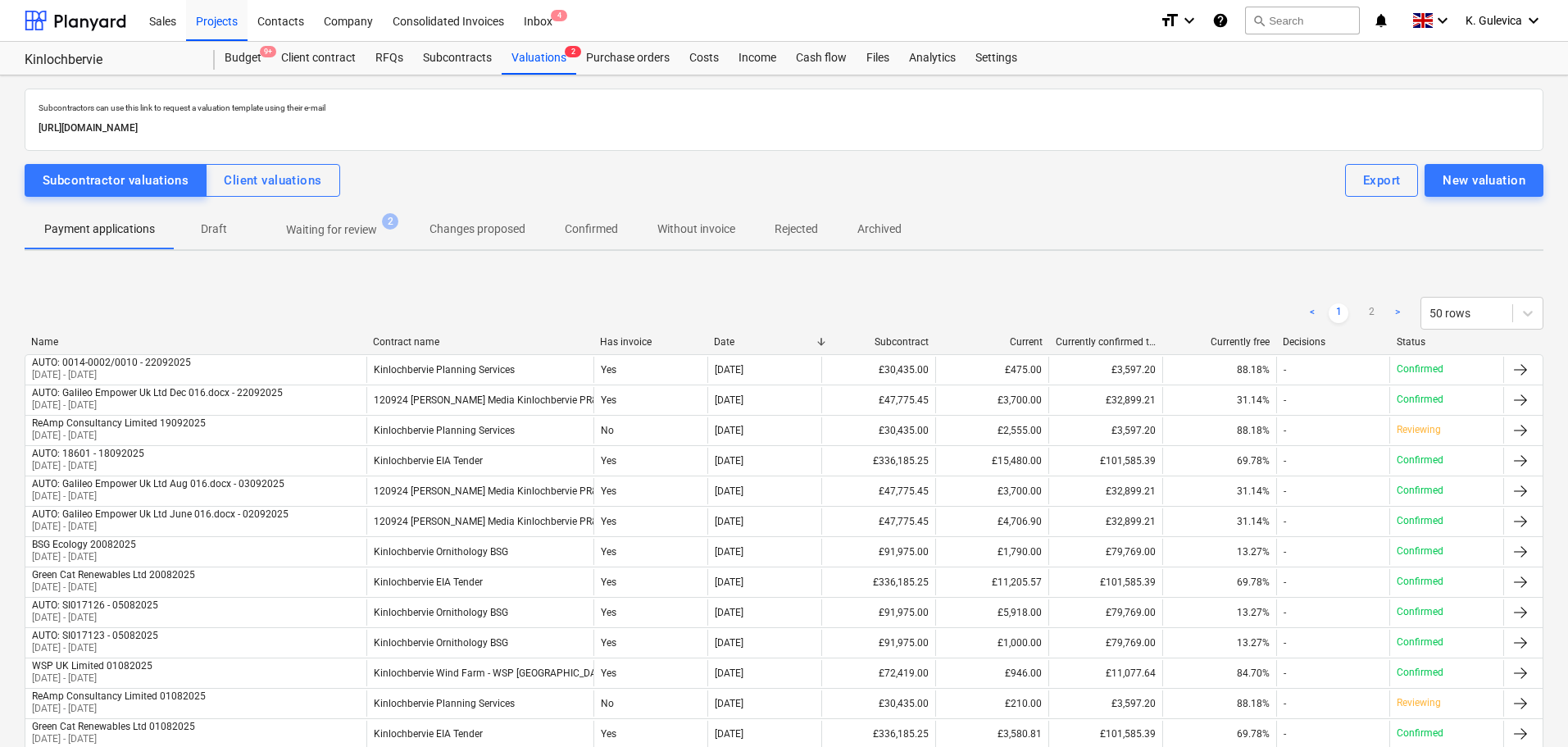
click at [567, 224] on p "Confirmed" at bounding box center [591, 229] width 53 height 17
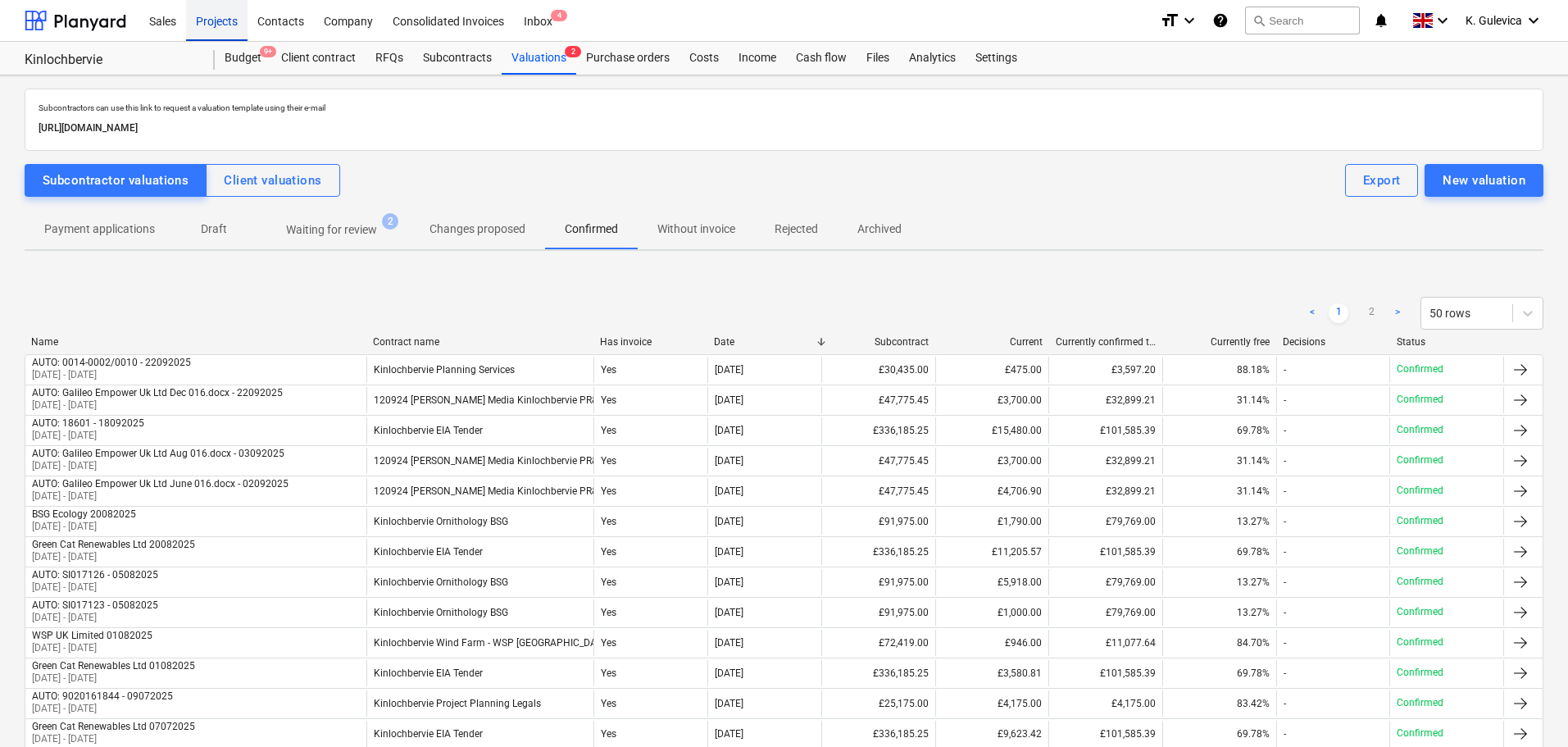
click at [206, 23] on div "Projects" at bounding box center [216, 20] width 61 height 42
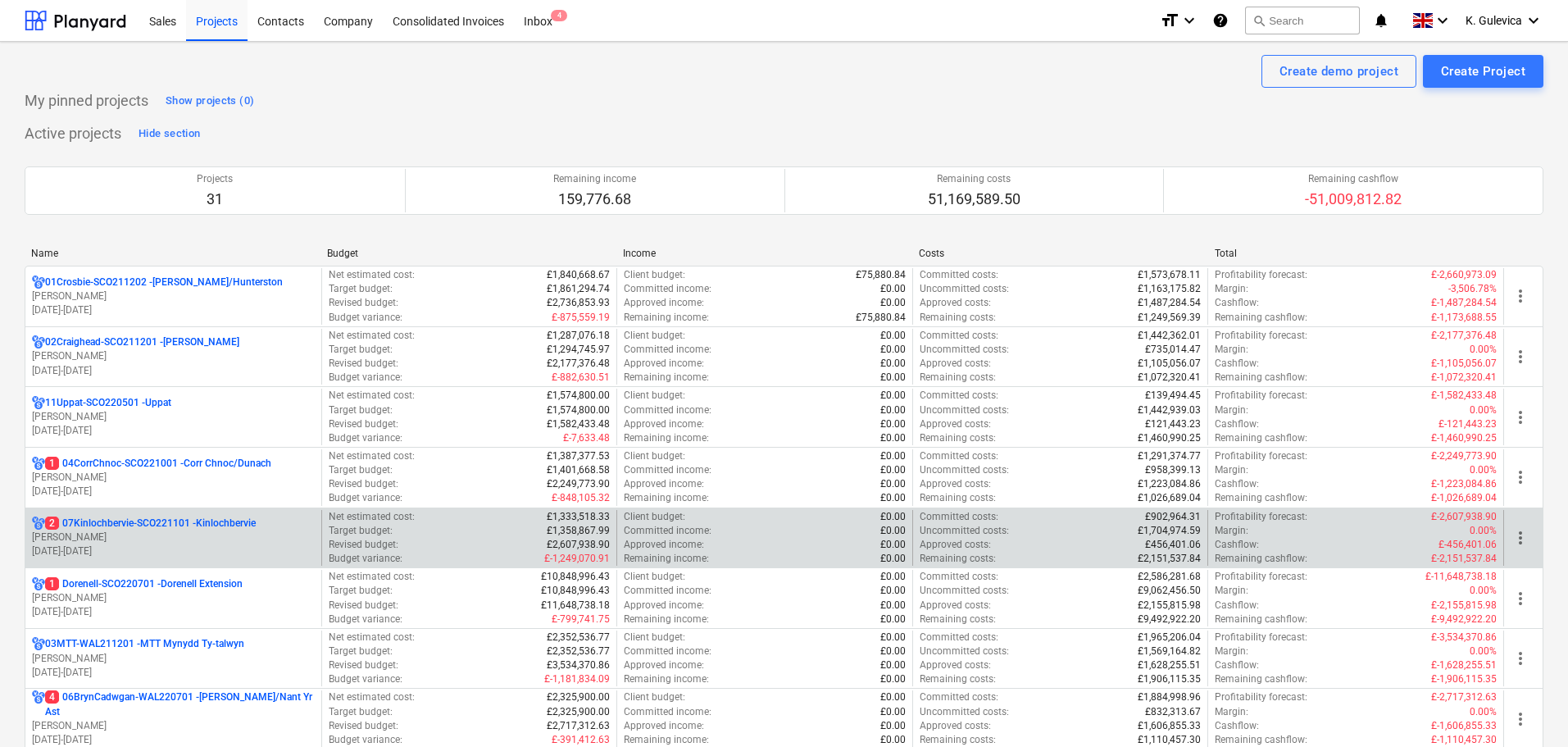
click at [138, 545] on p "[DATE] - [DATE]" at bounding box center [173, 551] width 283 height 14
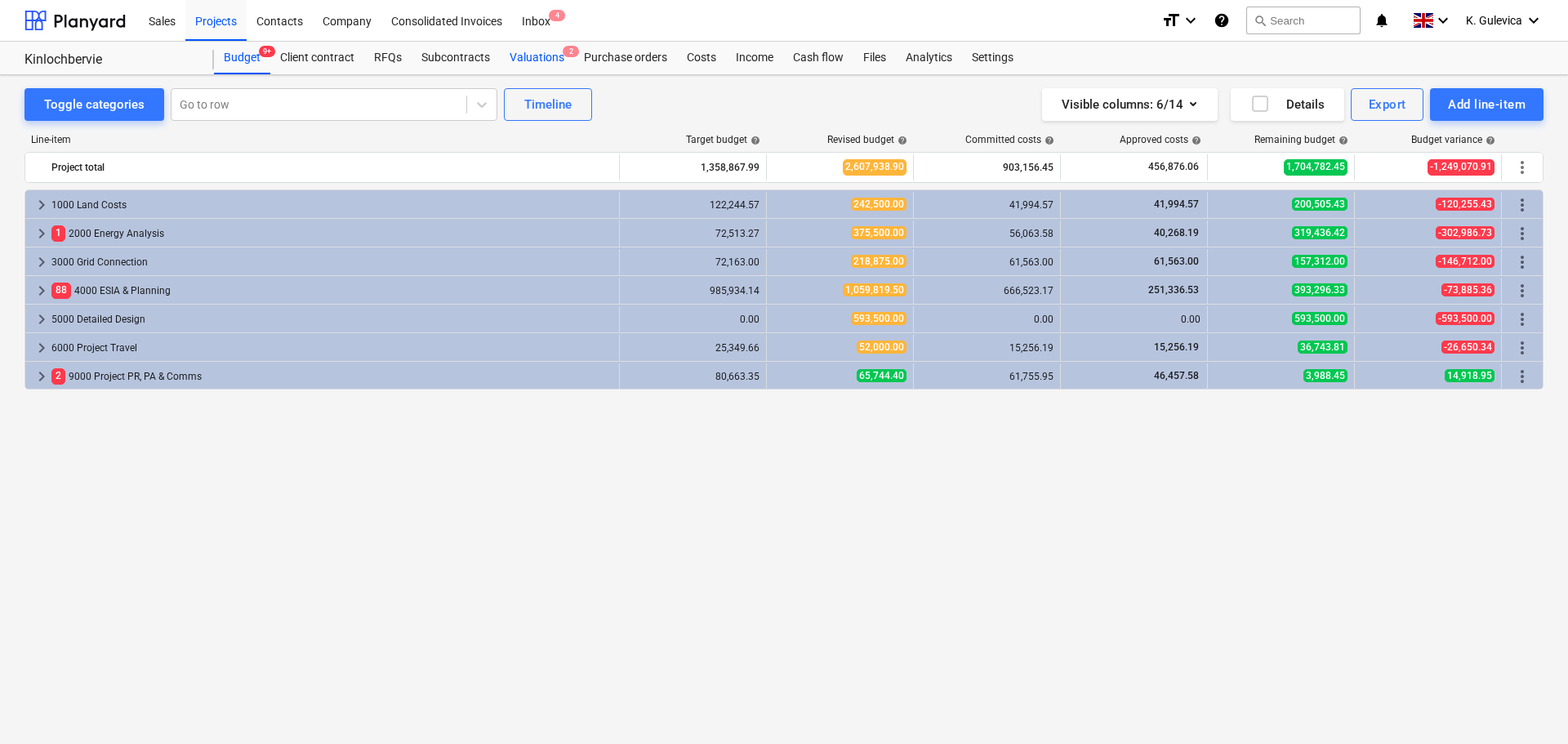
click at [533, 57] on div "Valuations 2" at bounding box center [537, 58] width 75 height 33
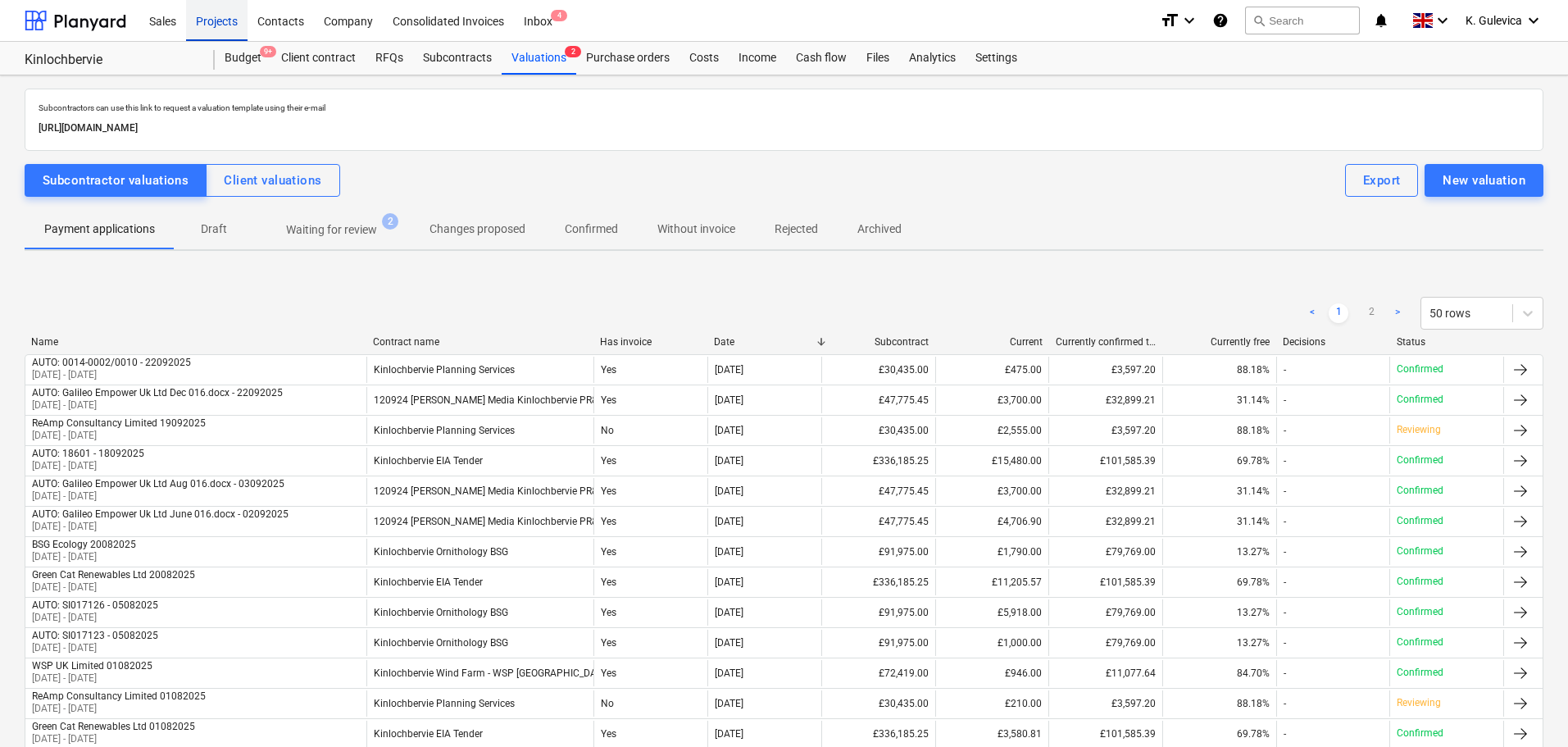
click at [219, 20] on div "Projects" at bounding box center [216, 20] width 61 height 42
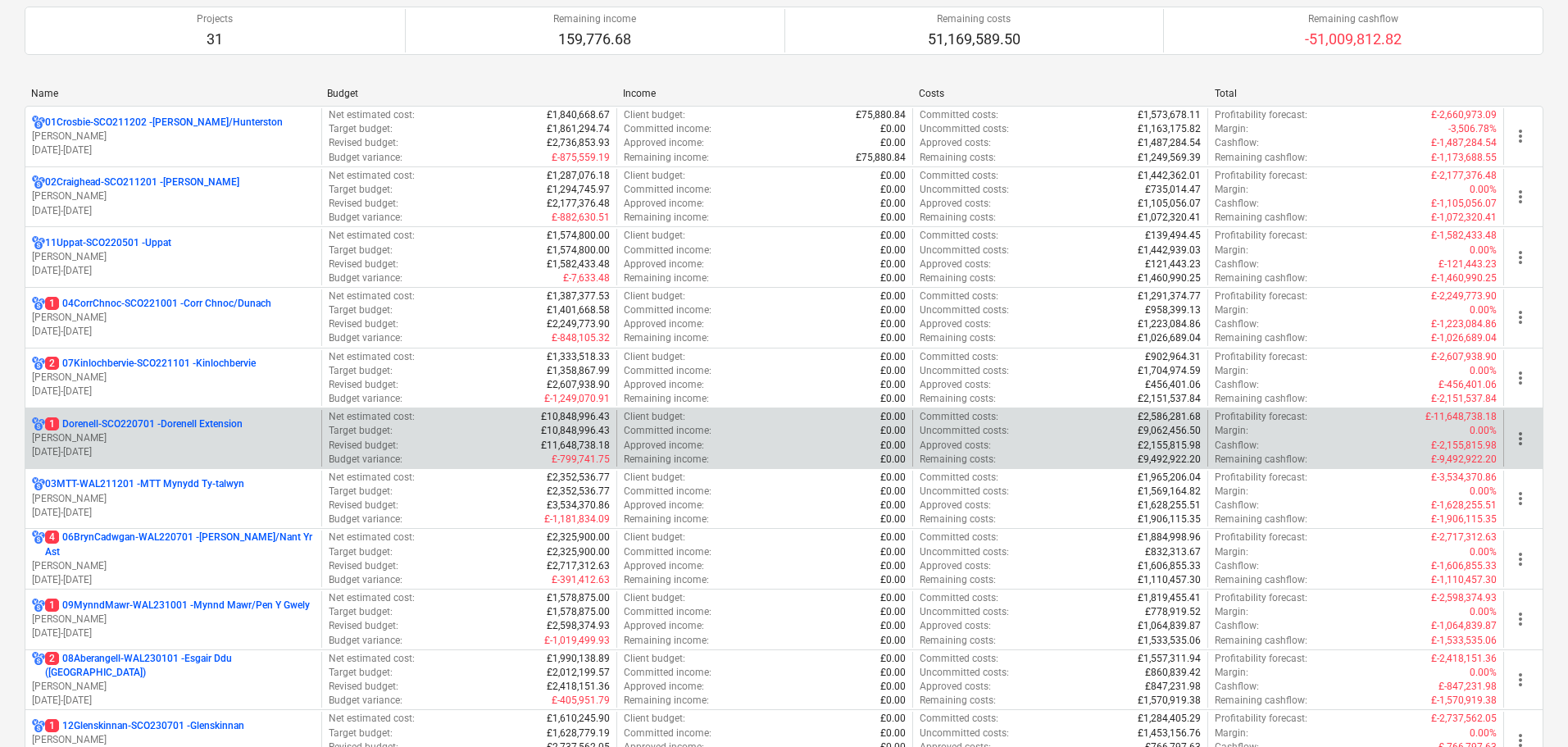
scroll to position [164, 0]
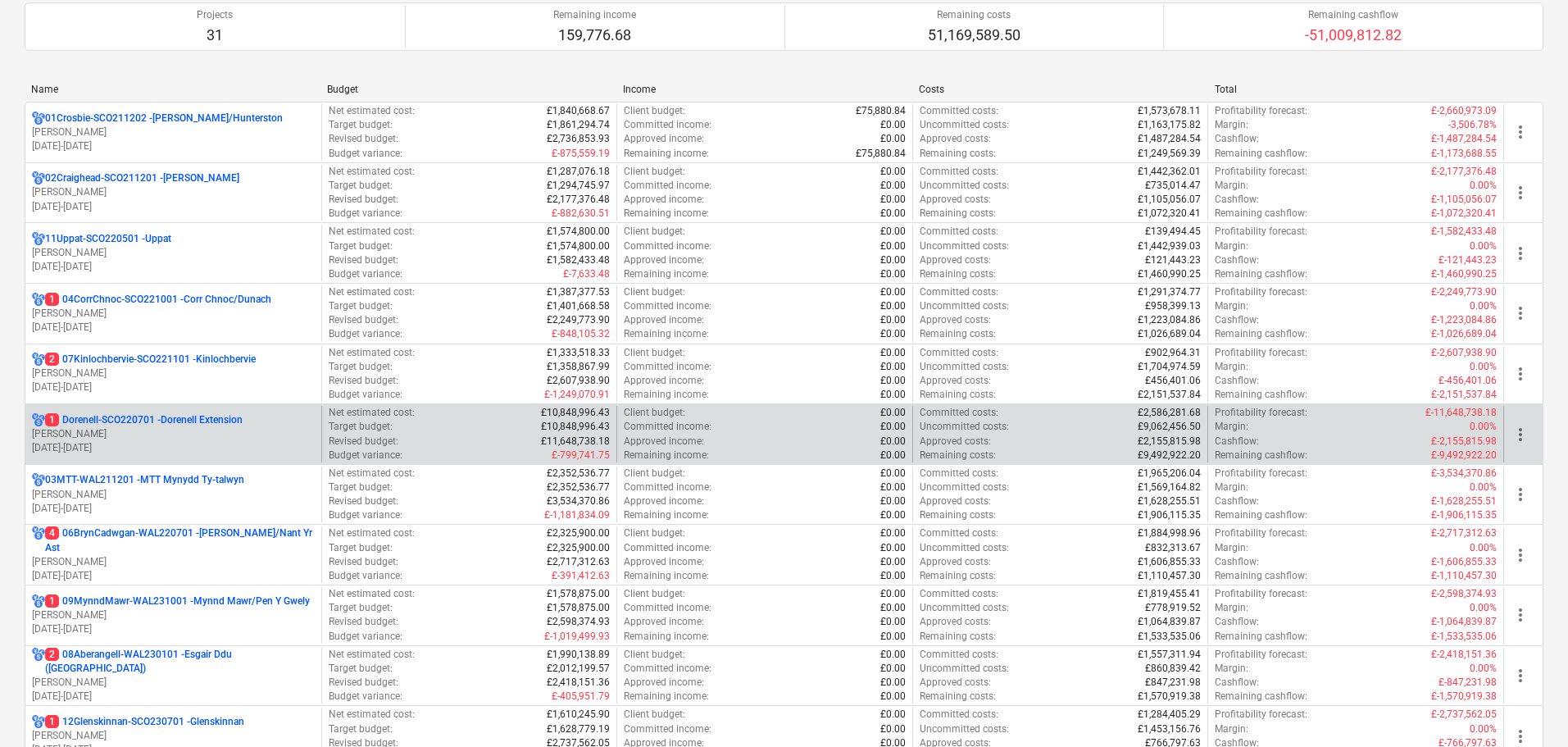
click at [93, 441] on p "[DATE] - [DATE]" at bounding box center [173, 447] width 283 height 14
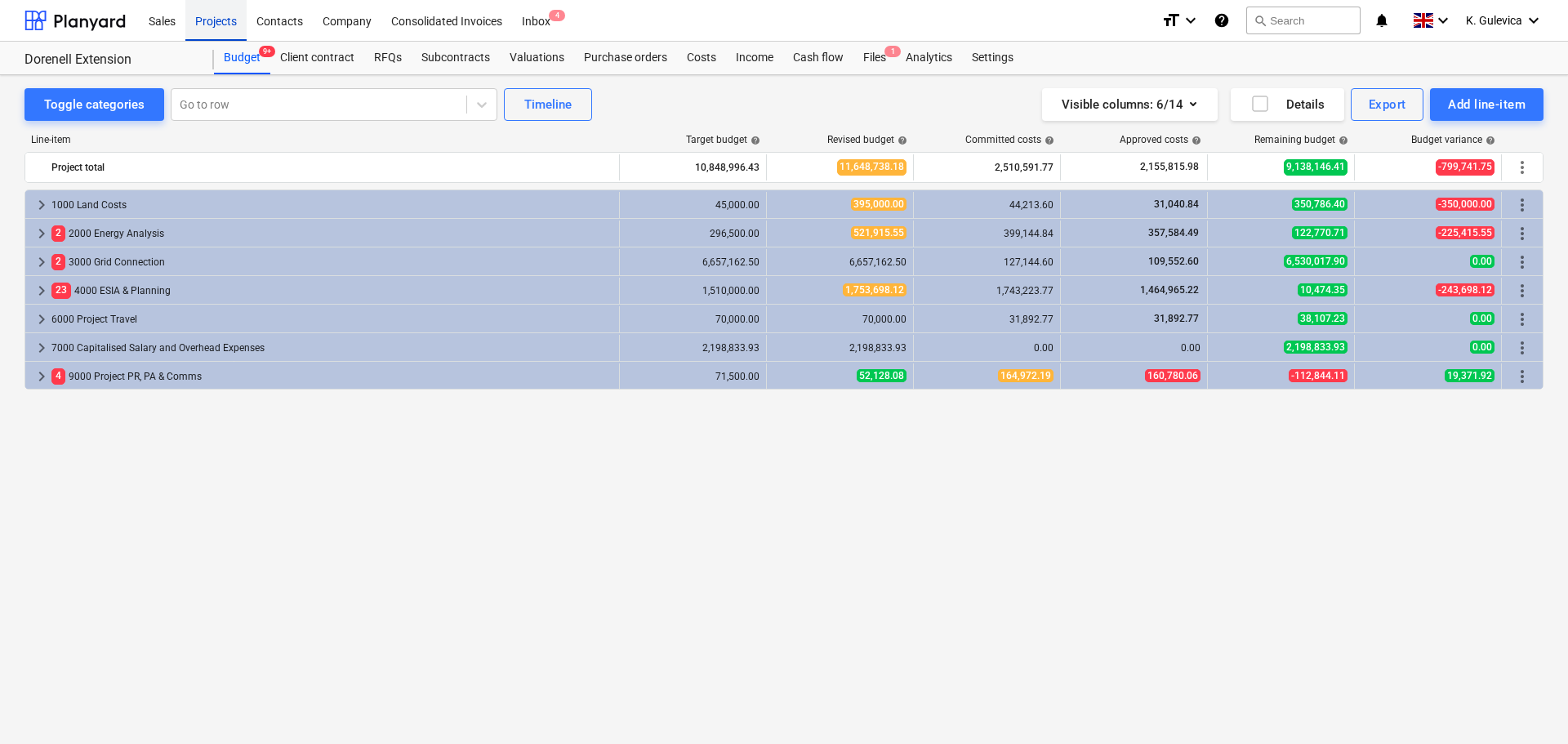
click at [241, 27] on div "Projects" at bounding box center [215, 20] width 61 height 42
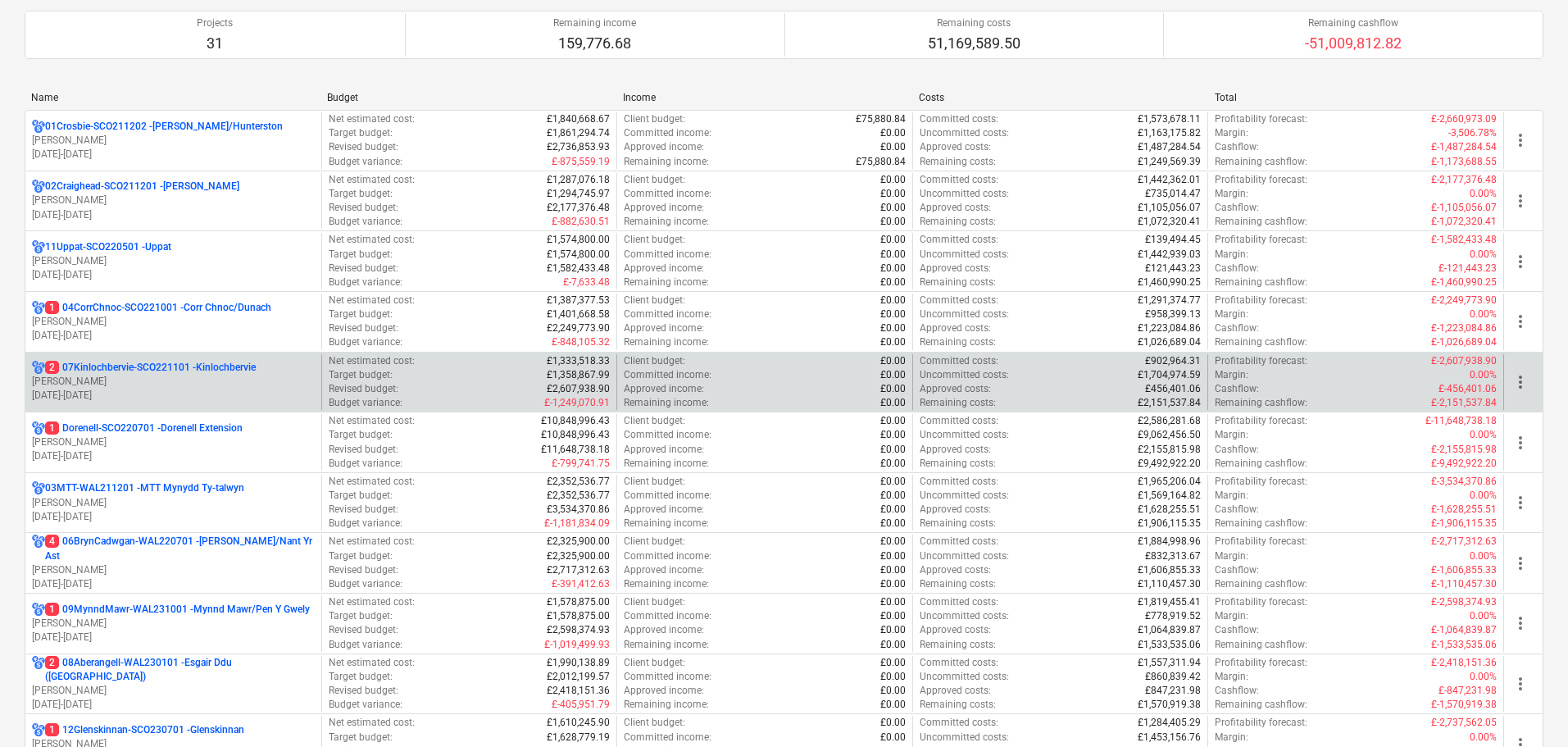
scroll to position [164, 0]
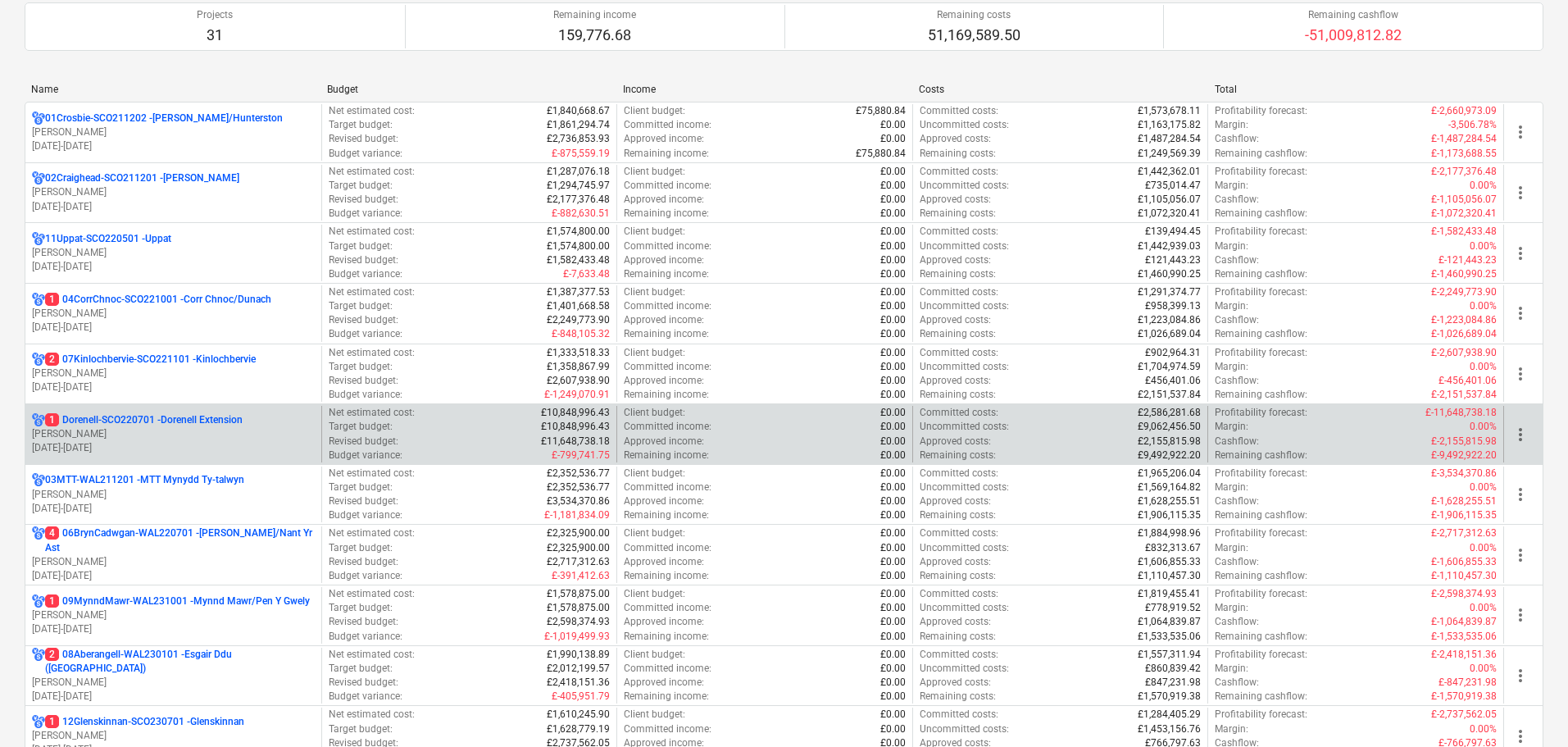
click at [122, 437] on p "[PERSON_NAME]" at bounding box center [173, 433] width 283 height 14
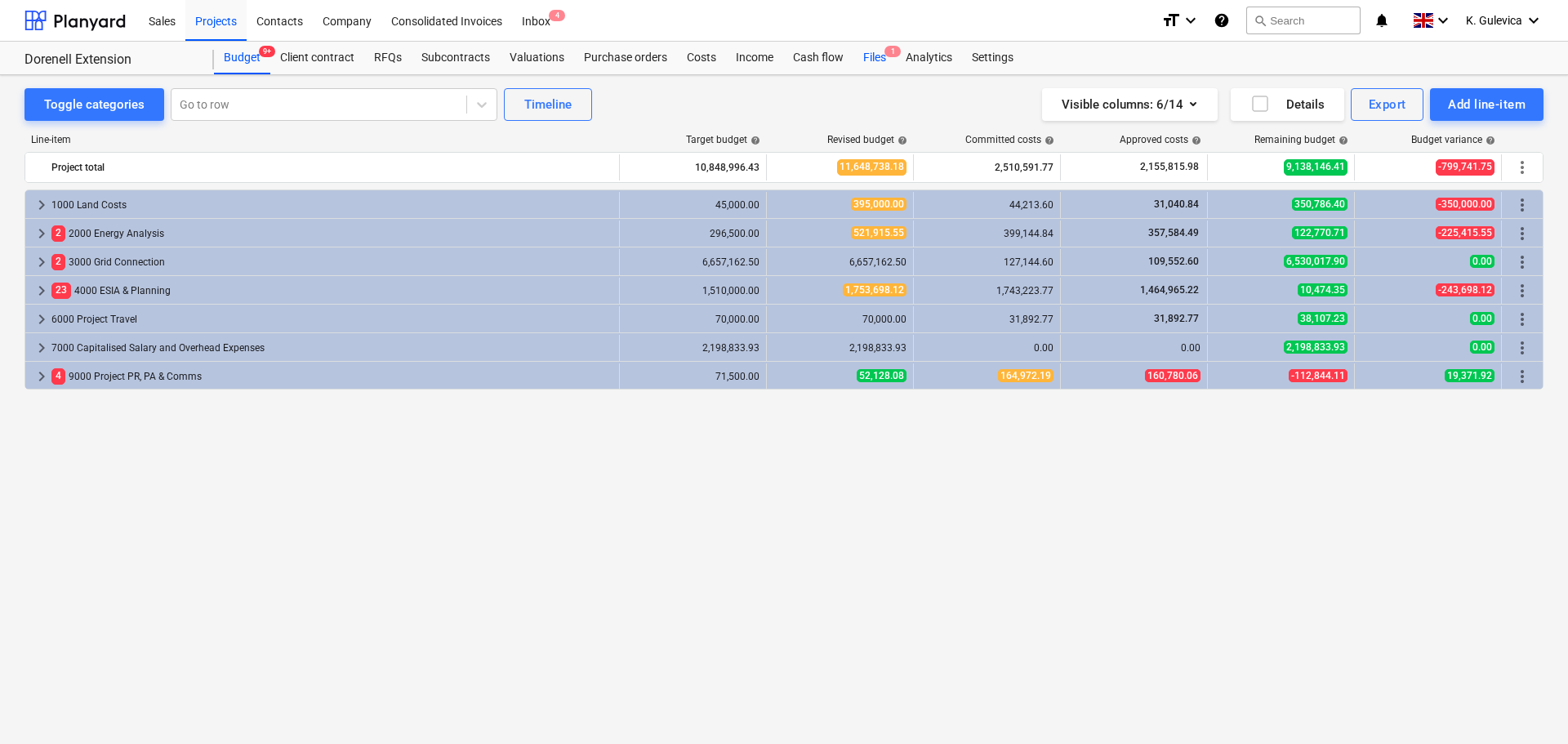
click at [870, 63] on div "Files 1" at bounding box center [874, 58] width 43 height 33
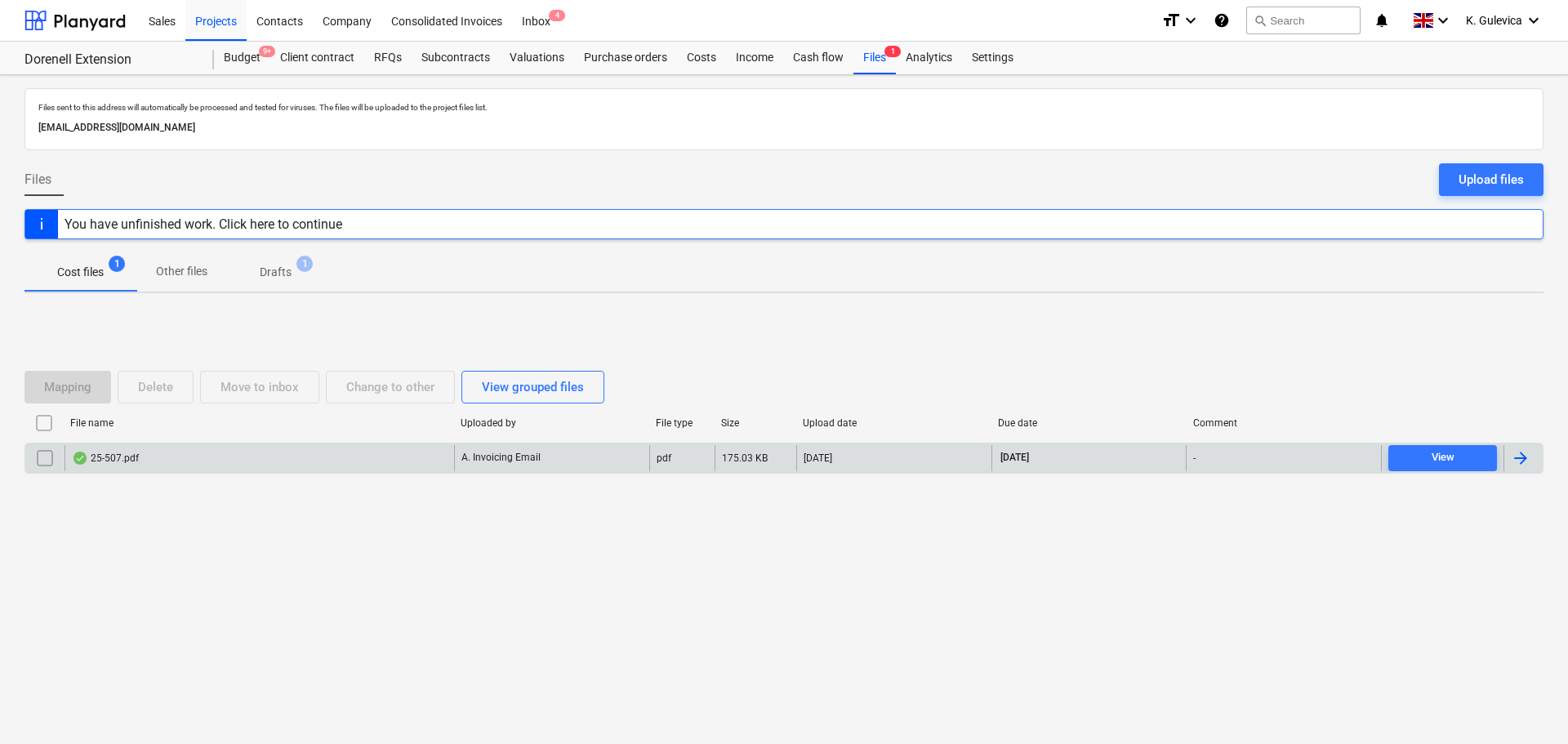
click at [303, 457] on div "25-507.pdf" at bounding box center [259, 458] width 390 height 26
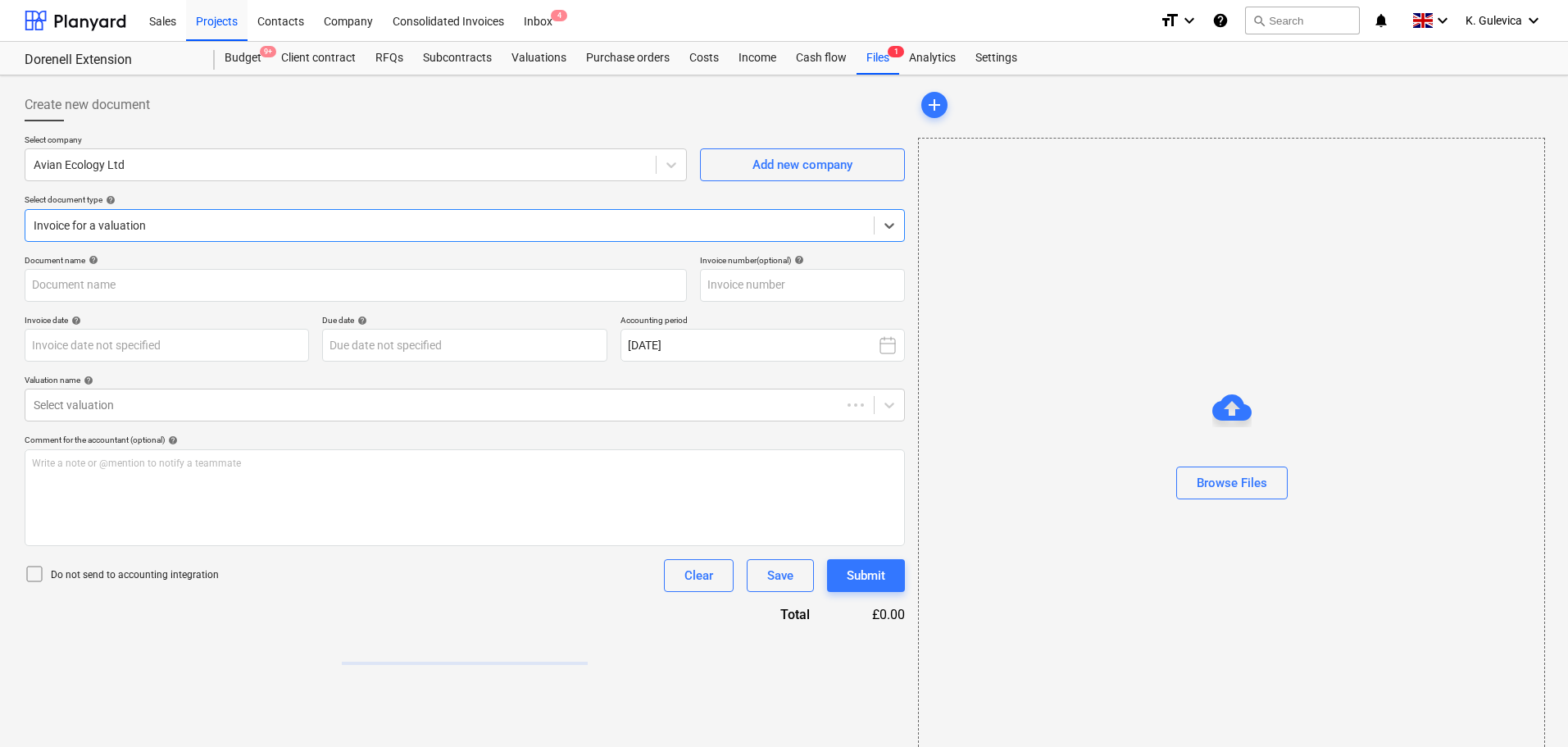
type input "25-507"
type input "[DATE]"
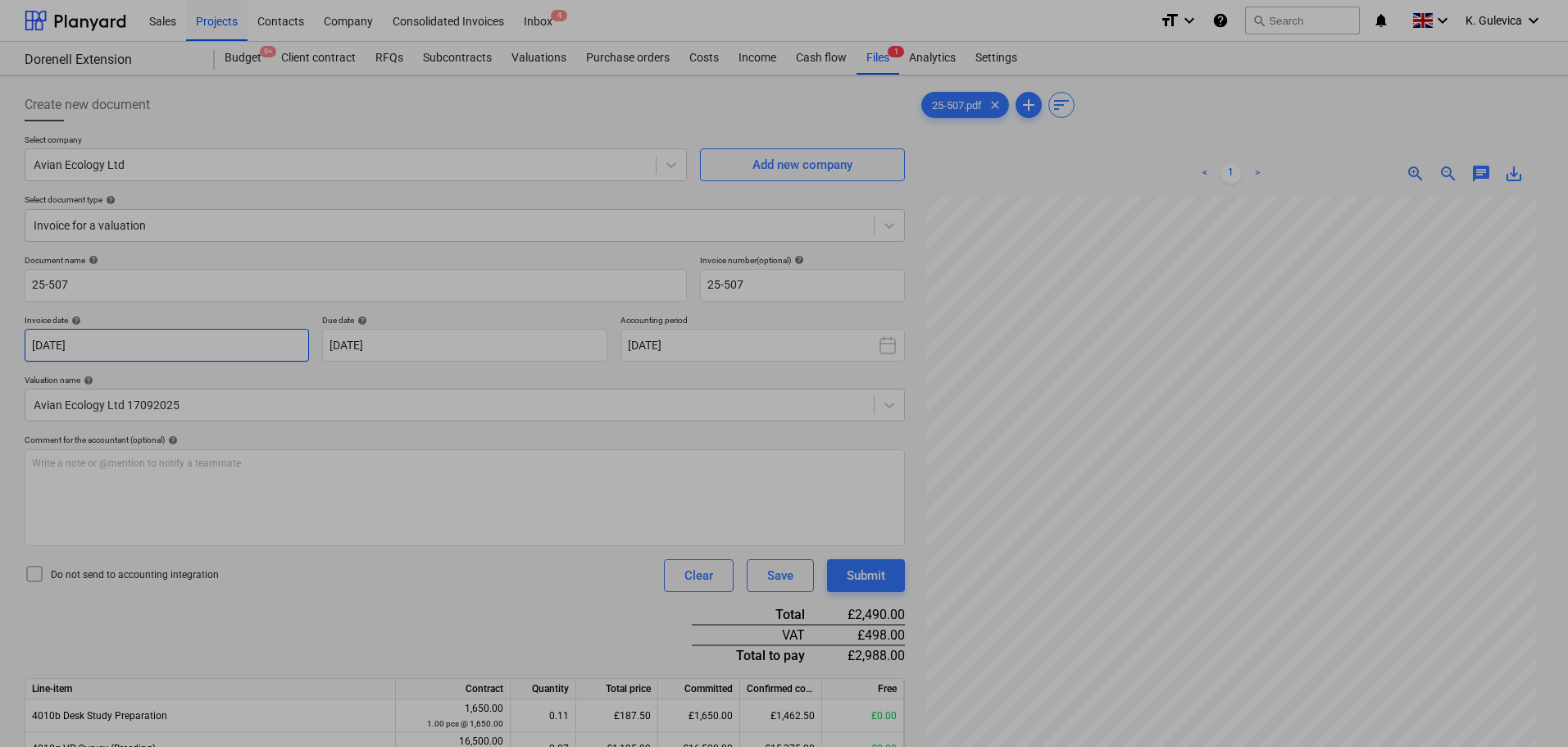
click at [142, 354] on body "Sales Projects Contacts Company Consolidated Invoices Inbox 4 format_size keybo…" at bounding box center [784, 373] width 1568 height 747
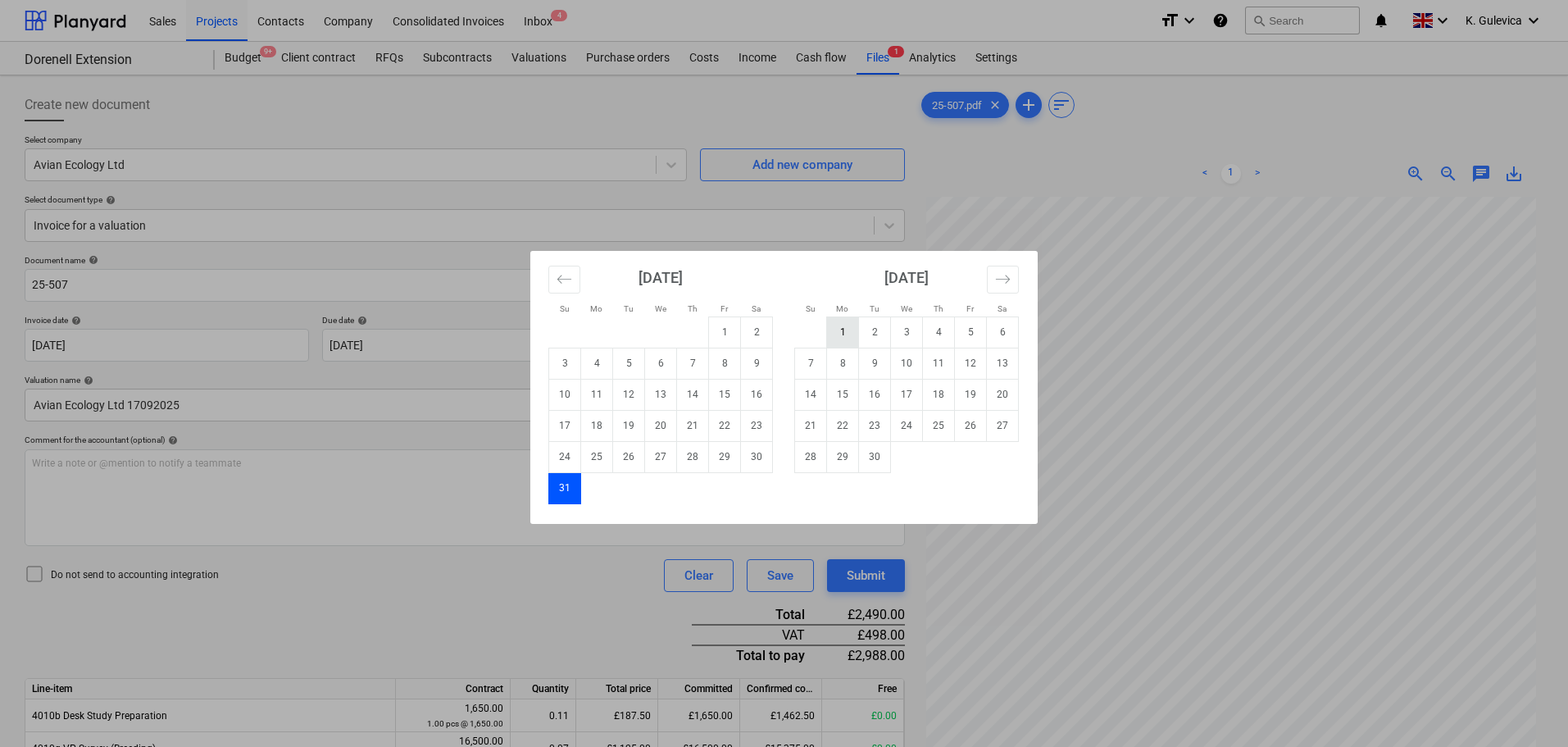
click at [829, 332] on td "1" at bounding box center [843, 332] width 32 height 31
type input "[DATE]"
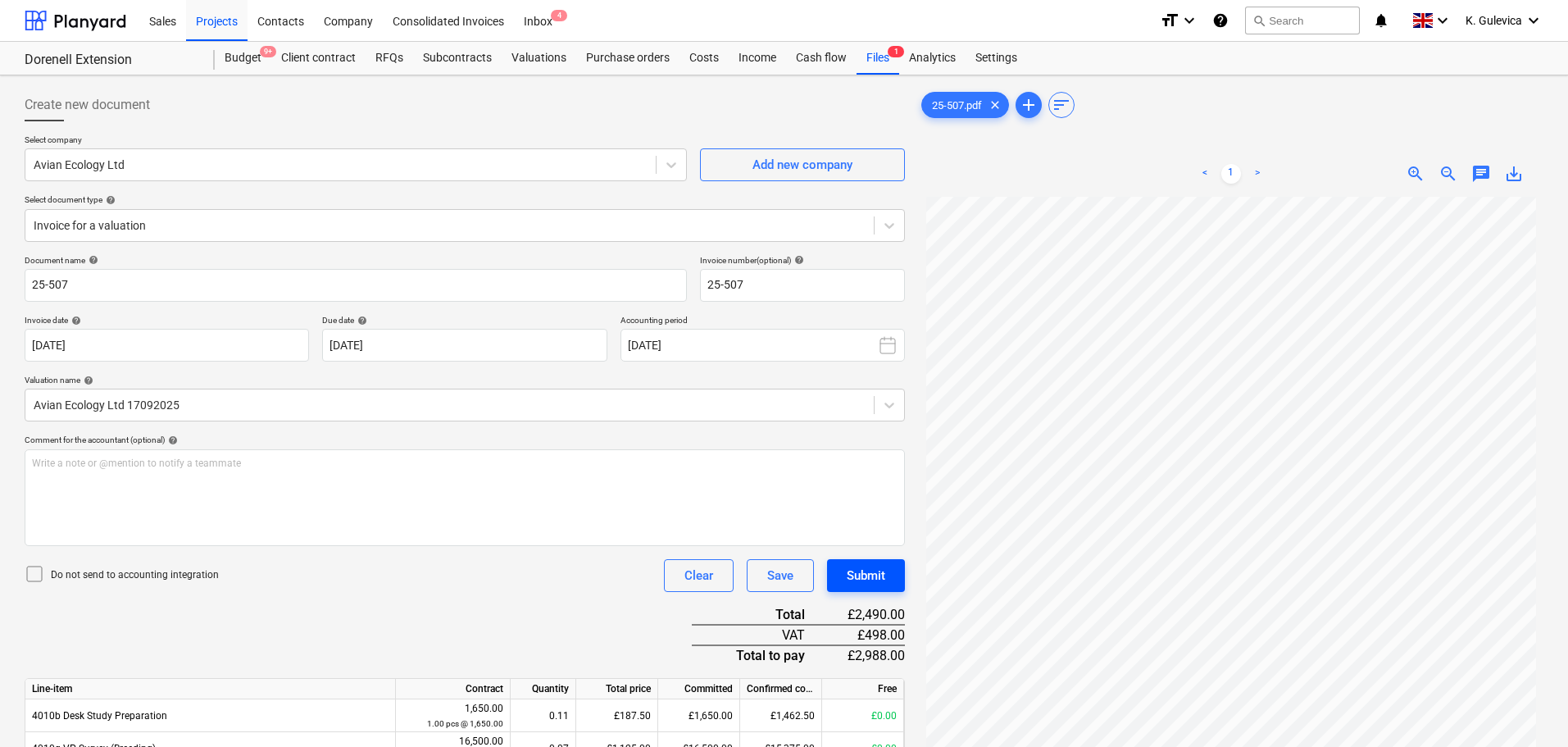
click at [871, 582] on div "Submit" at bounding box center [866, 575] width 38 height 21
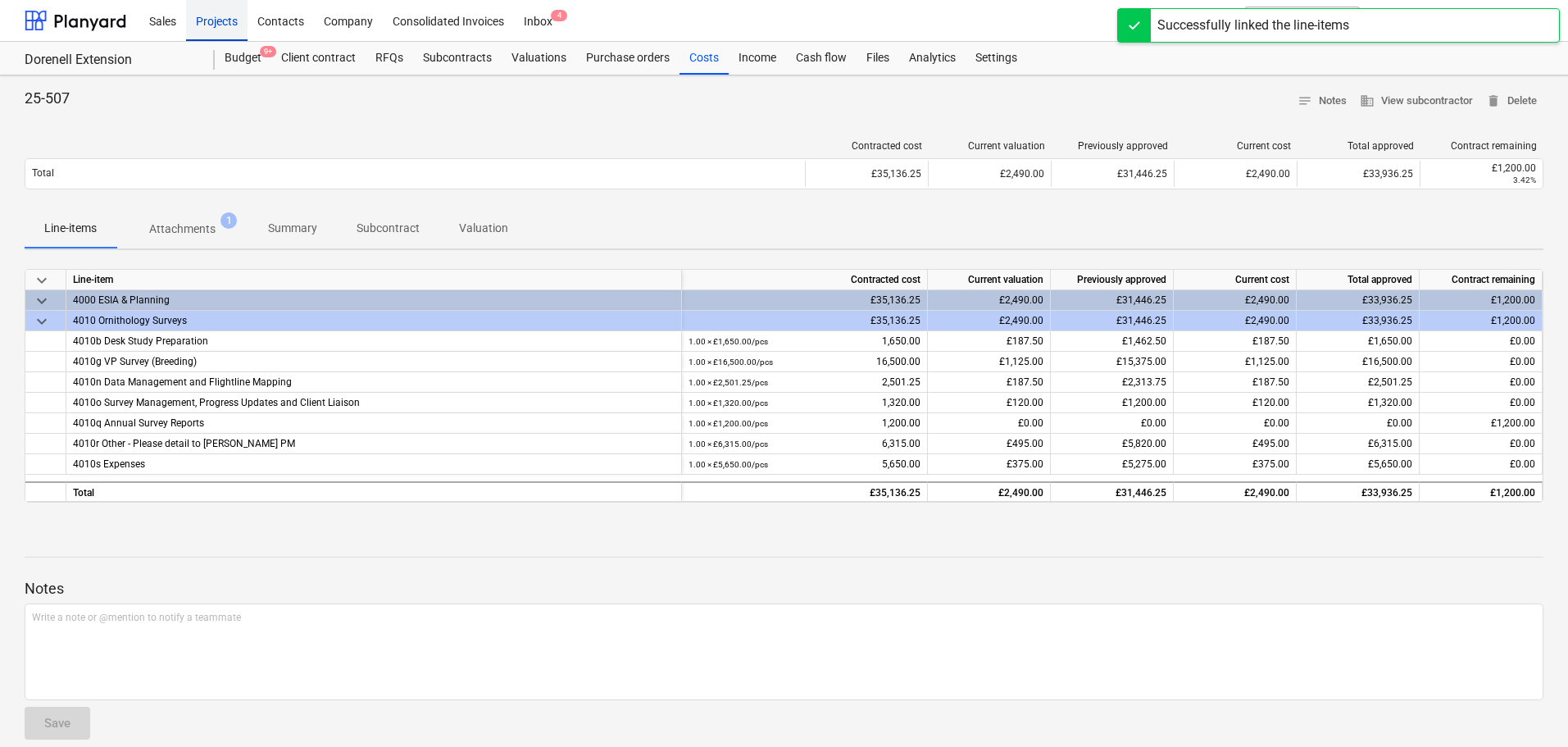
click at [214, 25] on div "Projects" at bounding box center [216, 20] width 61 height 42
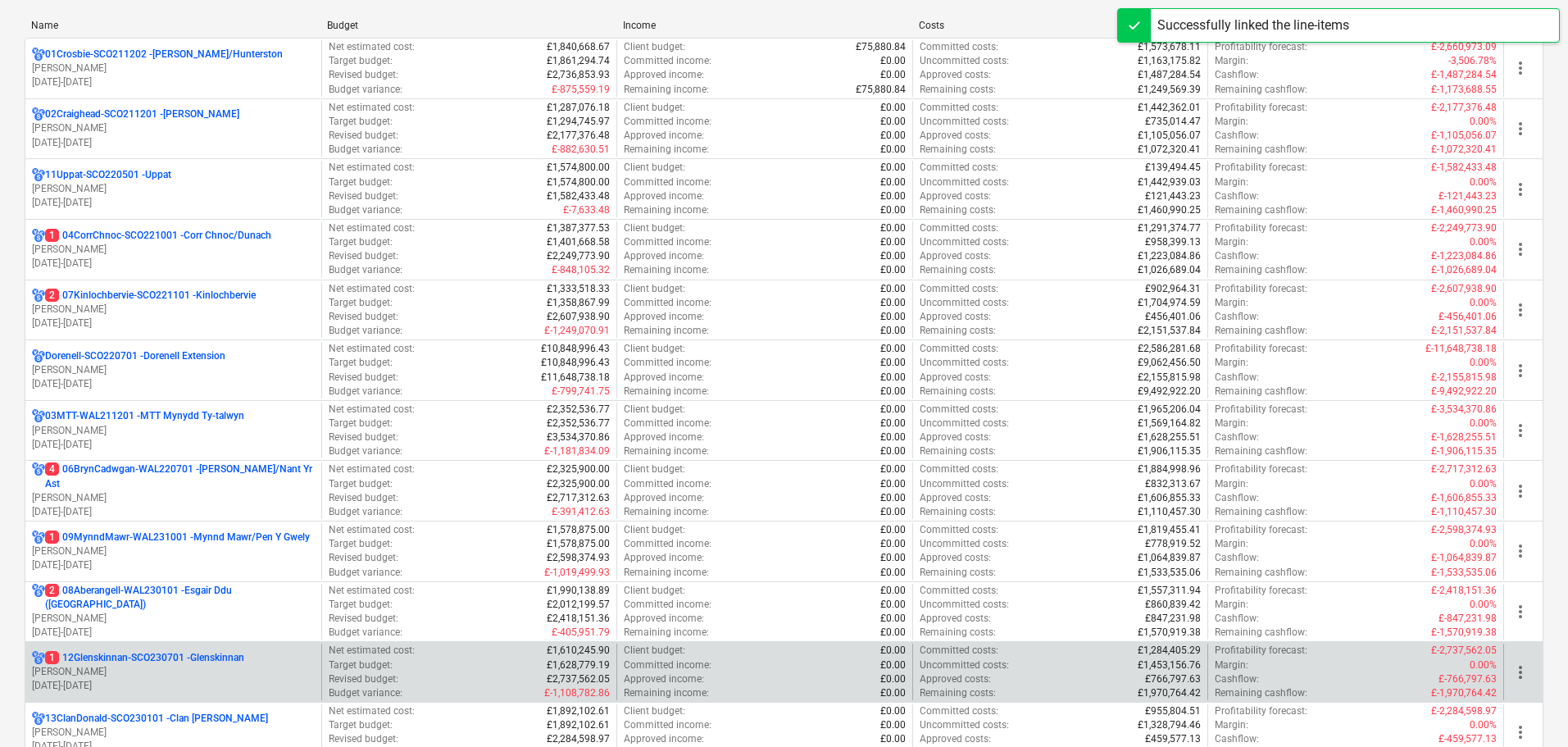
scroll to position [492, 0]
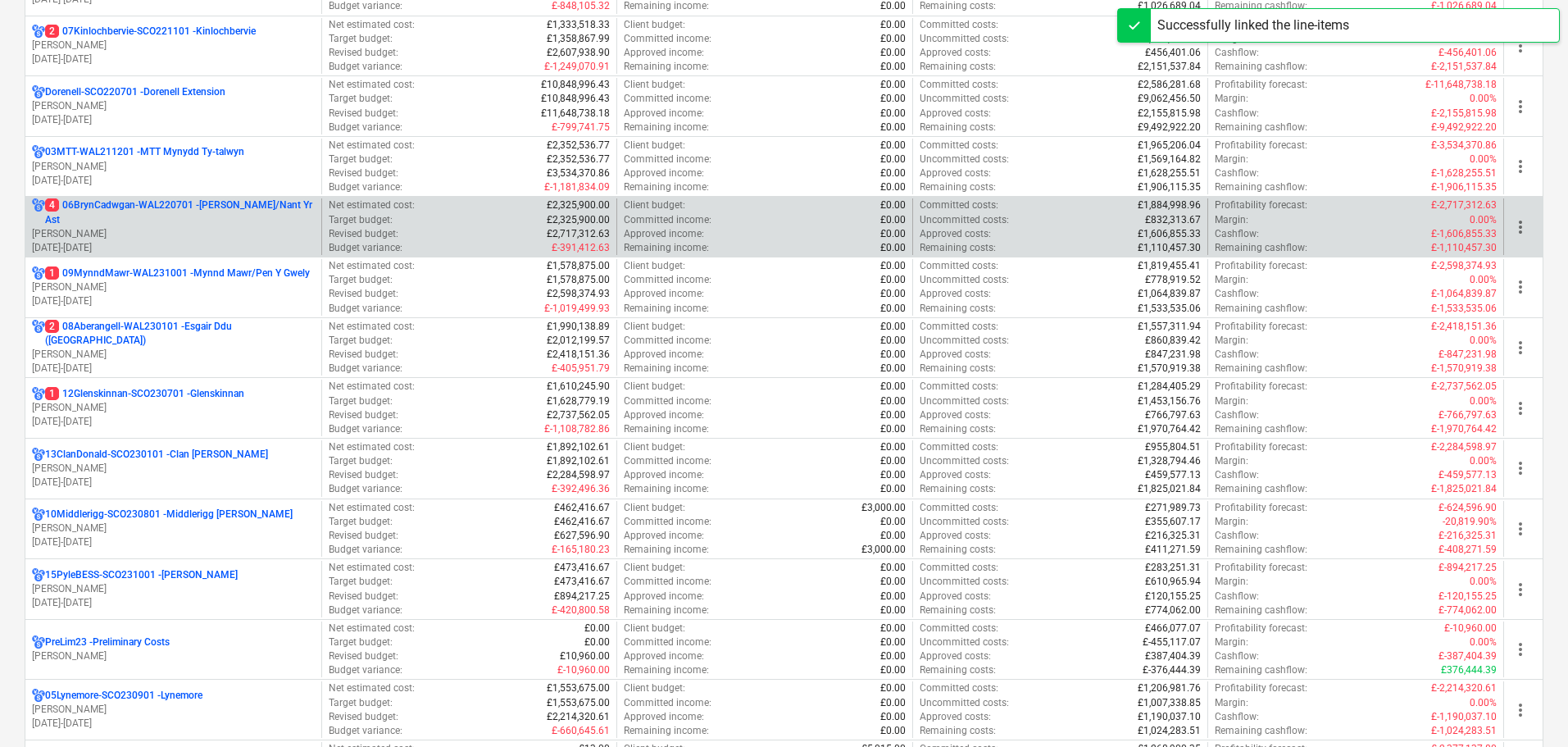
click at [98, 219] on p "4 06BrynCadwgan-WAL220701 - [PERSON_NAME]/Nant Yr Ast" at bounding box center [180, 212] width 270 height 28
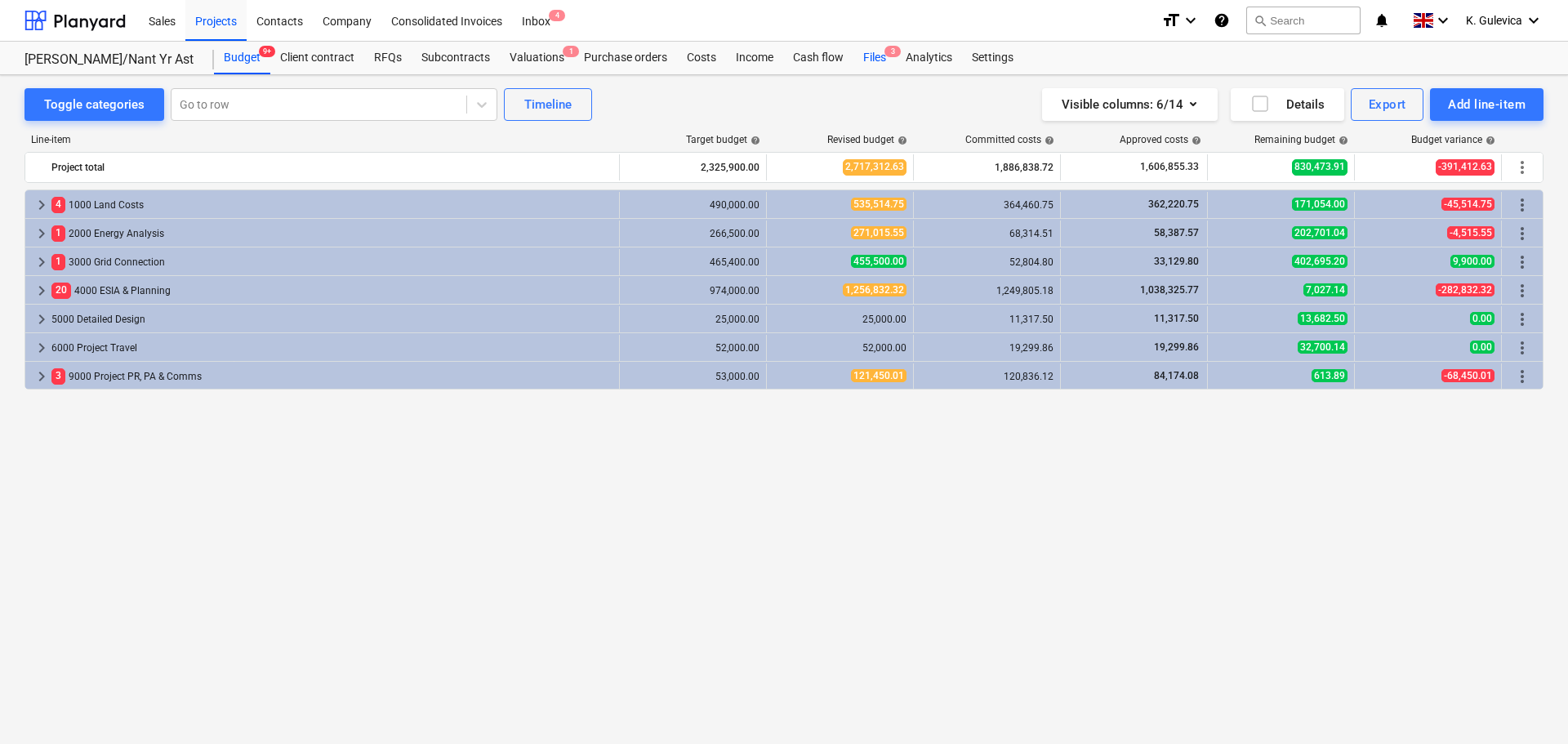
click at [869, 55] on div "Files 3" at bounding box center [874, 58] width 43 height 33
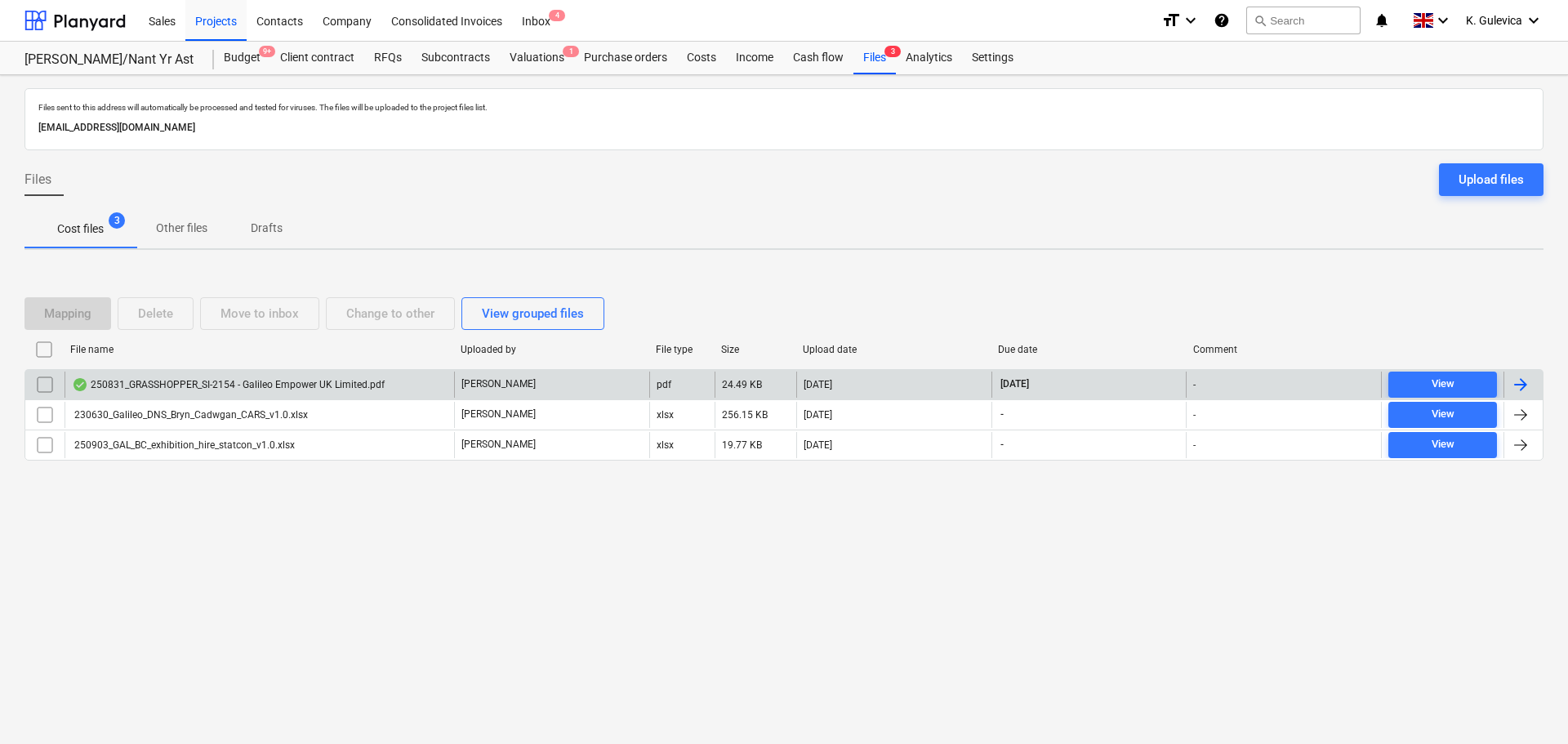
click at [395, 385] on div "250831_GRASSHOPPER_SI-2154 - Galileo Empower UK Limited.pdf" at bounding box center [259, 384] width 390 height 26
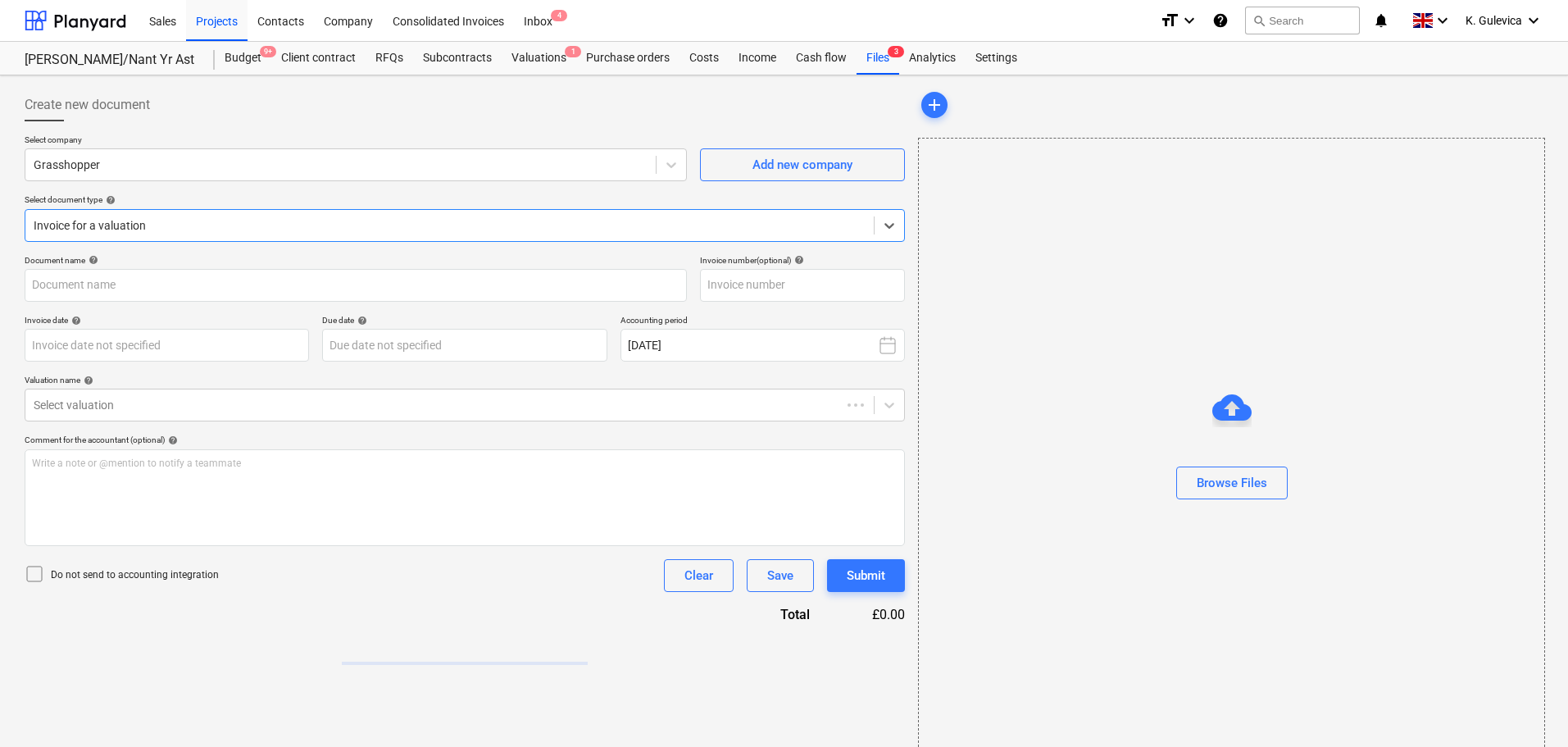
type input "SI-2154"
type input "[DATE]"
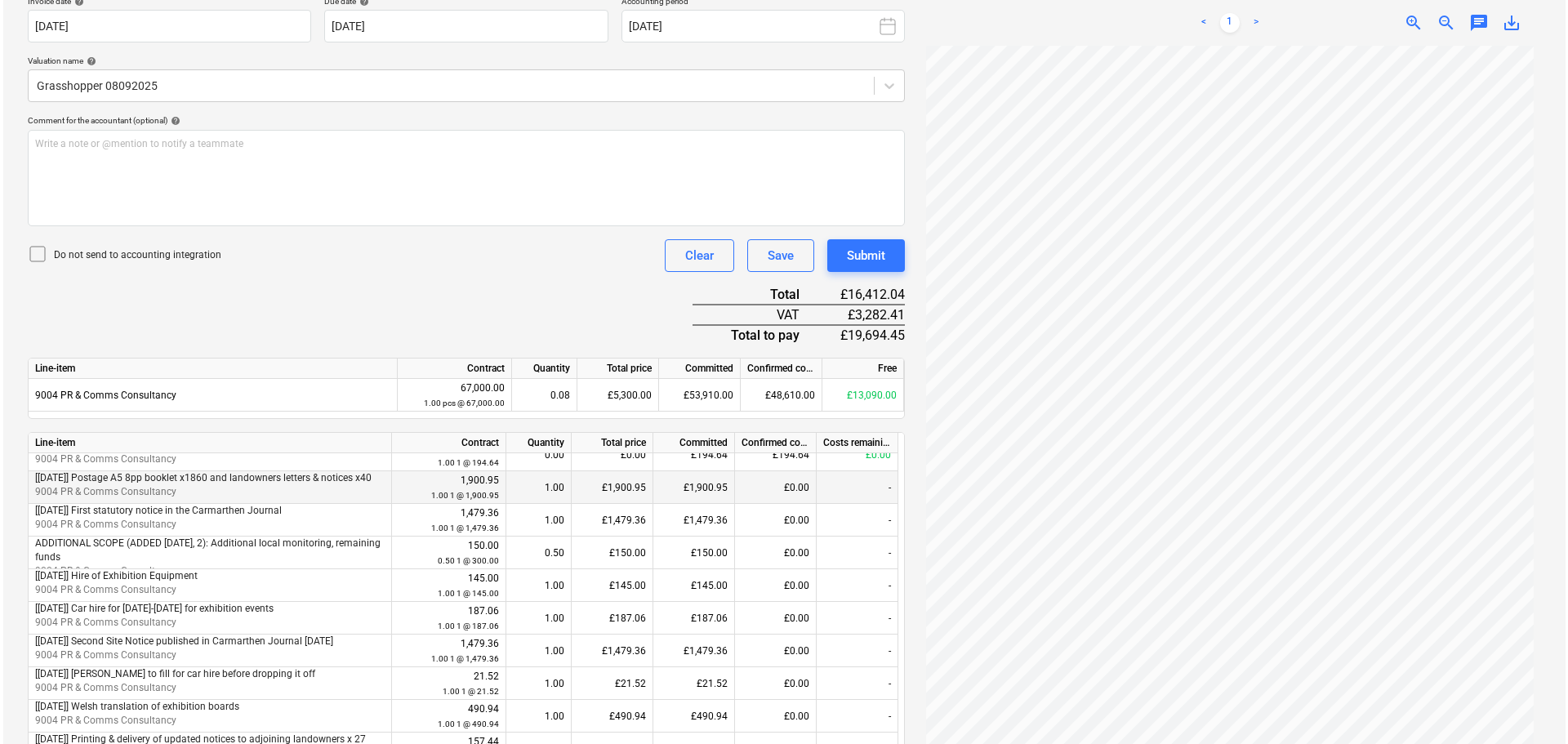
scroll to position [326, 0]
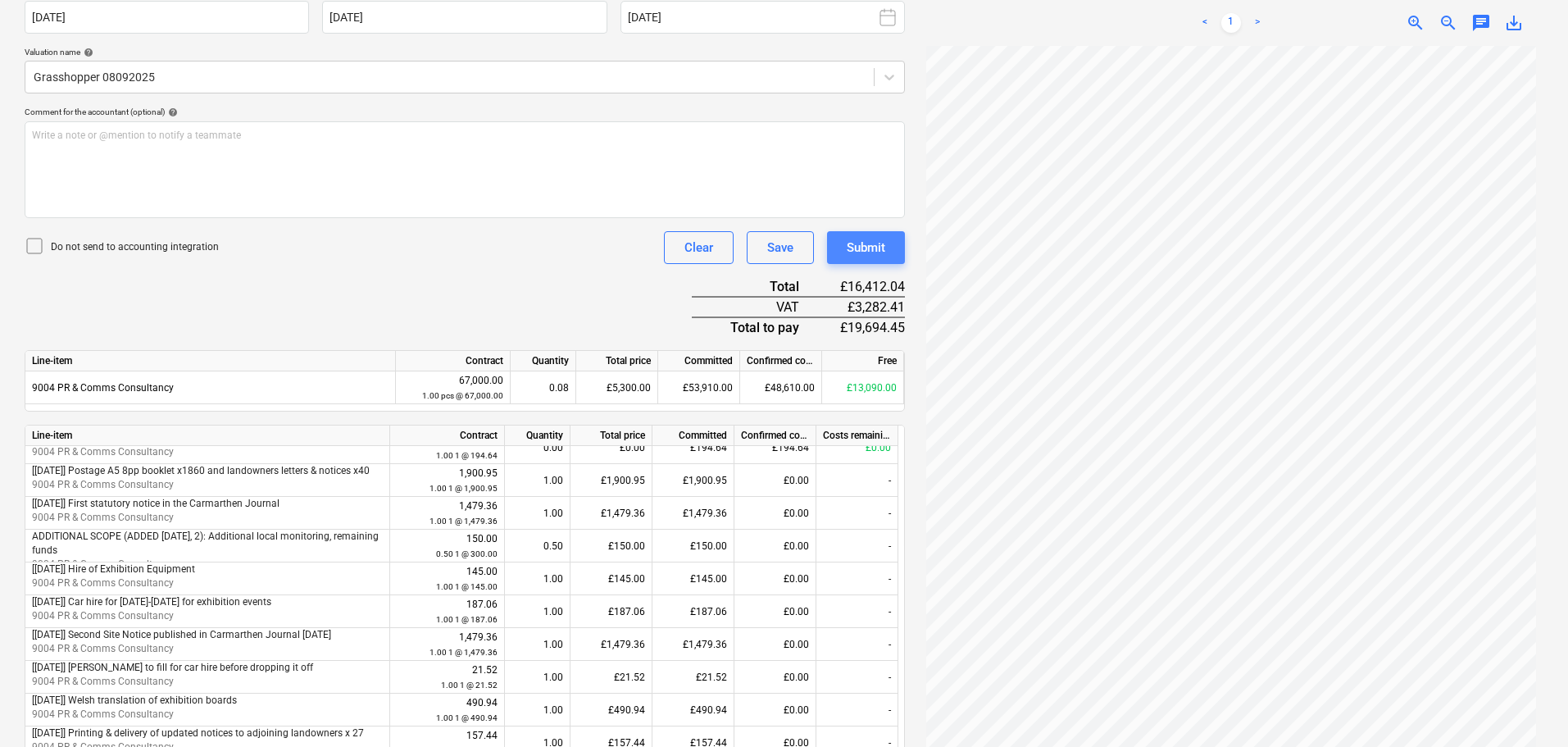
click at [867, 245] on div "Submit" at bounding box center [866, 247] width 38 height 21
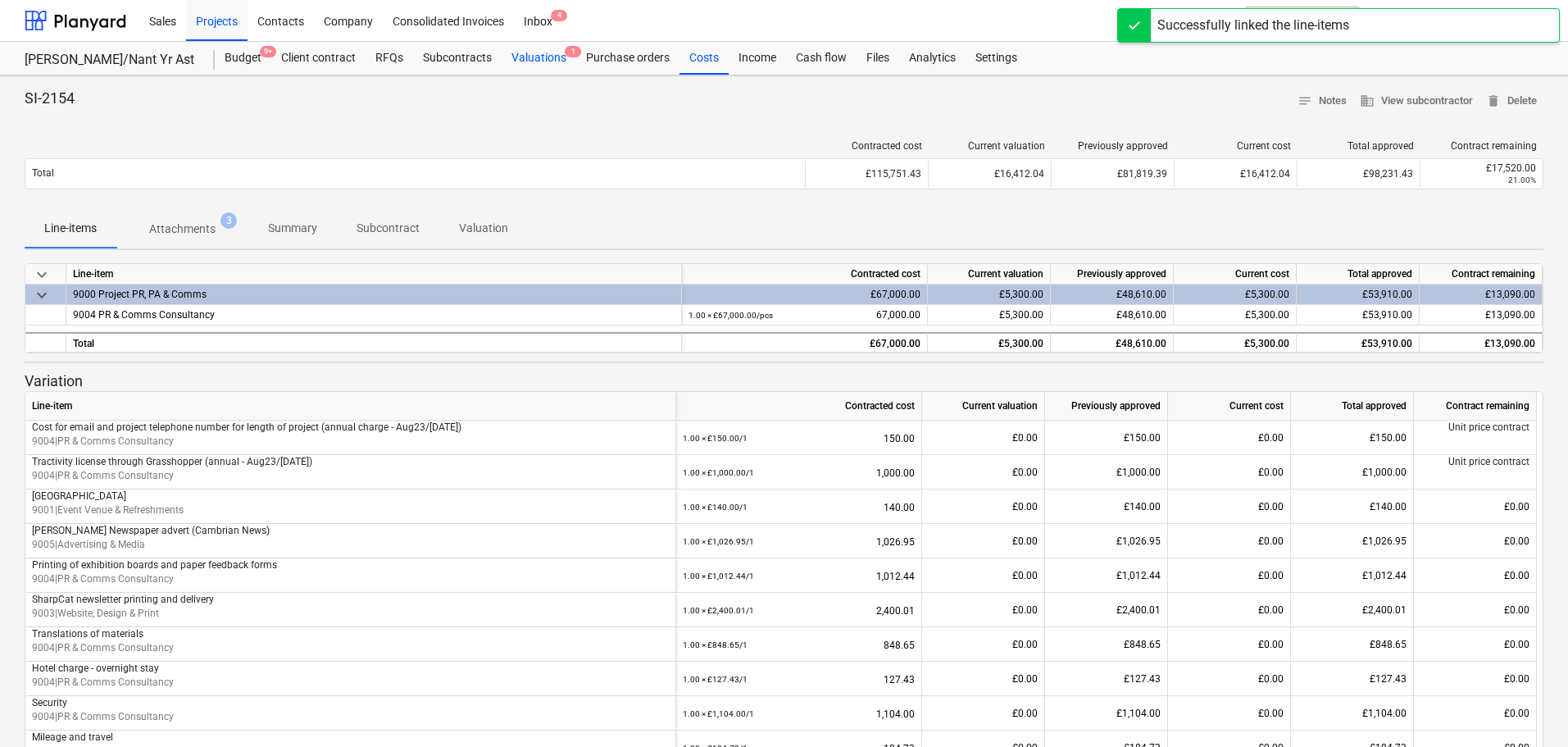
click at [552, 57] on div "Valuations 1" at bounding box center [539, 58] width 75 height 33
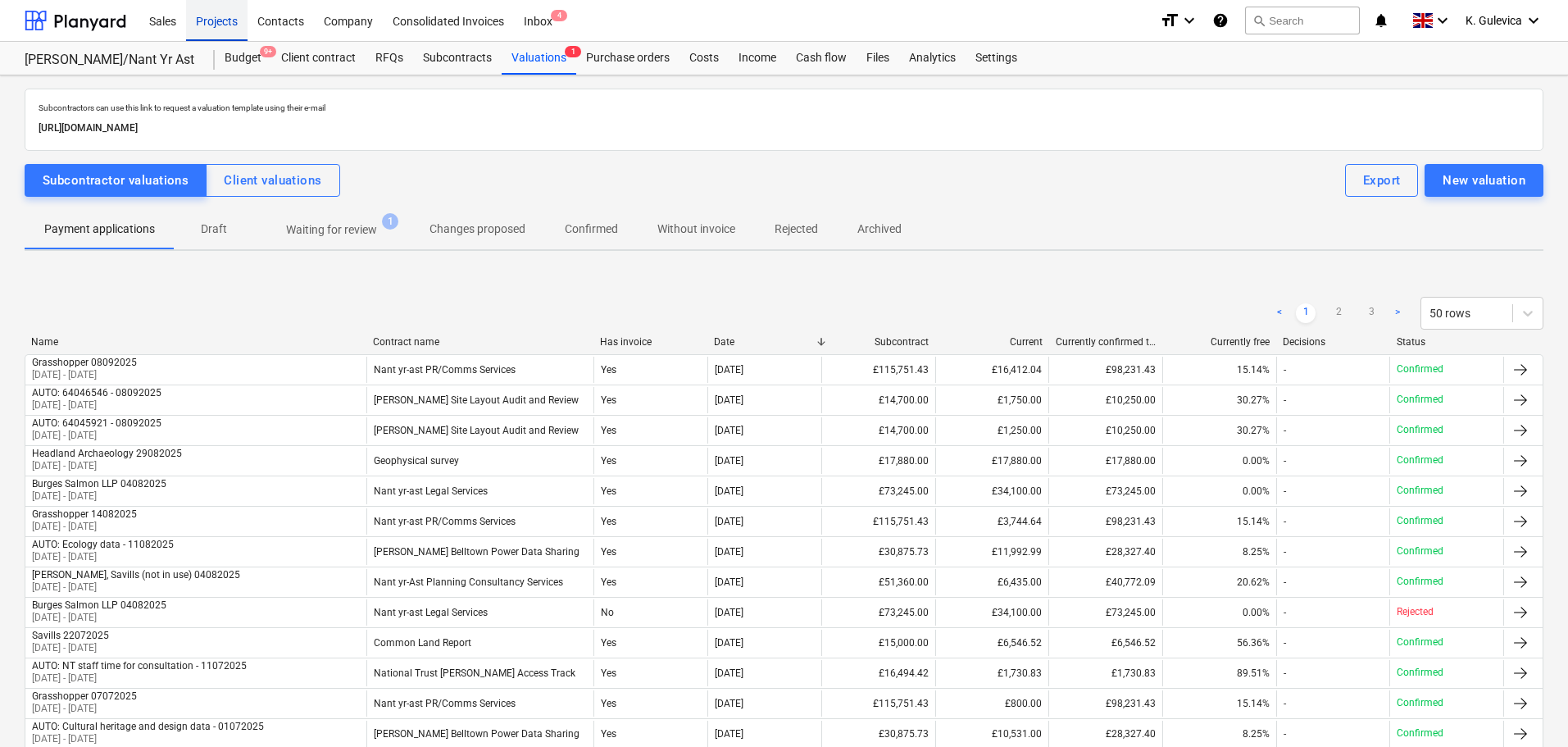
click at [223, 27] on div "Projects" at bounding box center [216, 20] width 61 height 42
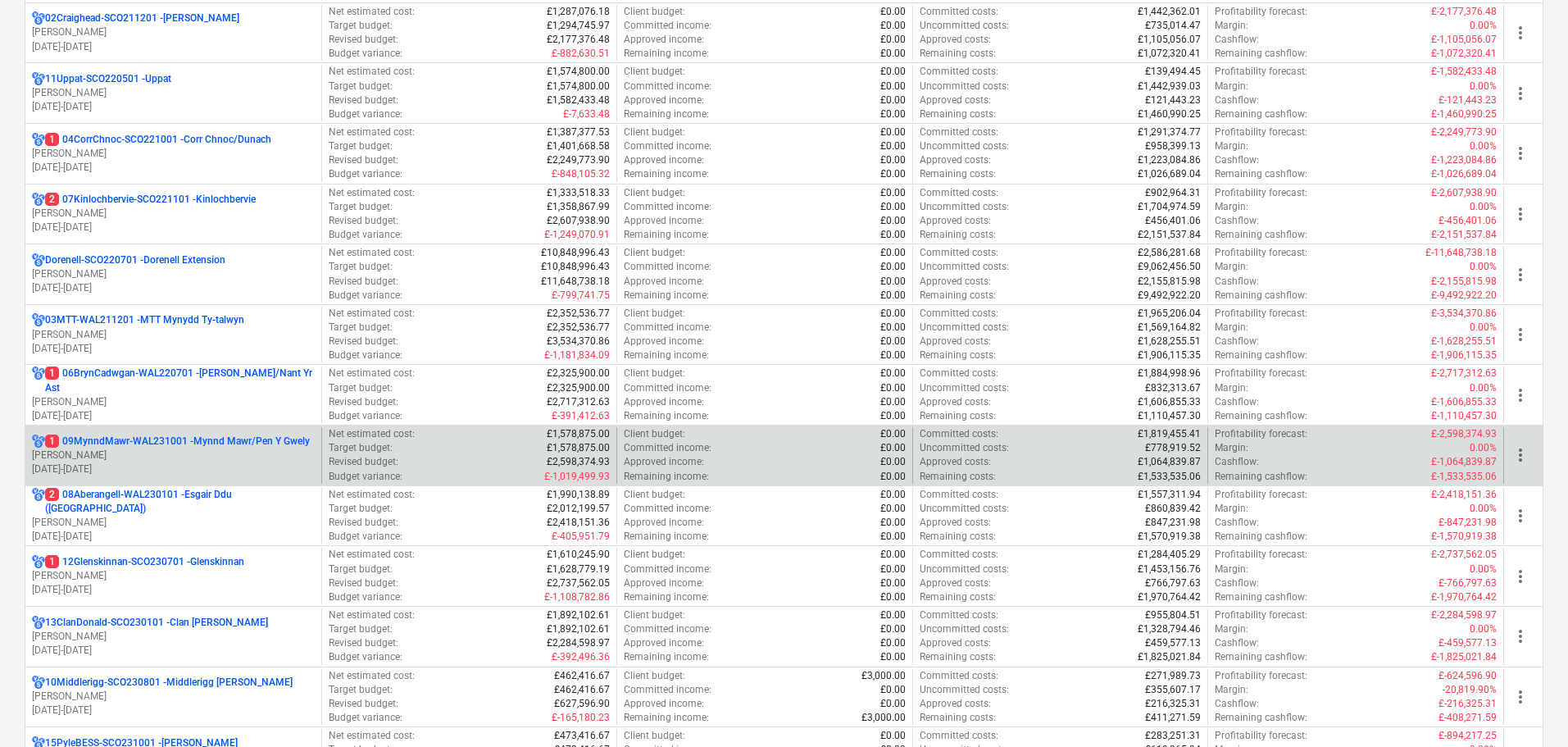
scroll to position [327, 0]
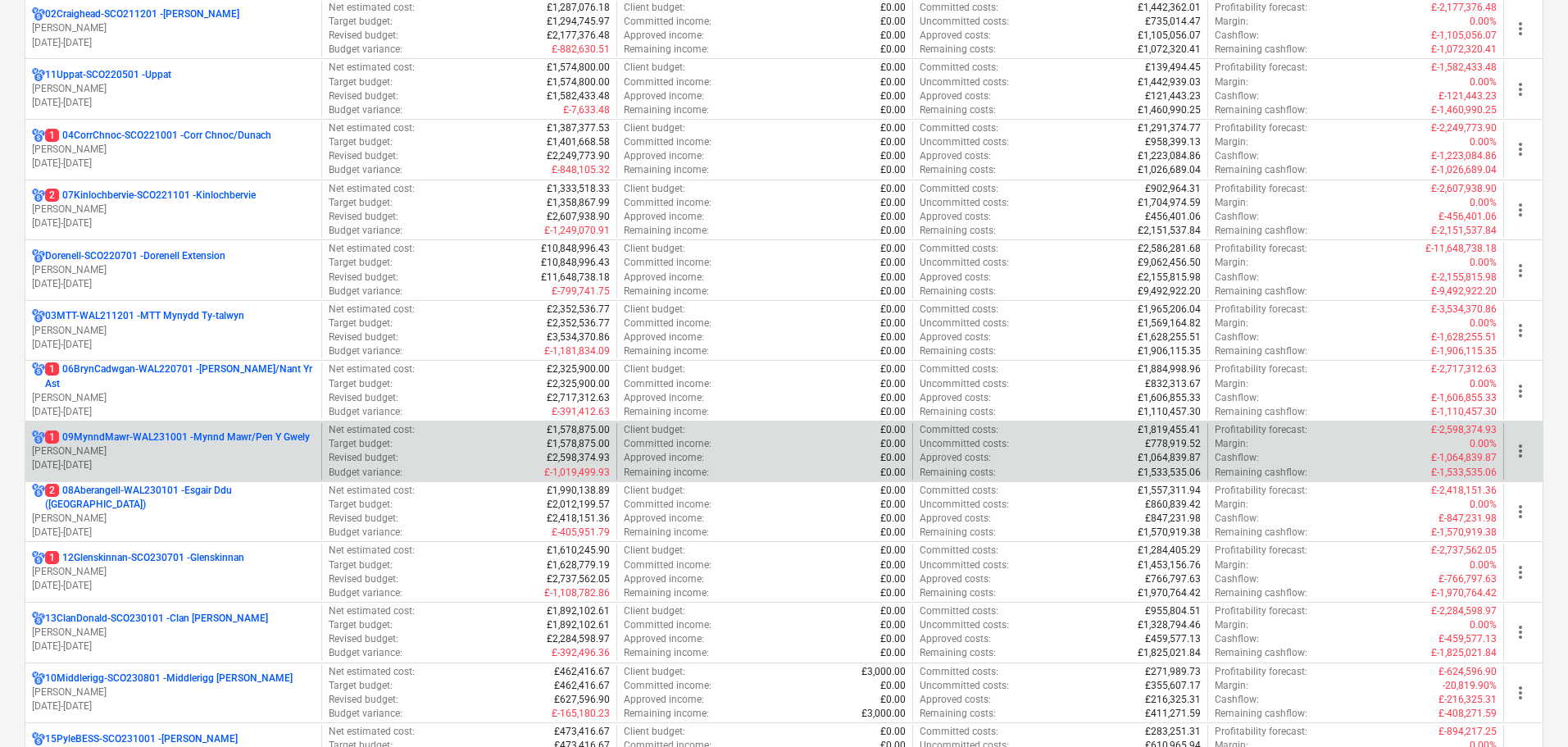
click at [182, 448] on p "[PERSON_NAME]" at bounding box center [173, 451] width 283 height 14
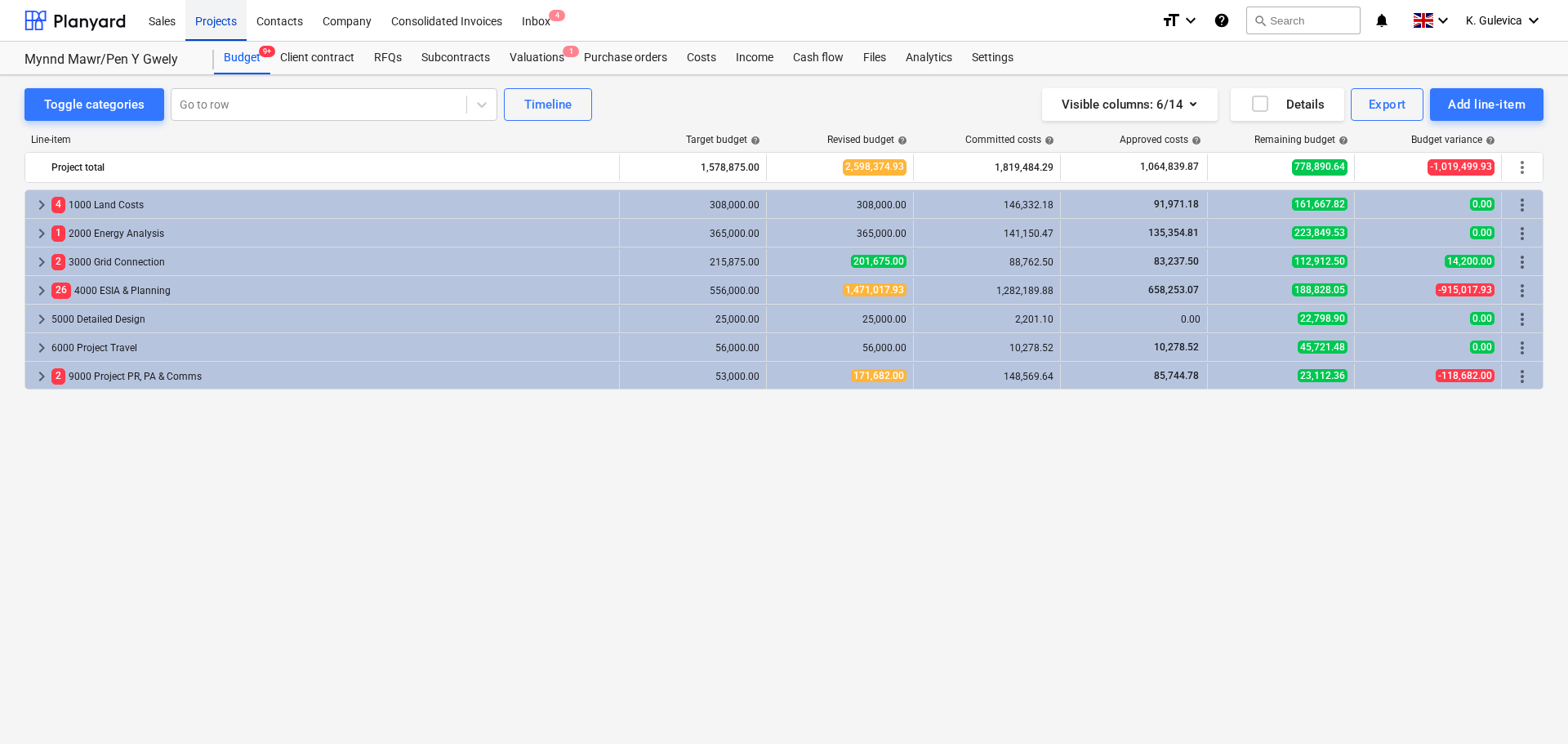
click at [201, 31] on div "Projects" at bounding box center [215, 20] width 61 height 42
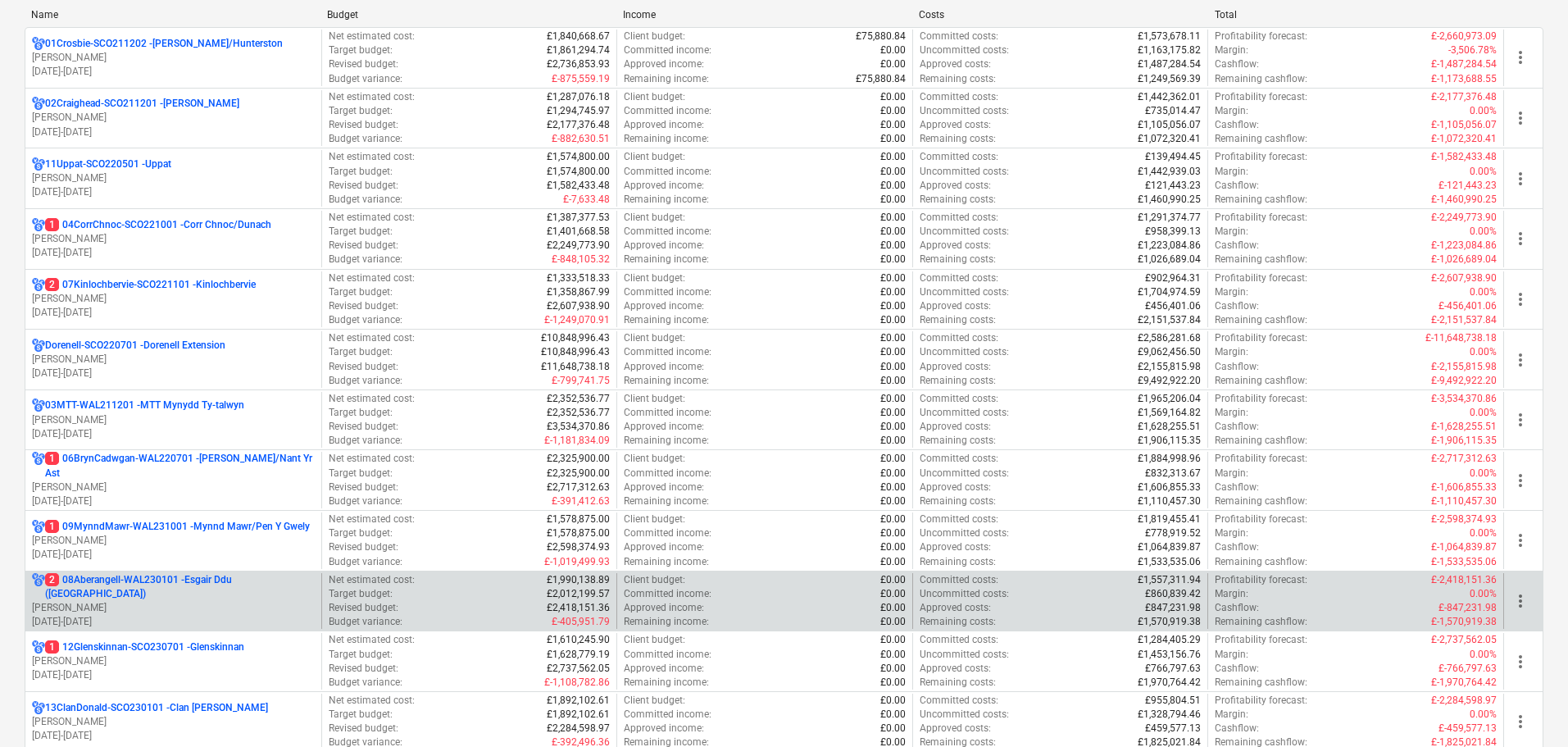
scroll to position [410, 0]
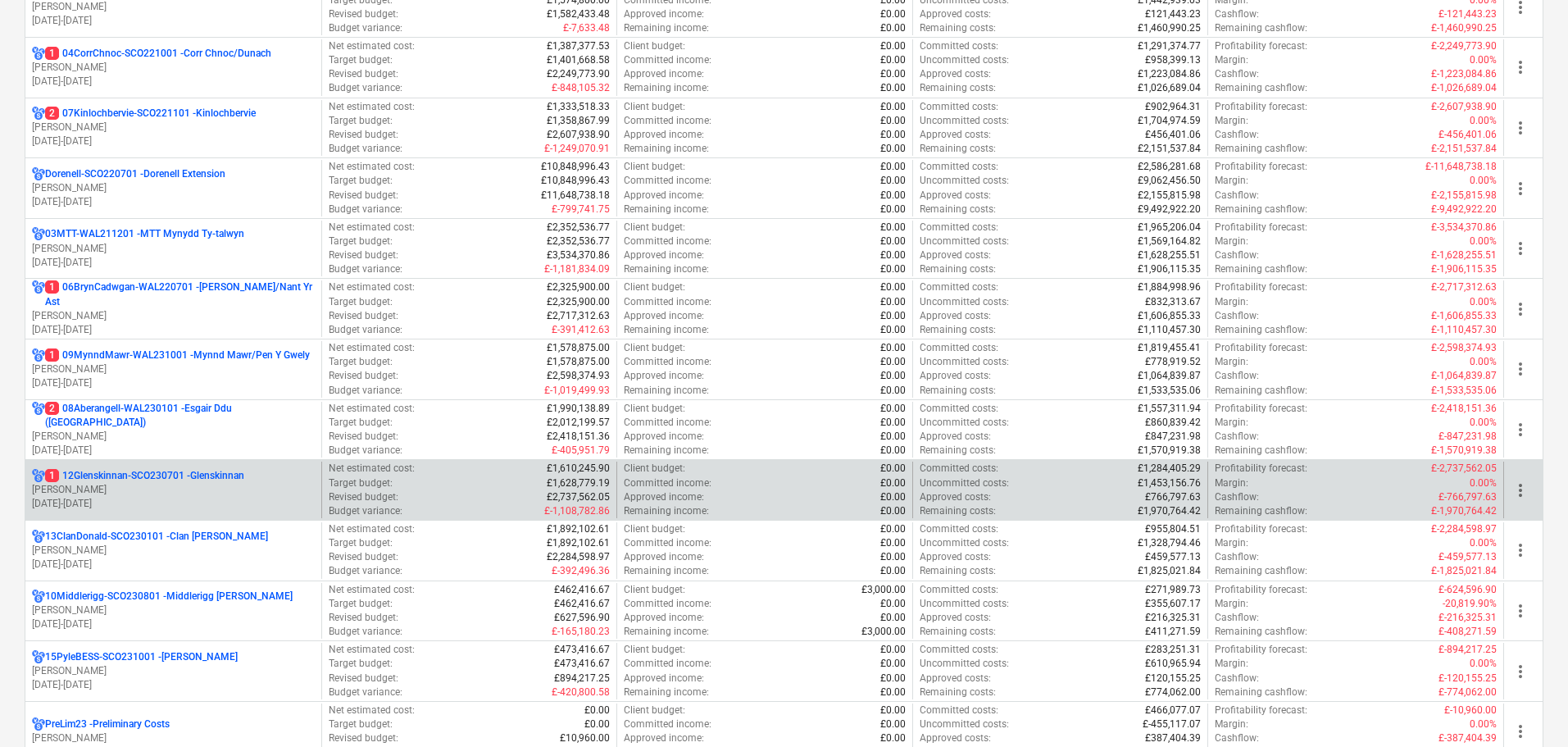
click at [117, 483] on p "[PERSON_NAME]" at bounding box center [173, 489] width 283 height 14
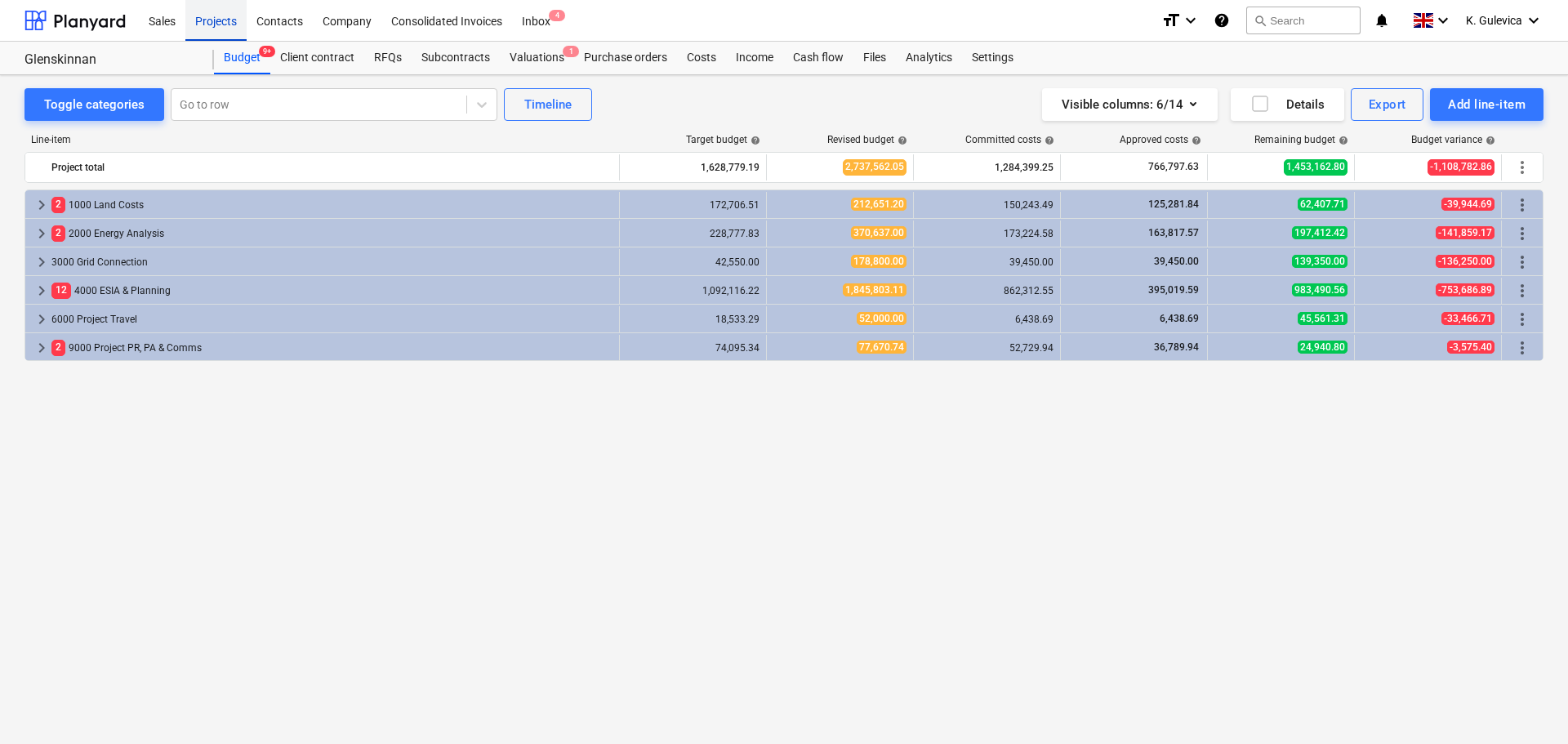
click at [200, 18] on div "Projects" at bounding box center [215, 20] width 61 height 42
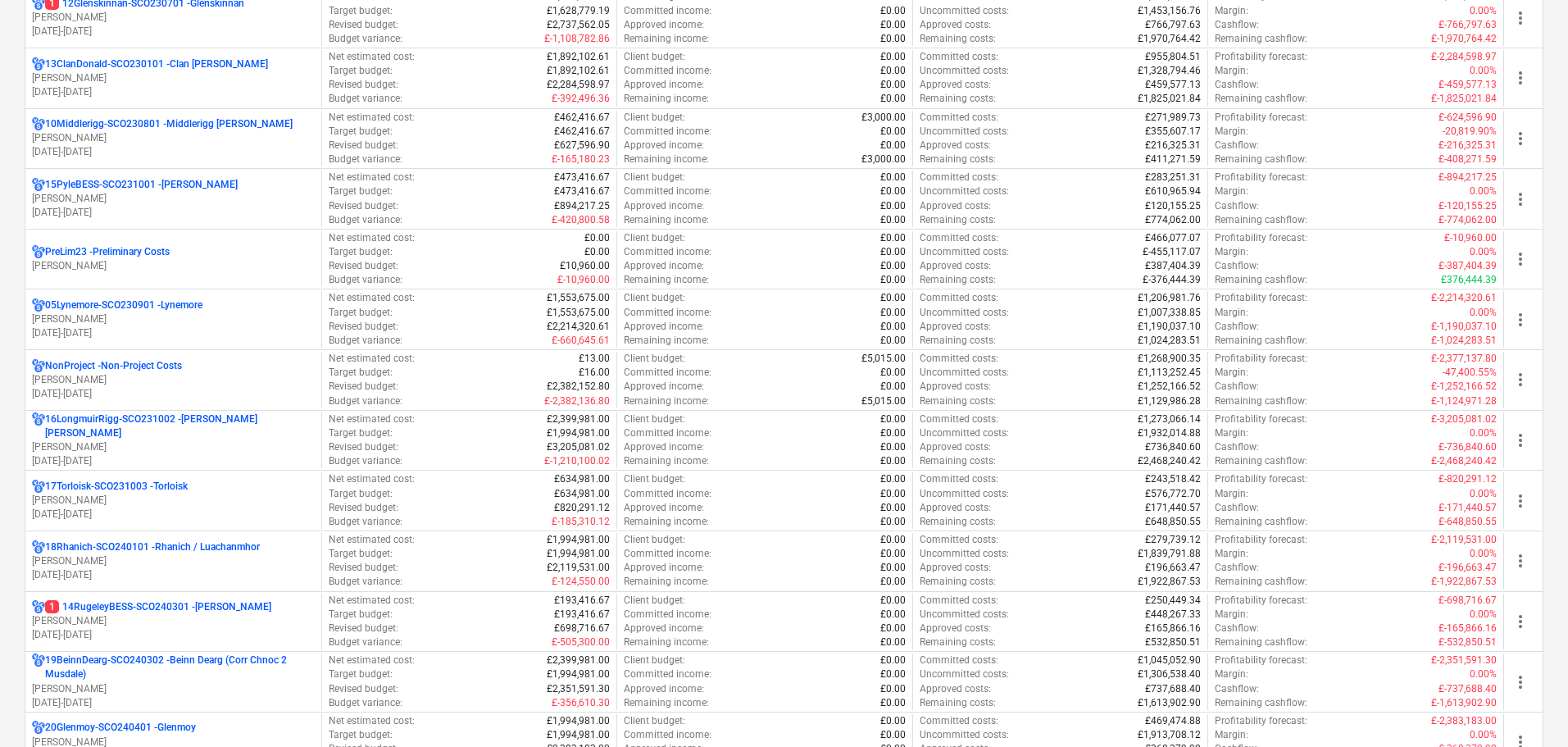
scroll to position [983, 0]
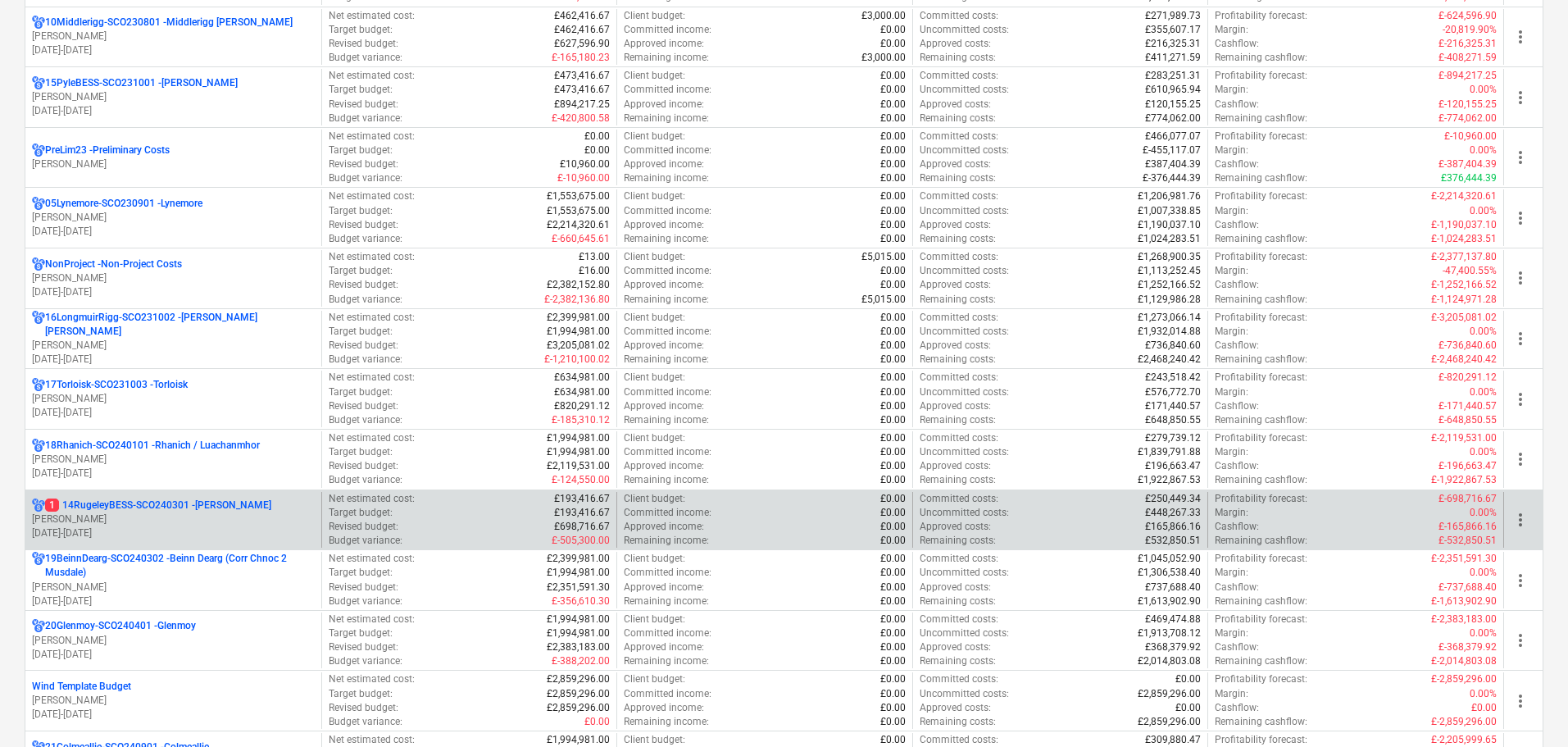
click at [138, 518] on p "[PERSON_NAME]" at bounding box center [173, 519] width 283 height 14
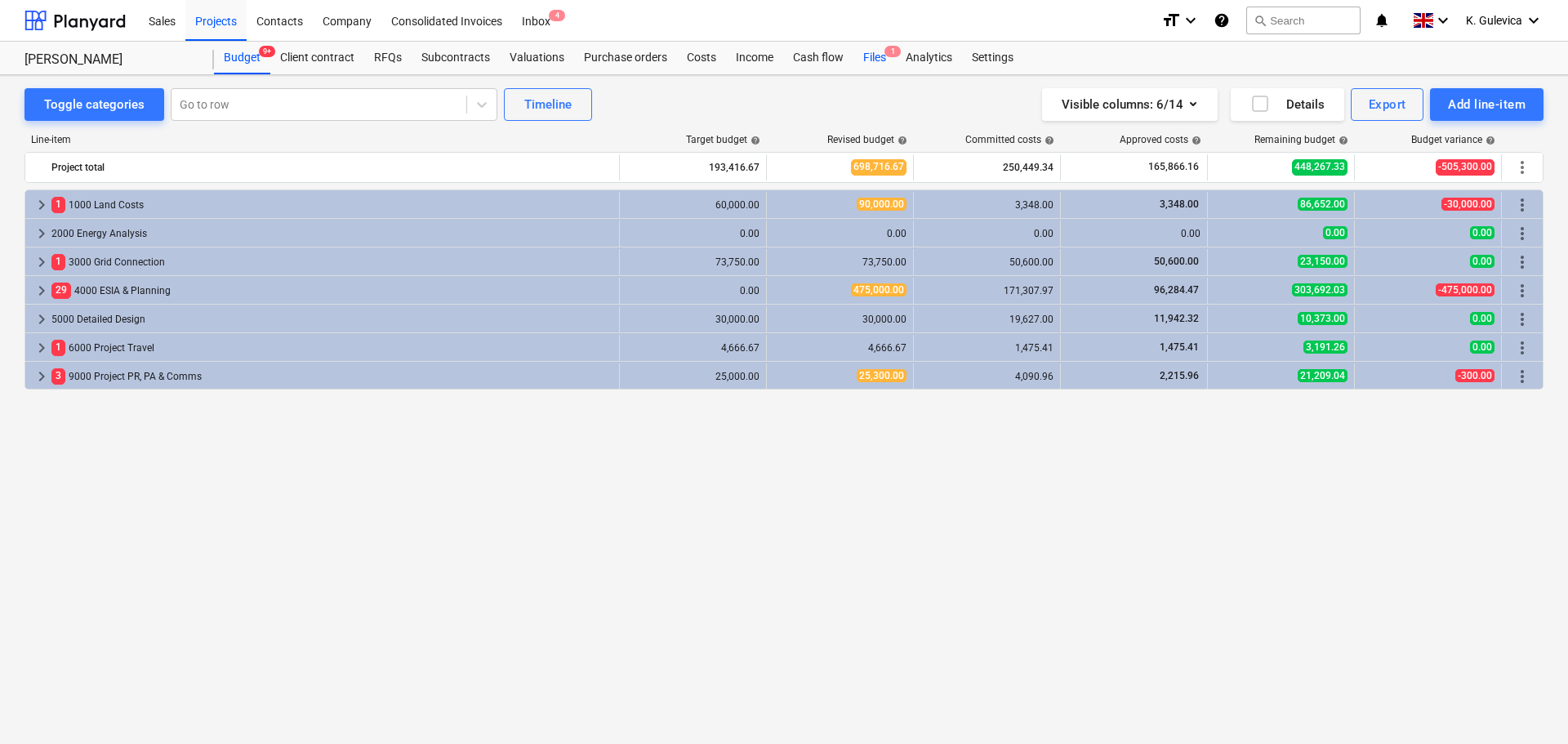
click at [869, 62] on div "Files 1" at bounding box center [874, 58] width 43 height 33
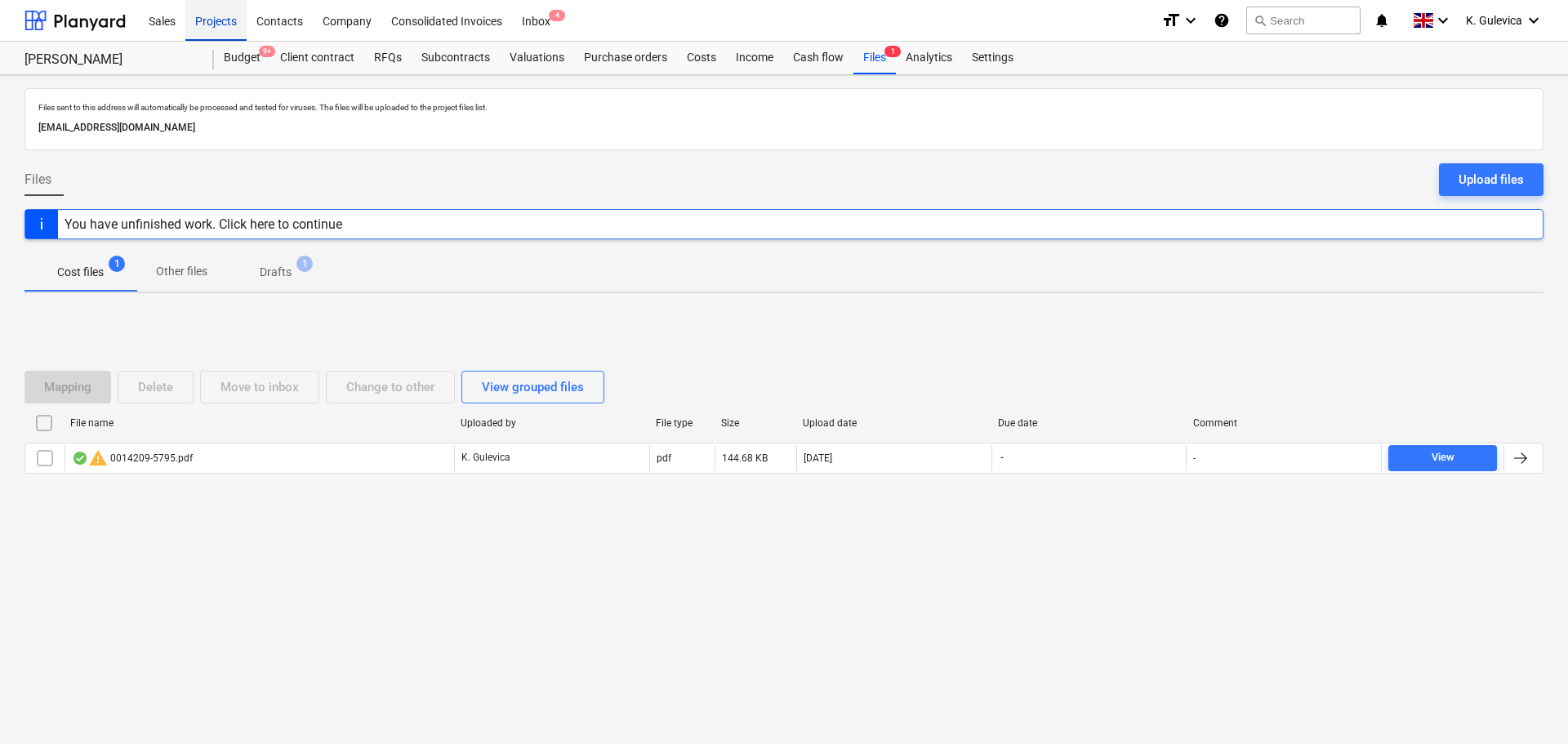
click at [211, 25] on div "Projects" at bounding box center [215, 20] width 61 height 42
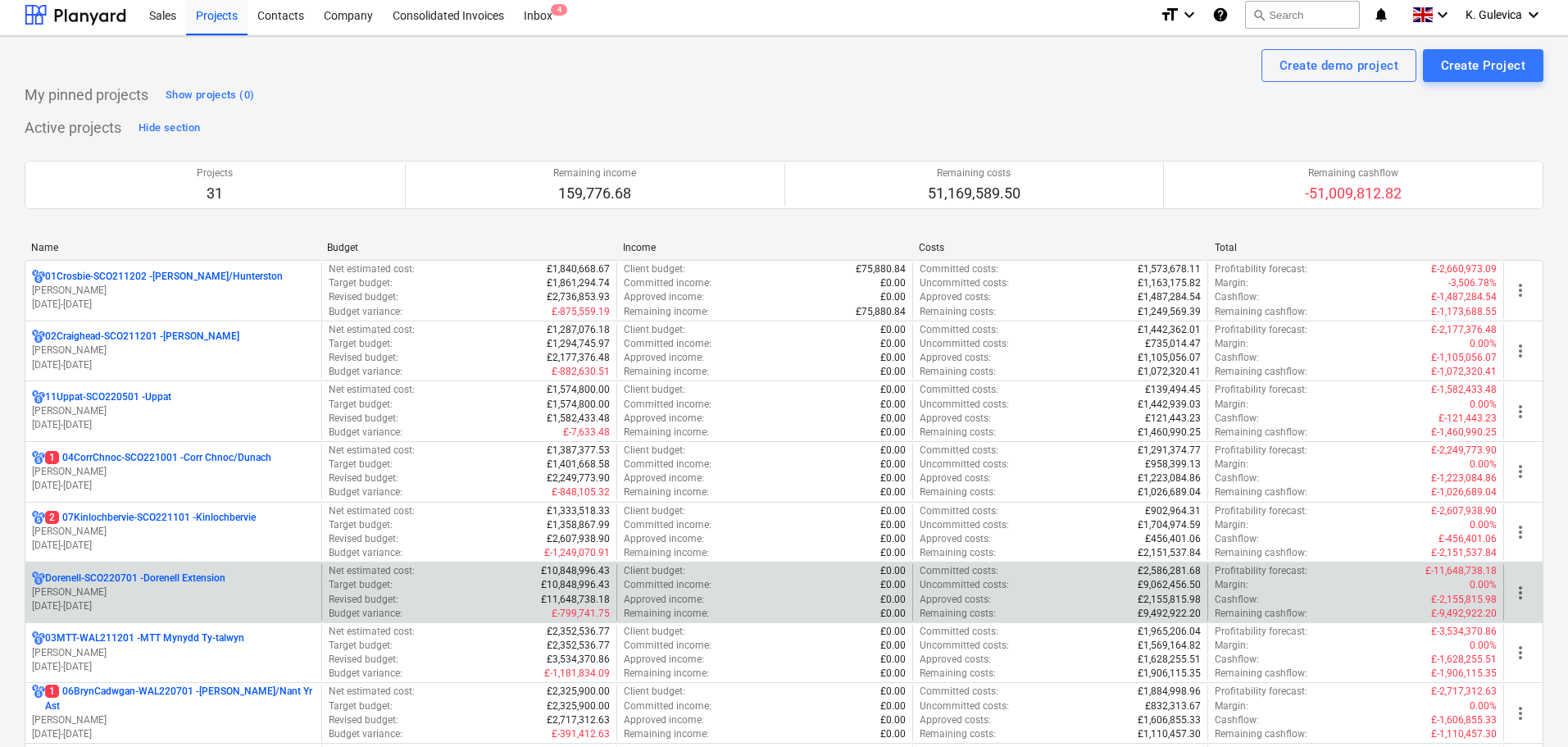
scroll to position [241, 0]
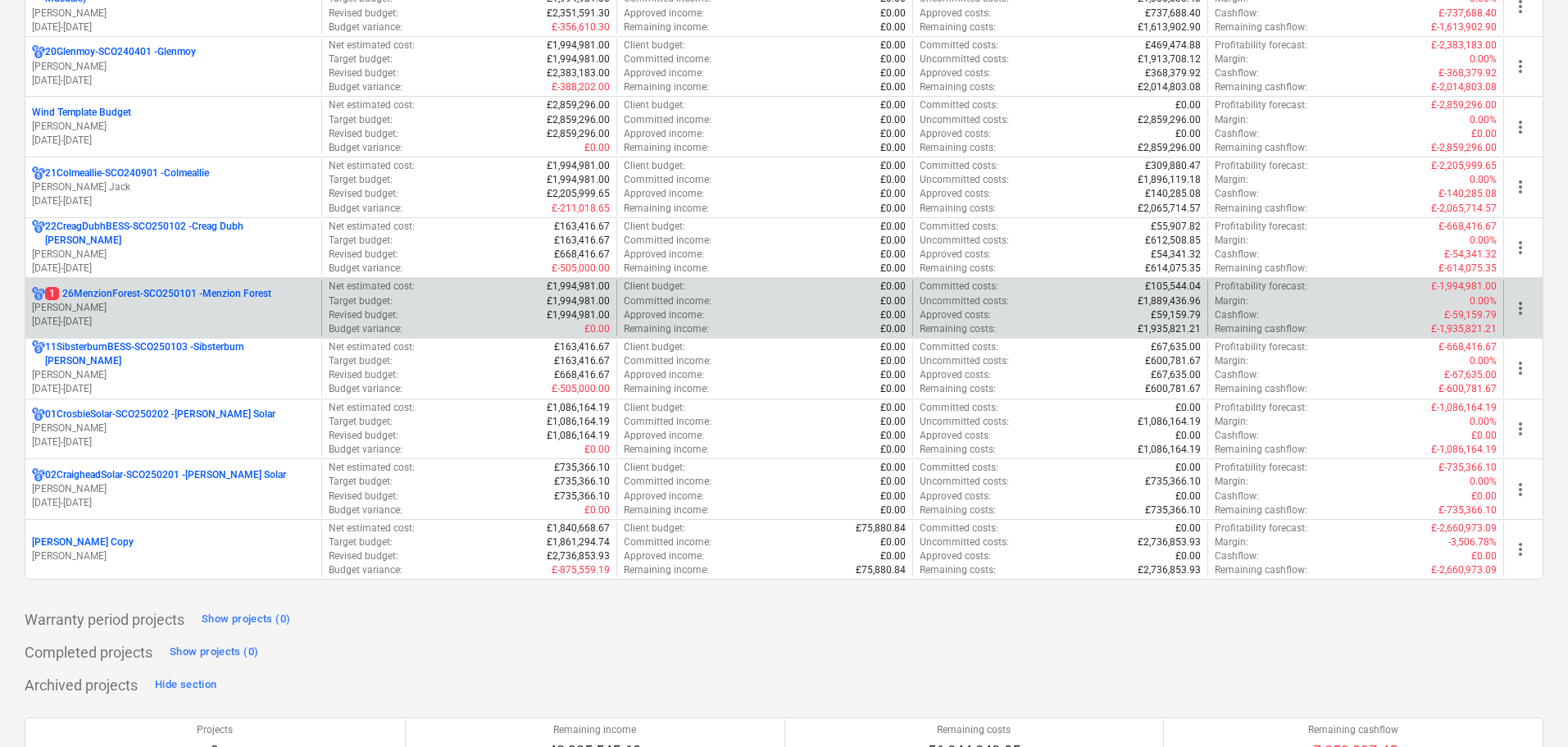
click at [155, 308] on p "[PERSON_NAME]" at bounding box center [173, 307] width 283 height 14
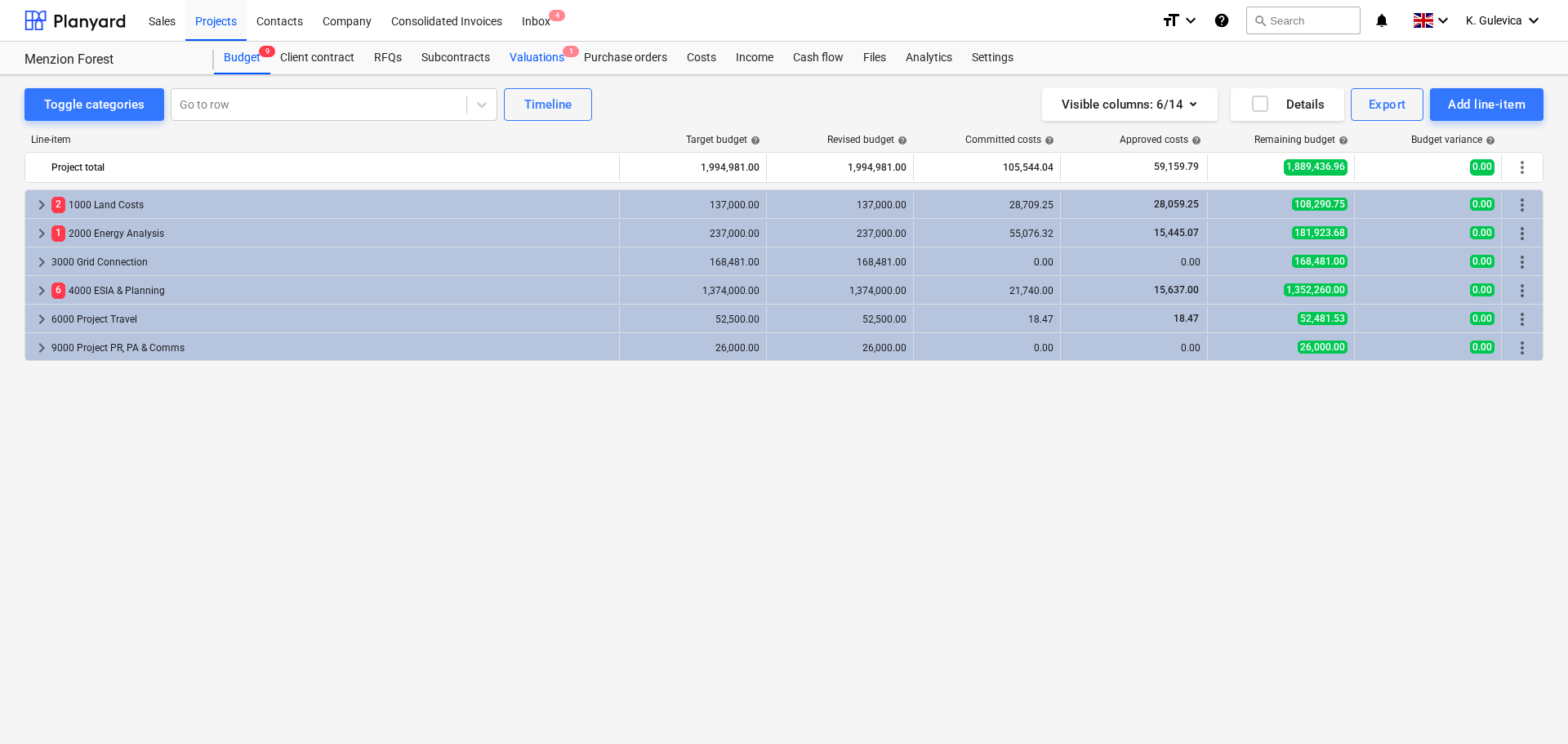
click at [512, 54] on div "Valuations 1" at bounding box center [537, 58] width 75 height 33
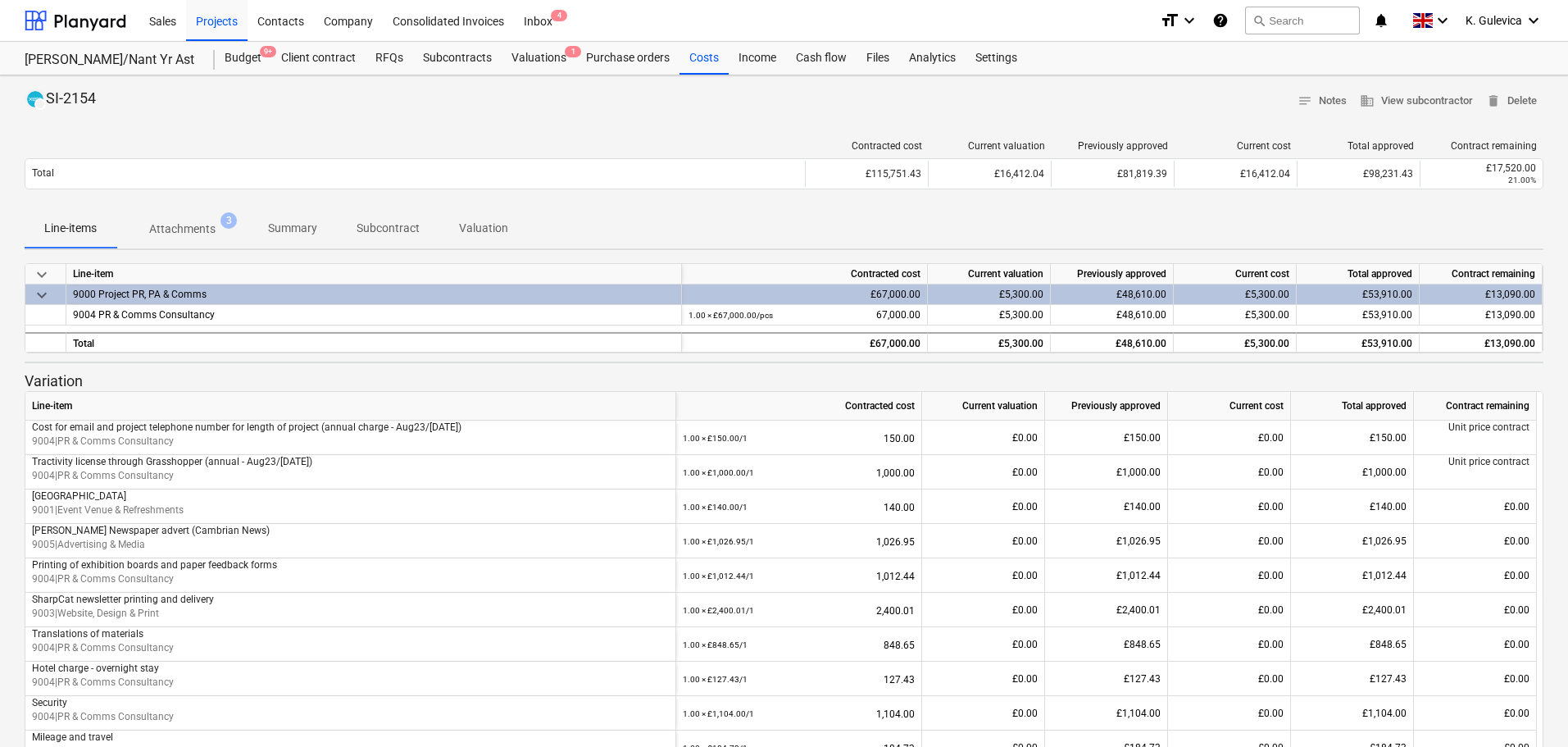
click at [300, 238] on span "Summary" at bounding box center [292, 228] width 88 height 27
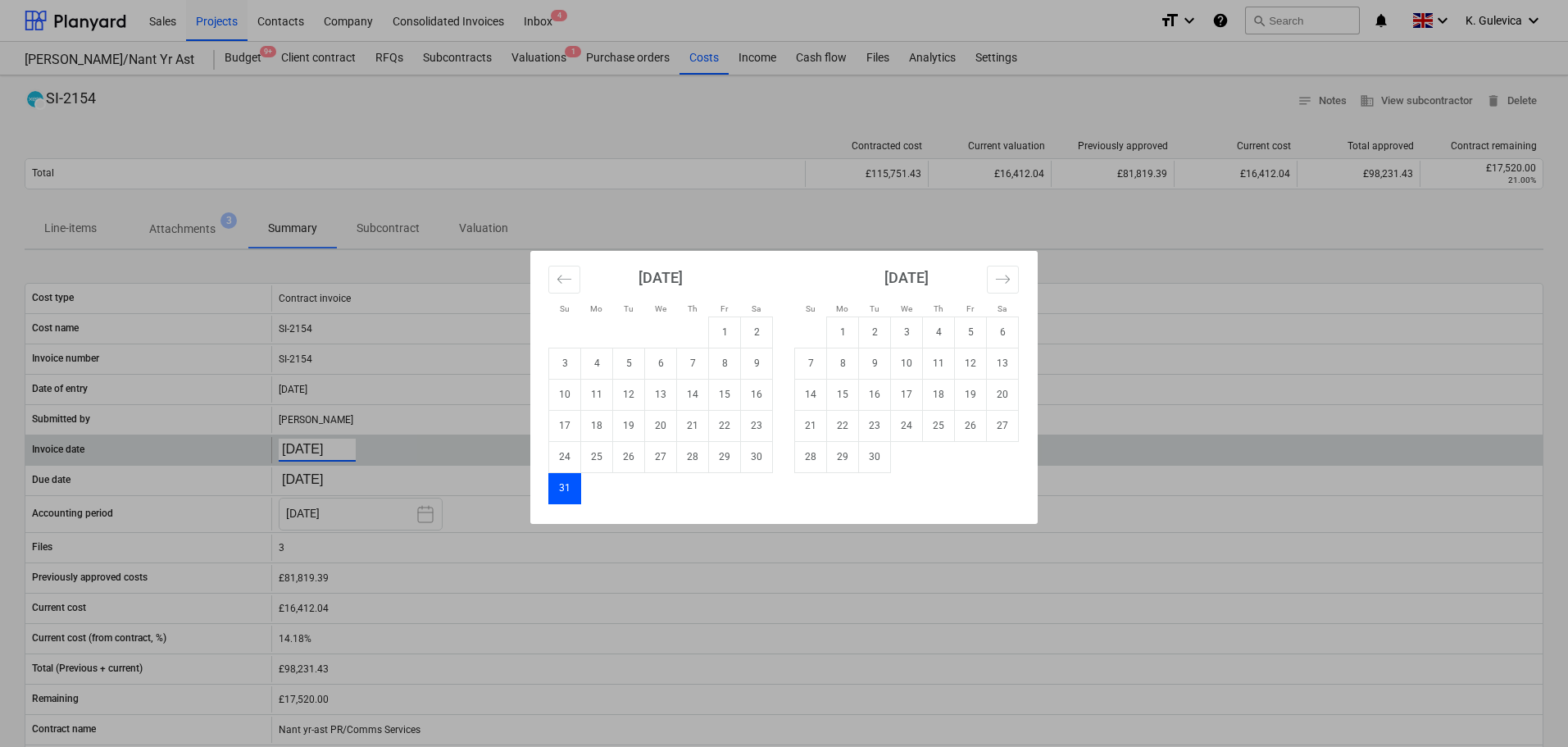
click at [317, 451] on body "Sales Projects Contacts Company Consolidated Invoices Inbox 4 format_size keybo…" at bounding box center [784, 373] width 1568 height 747
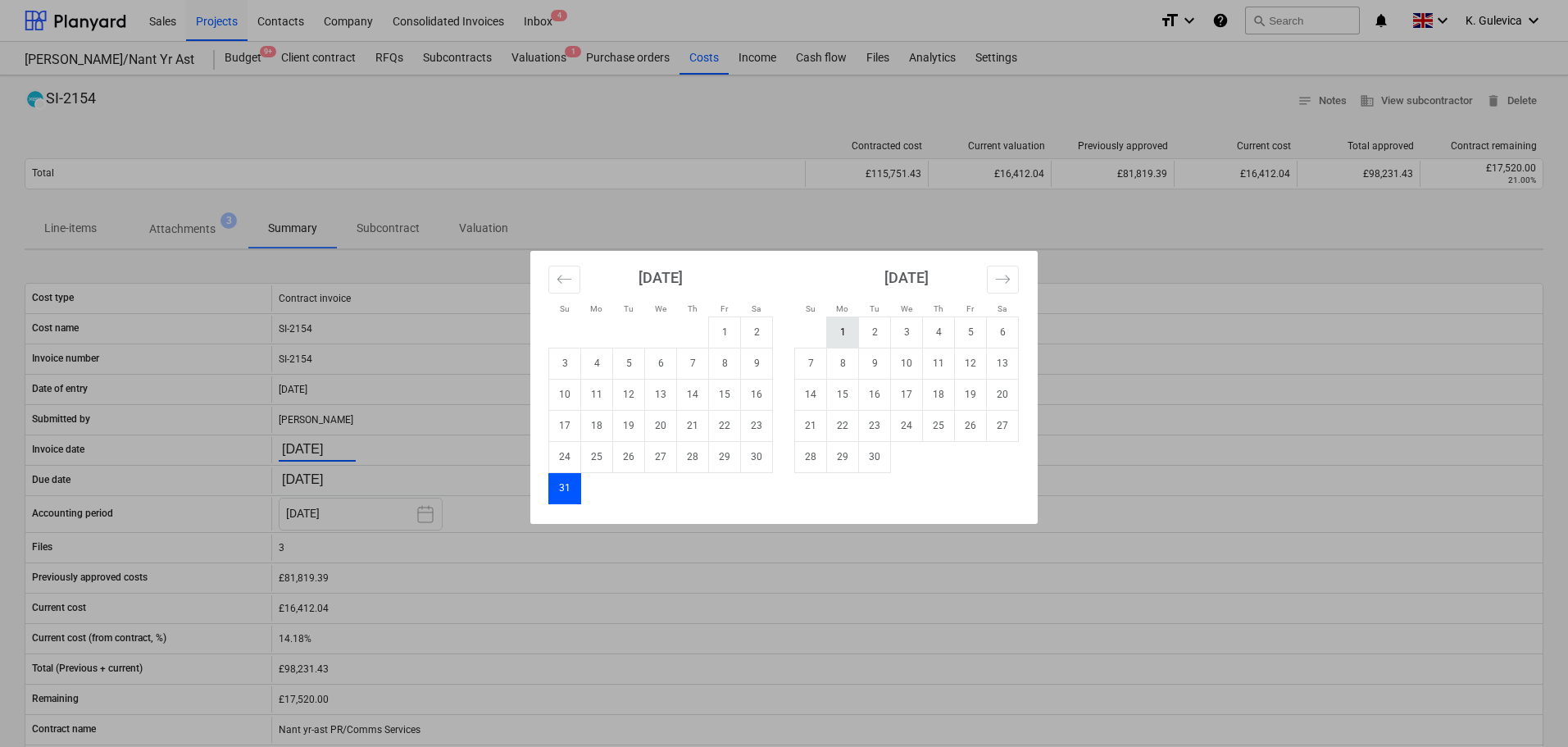
click at [844, 332] on td "1" at bounding box center [843, 332] width 32 height 31
type input "[DATE]"
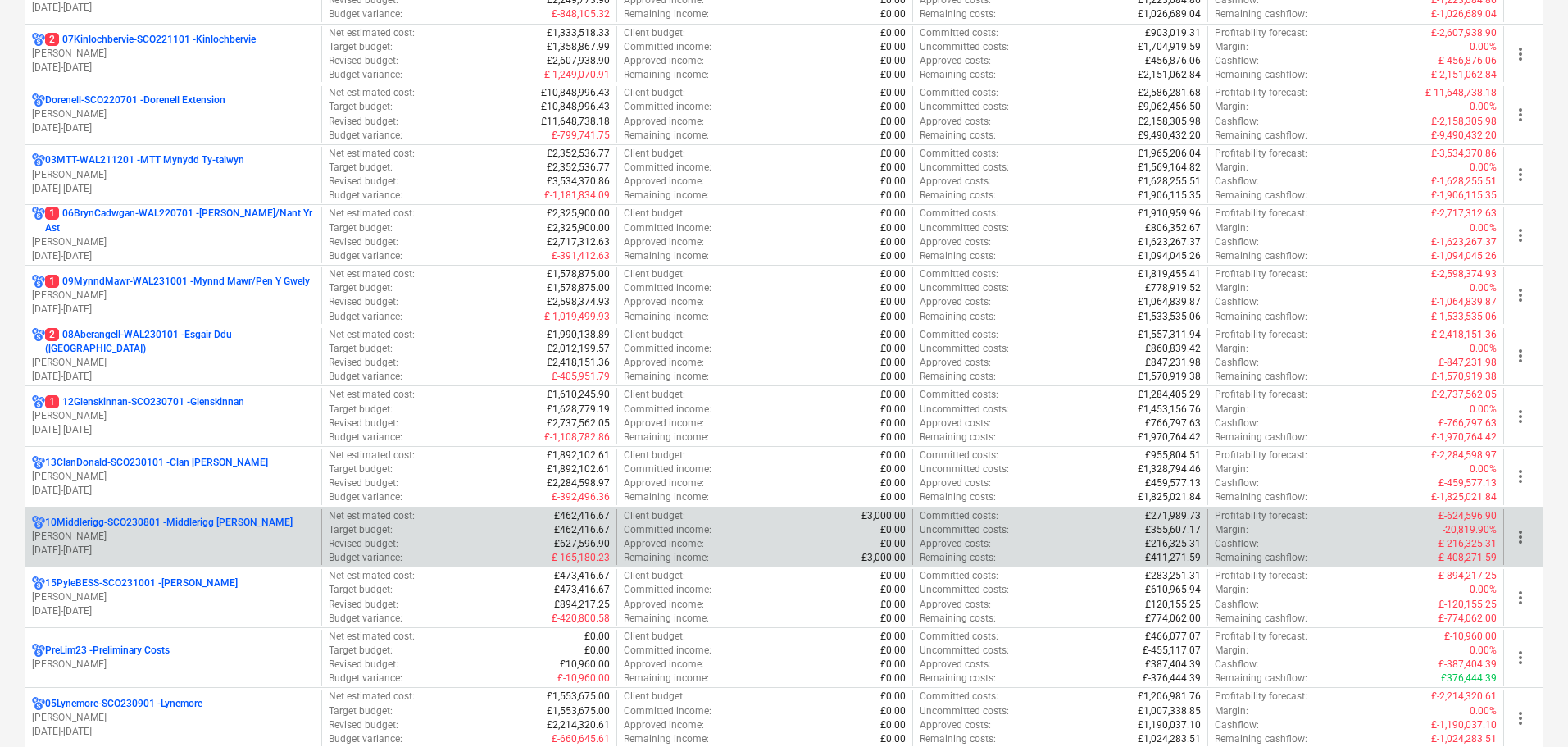
scroll to position [492, 0]
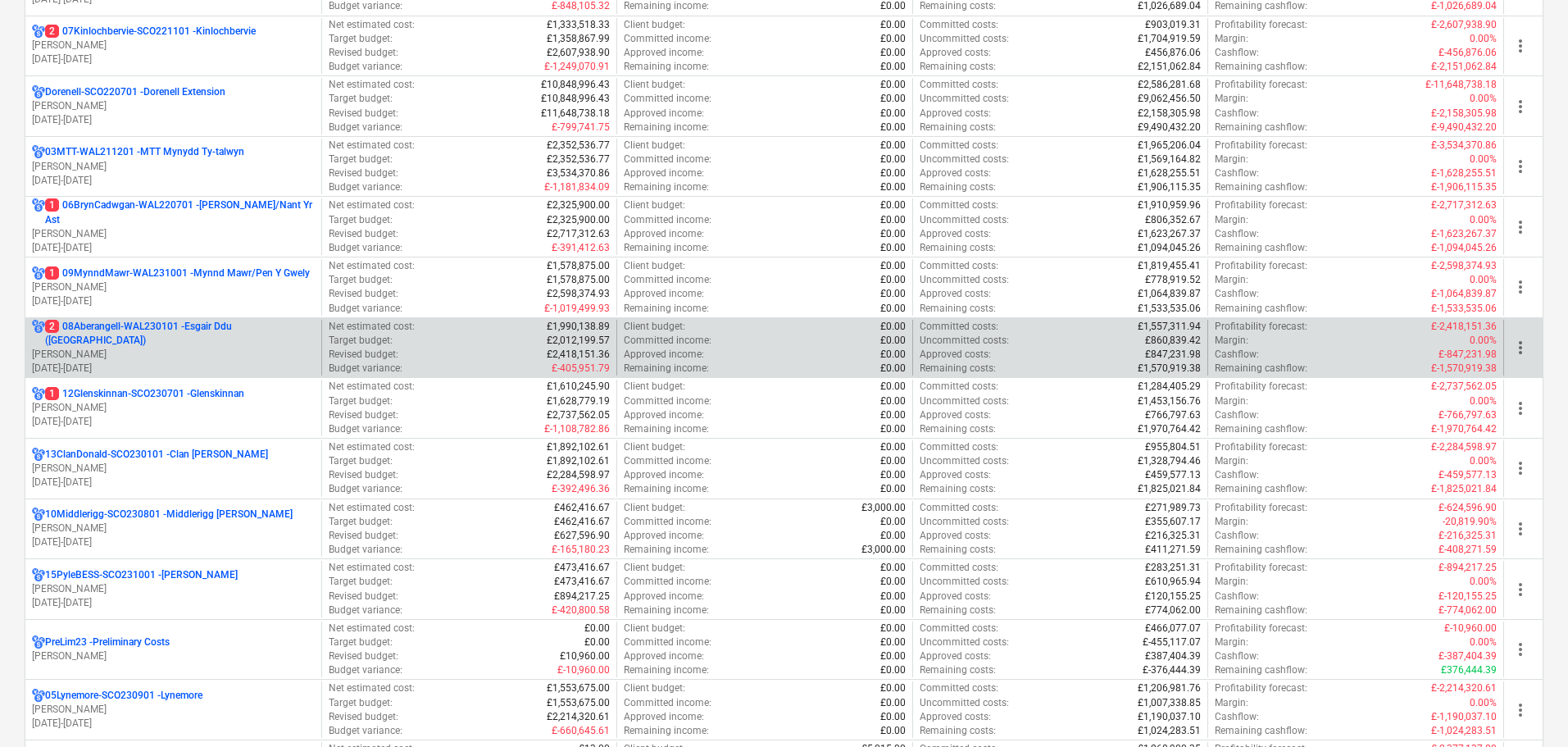
click at [198, 348] on p "[PERSON_NAME]" at bounding box center [173, 354] width 283 height 14
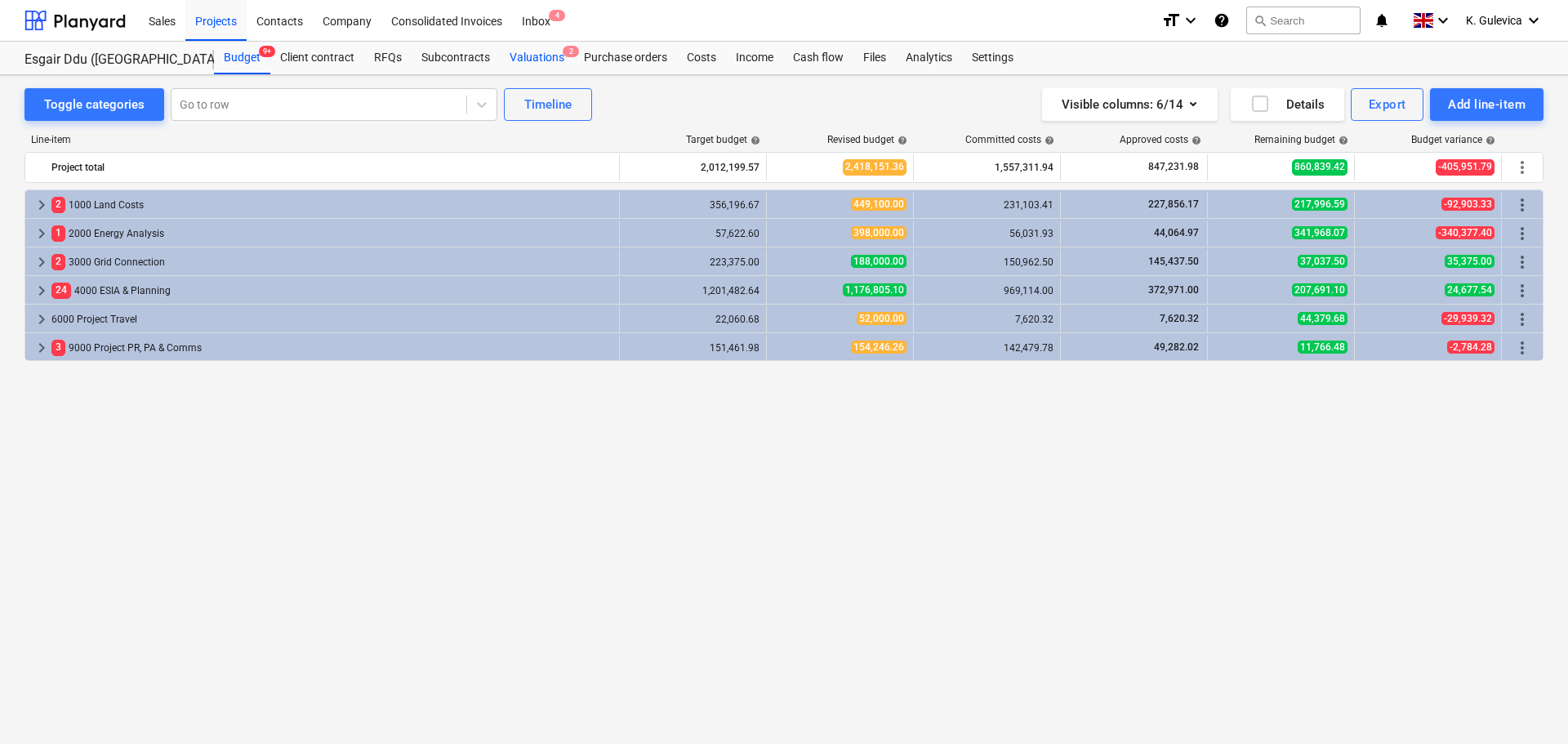
click at [505, 53] on div "Valuations 2" at bounding box center [537, 58] width 75 height 33
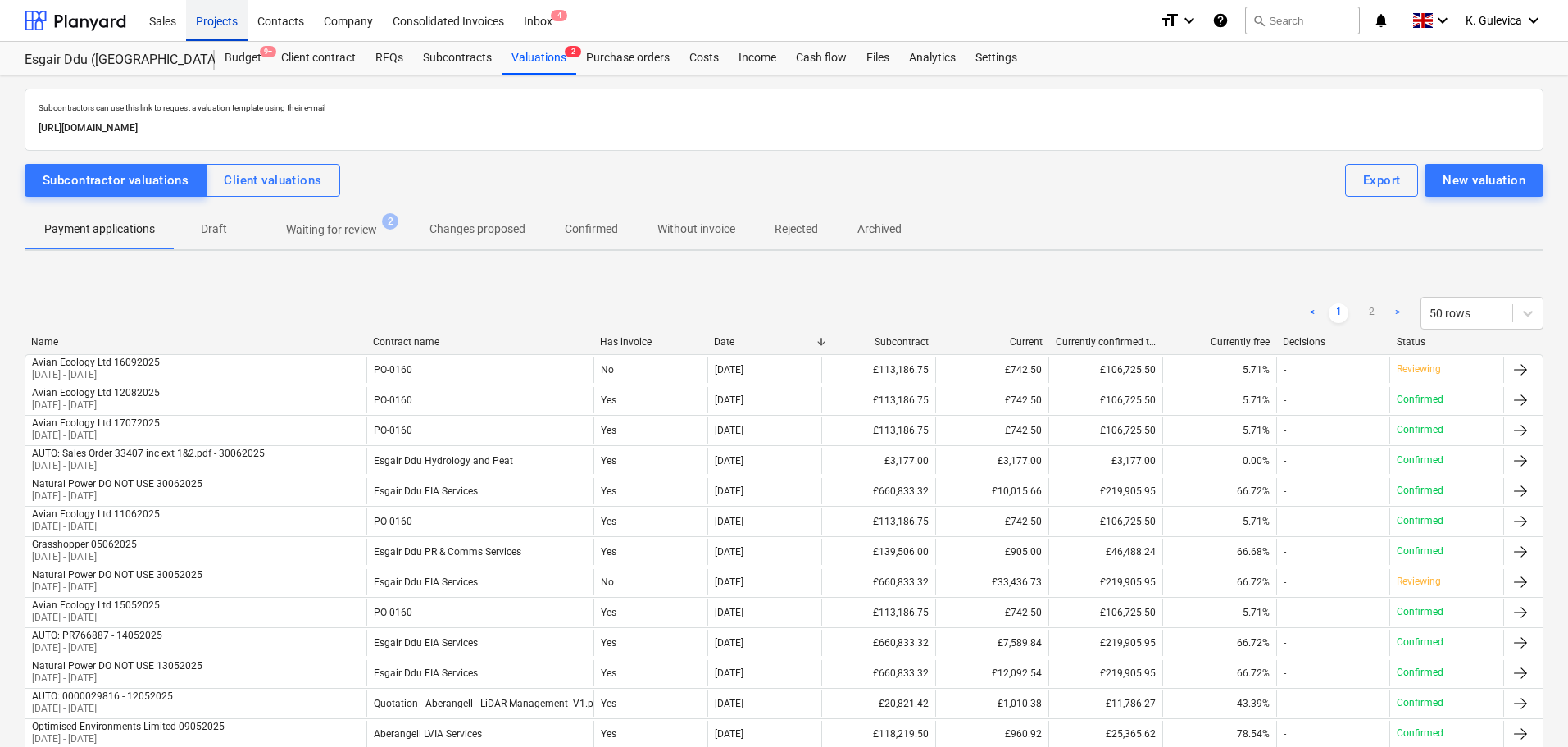
click at [236, 26] on div "Projects" at bounding box center [216, 20] width 61 height 42
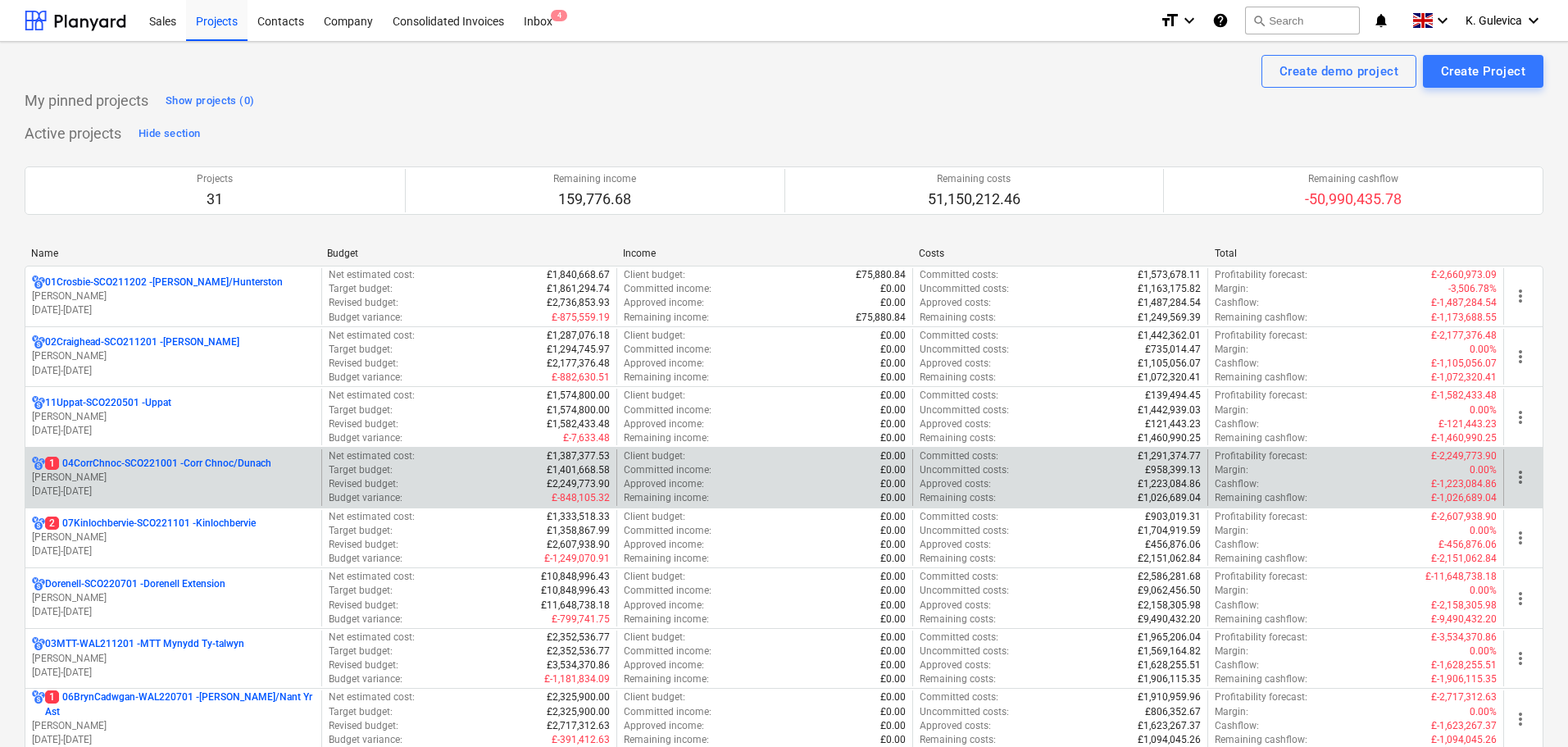
click at [177, 470] on p "1 04CorrChnoc-SCO221001 - Corr Chnoc/Dunach" at bounding box center [158, 462] width 226 height 14
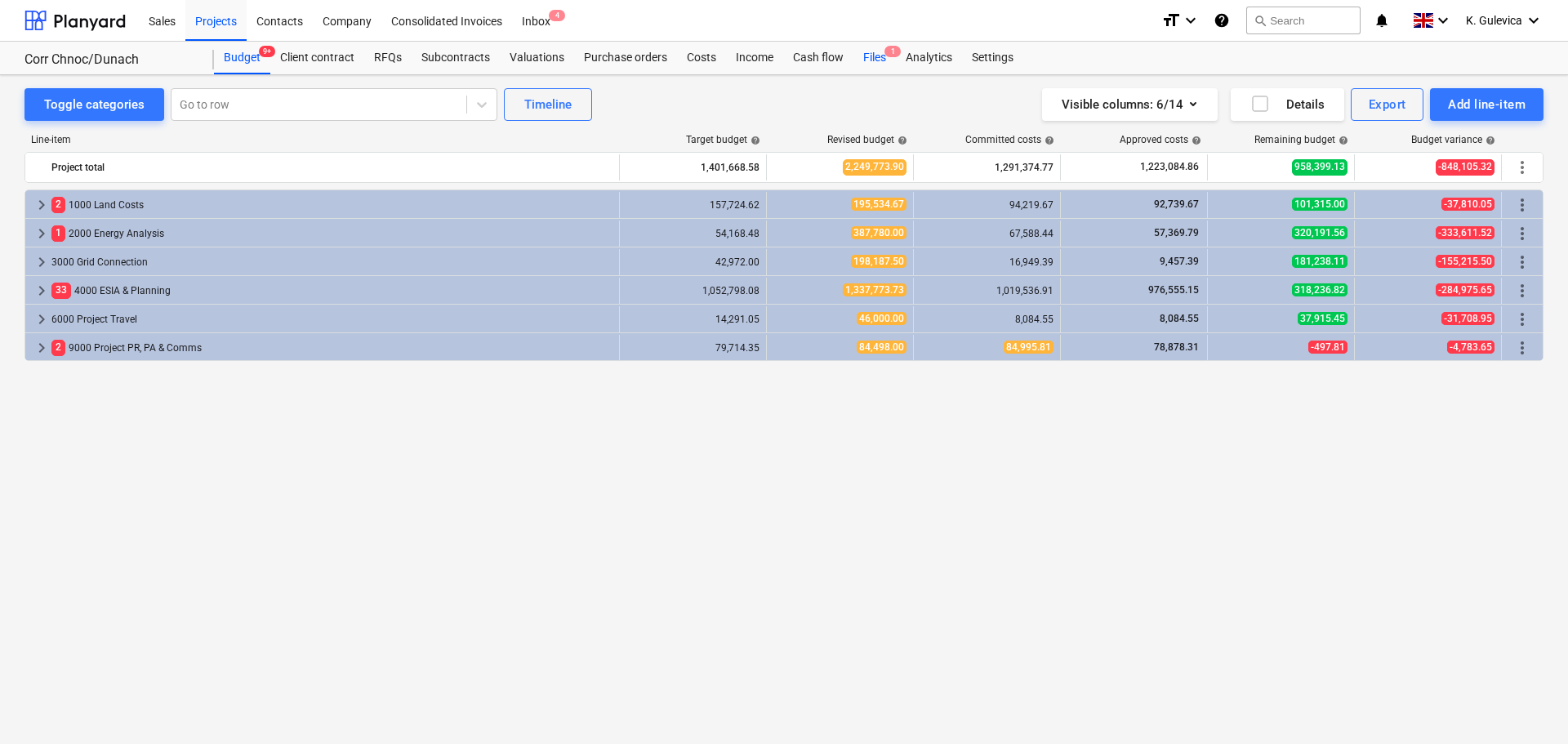
click at [878, 58] on div "Files 1" at bounding box center [874, 58] width 43 height 33
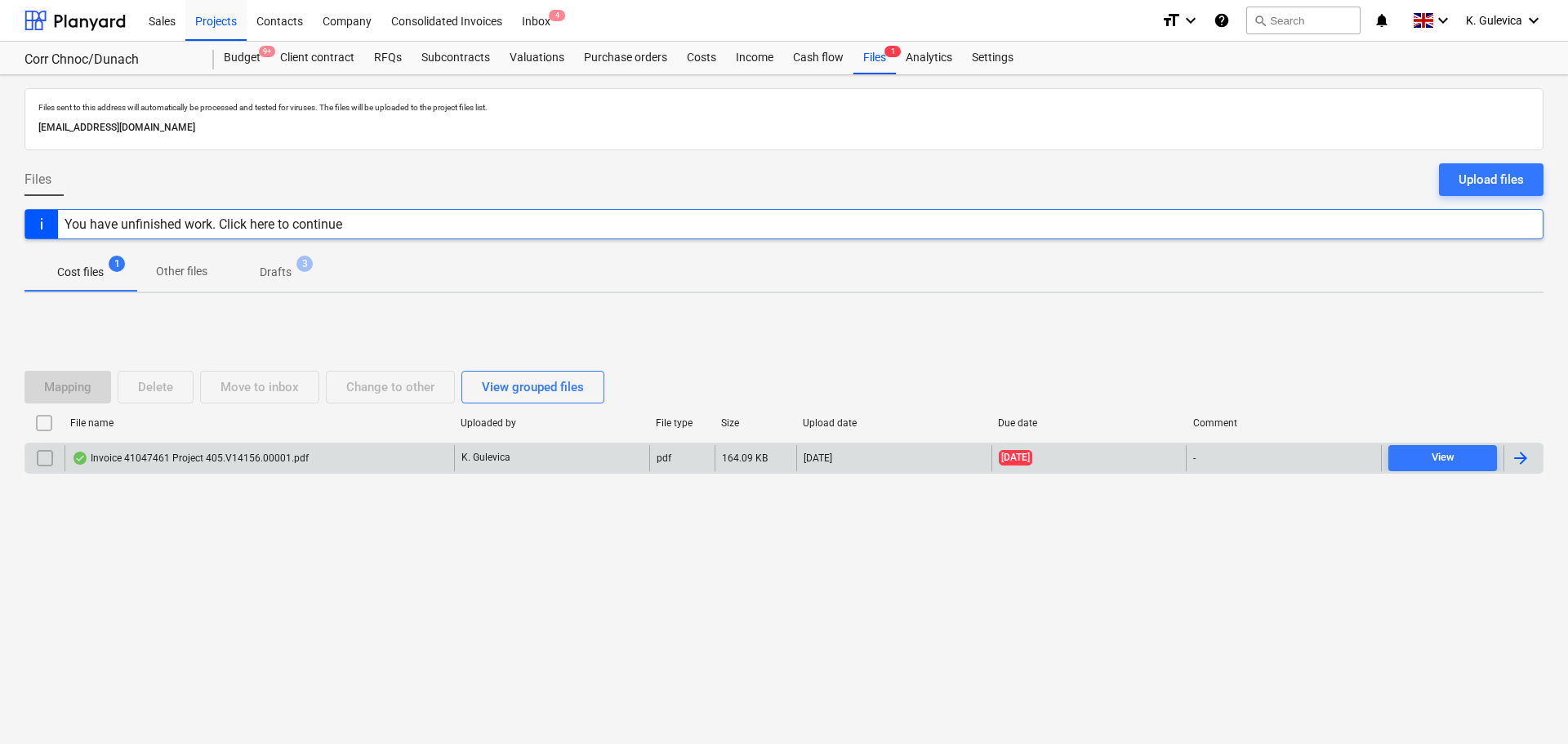
click at [290, 470] on div "Invoice 41047461 Project 405.V14156.00001.pdf" at bounding box center [259, 458] width 390 height 26
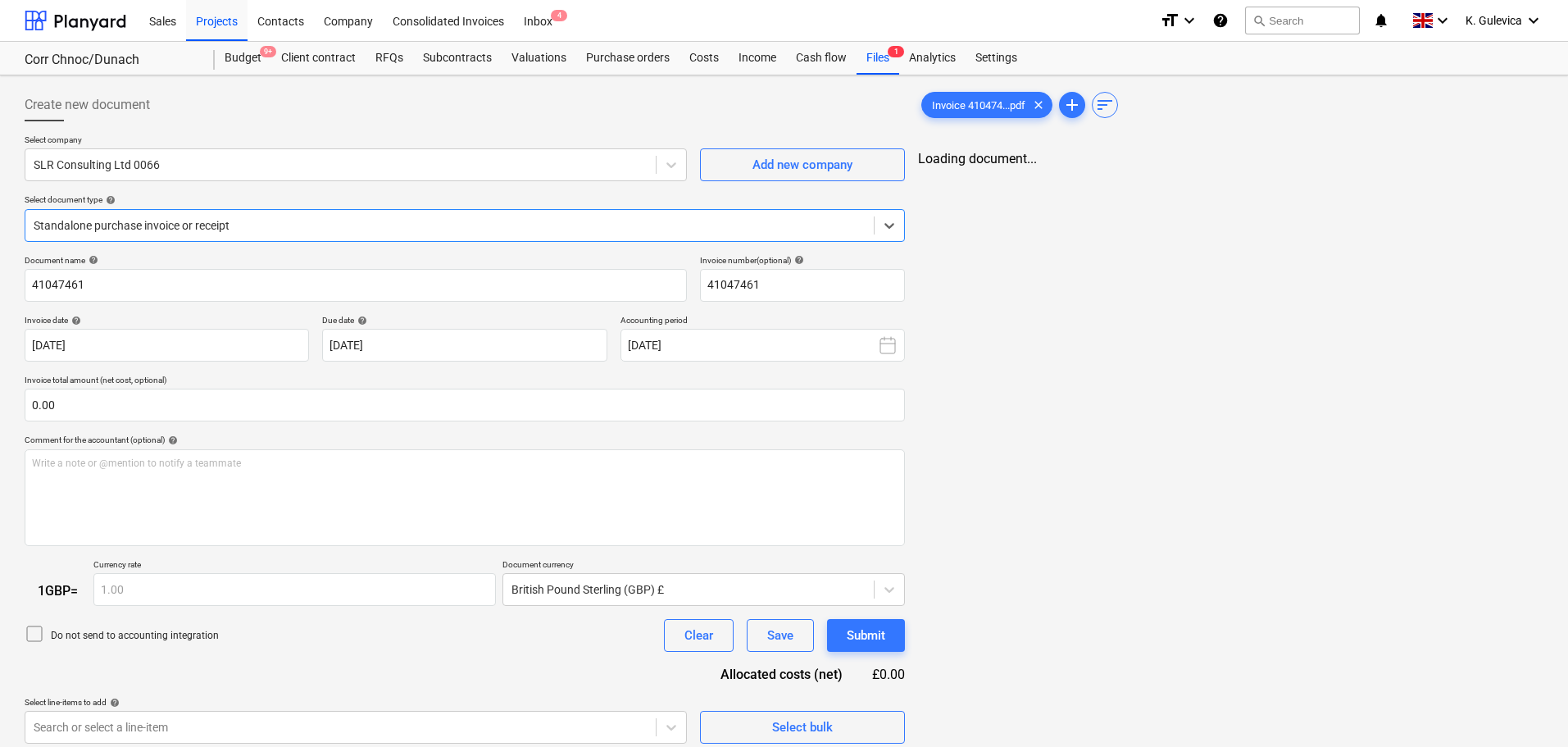
type input "41047461"
type input "[DATE]"
click at [211, 13] on div "Projects" at bounding box center [216, 20] width 61 height 42
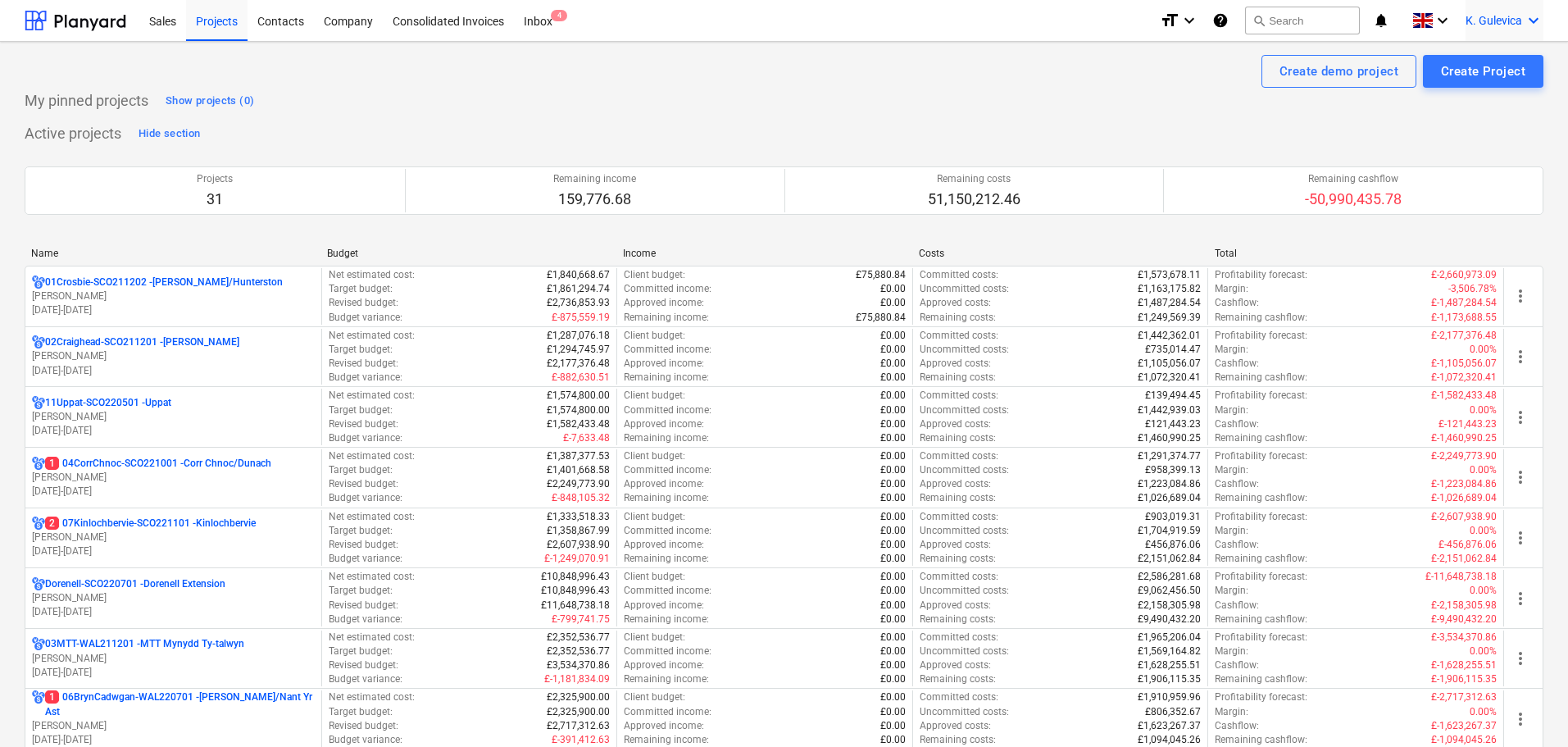
click at [1521, 12] on div "K. Gulevica keyboard_arrow_down" at bounding box center [1503, 20] width 78 height 41
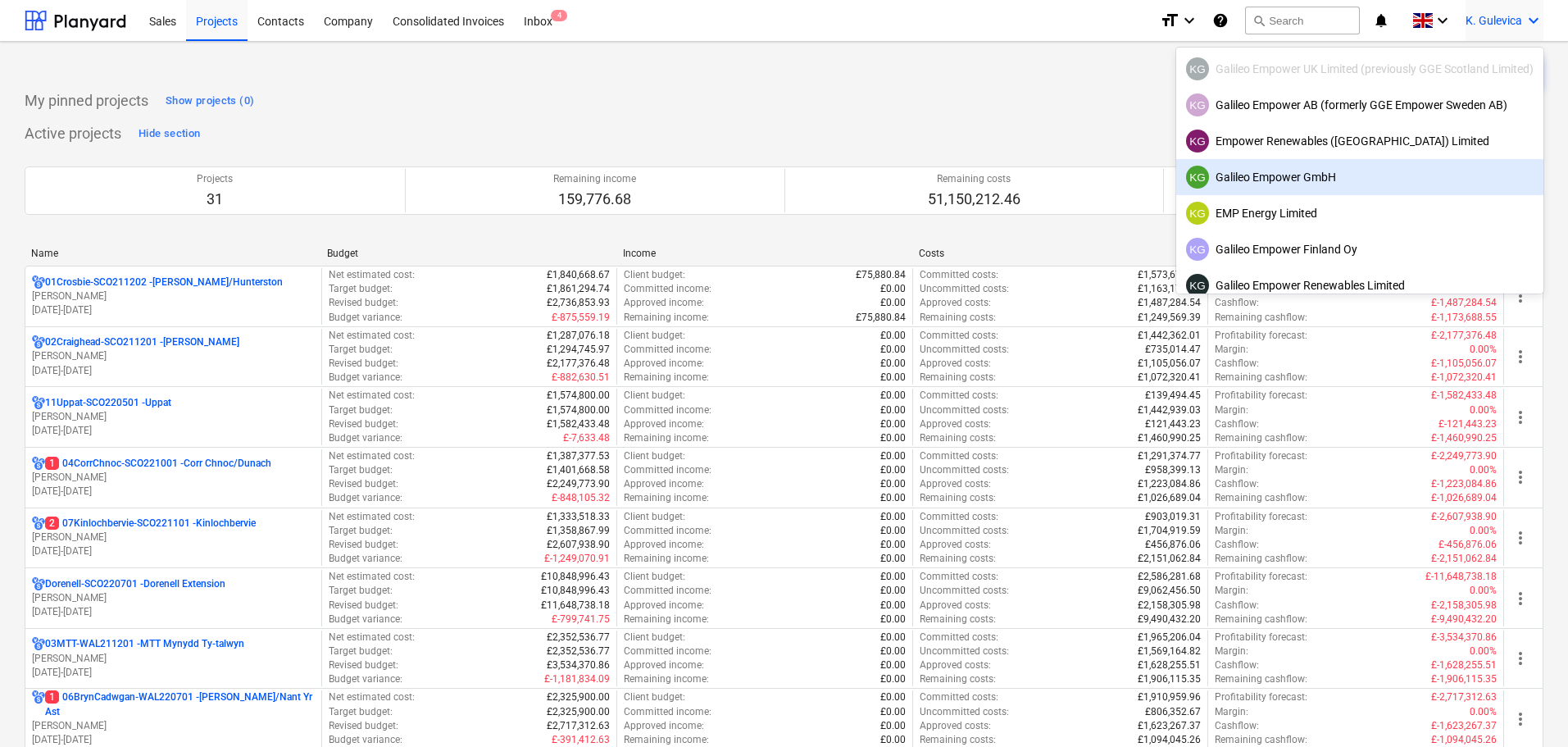
click at [1275, 171] on div "KG Galileo Empower GmbH" at bounding box center [1359, 176] width 348 height 23
